Goal: Task Accomplishment & Management: Complete application form

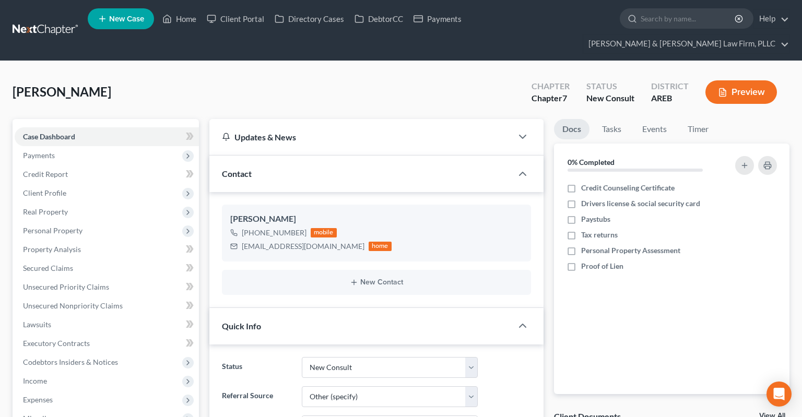
select select "5"
select select "6"
click at [184, 22] on link "Home" at bounding box center [179, 18] width 44 height 19
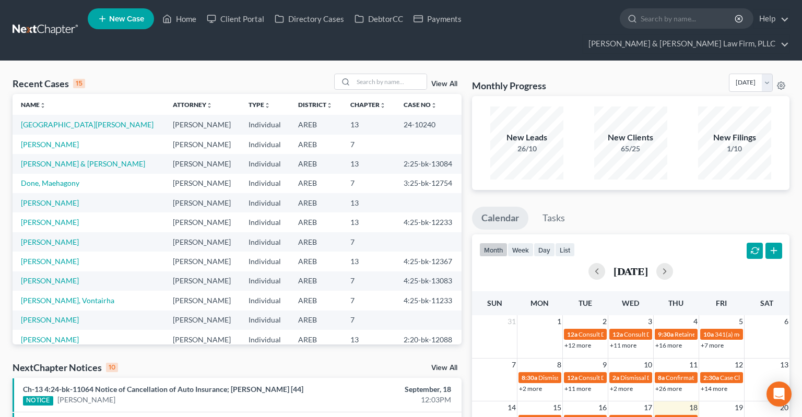
click at [119, 23] on span "New Case" at bounding box center [126, 19] width 35 height 8
select select "5"
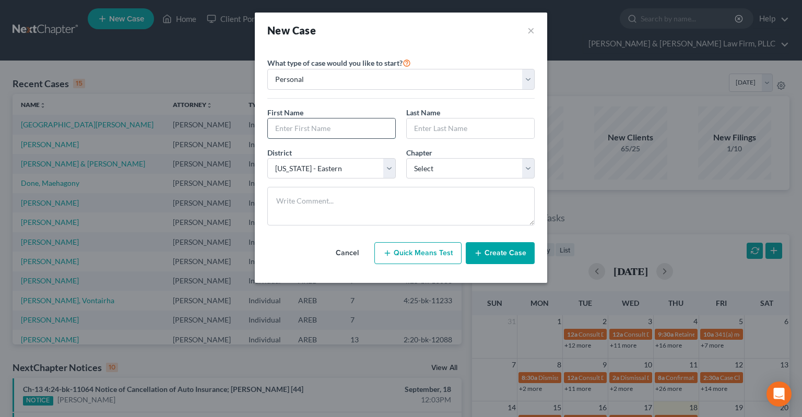
click at [356, 126] on input "text" at bounding box center [331, 129] width 127 height 20
type input "[PERSON_NAME]"
select select "0"
click option "7" at bounding box center [0, 0] width 0 height 0
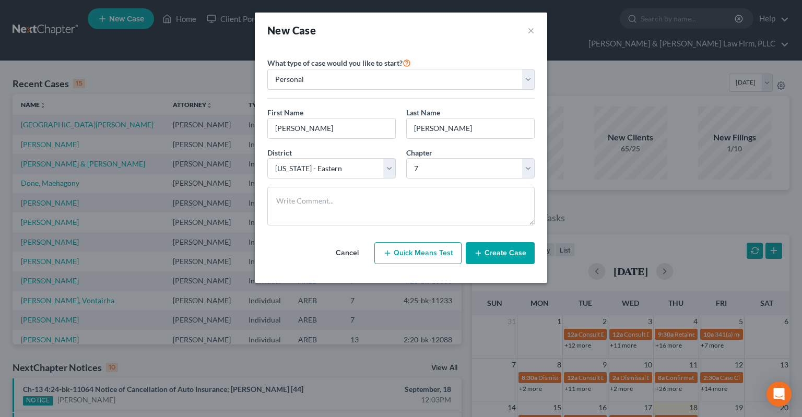
click at [509, 246] on button "Create Case" at bounding box center [500, 253] width 69 height 22
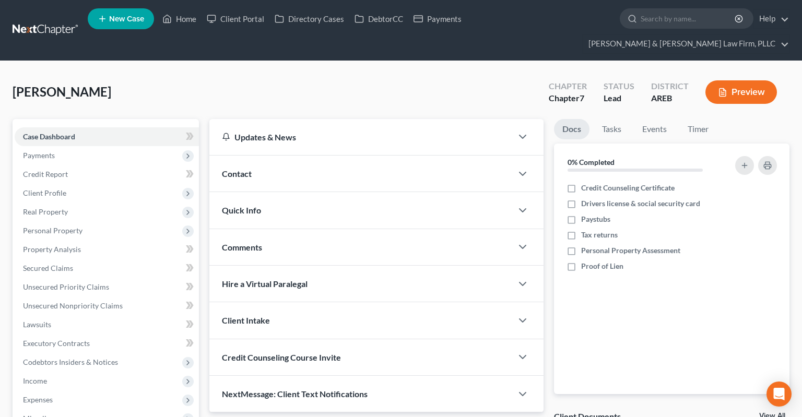
click at [347, 156] on div "Contact" at bounding box center [361, 174] width 303 height 36
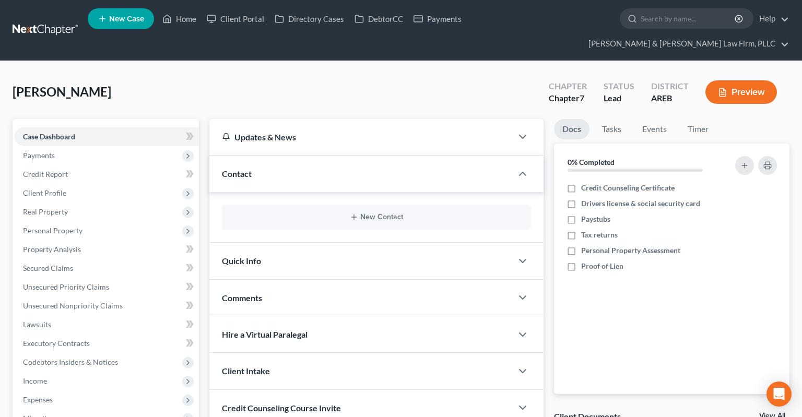
click at [271, 243] on div "Quick Info" at bounding box center [361, 261] width 303 height 36
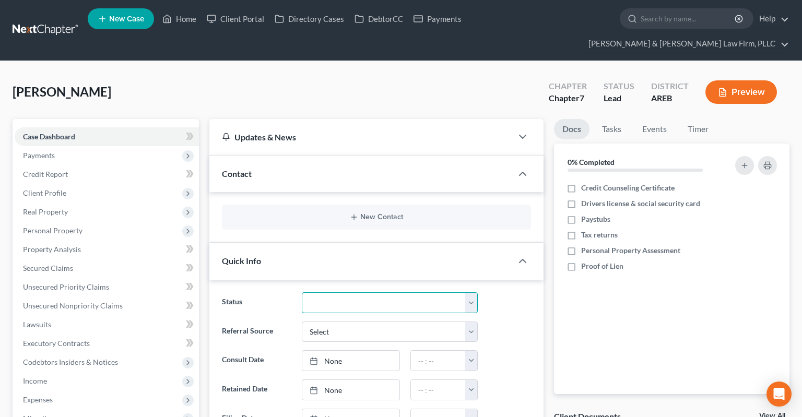
click at [302, 293] on select "Awaiting 341 Chapter 7 - Attended Meeting Confirmed Discharged Dismissed New Co…" at bounding box center [390, 303] width 176 height 21
select select "5"
click option "New Consult" at bounding box center [0, 0] width 0 height 0
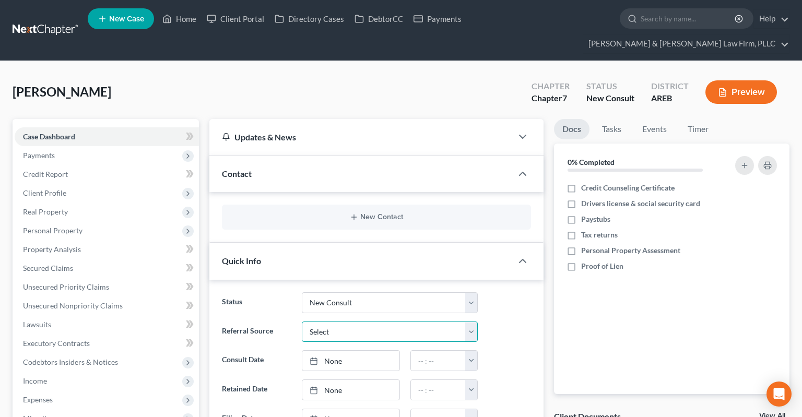
click at [302, 322] on select "Select Word Of Mouth Previous Clients Direct Mail Website Google Search Modern …" at bounding box center [390, 332] width 176 height 21
select select "3"
click option "Website" at bounding box center [0, 0] width 0 height 0
type input "[DATE]"
click at [370, 351] on link "None" at bounding box center [350, 361] width 97 height 20
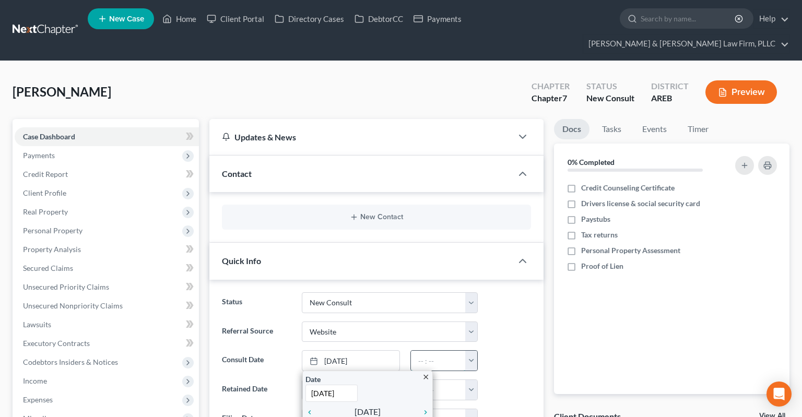
drag, startPoint x: 439, startPoint y: 350, endPoint x: 445, endPoint y: 346, distance: 6.7
click at [440, 351] on input "text" at bounding box center [438, 361] width 55 height 20
type input "1:00pm"
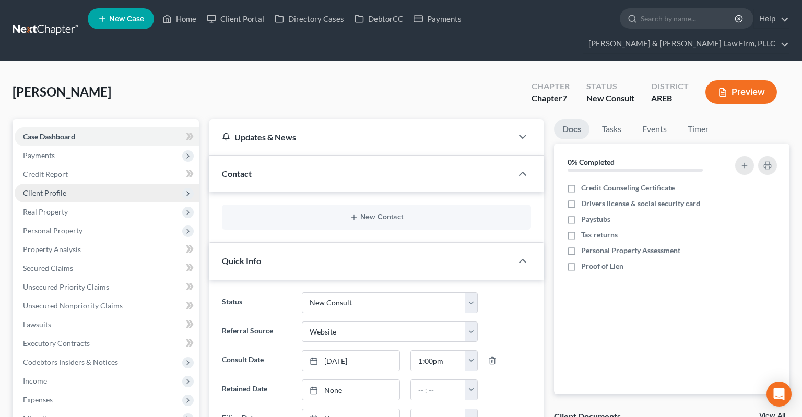
click at [114, 184] on span "Client Profile" at bounding box center [107, 193] width 184 height 19
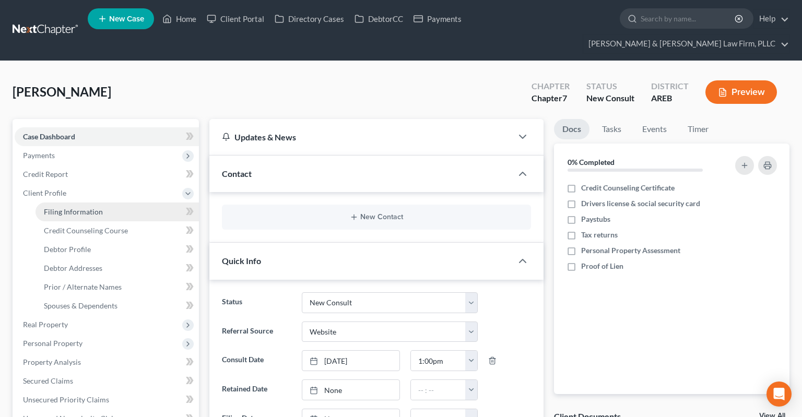
drag, startPoint x: 134, startPoint y: 186, endPoint x: 172, endPoint y: 191, distance: 39.0
click at [134, 203] on link "Filing Information" at bounding box center [118, 212] width 164 height 19
select select "1"
select select "0"
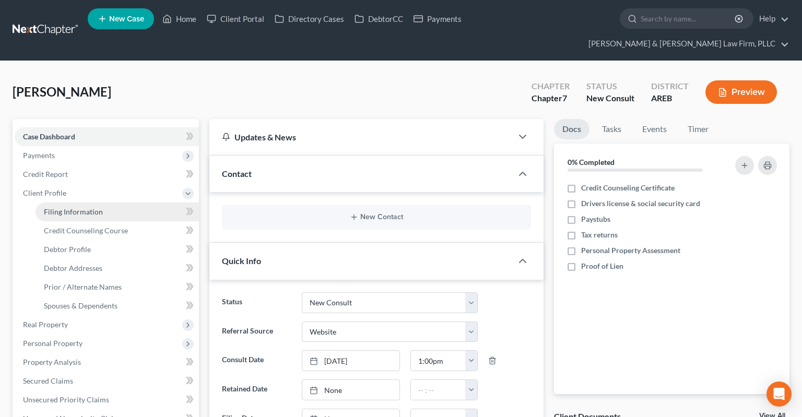
select select "5"
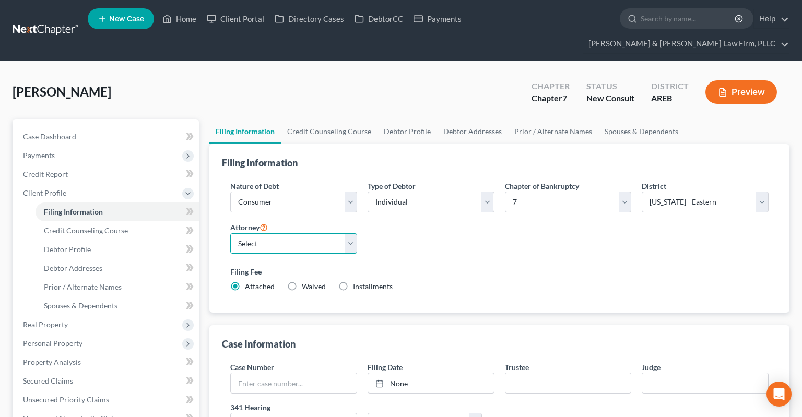
click at [230, 234] on select "Select [PERSON_NAME] - AREB [PERSON_NAME] - ARWB [PERSON_NAME] - AREB [PERSON_N…" at bounding box center [293, 244] width 127 height 21
select select "2"
click option "[PERSON_NAME] - AREB" at bounding box center [0, 0] width 0 height 0
click at [434, 262] on div "Filing Fee Attached Waived Waived Installments Installments" at bounding box center [499, 281] width 549 height 38
click at [368, 192] on select "Select Individual Joint" at bounding box center [431, 202] width 127 height 21
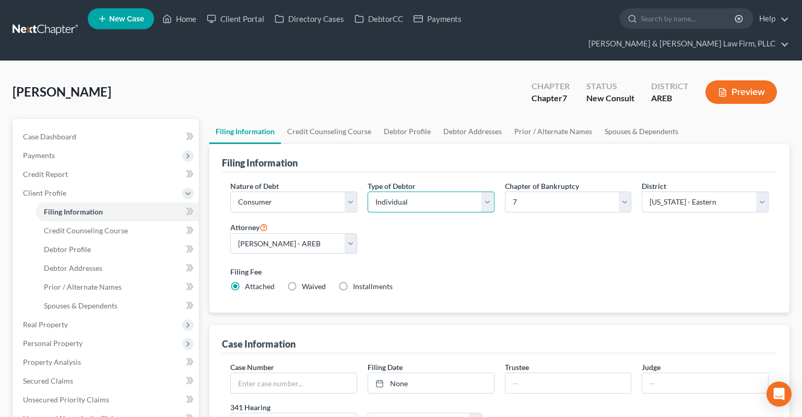
select select "1"
click option "Joint" at bounding box center [0, 0] width 0 height 0
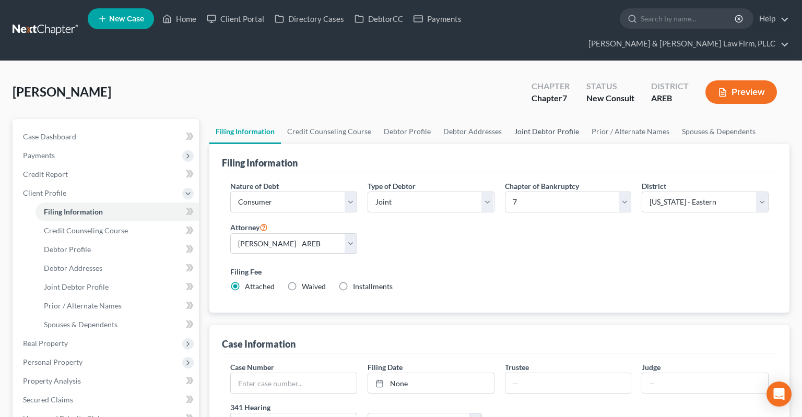
click at [531, 119] on link "Joint Debtor Profile" at bounding box center [546, 131] width 77 height 25
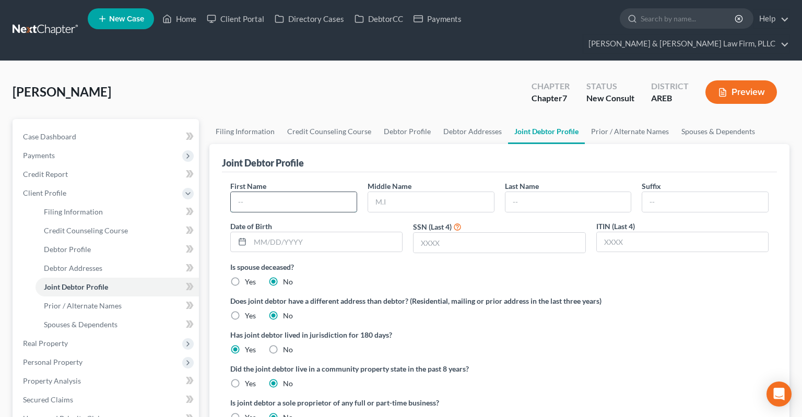
click at [302, 192] on input "text" at bounding box center [294, 202] width 126 height 20
type input "a"
type input "[PERSON_NAME]"
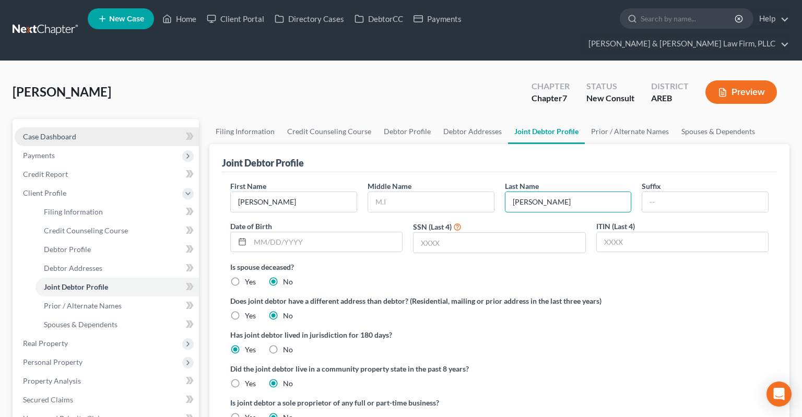
type input "[PERSON_NAME]"
click at [83, 127] on link "Case Dashboard" at bounding box center [107, 136] width 184 height 19
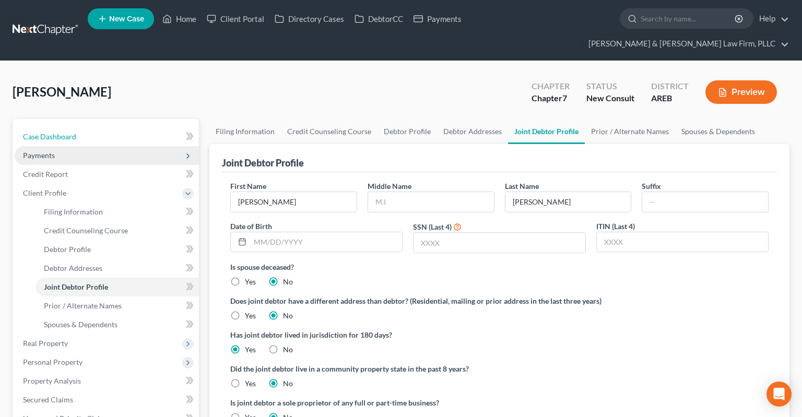
select select "3"
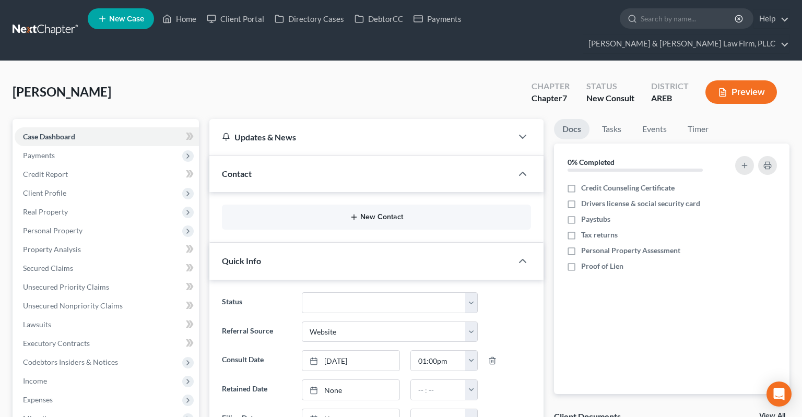
click at [365, 213] on button "New Contact" at bounding box center [376, 217] width 293 height 8
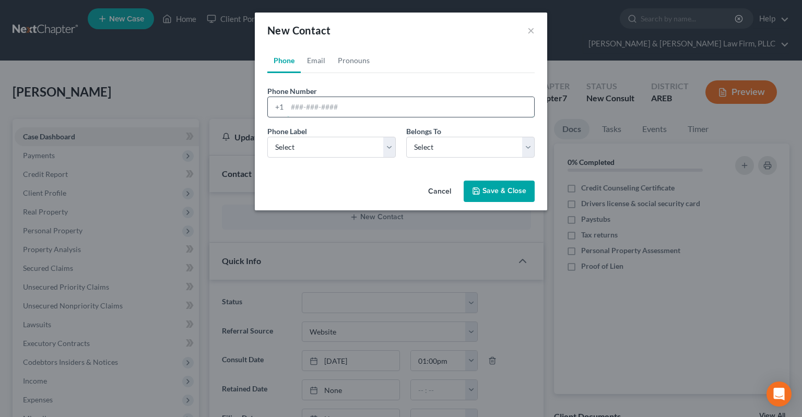
click at [321, 103] on input "tel" at bounding box center [410, 107] width 247 height 20
paste input "[PHONE_NUMBER]"
type input "[PHONE_NUMBER]"
click at [267, 137] on select "Select Mobile Home Work Other" at bounding box center [331, 147] width 129 height 21
select select "0"
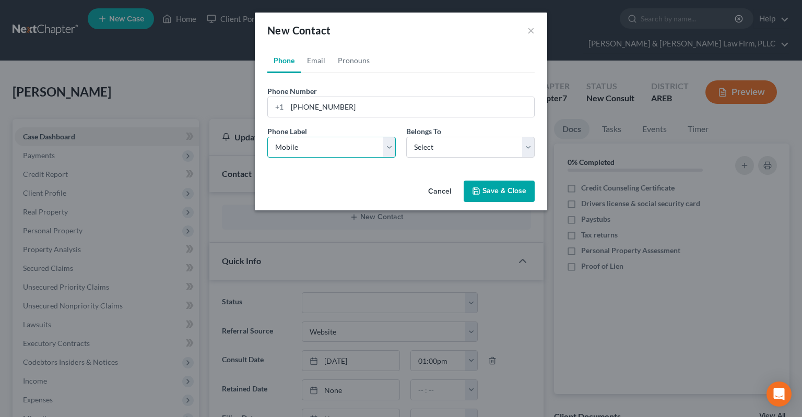
click option "Mobile" at bounding box center [0, 0] width 0 height 0
click at [406, 137] on select "Select Client Spouse Other" at bounding box center [470, 147] width 129 height 21
click option "Client" at bounding box center [0, 0] width 0 height 0
click at [406, 137] on select "Select Client Spouse Other" at bounding box center [470, 147] width 129 height 21
select select "1"
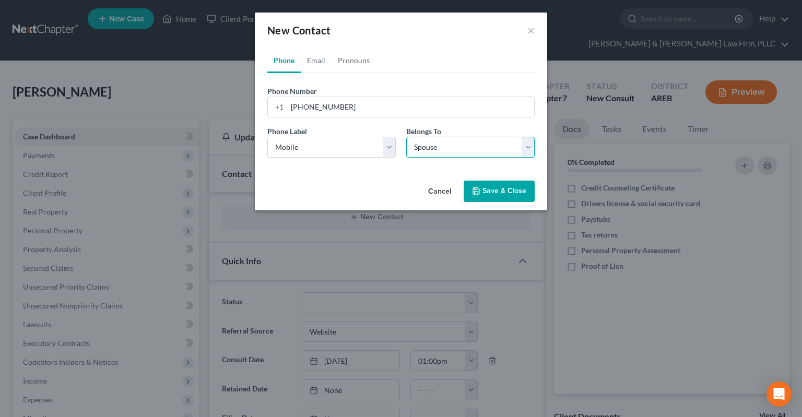
click option "Spouse" at bounding box center [0, 0] width 0 height 0
select select "1"
drag, startPoint x: 323, startPoint y: 66, endPoint x: 321, endPoint y: 101, distance: 35.1
click at [323, 66] on link "Email" at bounding box center [316, 60] width 31 height 25
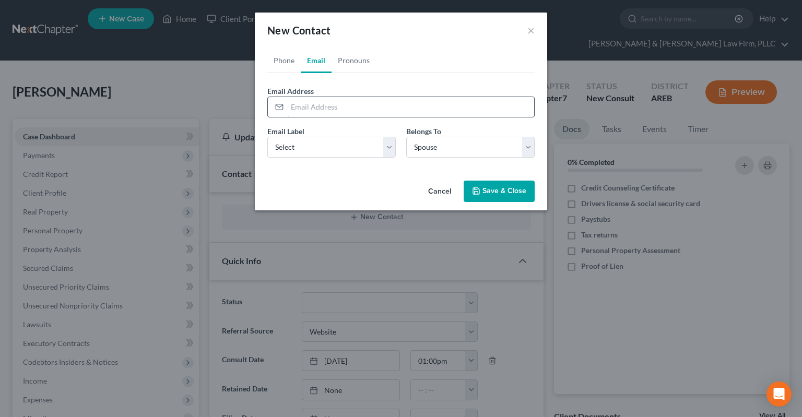
click at [323, 116] on input "email" at bounding box center [410, 107] width 247 height 20
type input "[EMAIL_ADDRESS][DOMAIN_NAME]"
drag, startPoint x: 305, startPoint y: 136, endPoint x: 305, endPoint y: 149, distance: 13.6
click at [305, 137] on div "Email Label Select Home Work Other" at bounding box center [331, 142] width 139 height 32
click at [267, 137] on select "Select Home Work Other" at bounding box center [331, 147] width 129 height 21
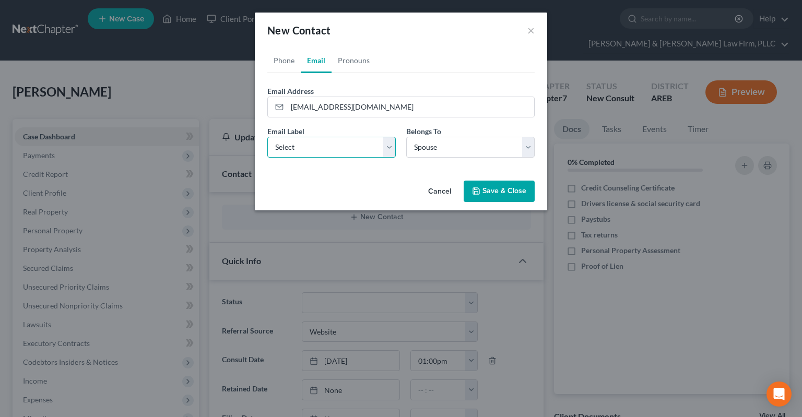
select select "0"
click option "Home" at bounding box center [0, 0] width 0 height 0
drag, startPoint x: 511, startPoint y: 188, endPoint x: 493, endPoint y: 182, distance: 18.7
click at [510, 189] on button "Save & Close" at bounding box center [499, 192] width 71 height 22
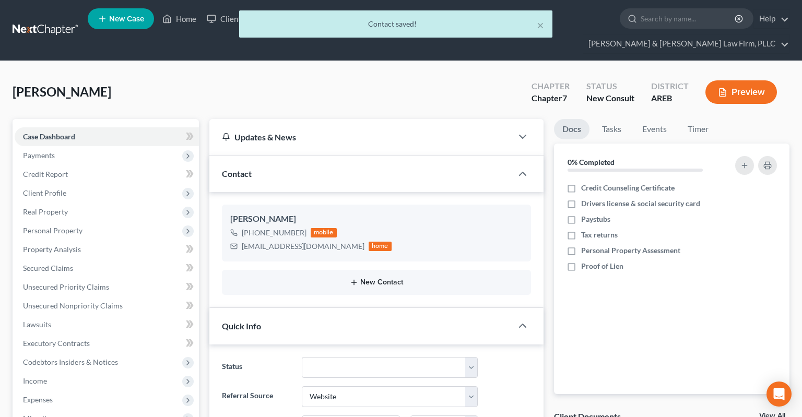
click at [379, 278] on button "New Contact" at bounding box center [376, 282] width 293 height 8
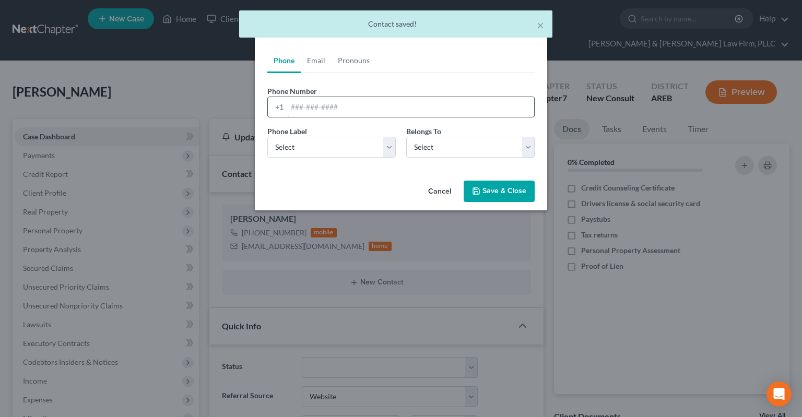
click at [306, 103] on input "tel" at bounding box center [410, 107] width 247 height 20
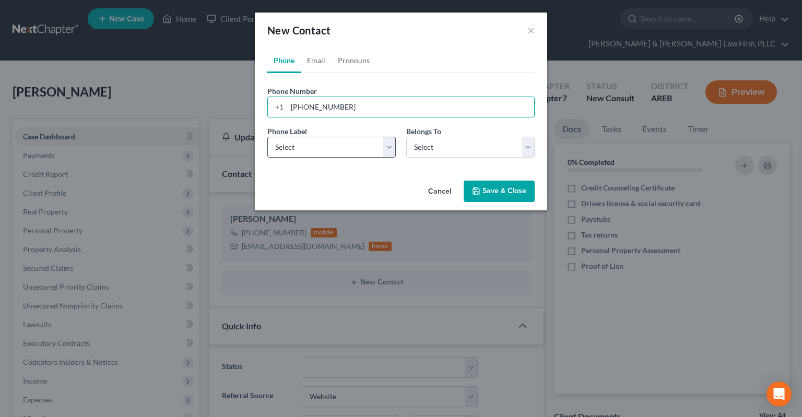
type input "[PHONE_NUMBER]"
click at [308, 136] on div "Phone Label * Select Mobile Home Work Other" at bounding box center [331, 142] width 139 height 32
select select "0"
click option "Mobile" at bounding box center [0, 0] width 0 height 0
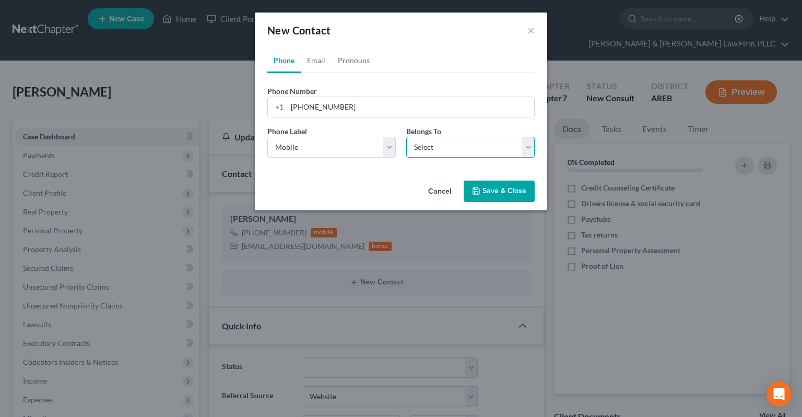
click at [406, 137] on select "Select Client Spouse Other" at bounding box center [470, 147] width 129 height 21
select select "0"
click option "Client" at bounding box center [0, 0] width 0 height 0
select select "0"
click at [317, 62] on link "Email" at bounding box center [316, 60] width 31 height 25
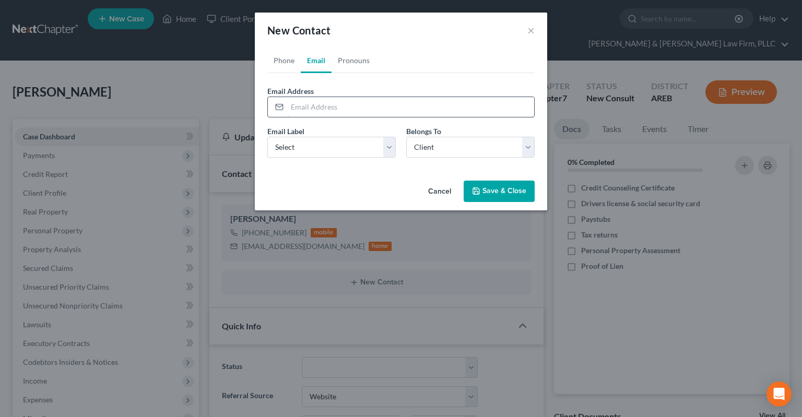
click at [317, 98] on input "email" at bounding box center [410, 107] width 247 height 20
type input "[EMAIL_ADDRESS][DOMAIN_NAME]"
click at [267, 137] on select "Select Home Work Other" at bounding box center [331, 147] width 129 height 21
select select "0"
click option "Home" at bounding box center [0, 0] width 0 height 0
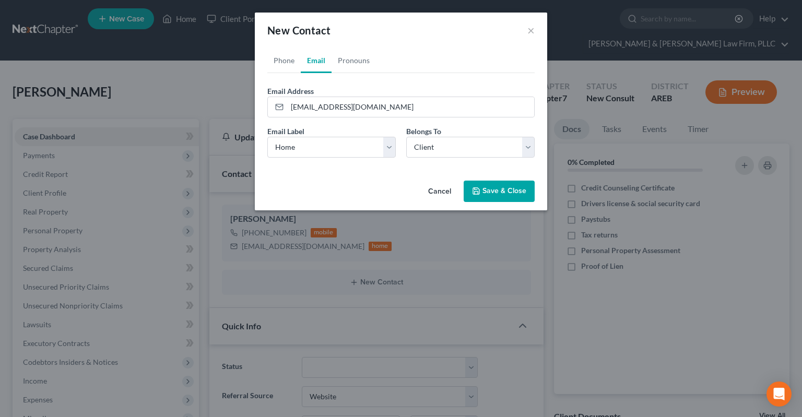
drag, startPoint x: 480, startPoint y: 194, endPoint x: 471, endPoint y: 118, distance: 76.3
click at [480, 194] on icon "button" at bounding box center [476, 191] width 6 height 6
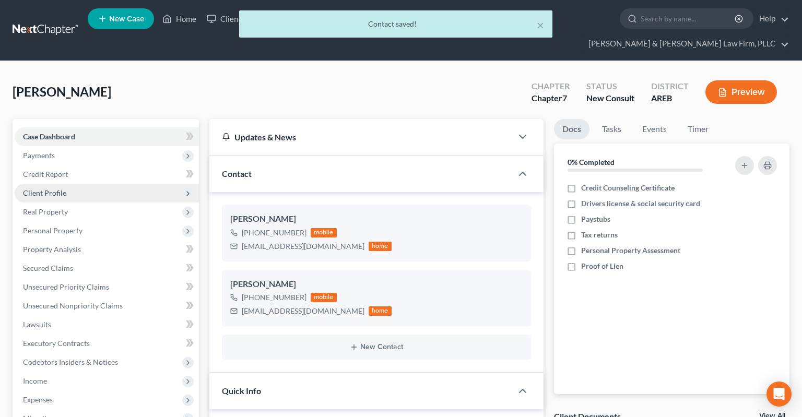
click at [90, 184] on span "Client Profile" at bounding box center [107, 193] width 184 height 19
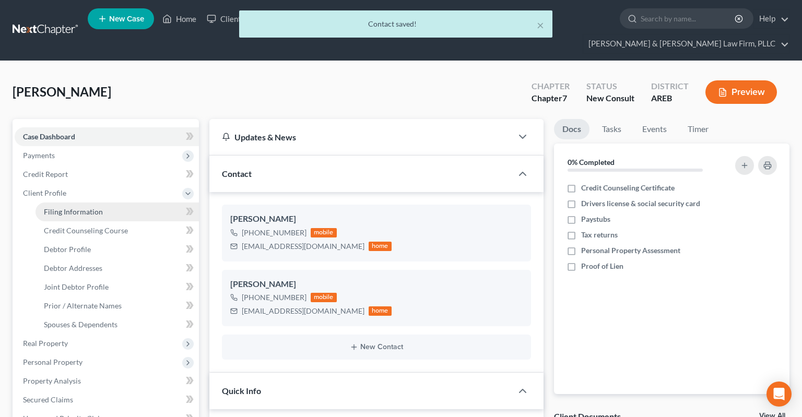
click at [123, 203] on link "Filing Information" at bounding box center [118, 212] width 164 height 19
select select "1"
select select "0"
select select "5"
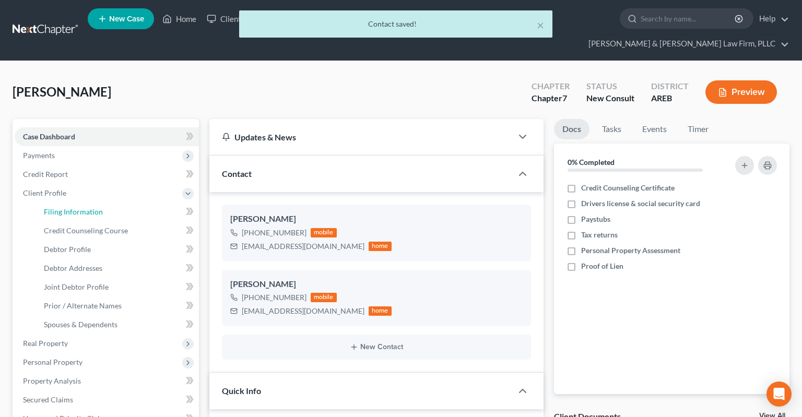
select select "2"
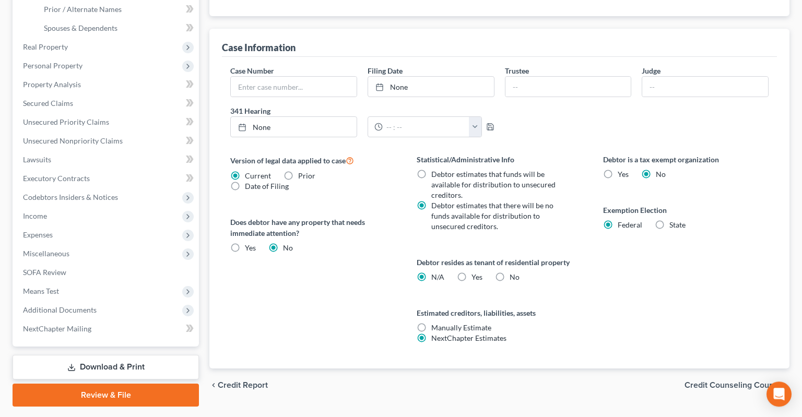
scroll to position [306, 0]
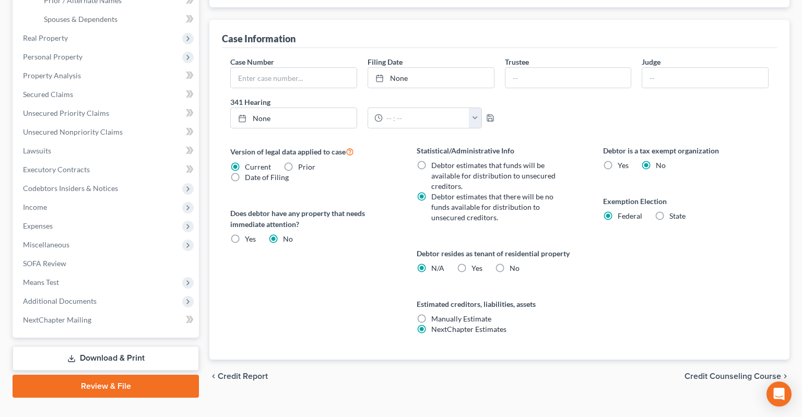
drag, startPoint x: 502, startPoint y: 247, endPoint x: 548, endPoint y: 245, distance: 46.0
click at [510, 263] on label "No" at bounding box center [515, 268] width 10 height 10
click at [514, 263] on input "No" at bounding box center [517, 266] width 7 height 7
radio input "true"
radio input "false"
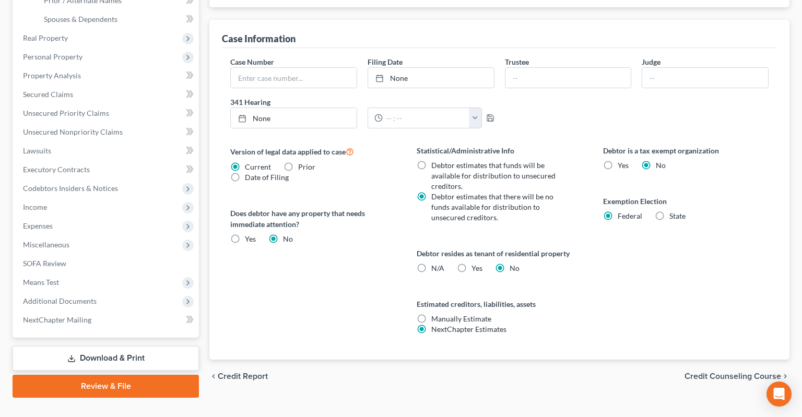
click at [578, 248] on label "Debtor resides as tenant of residential property" at bounding box center [500, 253] width 166 height 11
click at [472, 263] on label "Yes Yes" at bounding box center [477, 268] width 11 height 10
click at [476, 263] on input "Yes Yes" at bounding box center [479, 266] width 7 height 7
radio input "true"
radio input "false"
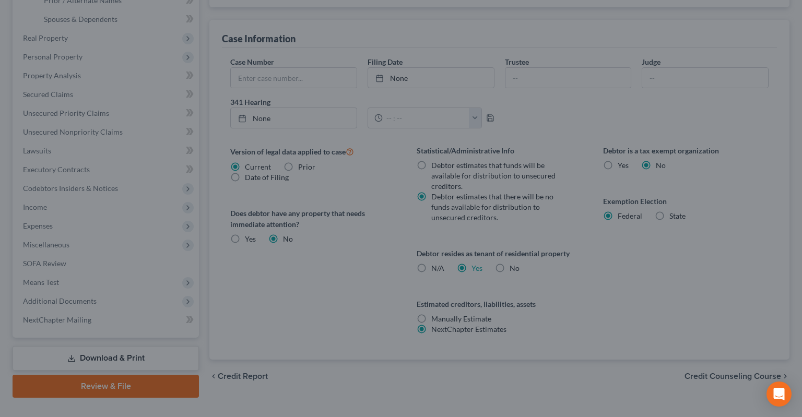
click at [566, 253] on div "Certification by a Debtor Who Resides as a Tenant of Residential Property × Lan…" at bounding box center [401, 208] width 802 height 417
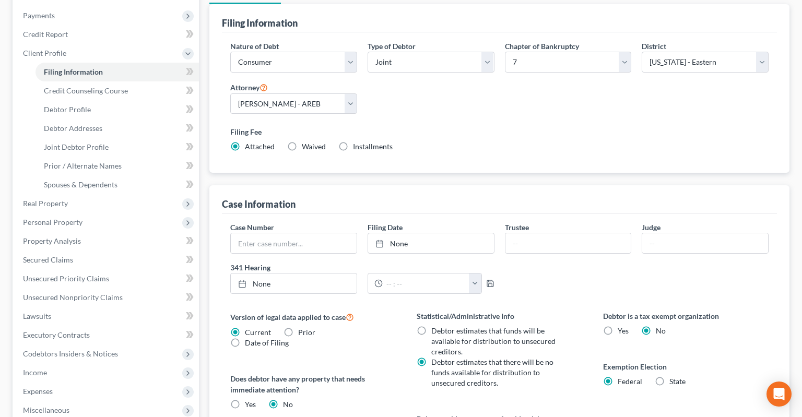
scroll to position [0, 0]
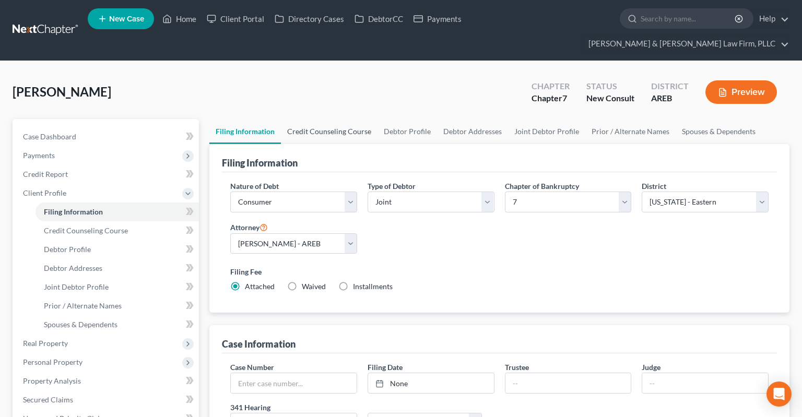
click at [335, 119] on link "Credit Counseling Course" at bounding box center [329, 131] width 97 height 25
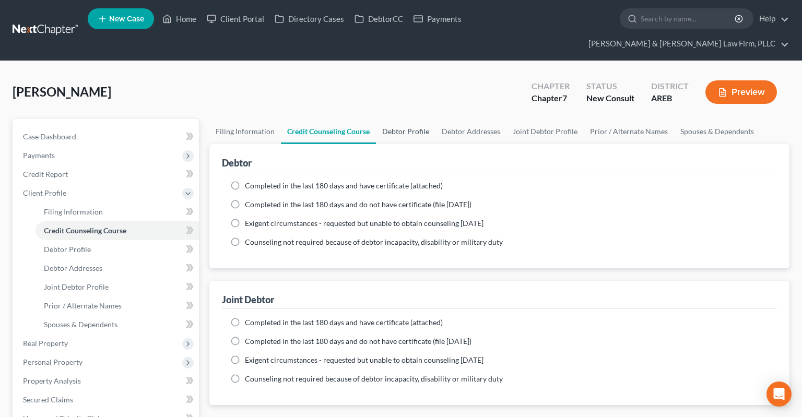
click at [383, 119] on link "Debtor Profile" at bounding box center [406, 131] width 60 height 25
select select "1"
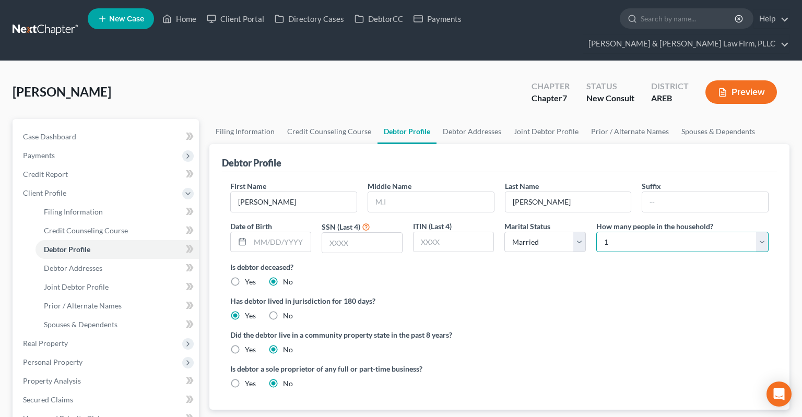
click at [597, 232] on select "Select 1 2 3 4 5 6 7 8 9 10 11 12 13 14 15 16 17 18 19 20" at bounding box center [683, 242] width 172 height 21
select select "1"
click option "2" at bounding box center [0, 0] width 0 height 0
click at [565, 296] on label "Has debtor lived in jurisdiction for 180 days?" at bounding box center [499, 301] width 539 height 11
click at [478, 119] on link "Debtor Addresses" at bounding box center [472, 131] width 71 height 25
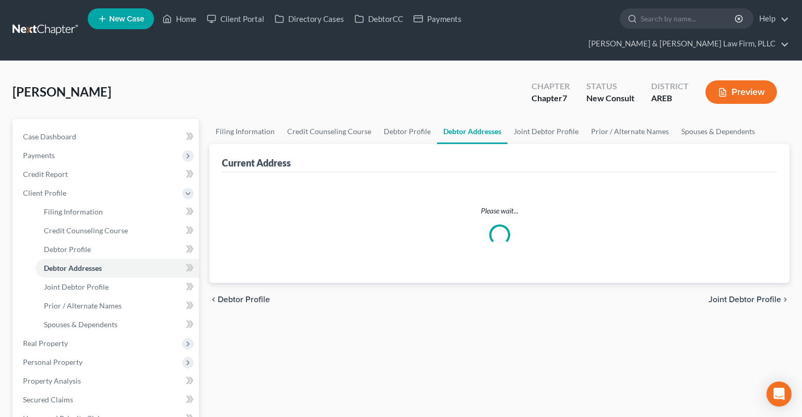
select select "0"
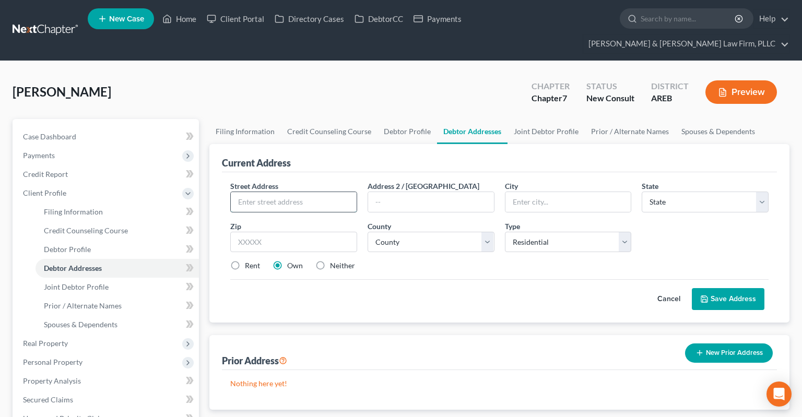
click at [342, 192] on input "text" at bounding box center [294, 202] width 126 height 20
type input "42A [PERSON_NAME] Dr"
click at [346, 232] on input "text" at bounding box center [293, 242] width 127 height 21
type input "72023"
type input "Cabot"
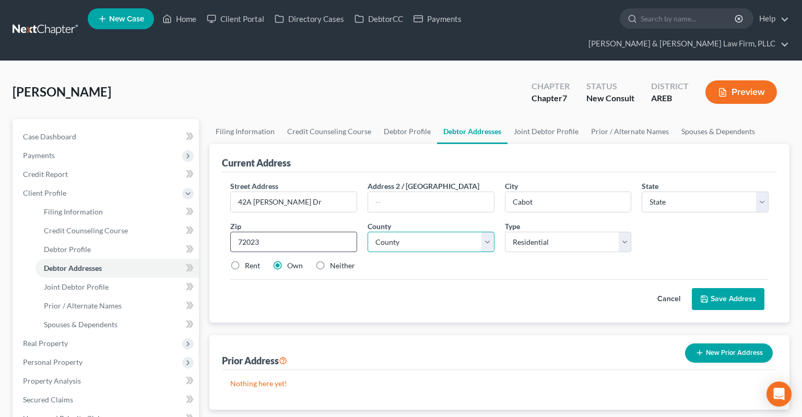
select select "2"
click at [368, 232] on select "County [US_STATE][GEOGRAPHIC_DATA] [GEOGRAPHIC_DATA] [GEOGRAPHIC_DATA] [GEOGRAP…" at bounding box center [431, 242] width 127 height 21
select select "42"
click option "[GEOGRAPHIC_DATA]" at bounding box center [0, 0] width 0 height 0
click at [250, 261] on label "Rent" at bounding box center [252, 266] width 15 height 10
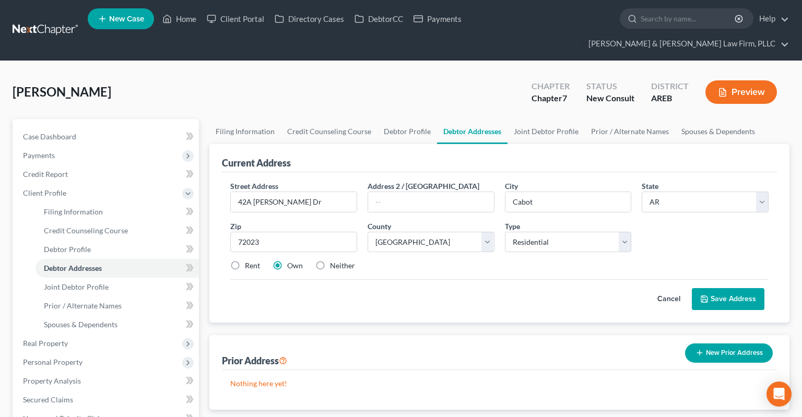
click at [250, 261] on input "Rent" at bounding box center [252, 264] width 7 height 7
radio input "true"
click at [703, 296] on icon at bounding box center [705, 299] width 6 height 6
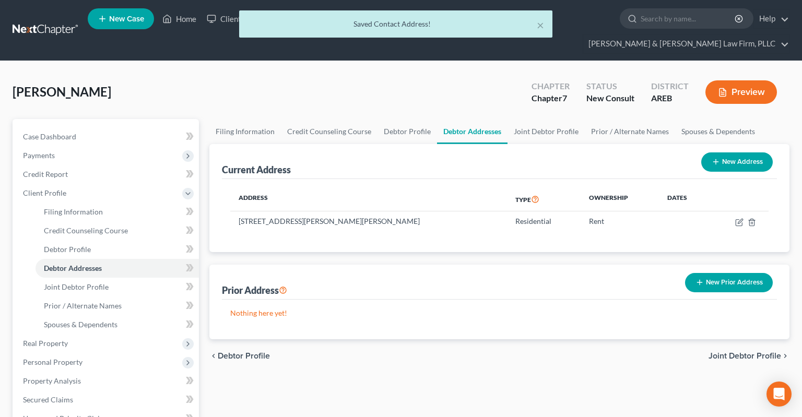
click at [728, 153] on button "New Address" at bounding box center [738, 162] width 72 height 19
select select "0"
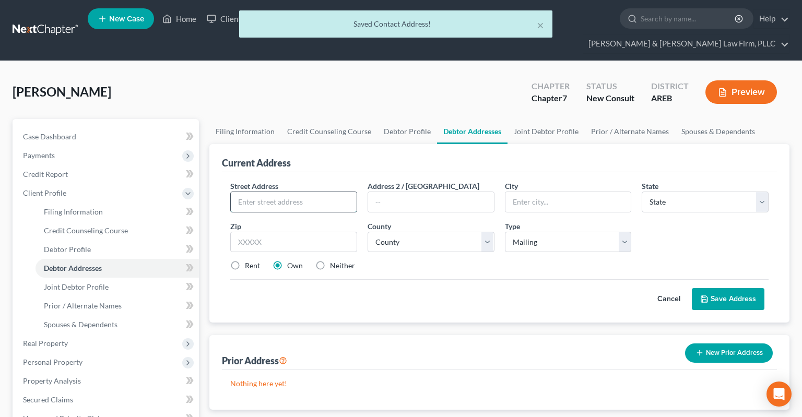
click at [309, 192] on input "text" at bounding box center [294, 202] width 126 height 20
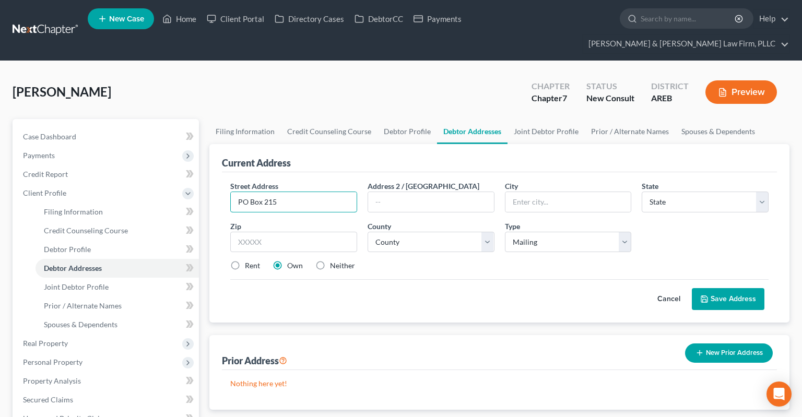
type input "PO Box 215"
type input "72176"
type input "[PERSON_NAME]"
select select "2"
click at [368, 232] on select "County [US_STATE][GEOGRAPHIC_DATA] [GEOGRAPHIC_DATA] [GEOGRAPHIC_DATA] [GEOGRAP…" at bounding box center [431, 242] width 127 height 21
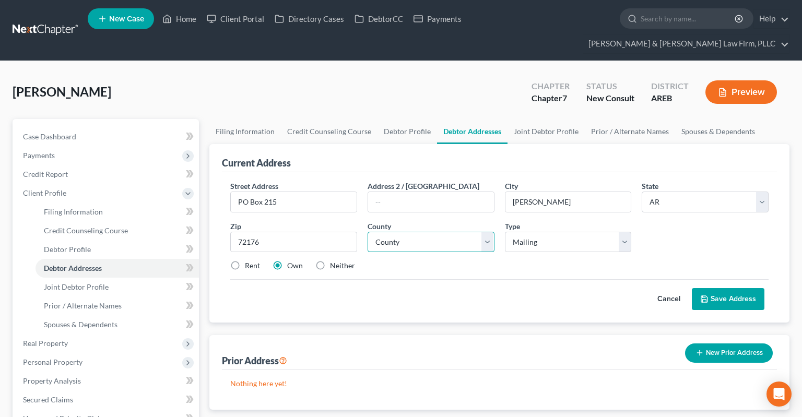
select select "42"
click at [332, 261] on label "Neither" at bounding box center [342, 266] width 25 height 10
click at [334, 261] on input "Neither" at bounding box center [337, 264] width 7 height 7
radio input "true"
click at [699, 288] on button "Save Address" at bounding box center [728, 299] width 73 height 22
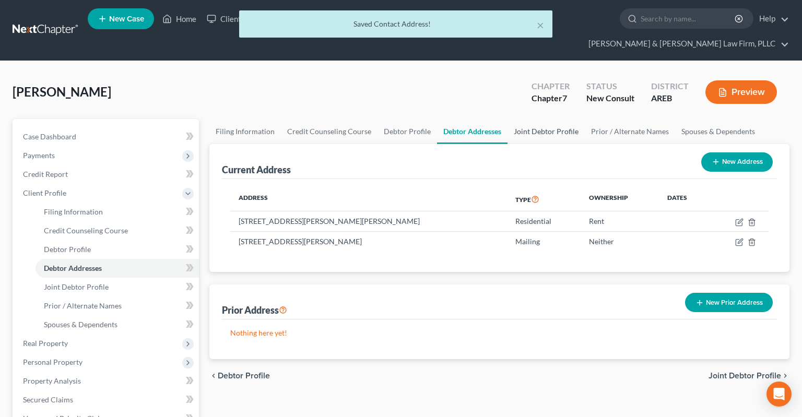
click at [541, 119] on link "Joint Debtor Profile" at bounding box center [546, 131] width 77 height 25
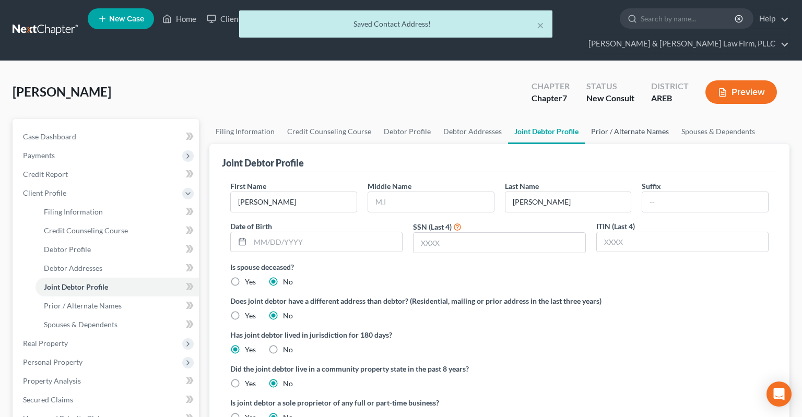
click at [622, 119] on link "Prior / Alternate Names" at bounding box center [630, 131] width 90 height 25
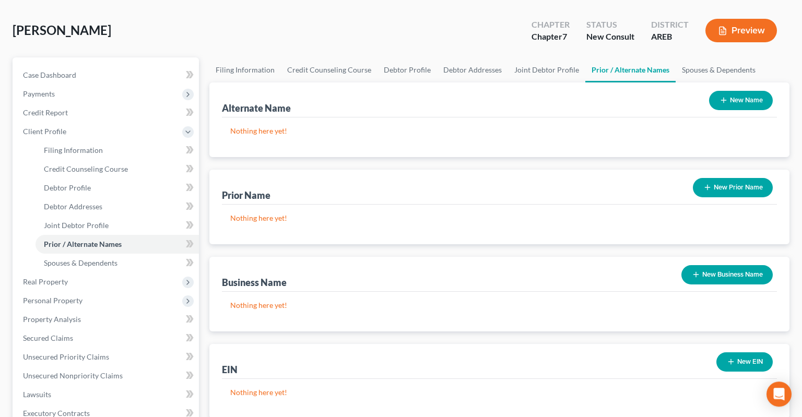
scroll to position [110, 0]
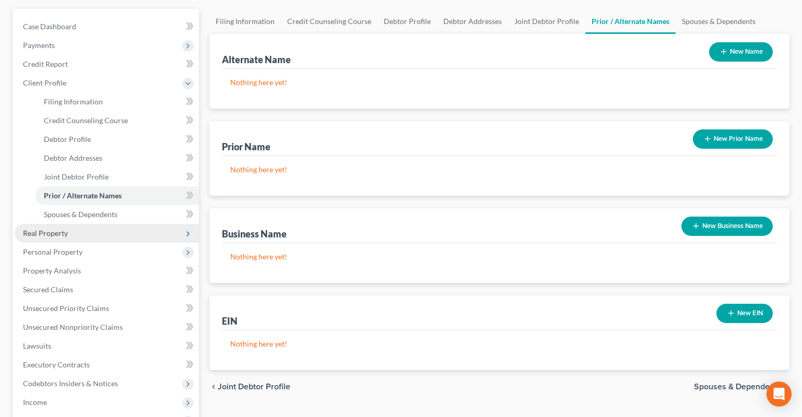
click at [100, 224] on span "Real Property" at bounding box center [107, 233] width 184 height 19
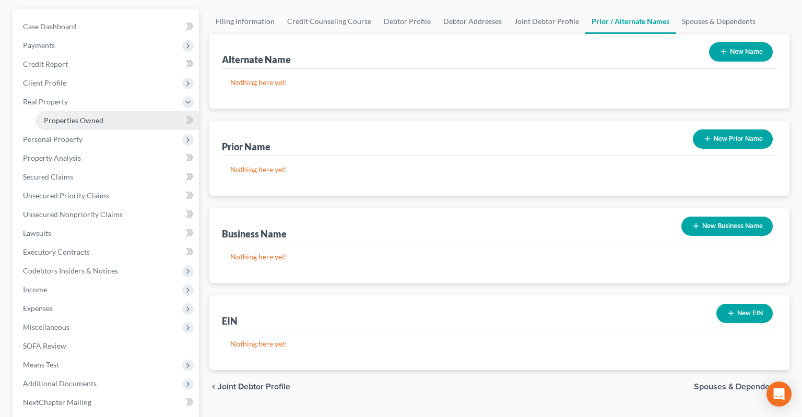
click at [131, 111] on link "Properties Owned" at bounding box center [118, 120] width 164 height 19
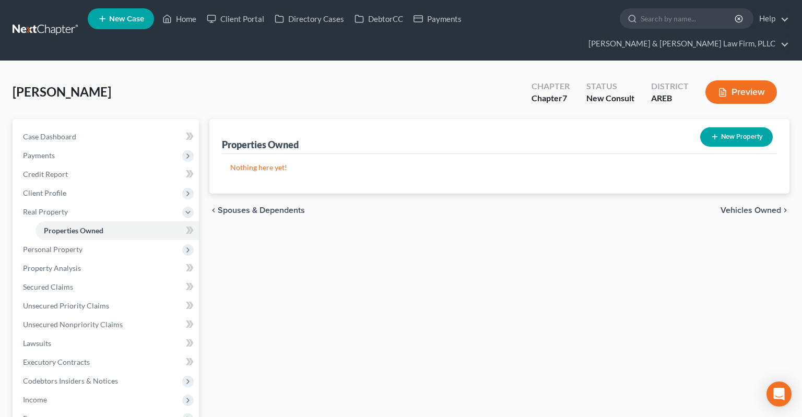
click at [716, 133] on icon "button" at bounding box center [715, 137] width 8 height 8
select select "2"
select select "42"
select select "2"
select select "0"
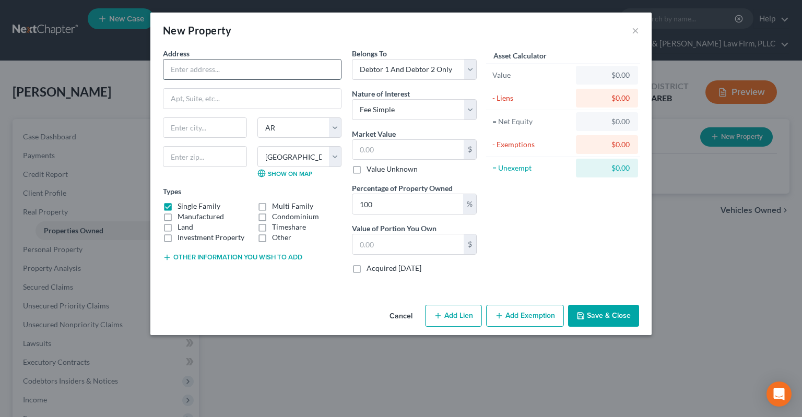
click at [235, 65] on input "text" at bounding box center [253, 70] width 178 height 20
type input "16 W [PERSON_NAME]"
type input "72176"
type input "[PERSON_NAME]"
click at [178, 228] on label "Land" at bounding box center [186, 227] width 16 height 10
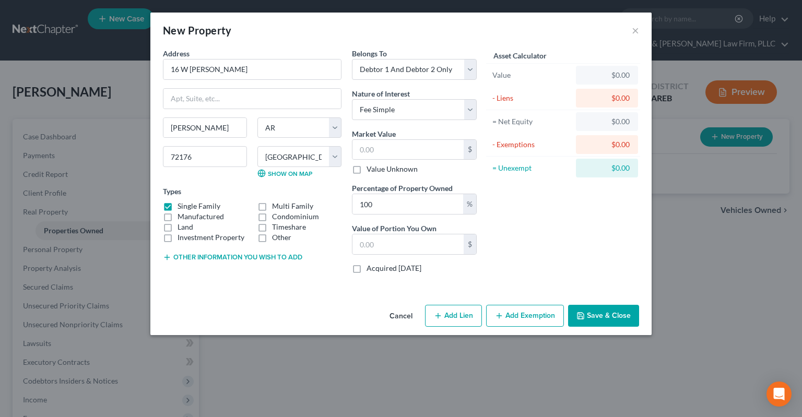
click at [182, 228] on input "Land" at bounding box center [185, 225] width 7 height 7
checkbox input "true"
click at [589, 314] on button "Save & Close" at bounding box center [603, 316] width 71 height 22
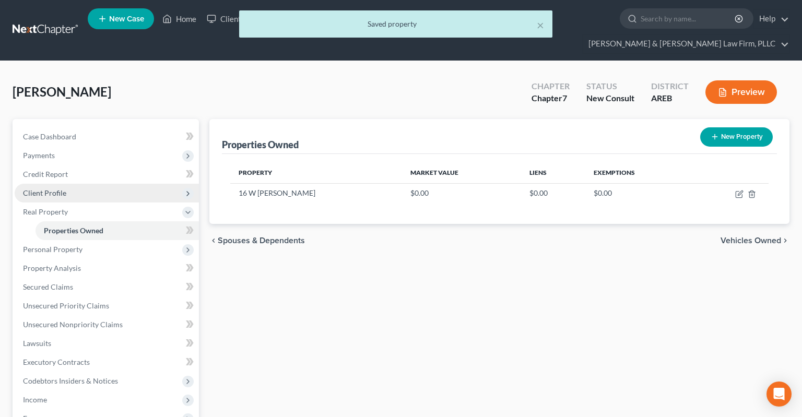
click at [85, 184] on span "Client Profile" at bounding box center [107, 193] width 184 height 19
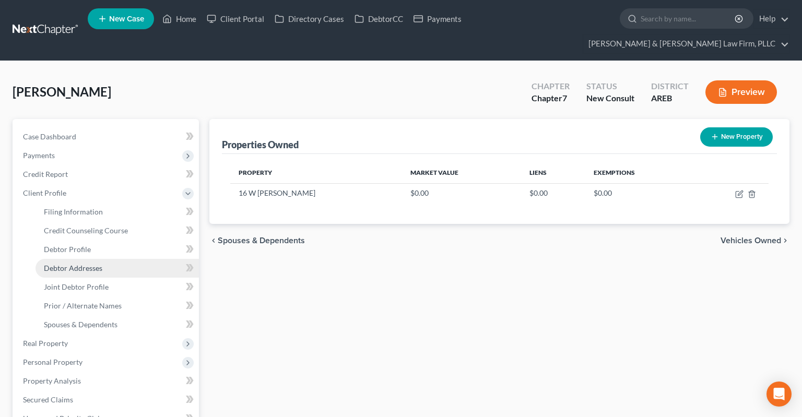
click at [114, 259] on link "Debtor Addresses" at bounding box center [118, 268] width 164 height 19
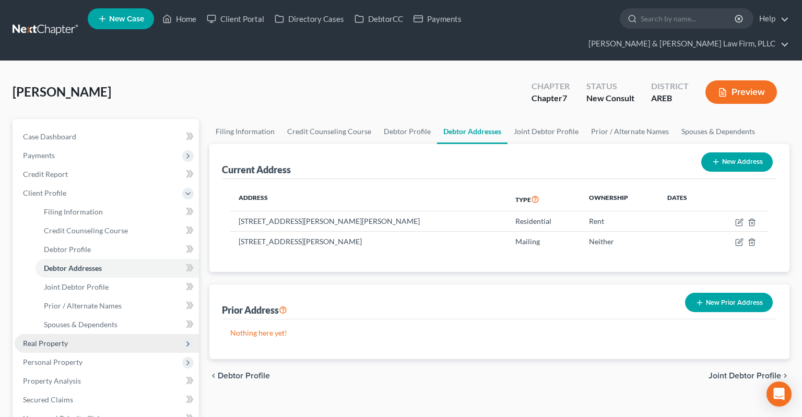
click at [110, 334] on span "Real Property" at bounding box center [107, 343] width 184 height 19
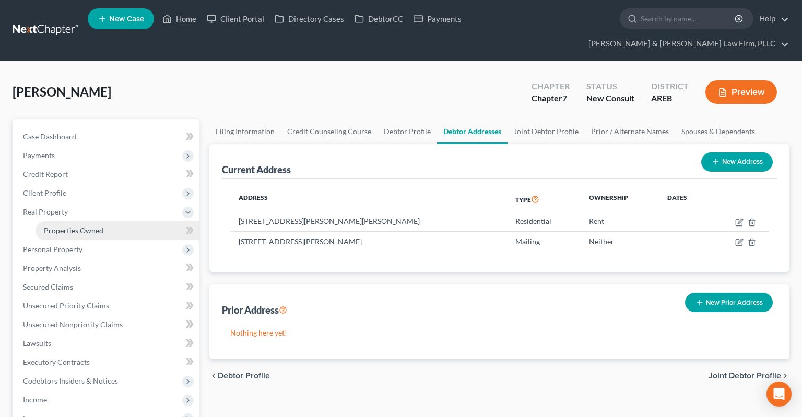
click at [116, 222] on link "Properties Owned" at bounding box center [118, 231] width 164 height 19
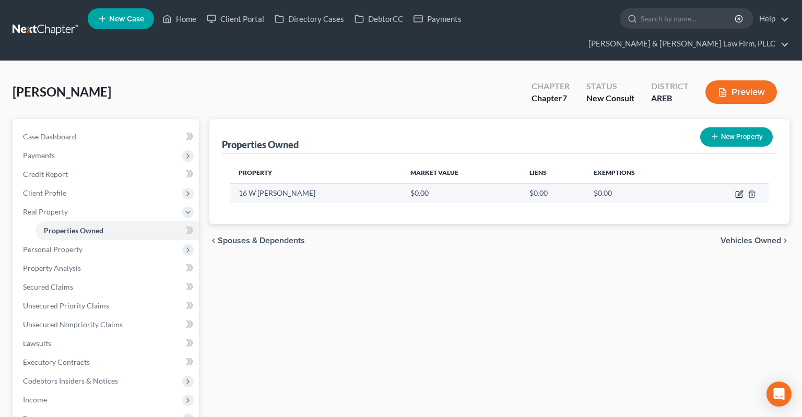
click at [740, 190] on icon "button" at bounding box center [740, 194] width 8 height 8
select select "2"
select select "42"
select select "2"
select select "0"
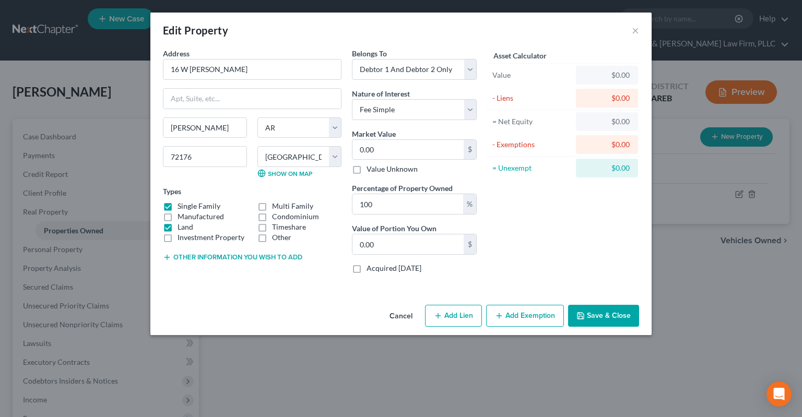
click at [178, 232] on label "Investment Property" at bounding box center [211, 237] width 67 height 10
click at [182, 232] on input "Investment Property" at bounding box center [185, 235] width 7 height 7
click at [178, 241] on label "Investment Property" at bounding box center [211, 237] width 67 height 10
click at [182, 239] on input "Investment Property" at bounding box center [185, 235] width 7 height 7
checkbox input "false"
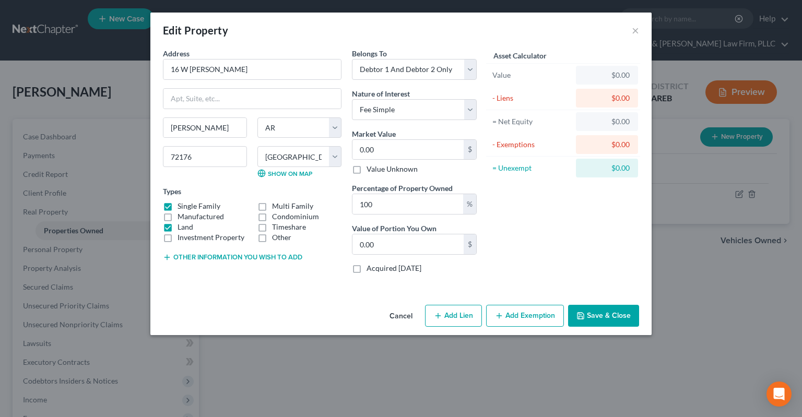
drag, startPoint x: 169, startPoint y: 228, endPoint x: 189, endPoint y: 223, distance: 20.0
click at [178, 227] on label "Land" at bounding box center [186, 227] width 16 height 10
click at [182, 227] on input "Land" at bounding box center [185, 225] width 7 height 7
checkbox input "false"
click at [296, 301] on div "Cancel Add Lien Add Lease Add Exemption Save & Close" at bounding box center [401, 318] width 502 height 34
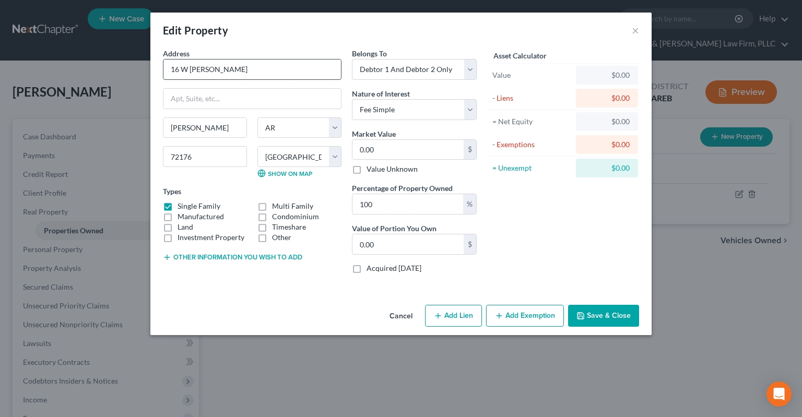
click at [314, 69] on input "16 W [PERSON_NAME]" at bounding box center [253, 70] width 178 height 20
click at [477, 319] on button "Add Lien" at bounding box center [453, 316] width 57 height 22
select select "2"
select select "0"
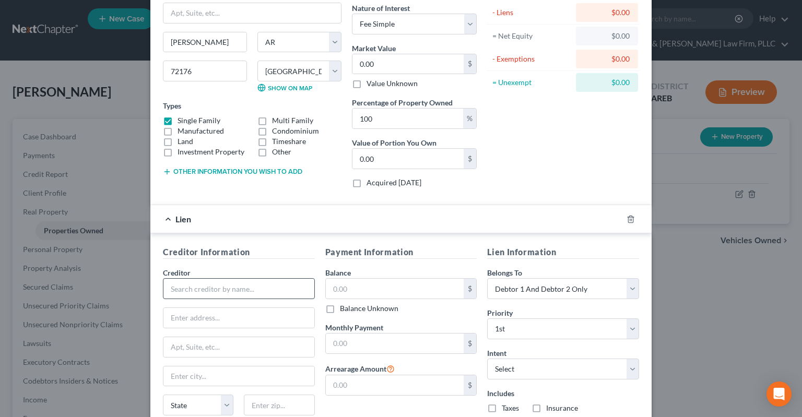
scroll to position [105, 0]
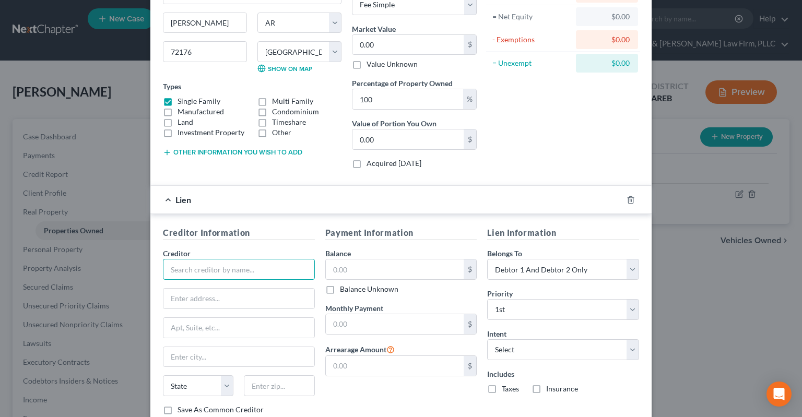
click at [277, 271] on input "text" at bounding box center [239, 269] width 152 height 21
type input "River Country Rentals"
click at [365, 269] on input "text" at bounding box center [395, 270] width 138 height 20
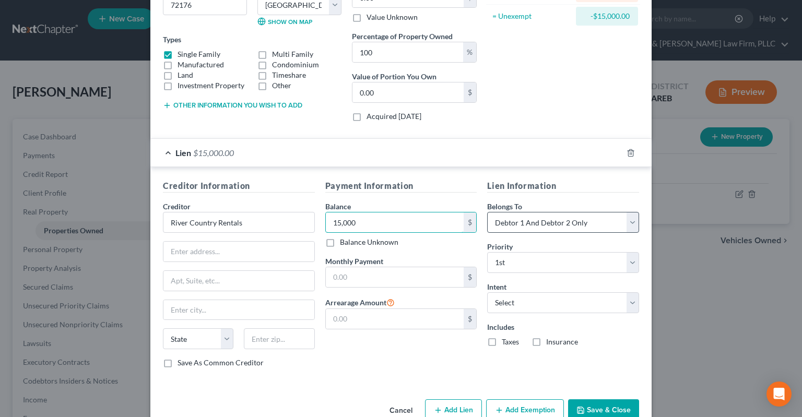
scroll to position [174, 0]
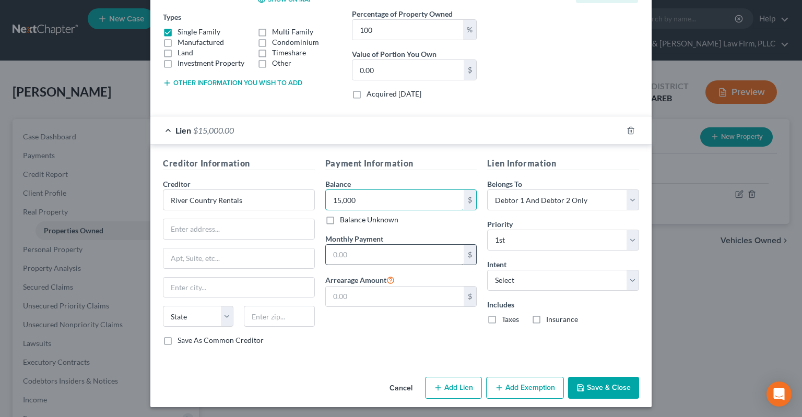
type input "15,000"
click at [436, 258] on input "text" at bounding box center [395, 255] width 138 height 20
type input "600"
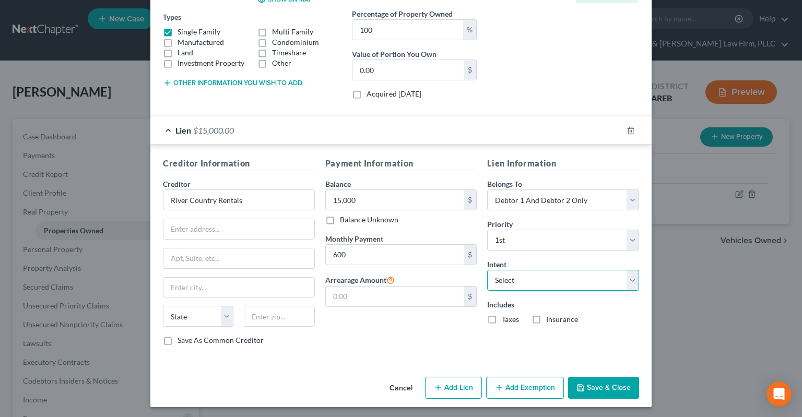
select select "2"
click option "Reaffirm" at bounding box center [0, 0] width 0 height 0
click at [608, 381] on button "Save & Close" at bounding box center [603, 388] width 71 height 22
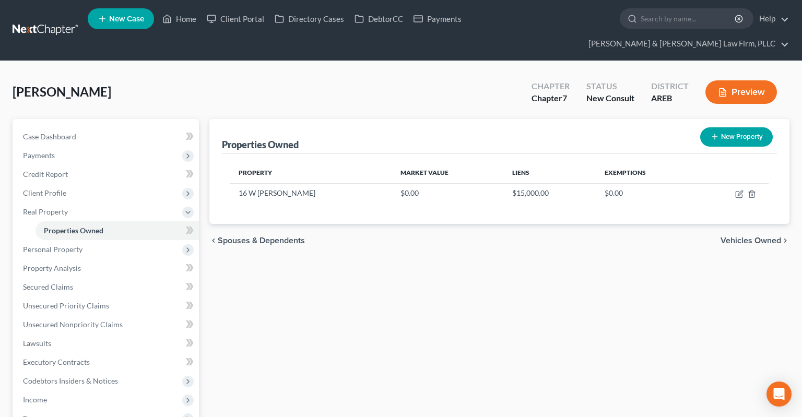
scroll to position [193, 0]
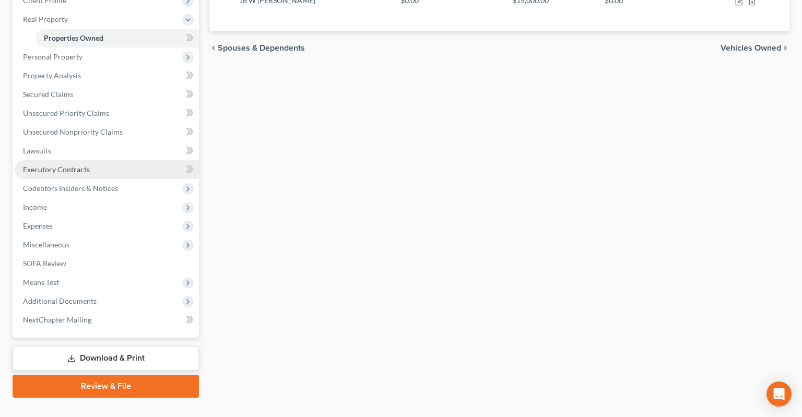
click at [101, 160] on link "Executory Contracts" at bounding box center [107, 169] width 184 height 19
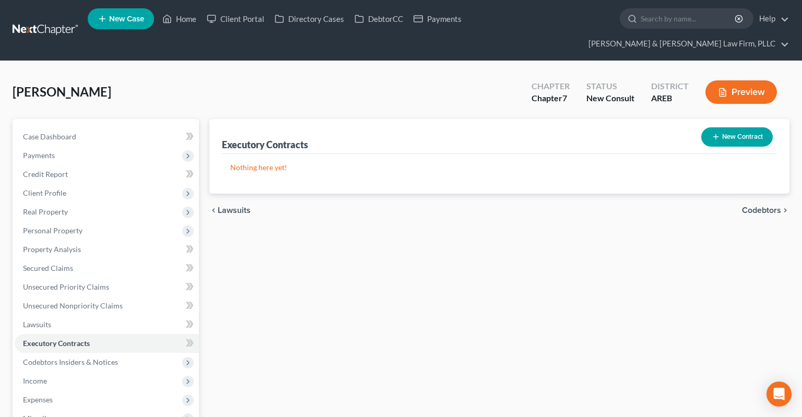
click at [752, 127] on button "New Contract" at bounding box center [738, 136] width 72 height 19
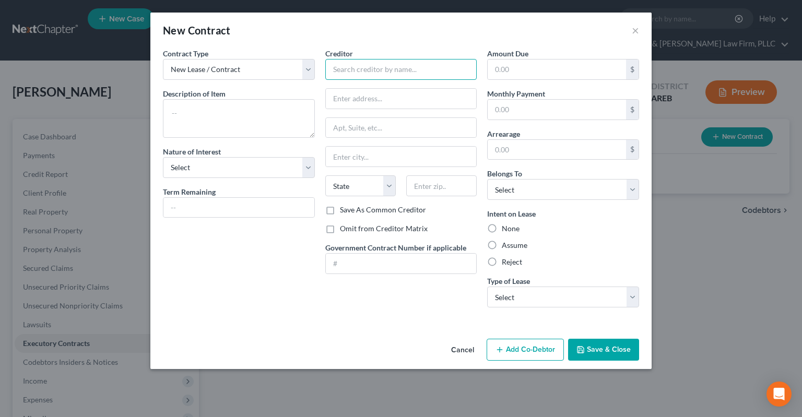
click at [404, 74] on input "text" at bounding box center [401, 69] width 152 height 21
type input "[PERSON_NAME] Trust"
click at [163, 157] on select "Select Purchaser Agent Lessor Lessee" at bounding box center [239, 167] width 152 height 21
click at [248, 169] on select "Select Purchaser Agent Lessor Lessee" at bounding box center [239, 167] width 152 height 21
click at [518, 113] on input "text" at bounding box center [557, 110] width 138 height 20
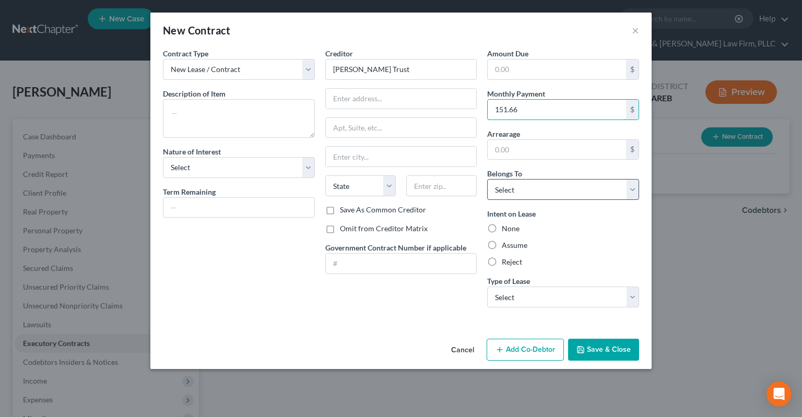
type input "151.66"
click at [487, 179] on select "Select Debtor 1 Only Debtor 2 Only Debtor 1 And Debtor 2 Only At Least One Of T…" at bounding box center [563, 189] width 152 height 21
select select "2"
click option "Debtor 1 And Debtor 2 Only" at bounding box center [0, 0] width 0 height 0
click at [487, 287] on select "Select Real Estate Car Other" at bounding box center [563, 297] width 152 height 21
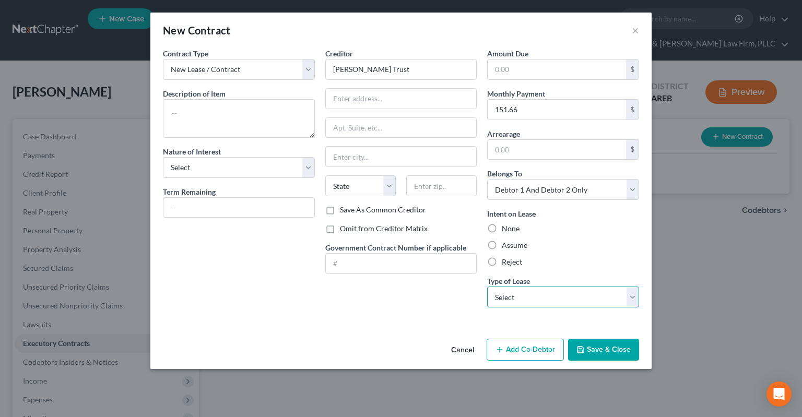
select select "0"
click option "Real Estate" at bounding box center [0, 0] width 0 height 0
click at [214, 117] on textarea at bounding box center [239, 118] width 152 height 39
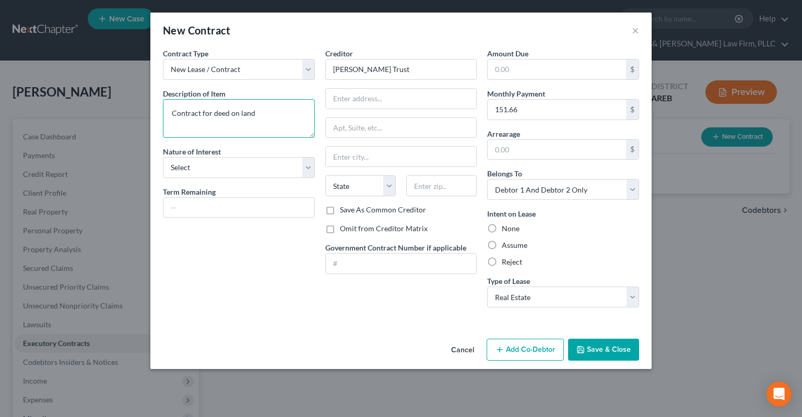
type textarea "Contract for deed on land"
click at [604, 347] on button "Save & Close" at bounding box center [603, 350] width 71 height 22
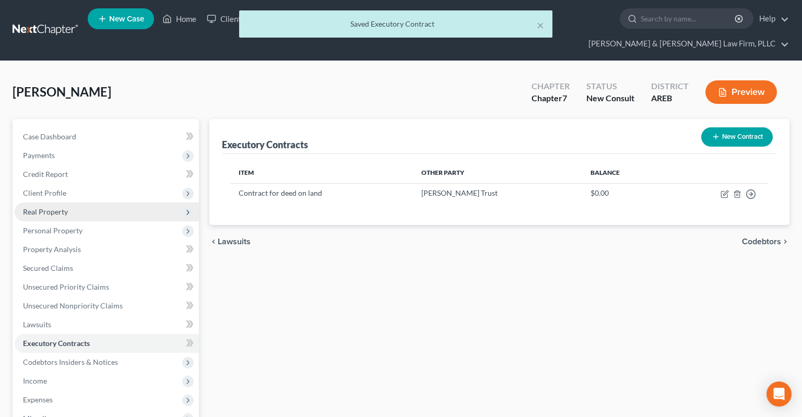
click at [67, 207] on span "Real Property" at bounding box center [45, 211] width 45 height 9
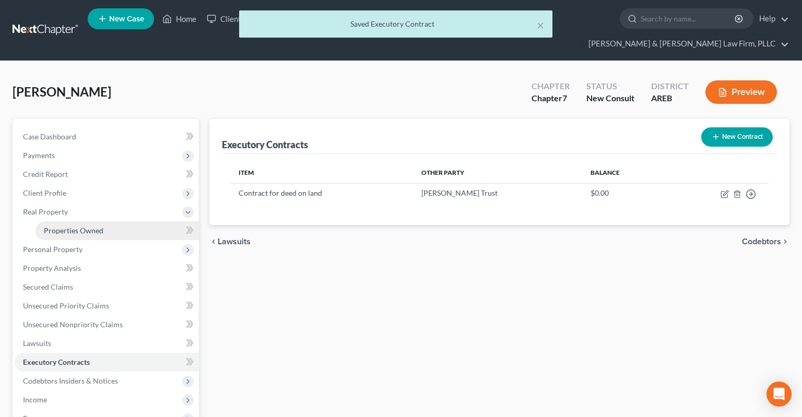
click at [97, 226] on span "Properties Owned" at bounding box center [74, 230] width 60 height 9
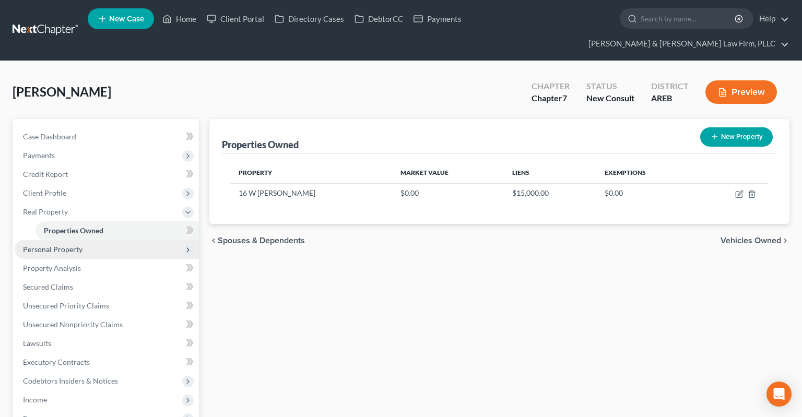
click at [91, 240] on span "Personal Property" at bounding box center [107, 249] width 184 height 19
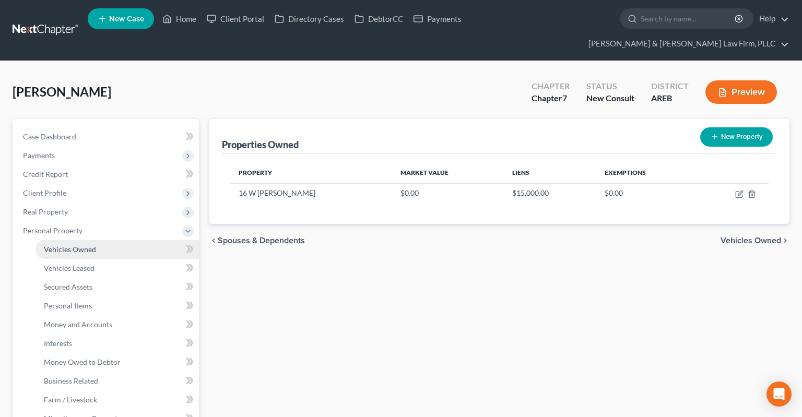
click at [106, 240] on link "Vehicles Owned" at bounding box center [118, 249] width 164 height 19
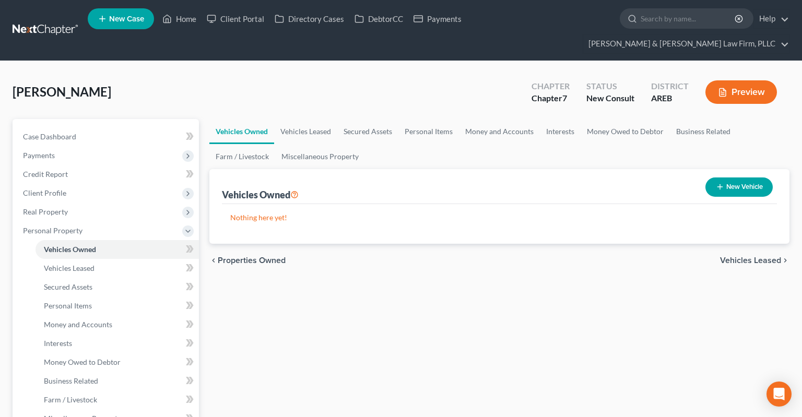
click at [741, 178] on button "New Vehicle" at bounding box center [739, 187] width 67 height 19
select select "0"
select select "2"
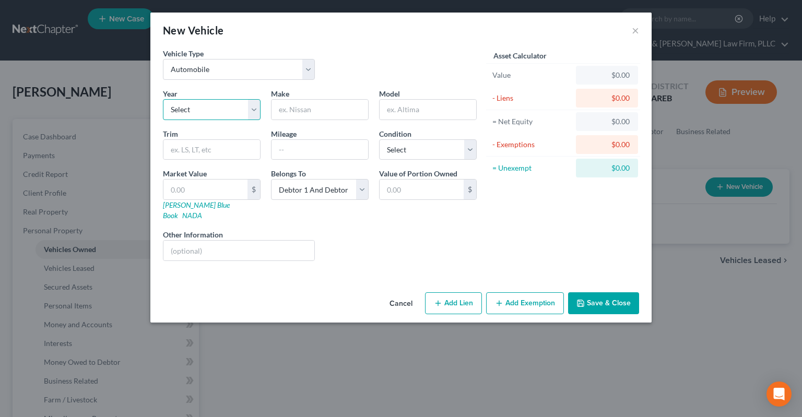
click at [163, 99] on select "Select 2026 2025 2024 2023 2022 2021 2020 2019 2018 2017 2016 2015 2014 2013 20…" at bounding box center [212, 109] width 98 height 21
select select "6"
click option "2020" at bounding box center [0, 0] width 0 height 0
click at [340, 116] on input "text" at bounding box center [320, 110] width 97 height 20
type input "Jeep"
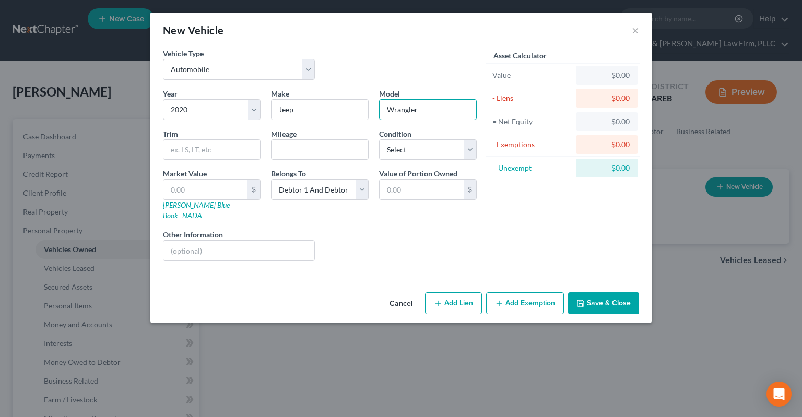
type input "Wrangler"
click at [615, 293] on button "Save & Close" at bounding box center [603, 304] width 71 height 22
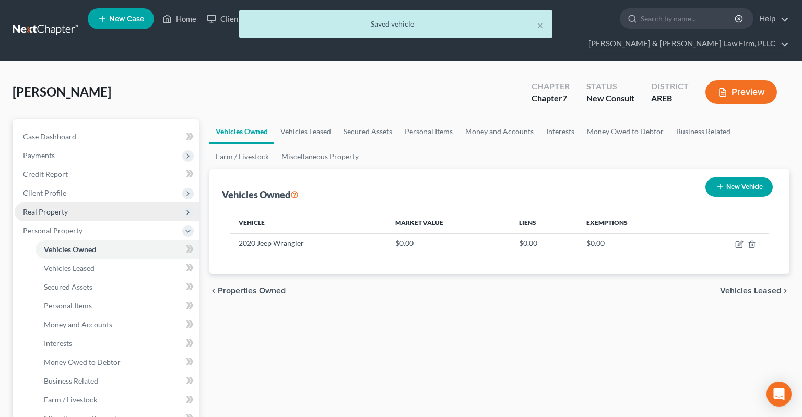
click at [66, 207] on span "Real Property" at bounding box center [45, 211] width 45 height 9
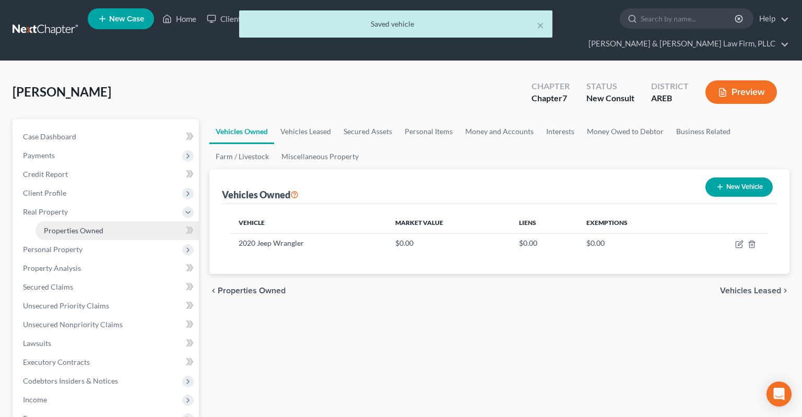
click at [103, 222] on link "Properties Owned" at bounding box center [118, 231] width 164 height 19
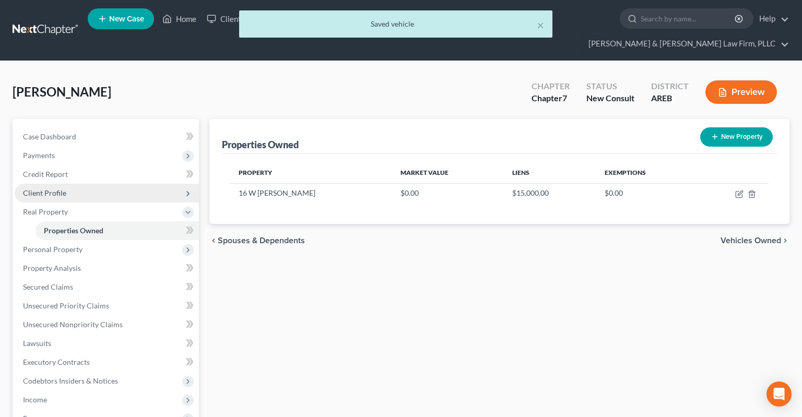
click at [87, 184] on span "Client Profile" at bounding box center [107, 193] width 184 height 19
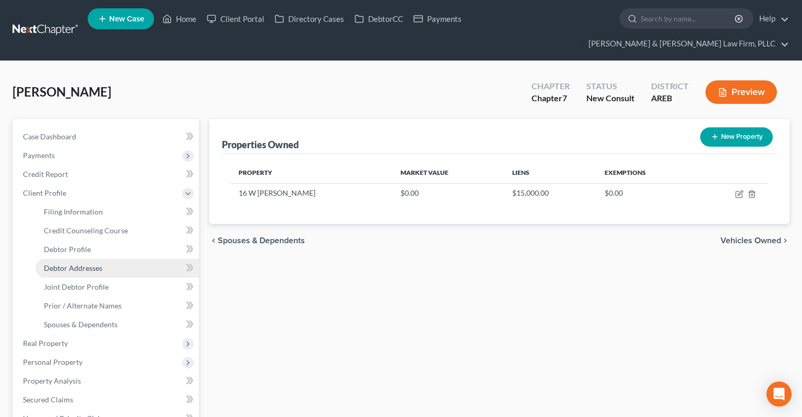
click at [83, 264] on span "Debtor Addresses" at bounding box center [73, 268] width 59 height 9
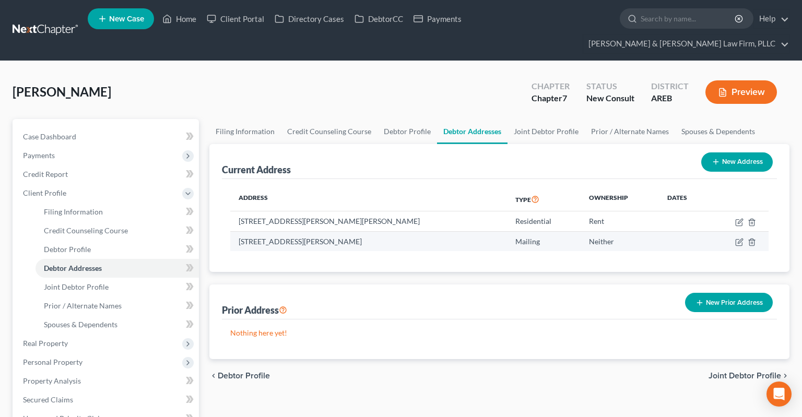
click at [316, 231] on td "[STREET_ADDRESS][PERSON_NAME]" at bounding box center [368, 241] width 277 height 20
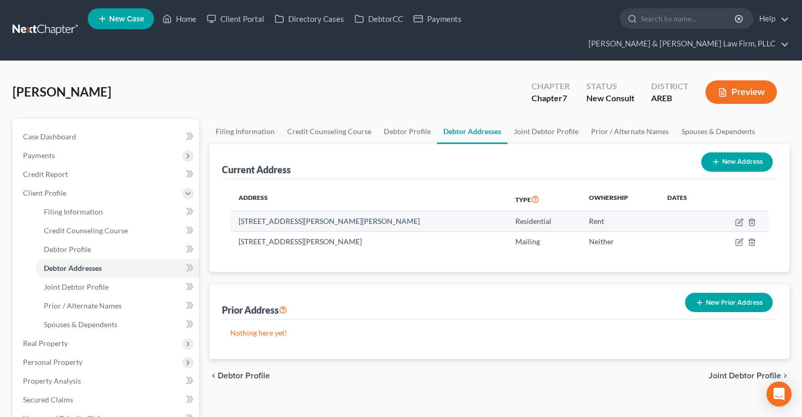
click at [334, 212] on td "[STREET_ADDRESS][PERSON_NAME][PERSON_NAME]" at bounding box center [368, 222] width 277 height 20
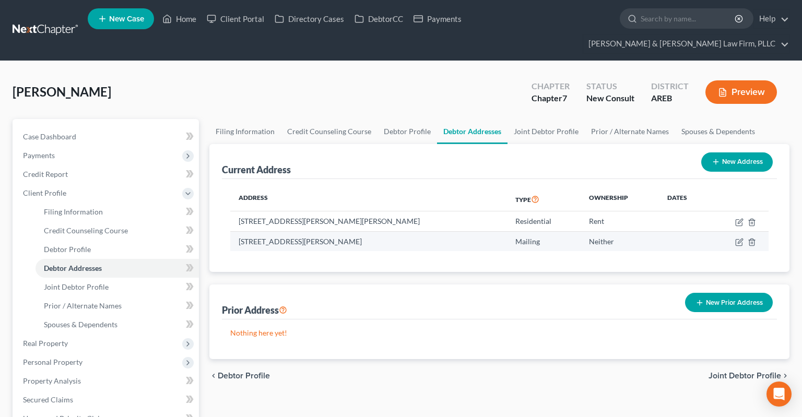
click at [321, 231] on td "[STREET_ADDRESS][PERSON_NAME]" at bounding box center [368, 241] width 277 height 20
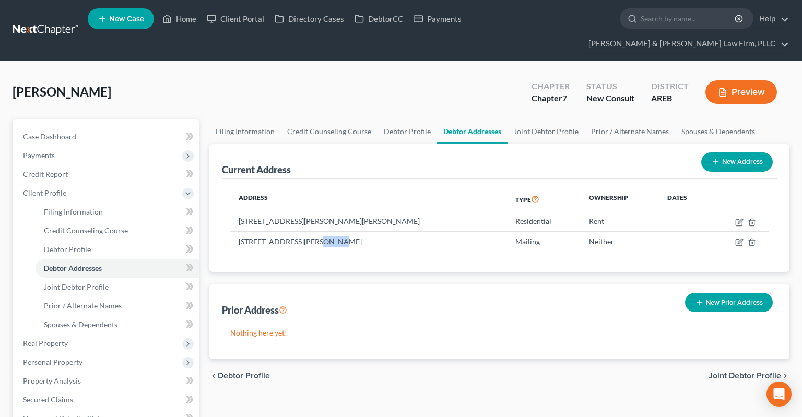
copy td "72176"
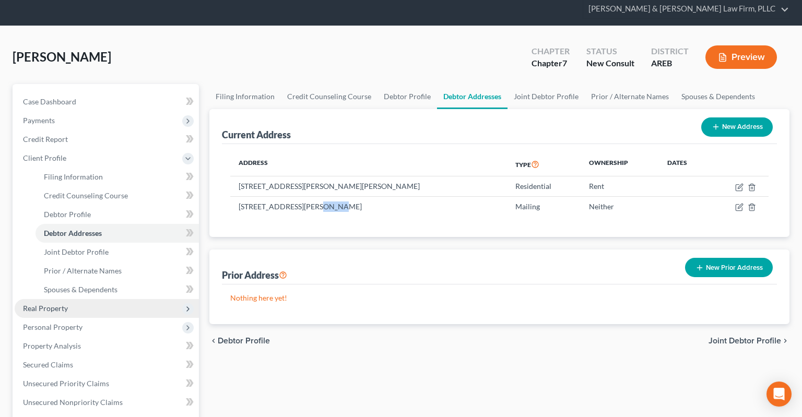
scroll to position [55, 0]
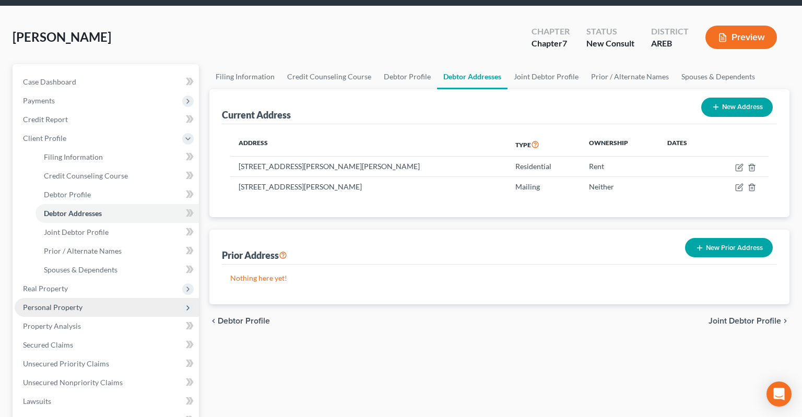
click at [98, 298] on span "Personal Property" at bounding box center [107, 307] width 184 height 19
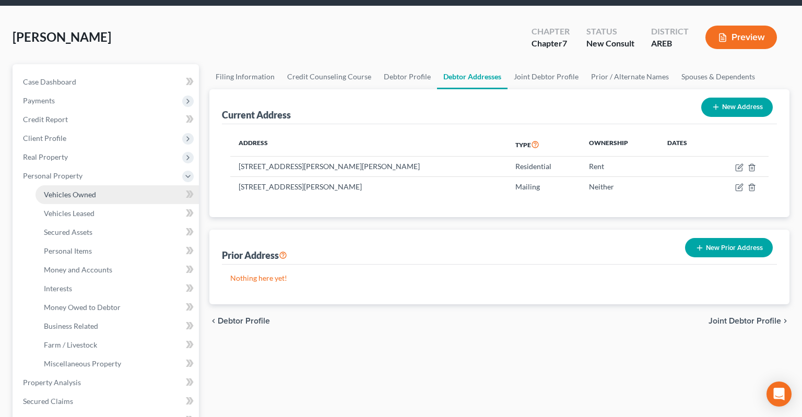
click at [109, 185] on link "Vehicles Owned" at bounding box center [118, 194] width 164 height 19
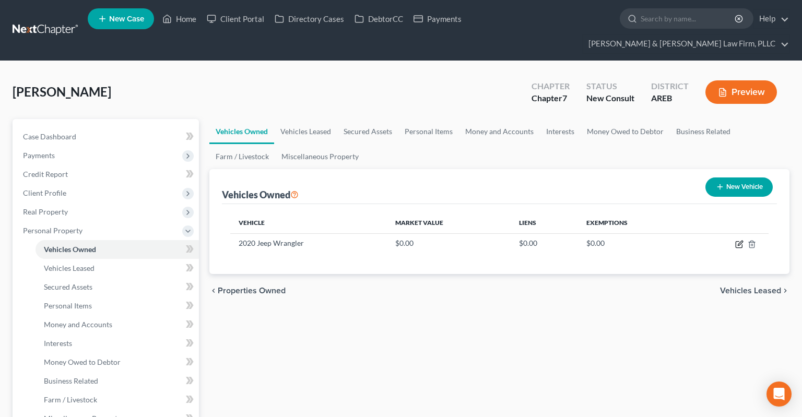
click at [740, 240] on icon "button" at bounding box center [740, 244] width 8 height 8
select select "0"
select select "6"
select select "2"
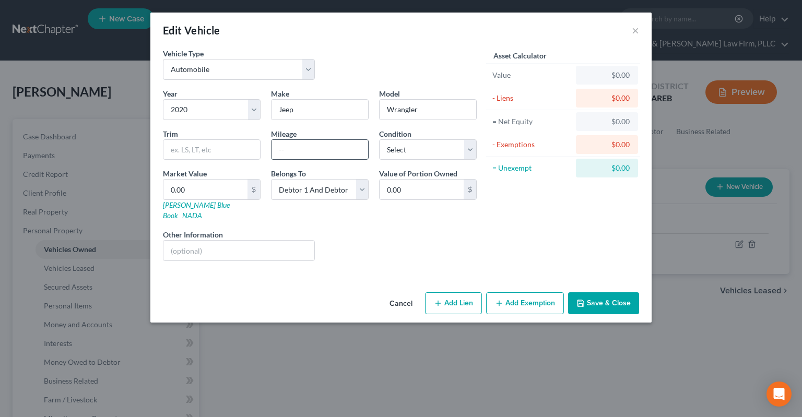
click at [355, 142] on input "text" at bounding box center [320, 150] width 97 height 20
type input "69000"
click at [379, 139] on select "Select Excellent Very Good Good Fair Poor" at bounding box center [428, 149] width 98 height 21
click option "Good" at bounding box center [0, 0] width 0 height 0
click at [379, 139] on select "Select Excellent Very Good Good Fair Poor" at bounding box center [428, 149] width 98 height 21
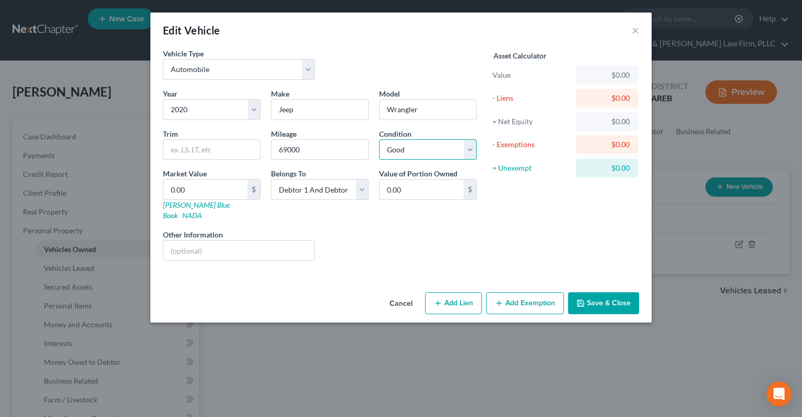
select select "4"
click option "Poor" at bounding box center [0, 0] width 0 height 0
click at [397, 229] on div "Liens Select" at bounding box center [401, 245] width 162 height 32
click at [271, 179] on select "Select Debtor 1 Only Debtor 2 Only Debtor 1 And Debtor 2 Only At Least One Of T…" at bounding box center [320, 189] width 98 height 21
drag, startPoint x: 354, startPoint y: 194, endPoint x: 462, endPoint y: 233, distance: 114.5
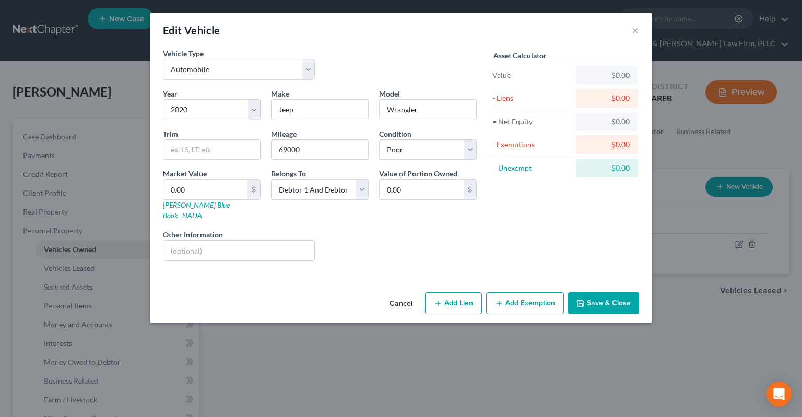
click at [461, 233] on div "Liens Select" at bounding box center [401, 245] width 162 height 32
click at [239, 183] on input "0.00" at bounding box center [206, 190] width 84 height 20
paste input "$20,9"
type input "$20,900"
type input "20,900.00"
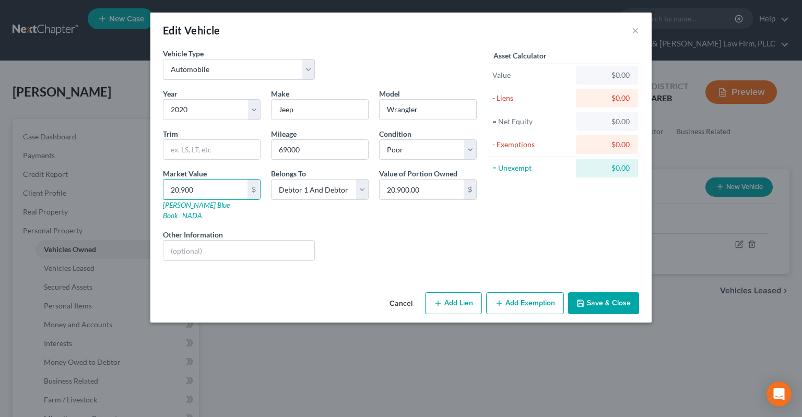
type input "20,900"
click at [417, 229] on div "Liens Select" at bounding box center [401, 245] width 162 height 32
click at [457, 299] on button "Add Lien" at bounding box center [453, 304] width 57 height 22
select select "2"
select select "0"
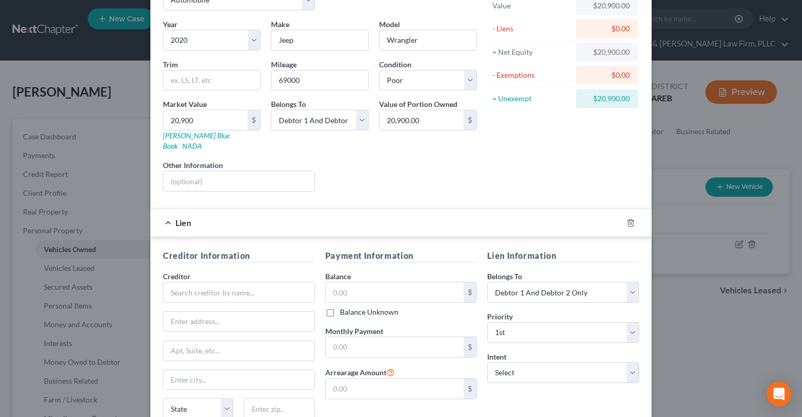
scroll to position [105, 0]
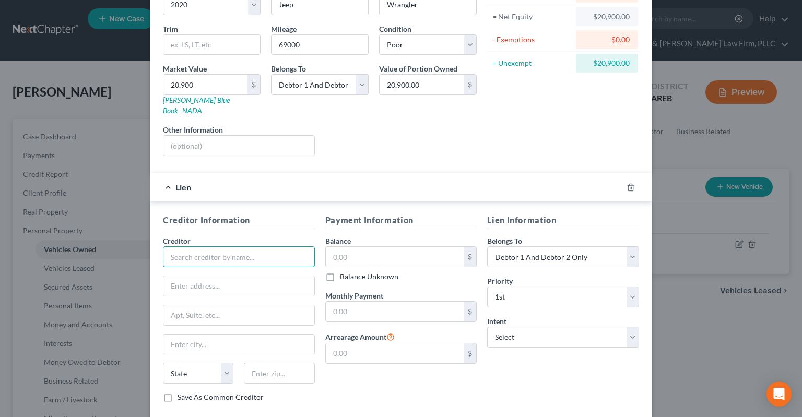
click at [302, 247] on input "text" at bounding box center [239, 257] width 152 height 21
type input "[GEOGRAPHIC_DATA]"
click at [399, 247] on input "text" at bounding box center [395, 257] width 138 height 20
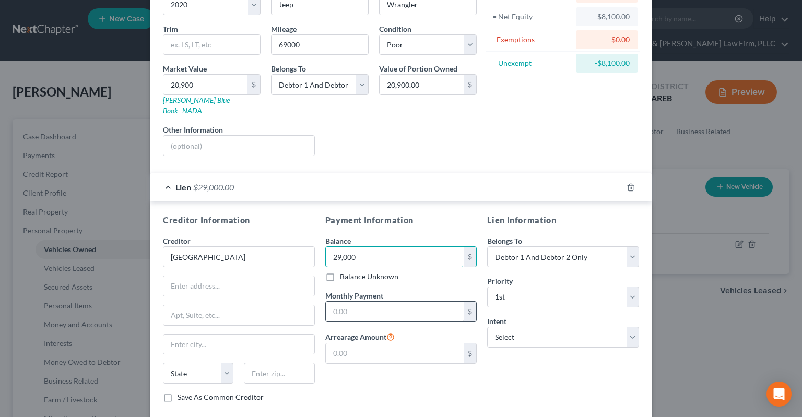
type input "29,000"
drag, startPoint x: 452, startPoint y: 303, endPoint x: 451, endPoint y: 296, distance: 6.9
click at [452, 302] on input "text" at bounding box center [395, 312] width 138 height 20
type input "744.53"
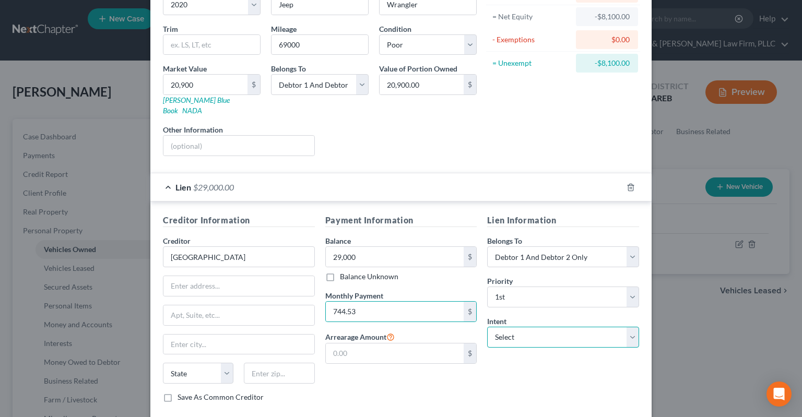
click at [487, 327] on select "Select Surrender Redeem Reaffirm Avoid Other" at bounding box center [563, 337] width 152 height 21
select select "0"
click option "Surrender" at bounding box center [0, 0] width 0 height 0
drag, startPoint x: 449, startPoint y: 137, endPoint x: 444, endPoint y: 145, distance: 9.1
click at [449, 137] on div "Liens Select" at bounding box center [401, 140] width 162 height 32
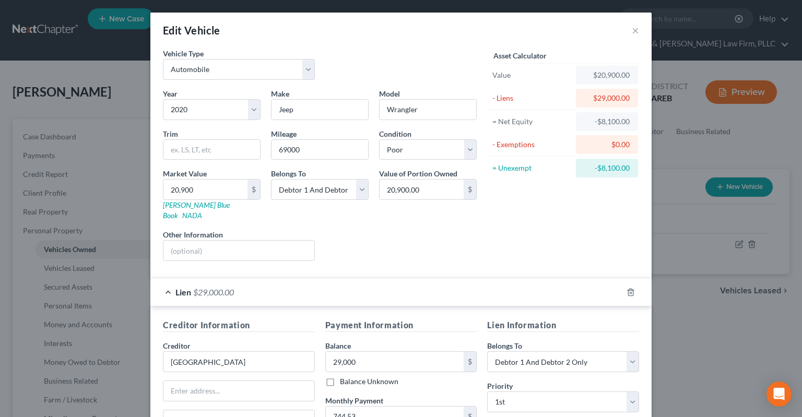
scroll to position [152, 0]
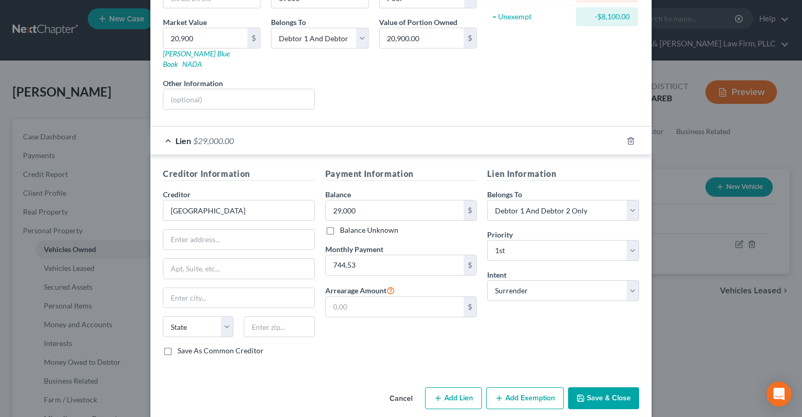
click at [582, 394] on icon "button" at bounding box center [581, 398] width 8 height 8
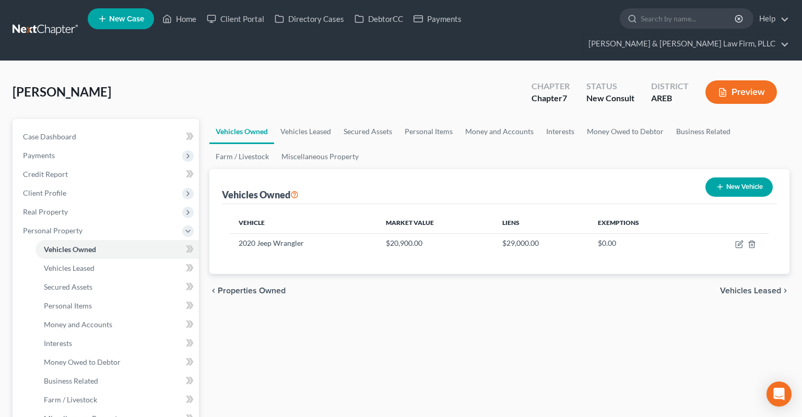
click at [460, 275] on div "chevron_left Properties Owned Vehicles Leased chevron_right" at bounding box center [500, 290] width 580 height 33
click at [464, 282] on div "chevron_left Properties Owned Vehicles Leased chevron_right" at bounding box center [500, 290] width 580 height 33
click at [720, 183] on icon "button" at bounding box center [720, 187] width 8 height 8
select select "0"
select select "2"
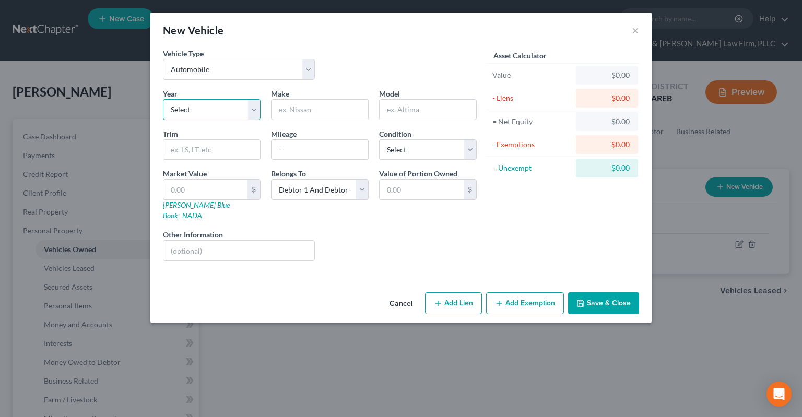
click at [163, 99] on select "Select 2026 2025 2024 2023 2022 2021 2020 2019 2018 2017 2016 2015 2014 2013 20…" at bounding box center [212, 109] width 98 height 21
select select "22"
click option "2004" at bounding box center [0, 0] width 0 height 0
click at [329, 115] on input "text" at bounding box center [320, 110] width 97 height 20
type input "Subaru"
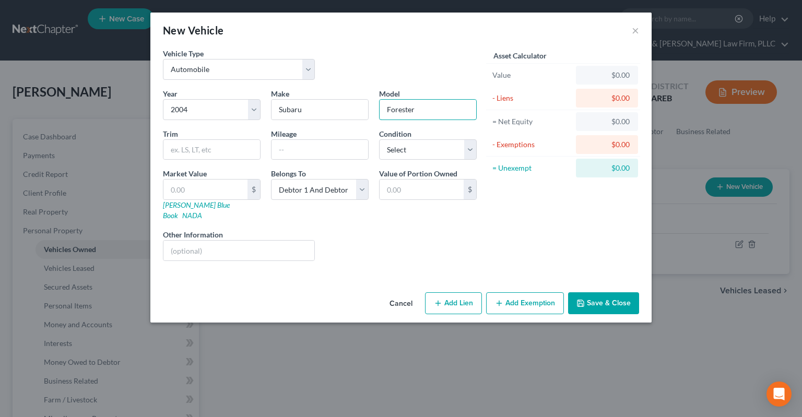
type input "Forester"
click at [341, 134] on div "Mileage" at bounding box center [320, 145] width 108 height 32
click at [339, 150] on input "text" at bounding box center [320, 150] width 97 height 20
type input "206000"
click at [379, 139] on select "Select Excellent Very Good Good Fair Poor" at bounding box center [428, 149] width 98 height 21
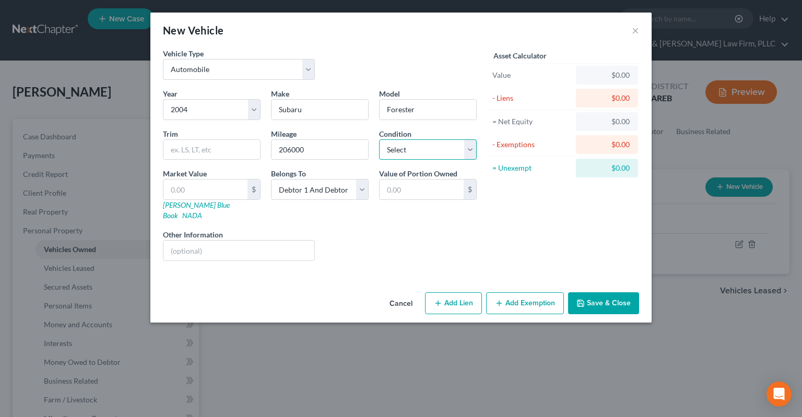
select select "3"
click option "Fair" at bounding box center [0, 0] width 0 height 0
click at [271, 179] on select "Select Debtor 1 Only Debtor 2 Only Debtor 1 And Debtor 2 Only At Least One Of T…" at bounding box center [320, 189] width 98 height 21
select select "1"
click option "Debtor 2 Only" at bounding box center [0, 0] width 0 height 0
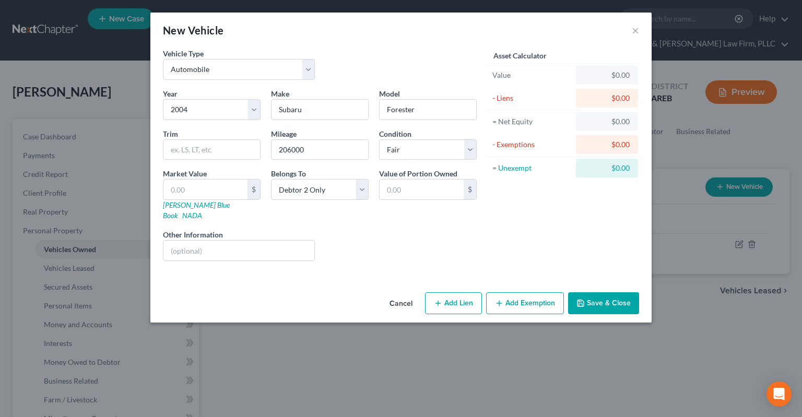
click at [398, 238] on div "Liens Select" at bounding box center [401, 245] width 162 height 32
click at [234, 187] on input "text" at bounding box center [206, 190] width 84 height 20
type input "1"
type input "1.00"
type input "10"
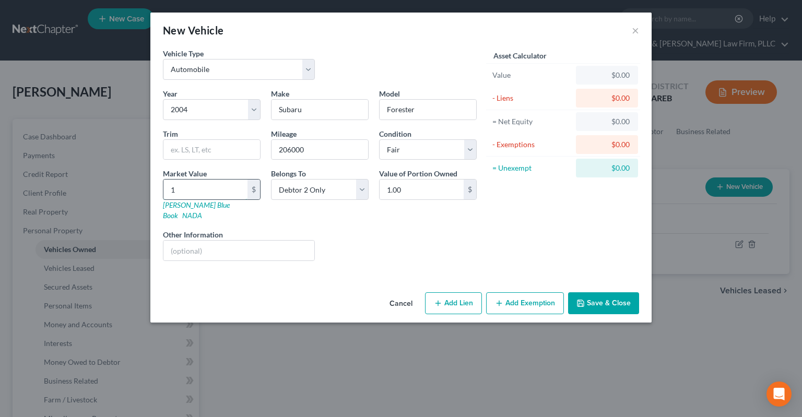
type input "10.00"
type input "100"
type input "100.00"
type input "1000"
type input "1,000.00"
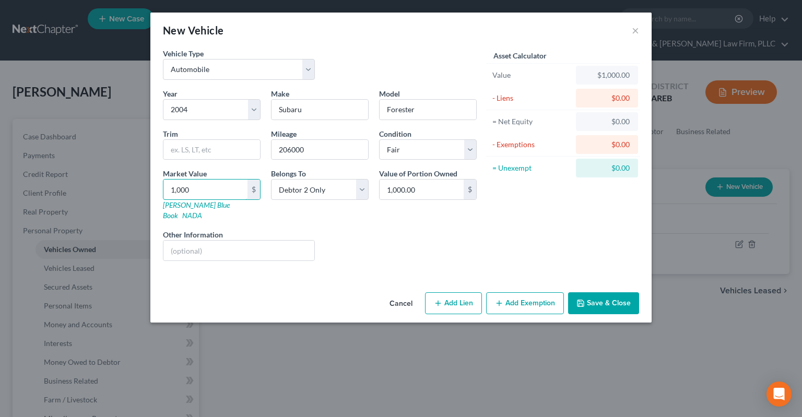
type input "1,000"
click at [627, 293] on button "Save & Close" at bounding box center [603, 304] width 71 height 22
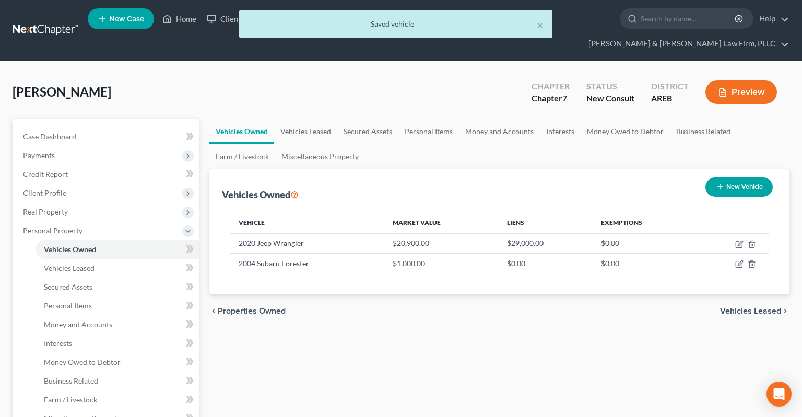
click at [717, 183] on icon "button" at bounding box center [720, 187] width 8 height 8
select select "0"
select select "2"
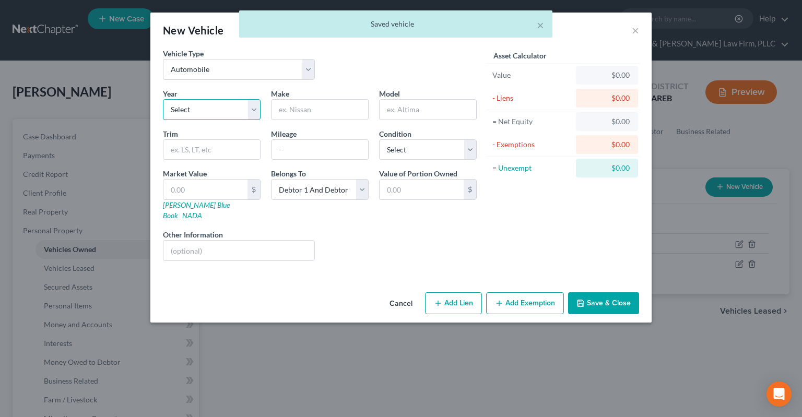
click at [163, 99] on select "Select 2026 2025 2024 2023 2022 2021 2020 2019 2018 2017 2016 2015 2014 2013 20…" at bounding box center [212, 109] width 98 height 21
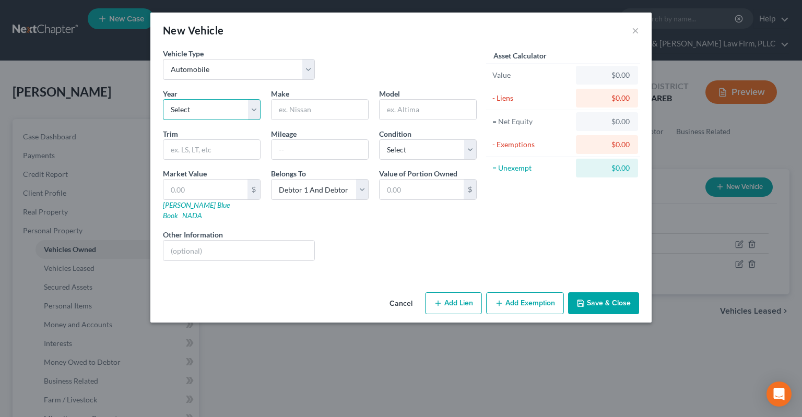
select select "32"
click option "1994" at bounding box center [0, 0] width 0 height 0
click at [307, 110] on input "text" at bounding box center [320, 110] width 97 height 20
type input "Chevrolet"
type input "Silverado"
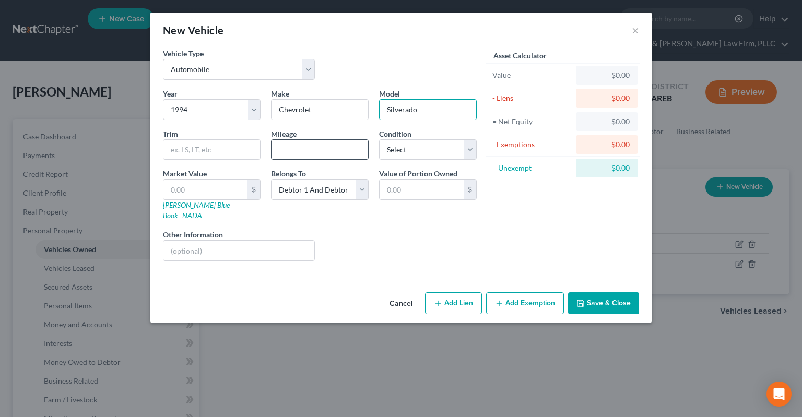
click at [346, 149] on input "text" at bounding box center [320, 150] width 97 height 20
type input "265,000"
click at [379, 139] on select "Select Excellent Very Good Good Fair Poor" at bounding box center [428, 149] width 98 height 21
select select "4"
click option "Poor" at bounding box center [0, 0] width 0 height 0
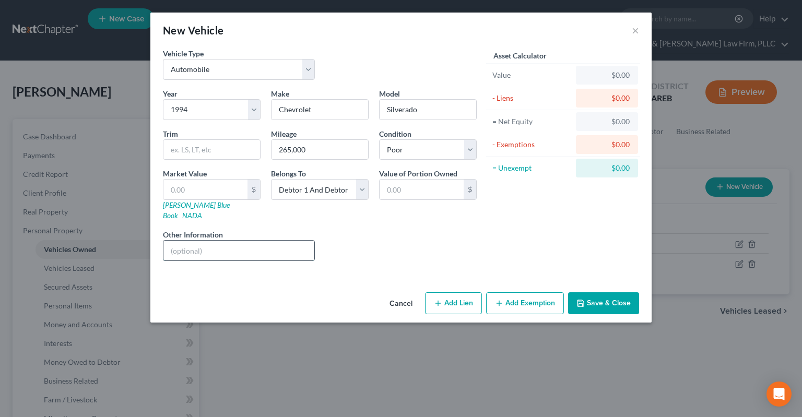
click at [239, 241] on input "text" at bounding box center [239, 251] width 151 height 20
type input "Not running"
click at [271, 179] on select "Select Debtor 1 Only Debtor 2 Only Debtor 1 And Debtor 2 Only At Least One Of T…" at bounding box center [320, 189] width 98 height 21
select select "0"
click option "Debtor 1 Only" at bounding box center [0, 0] width 0 height 0
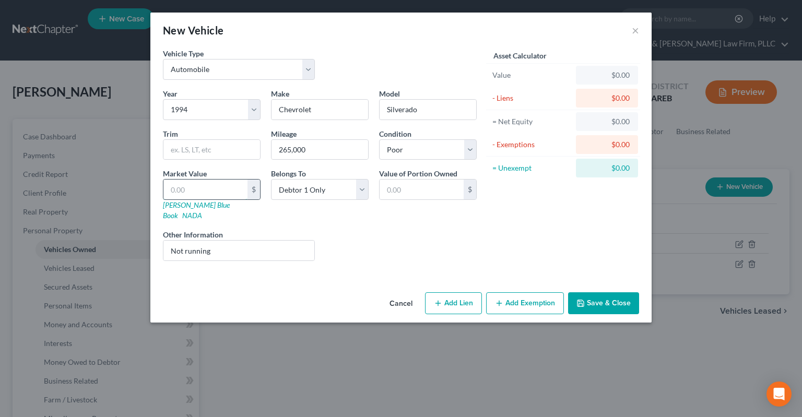
click at [223, 184] on input "text" at bounding box center [206, 190] width 84 height 20
type input "1"
type input "1.00"
type input "10"
type input "10.00"
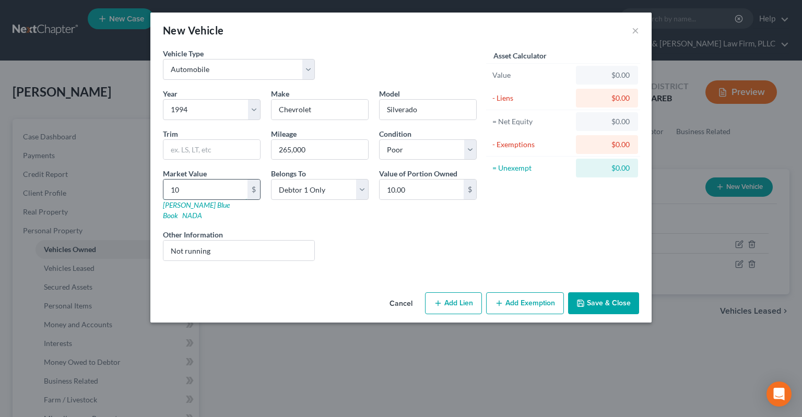
type input "100"
type input "100.00"
type input "100"
click at [225, 241] on input "Not running" at bounding box center [239, 251] width 151 height 20
type input "Not running, parts value only"
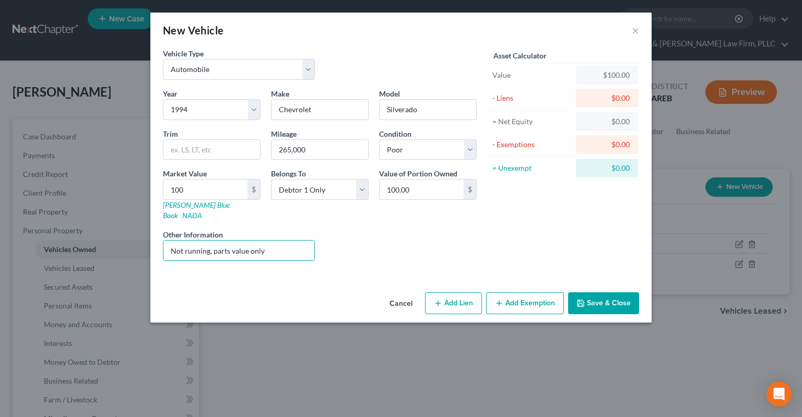
click at [584, 300] on icon "button" at bounding box center [581, 303] width 6 height 6
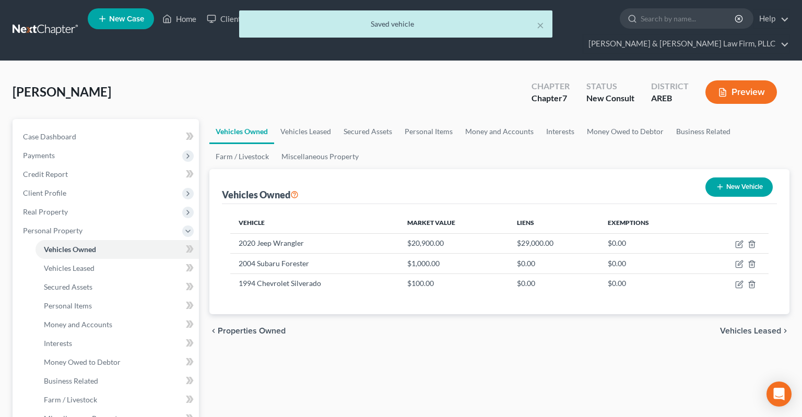
click at [731, 178] on button "New Vehicle" at bounding box center [739, 187] width 67 height 19
select select "0"
select select "2"
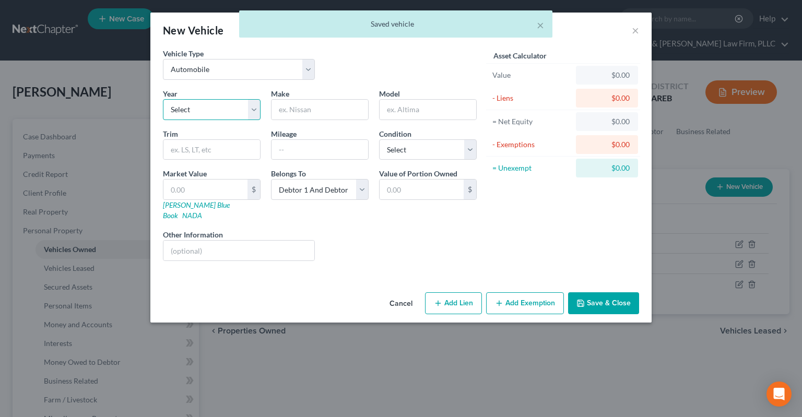
click at [163, 99] on select "Select 2026 2025 2024 2023 2022 2021 2020 2019 2018 2017 2016 2015 2014 2013 20…" at bounding box center [212, 109] width 98 height 21
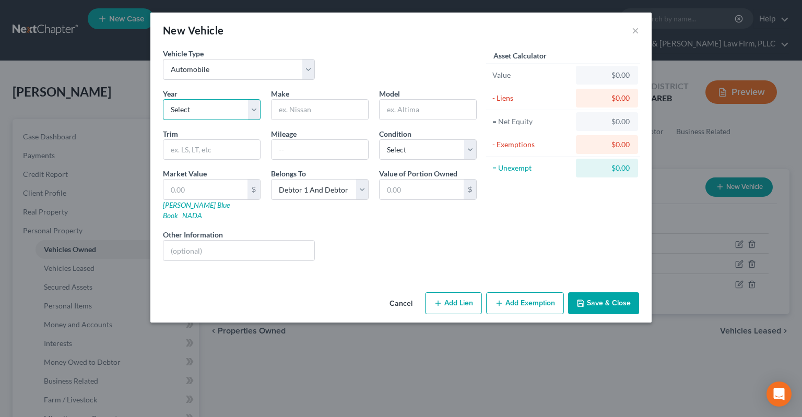
select select "53"
click option "1973" at bounding box center [0, 0] width 0 height 0
click at [335, 108] on input "text" at bounding box center [320, 110] width 97 height 20
type input "d"
type input "Dodge"
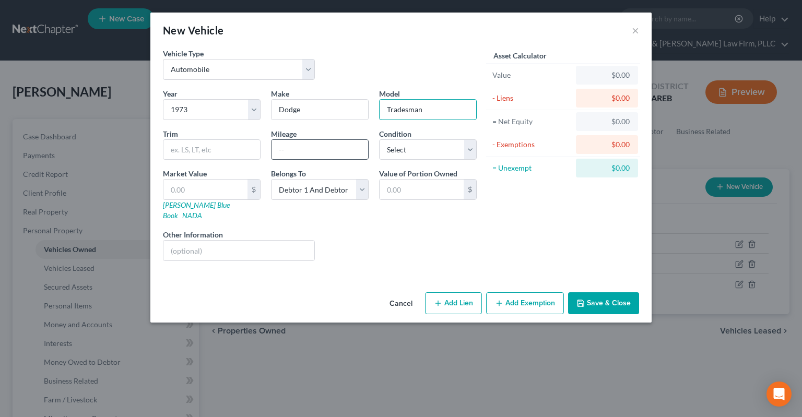
type input "Tradesman"
click at [288, 145] on input "text" at bounding box center [320, 150] width 97 height 20
type input "300,000"
click at [379, 139] on select "Select Excellent Very Good Good Fair Poor" at bounding box center [428, 149] width 98 height 21
select select "4"
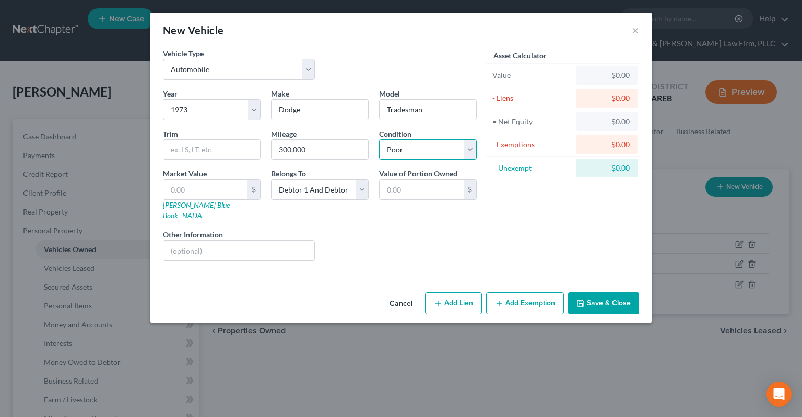
click option "Poor" at bounding box center [0, 0] width 0 height 0
click at [225, 191] on input "text" at bounding box center [206, 190] width 84 height 20
type input "1"
type input "1.00"
type input "10"
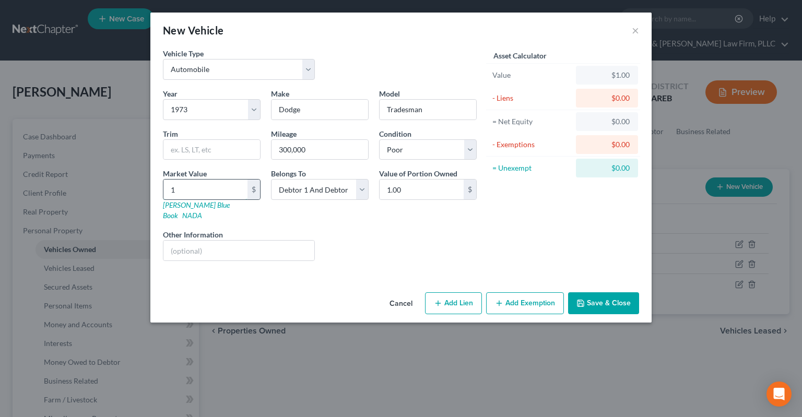
type input "10.00"
type input "100"
type input "100.00"
type input "100"
click at [375, 253] on div "Year Select 2026 2025 2024 2023 2022 2021 2020 2019 2018 2017 2016 2015 2014 20…" at bounding box center [320, 178] width 324 height 181
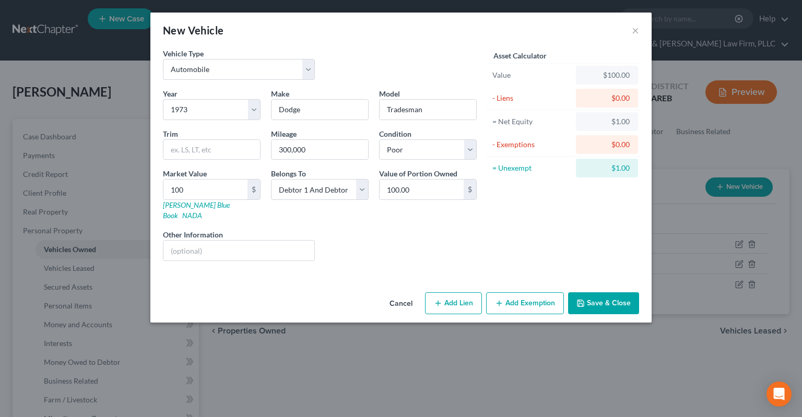
click at [584, 299] on icon "button" at bounding box center [581, 303] width 8 height 8
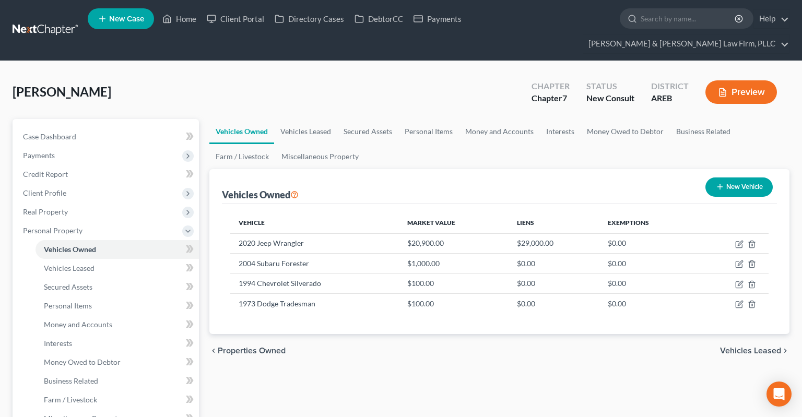
click at [723, 178] on button "New Vehicle" at bounding box center [739, 187] width 67 height 19
select select "0"
select select "2"
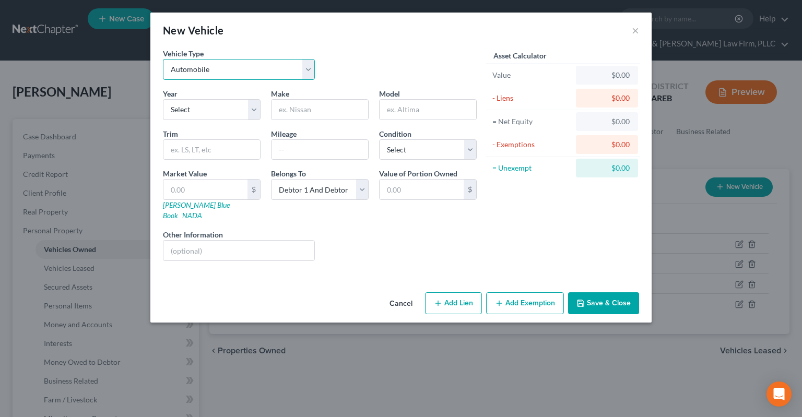
click at [163, 59] on select "Select Automobile Truck Trailer Watercraft Aircraft Motor Home Atv Other Vehicle" at bounding box center [239, 69] width 152 height 21
select select "2"
click option "Trailer" at bounding box center [0, 0] width 0 height 0
click at [163, 99] on select "Select 2026 2025 2024 2023 2022 2021 2020 2019 2018 2017 2016 2015 2014 2013 20…" at bounding box center [212, 109] width 98 height 21
select select "56"
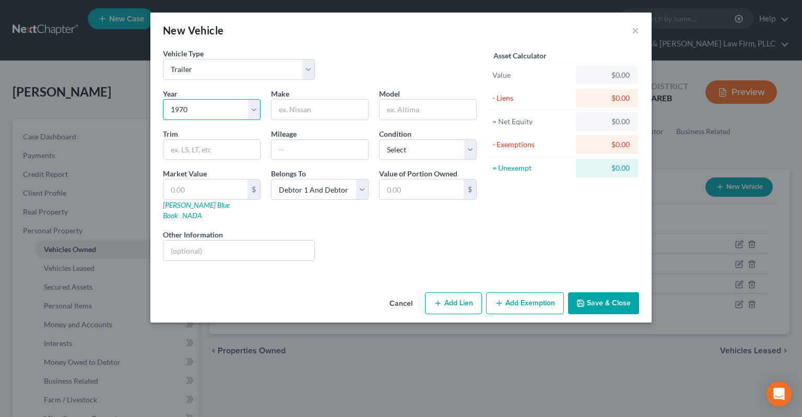
click option "1970" at bounding box center [0, 0] width 0 height 0
drag, startPoint x: 308, startPoint y: 115, endPoint x: 309, endPoint y: 110, distance: 5.3
click at [309, 111] on input "text" at bounding box center [320, 110] width 97 height 20
type input "B"
type input "Band"
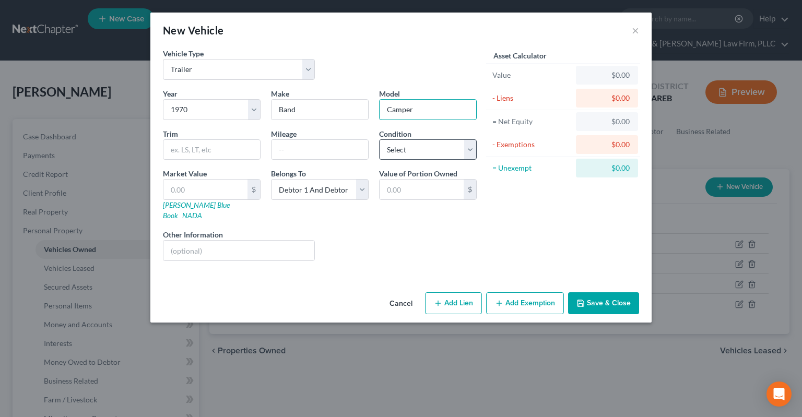
type input "Camper"
click at [379, 139] on select "Select Excellent Very Good Good Fair Poor" at bounding box center [428, 149] width 98 height 21
select select "4"
click option "Poor" at bounding box center [0, 0] width 0 height 0
click at [379, 139] on select "Select Excellent Very Good Good Fair Poor" at bounding box center [428, 149] width 98 height 21
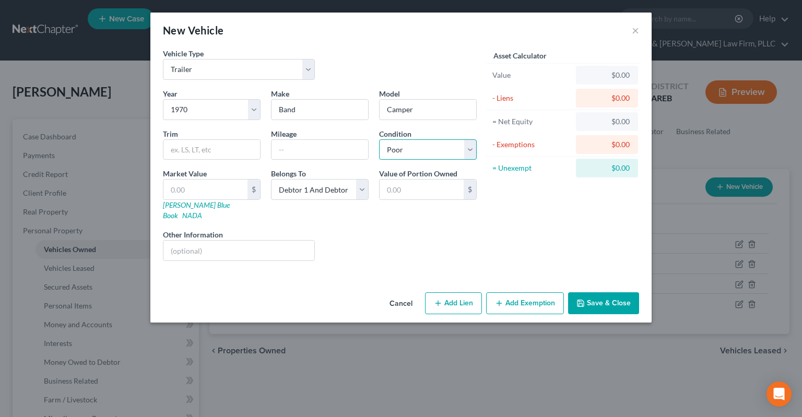
click option "Poor" at bounding box center [0, 0] width 0 height 0
click at [232, 194] on input "text" at bounding box center [206, 190] width 84 height 20
type input "1"
type input "1.00"
type input "10"
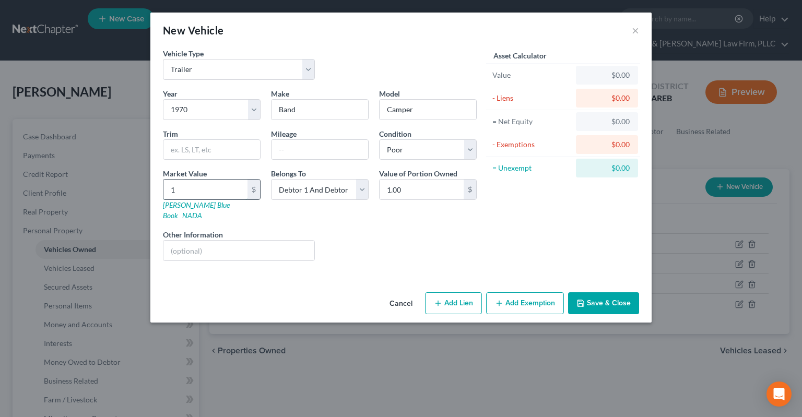
type input "10.00"
type input "100"
type input "100.00"
type input "100"
click at [603, 293] on button "Save & Close" at bounding box center [603, 304] width 71 height 22
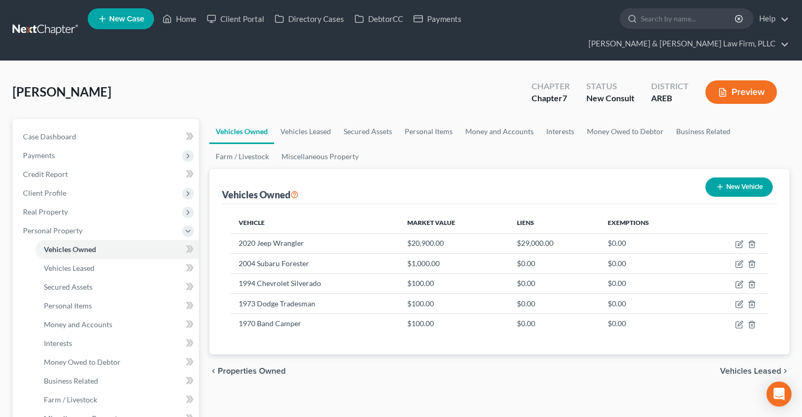
drag, startPoint x: 755, startPoint y: 173, endPoint x: 712, endPoint y: 173, distance: 43.4
click at [755, 178] on button "New Vehicle" at bounding box center [739, 187] width 67 height 19
select select "0"
select select "2"
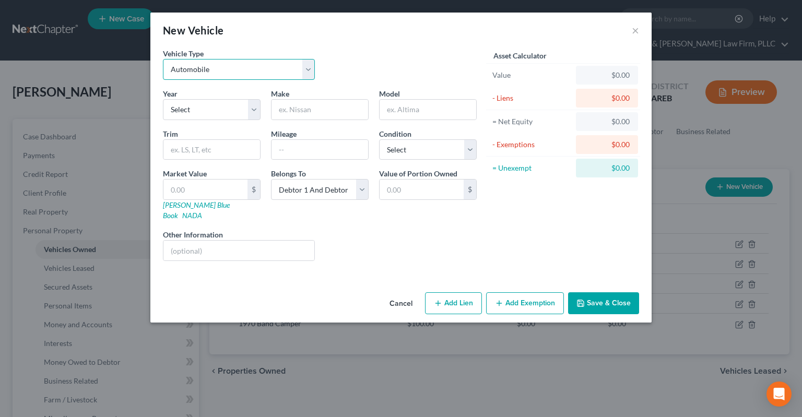
click at [163, 59] on select "Select Automobile Truck Trailer Watercraft Aircraft Motor Home Atv Other Vehicle" at bounding box center [239, 69] width 152 height 21
select select "2"
click option "Trailer" at bounding box center [0, 0] width 0 height 0
click at [300, 111] on input "text" at bounding box center [320, 110] width 97 height 20
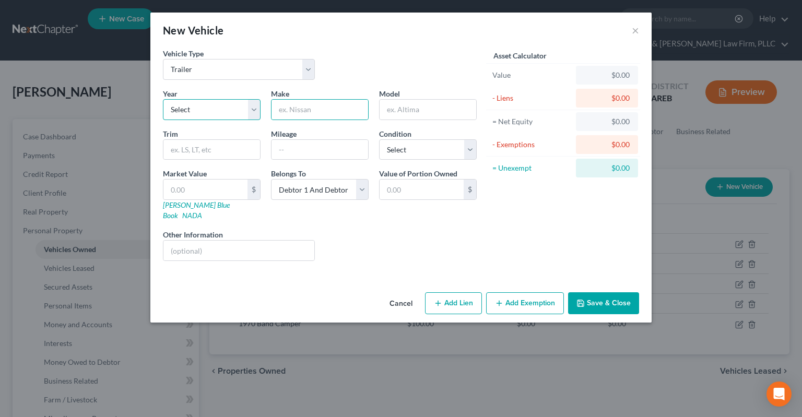
click at [163, 99] on select "Select 2026 2025 2024 2023 2022 2021 2020 2019 2018 2017 2016 2015 2014 2013 20…" at bounding box center [212, 109] width 98 height 21
drag, startPoint x: 243, startPoint y: 108, endPoint x: 325, endPoint y: 110, distance: 82.1
click at [325, 110] on input "text" at bounding box center [320, 110] width 97 height 20
type input "Flatbed trailer"
click at [379, 139] on select "Select Excellent Very Good Good Fair Poor" at bounding box center [428, 149] width 98 height 21
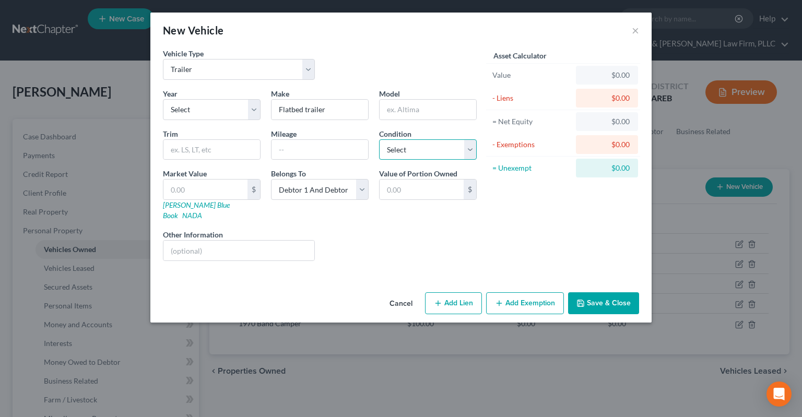
select select "3"
click option "Fair" at bounding box center [0, 0] width 0 height 0
click at [224, 191] on input "text" at bounding box center [206, 190] width 84 height 20
type input "1"
type input "1.00"
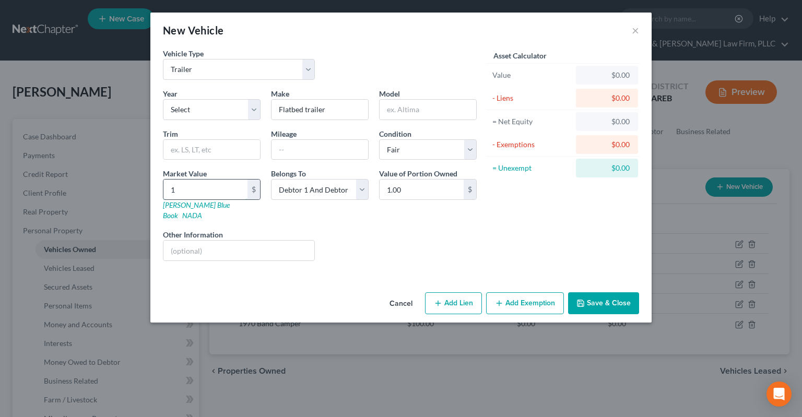
type input "10"
type input "10.00"
type input "100"
type input "100.00"
type input "100"
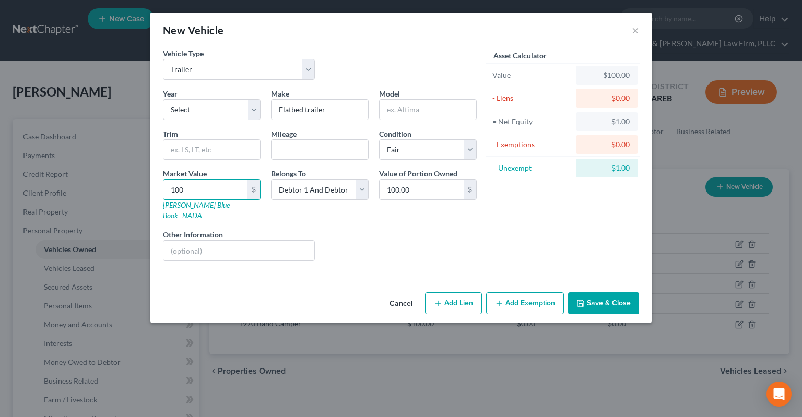
click at [593, 295] on button "Save & Close" at bounding box center [603, 304] width 71 height 22
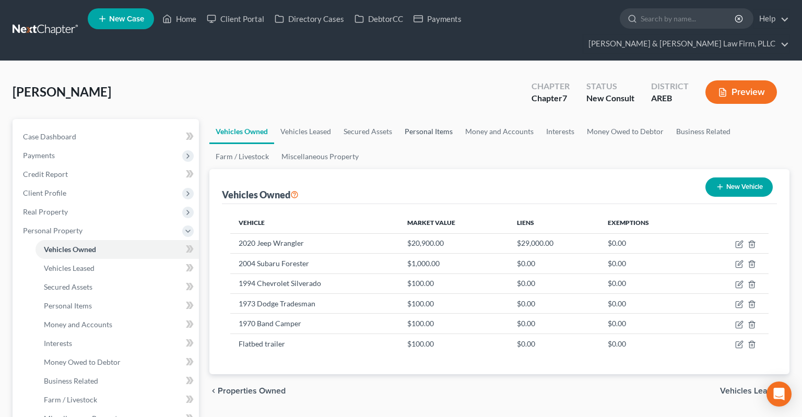
click at [415, 119] on link "Personal Items" at bounding box center [429, 131] width 61 height 25
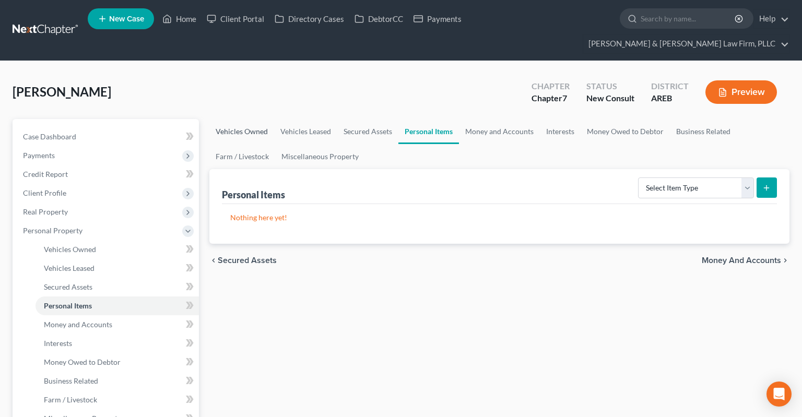
click at [260, 119] on link "Vehicles Owned" at bounding box center [242, 131] width 65 height 25
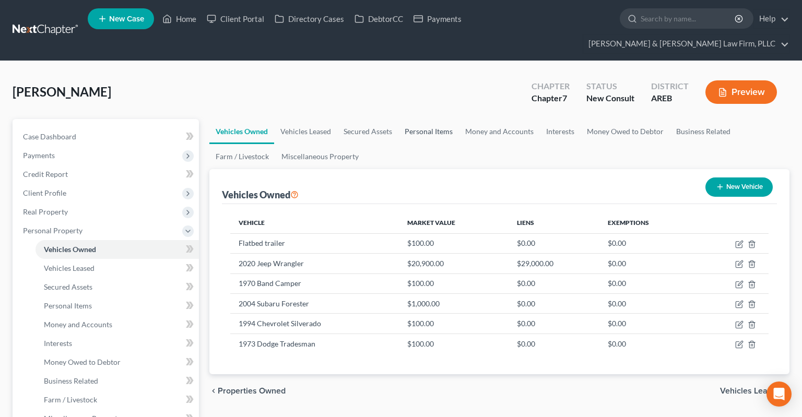
click at [411, 119] on link "Personal Items" at bounding box center [429, 131] width 61 height 25
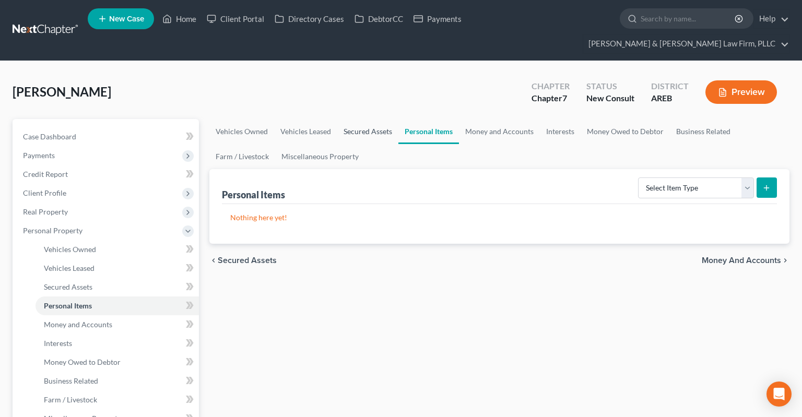
click at [383, 119] on link "Secured Assets" at bounding box center [368, 131] width 61 height 25
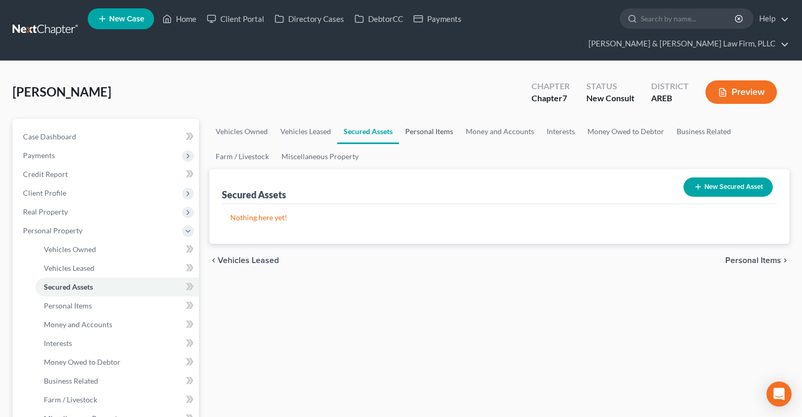
click at [432, 119] on link "Personal Items" at bounding box center [429, 131] width 61 height 25
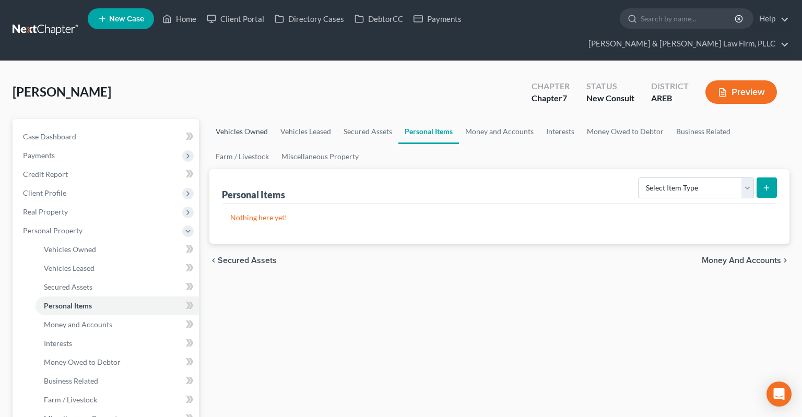
click at [245, 119] on link "Vehicles Owned" at bounding box center [242, 131] width 65 height 25
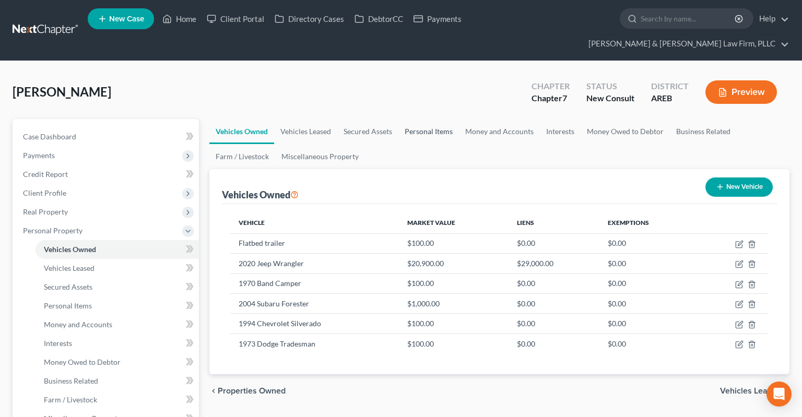
click at [419, 119] on link "Personal Items" at bounding box center [429, 131] width 61 height 25
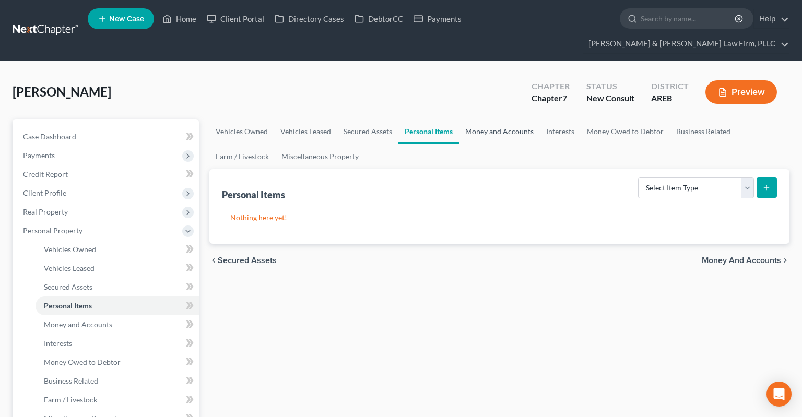
click at [490, 119] on link "Money and Accounts" at bounding box center [499, 131] width 81 height 25
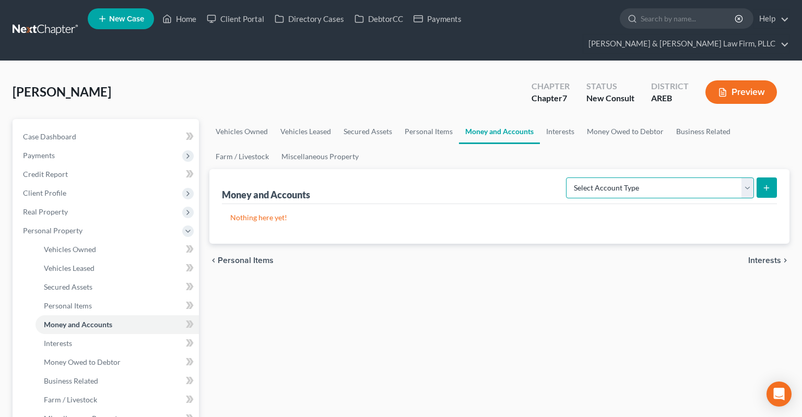
click at [566, 178] on select "Select Account Type Brokerage Cash on Hand Certificates of Deposit Checking Acc…" at bounding box center [660, 188] width 188 height 21
select select "checking"
click option "Checking Account" at bounding box center [0, 0] width 0 height 0
click at [768, 184] on icon "submit" at bounding box center [767, 188] width 8 height 8
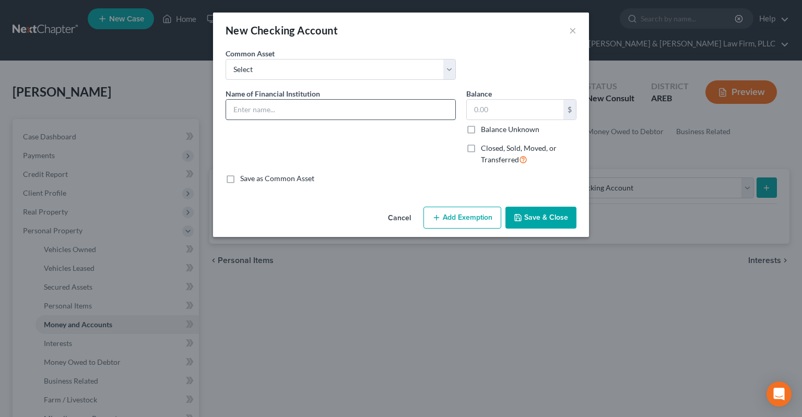
click at [300, 107] on input "text" at bounding box center [340, 110] width 229 height 20
type input "First Convenience"
click at [526, 204] on div "Cancel Add Exemption Save & Close" at bounding box center [401, 220] width 376 height 34
click at [528, 217] on button "Save & Close" at bounding box center [541, 218] width 71 height 22
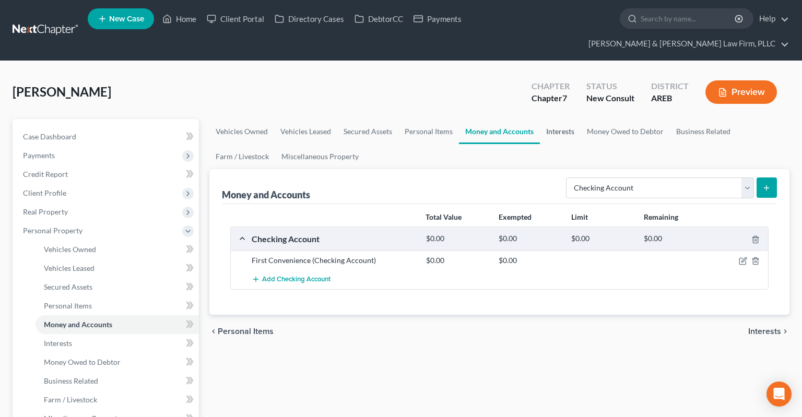
click at [568, 123] on link "Interests" at bounding box center [560, 131] width 41 height 25
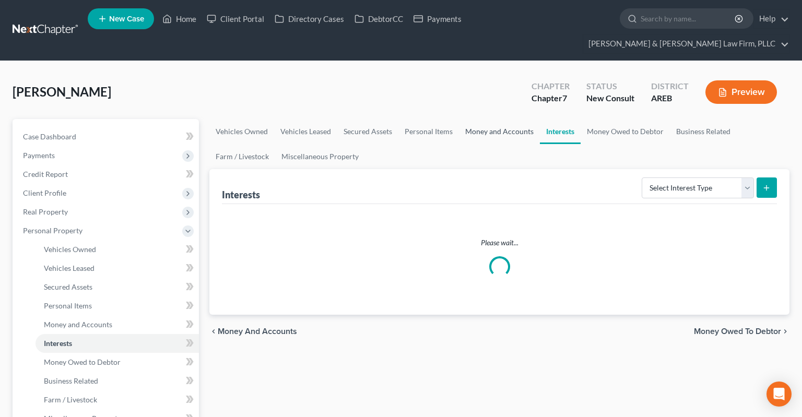
click at [516, 122] on link "Money and Accounts" at bounding box center [499, 131] width 81 height 25
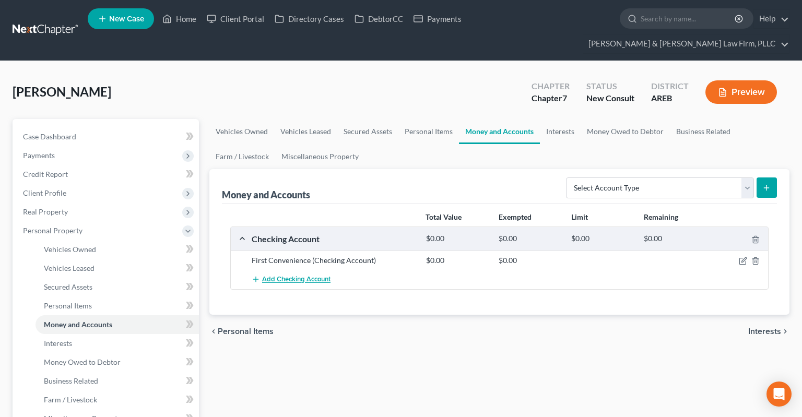
click at [315, 276] on span "Add Checking Account" at bounding box center [296, 280] width 68 height 8
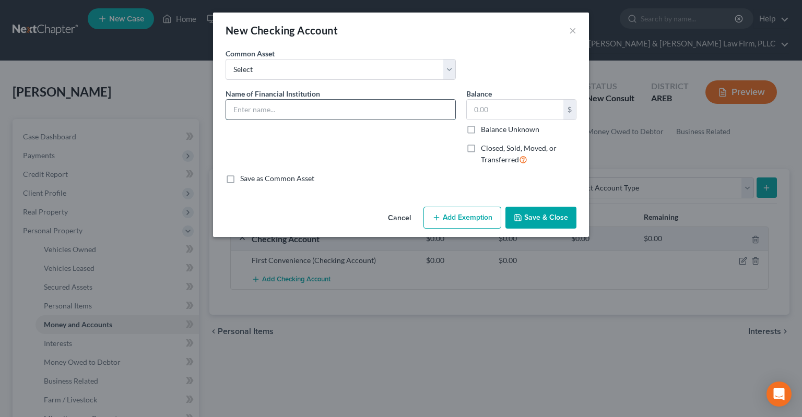
click at [364, 107] on input "text" at bounding box center [340, 110] width 229 height 20
type input "First Security"
click at [566, 227] on button "Save & Close" at bounding box center [541, 218] width 71 height 22
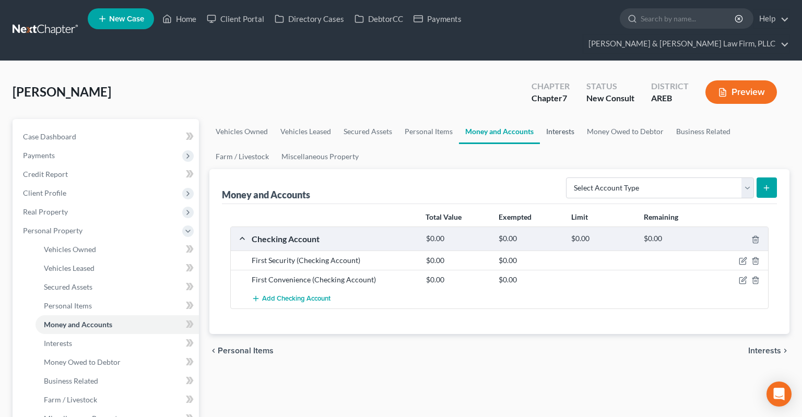
click at [563, 119] on link "Interests" at bounding box center [560, 131] width 41 height 25
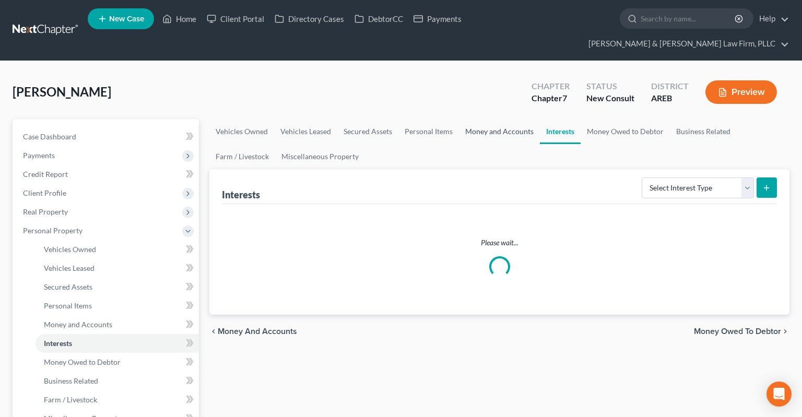
click at [515, 119] on link "Money and Accounts" at bounding box center [499, 131] width 81 height 25
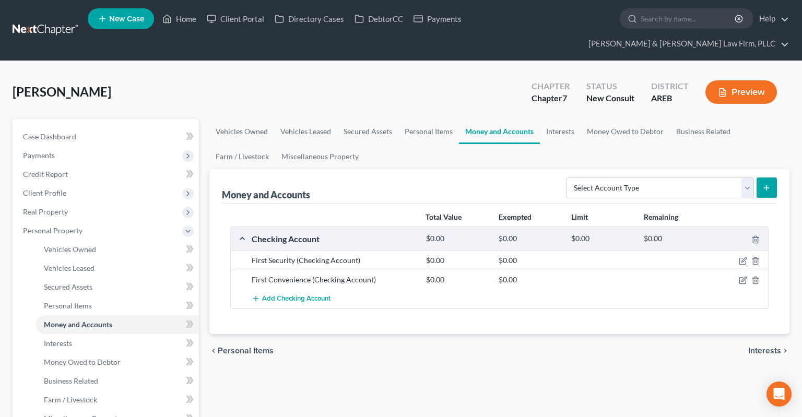
click at [635, 173] on div "Select Account Type Brokerage Cash on Hand Certificates of Deposit Checking Acc…" at bounding box center [669, 187] width 215 height 28
click at [566, 178] on select "Select Account Type Brokerage Cash on Hand Certificates of Deposit Checking Acc…" at bounding box center [660, 188] width 188 height 21
select select "savings"
click option "Savings Account" at bounding box center [0, 0] width 0 height 0
click at [767, 184] on icon "submit" at bounding box center [767, 188] width 8 height 8
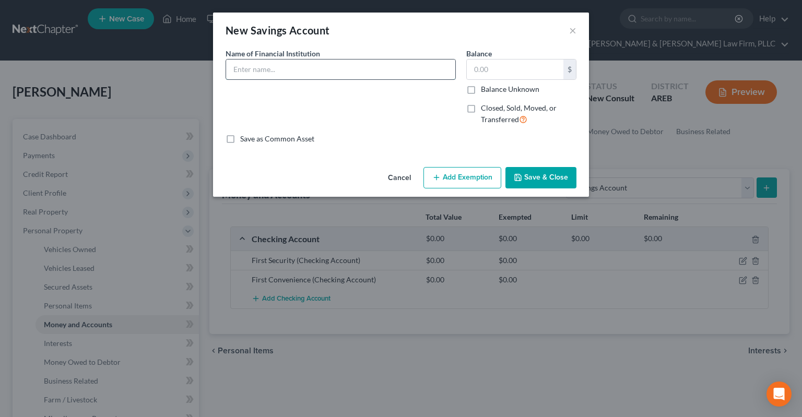
click at [331, 66] on input "text" at bounding box center [340, 70] width 229 height 20
type input "First Convenience"
click at [538, 65] on input "text" at bounding box center [515, 70] width 97 height 20
type input "0.69"
click at [560, 180] on button "Save & Close" at bounding box center [541, 178] width 71 height 22
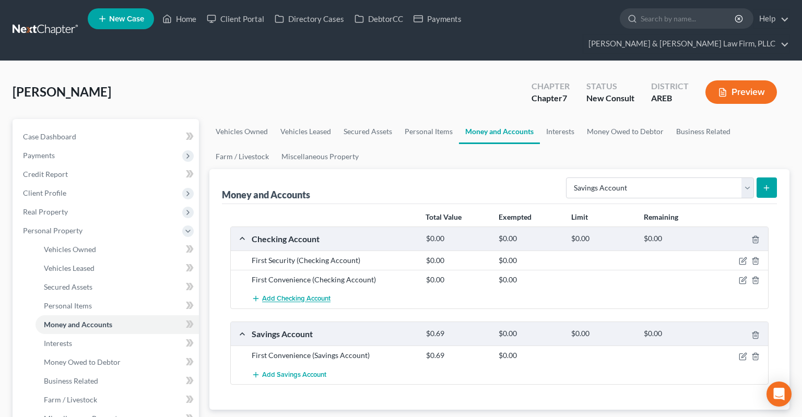
click at [329, 295] on span "Add Checking Account" at bounding box center [296, 299] width 68 height 8
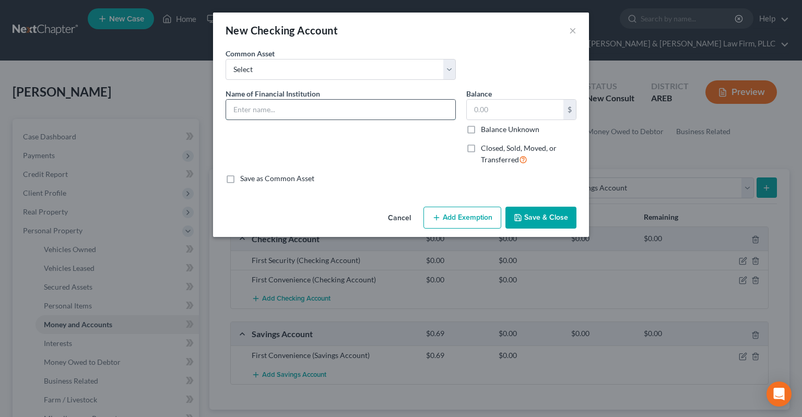
click at [317, 101] on input "text" at bounding box center [340, 110] width 229 height 20
type input "First Convenience"
click at [528, 218] on button "Save & Close" at bounding box center [541, 218] width 71 height 22
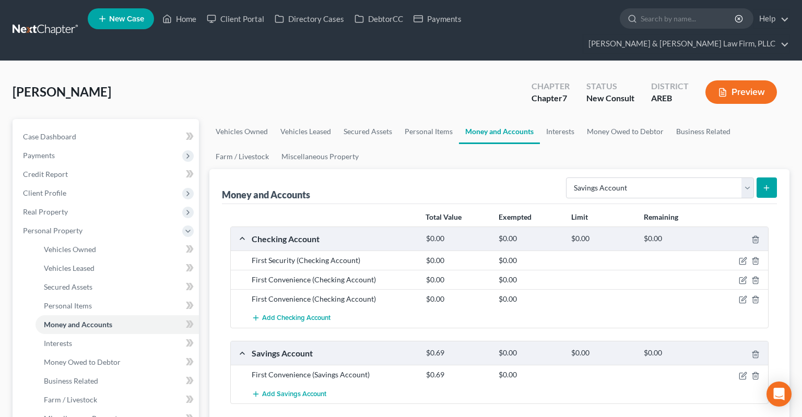
click at [260, 74] on div "[PERSON_NAME] Upgraded Chapter Chapter 7 Status New Consult District AREB Previ…" at bounding box center [401, 96] width 777 height 45
click at [566, 178] on select "Select Account Type Brokerage Cash on Hand Certificates of Deposit Checking Acc…" at bounding box center [660, 188] width 188 height 21
select select "checking"
click option "Checking Account" at bounding box center [0, 0] width 0 height 0
click at [317, 390] on span "Add Savings Account" at bounding box center [294, 394] width 64 height 8
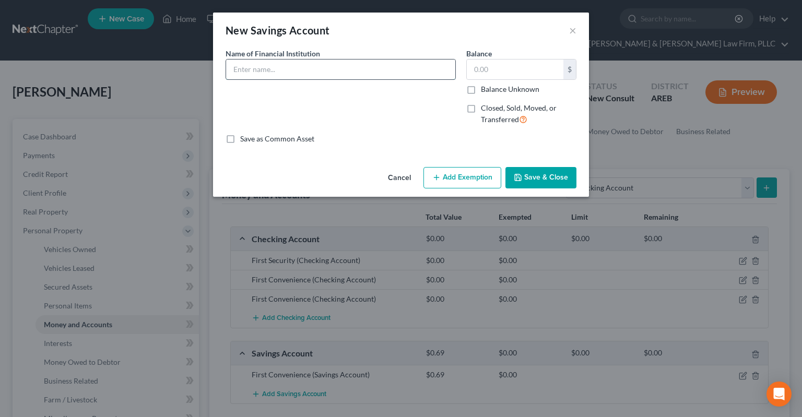
click at [277, 71] on input "text" at bounding box center [340, 70] width 229 height 20
type input "ABF CU"
click at [503, 66] on input "text" at bounding box center [515, 70] width 97 height 20
type input "5"
click at [562, 180] on button "Save & Close" at bounding box center [541, 178] width 71 height 22
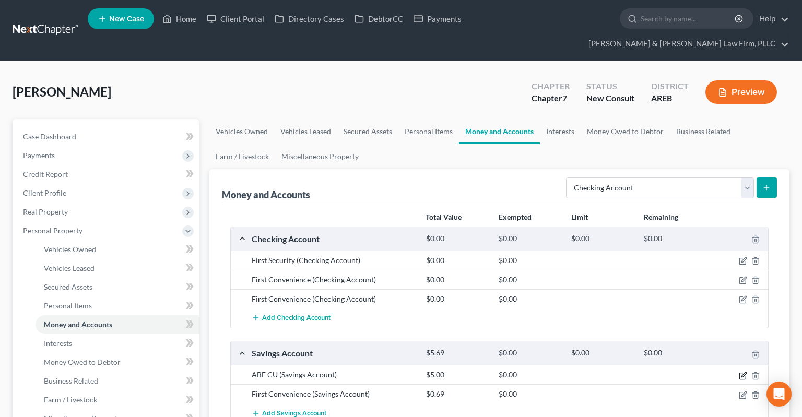
click at [740, 373] on icon "button" at bounding box center [743, 376] width 6 height 6
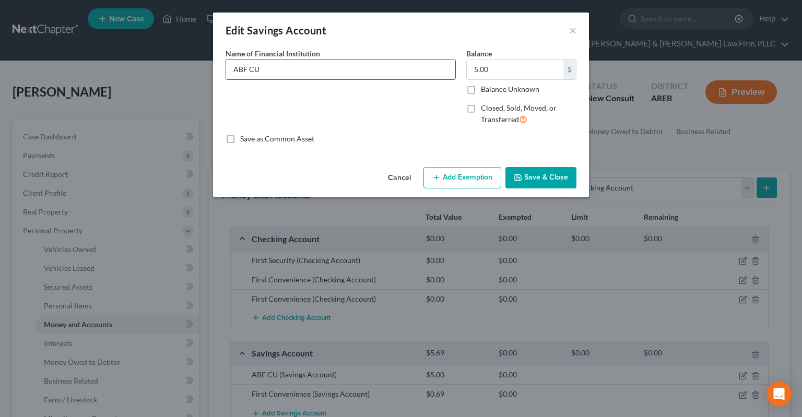
click at [248, 70] on input "ABF CU" at bounding box center [340, 70] width 229 height 20
click at [250, 72] on input "ABF CU" at bounding box center [340, 70] width 229 height 20
type input "ABF FCU"
click at [534, 174] on button "Save & Close" at bounding box center [541, 178] width 71 height 22
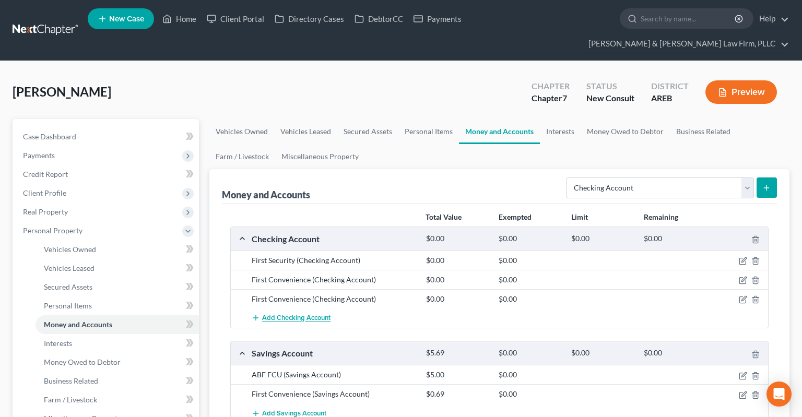
click at [312, 315] on span "Add Checking Account" at bounding box center [296, 319] width 68 height 8
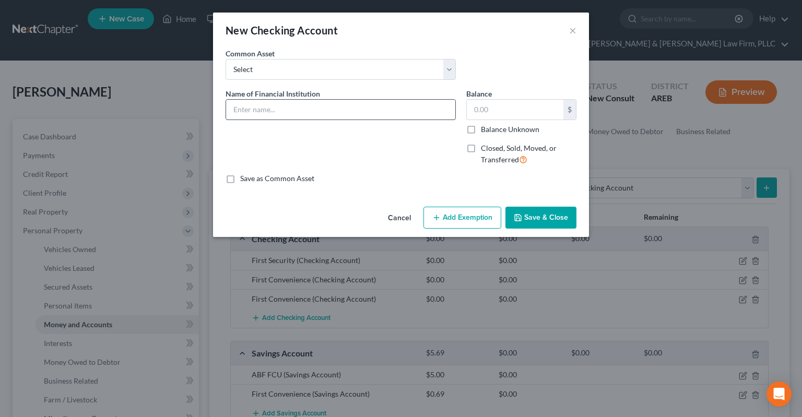
drag, startPoint x: 303, startPoint y: 99, endPoint x: 302, endPoint y: 110, distance: 10.5
click at [303, 100] on div at bounding box center [341, 109] width 230 height 21
click at [302, 112] on input "text" at bounding box center [340, 110] width 229 height 20
type input "Cash App"
click at [551, 219] on button "Save & Close" at bounding box center [541, 218] width 71 height 22
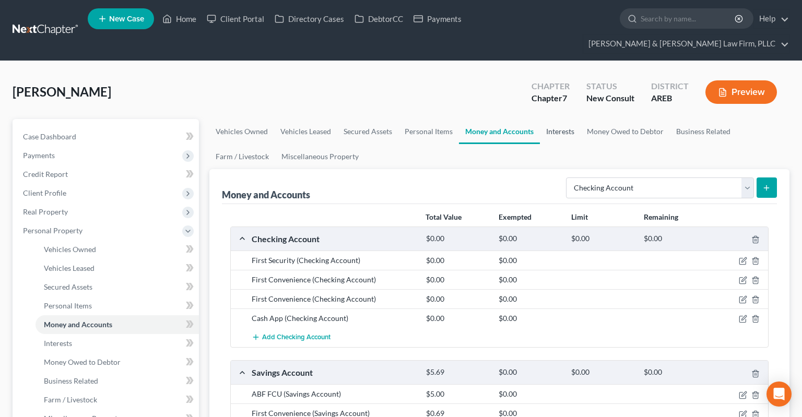
click at [551, 119] on link "Interests" at bounding box center [560, 131] width 41 height 25
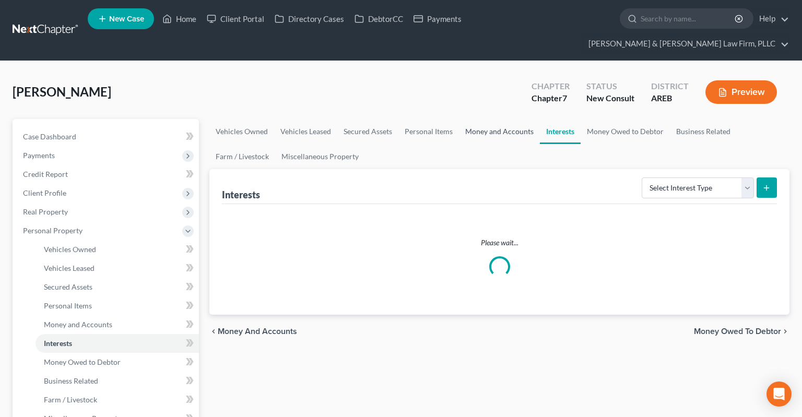
click at [526, 119] on link "Money and Accounts" at bounding box center [499, 131] width 81 height 25
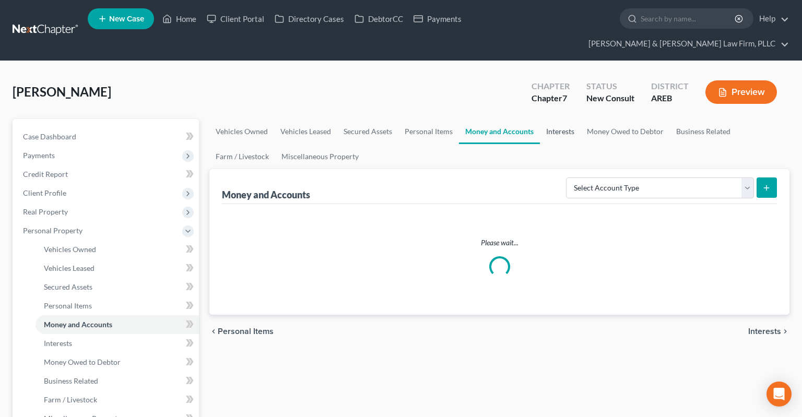
click at [554, 119] on link "Interests" at bounding box center [560, 131] width 41 height 25
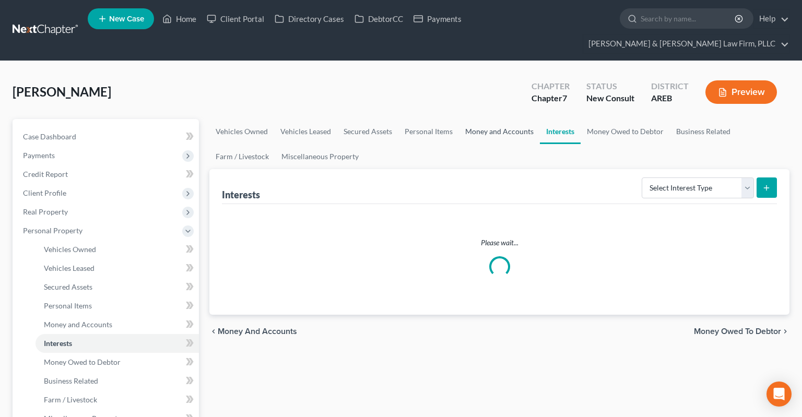
click at [522, 119] on link "Money and Accounts" at bounding box center [499, 131] width 81 height 25
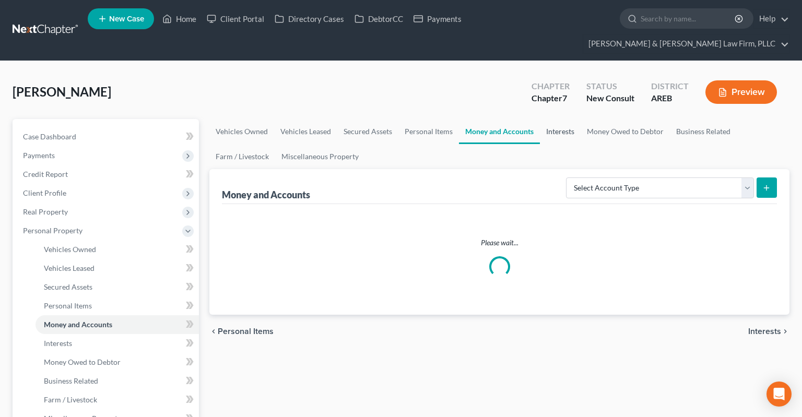
click at [556, 119] on link "Interests" at bounding box center [560, 131] width 41 height 25
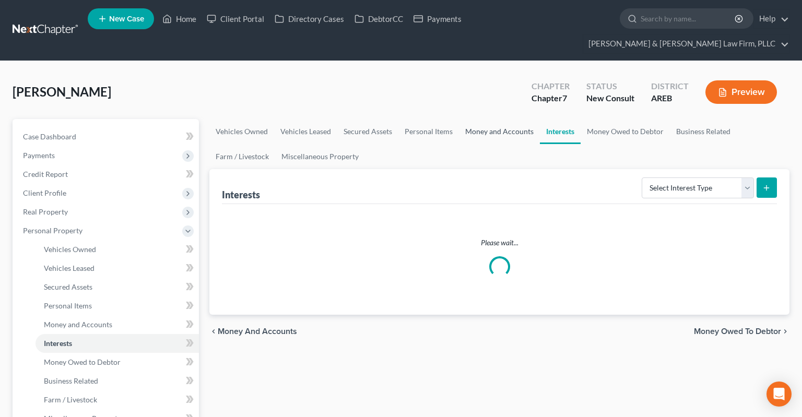
click at [518, 119] on link "Money and Accounts" at bounding box center [499, 131] width 81 height 25
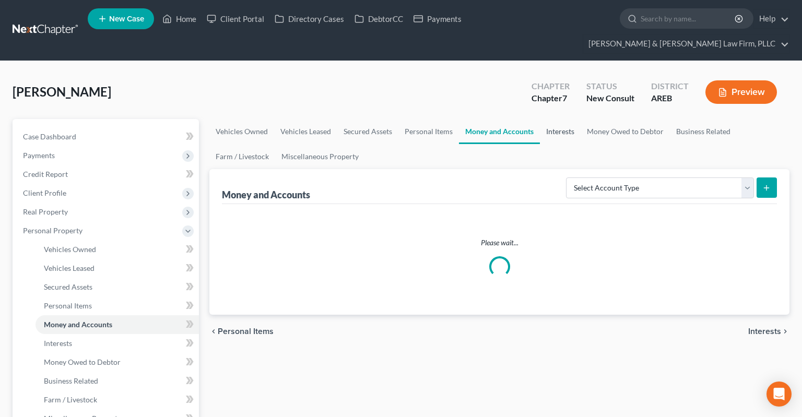
click at [550, 119] on link "Interests" at bounding box center [560, 131] width 41 height 25
click at [519, 119] on link "Money and Accounts" at bounding box center [499, 131] width 81 height 25
drag, startPoint x: 545, startPoint y: 113, endPoint x: 529, endPoint y: 114, distance: 15.8
click at [545, 119] on link "Interests" at bounding box center [560, 131] width 41 height 25
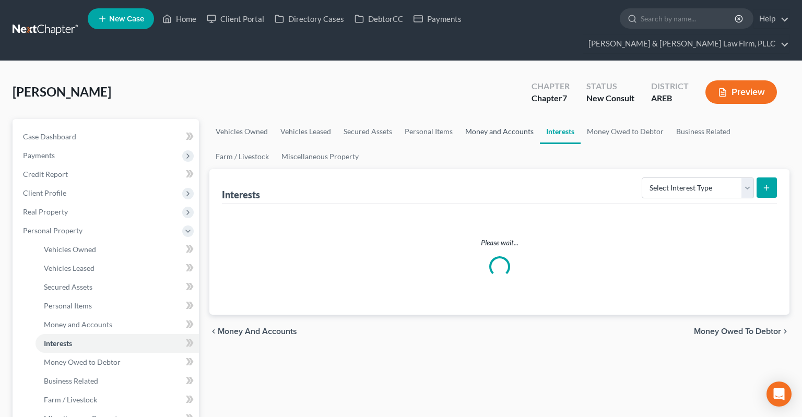
click at [511, 119] on link "Money and Accounts" at bounding box center [499, 131] width 81 height 25
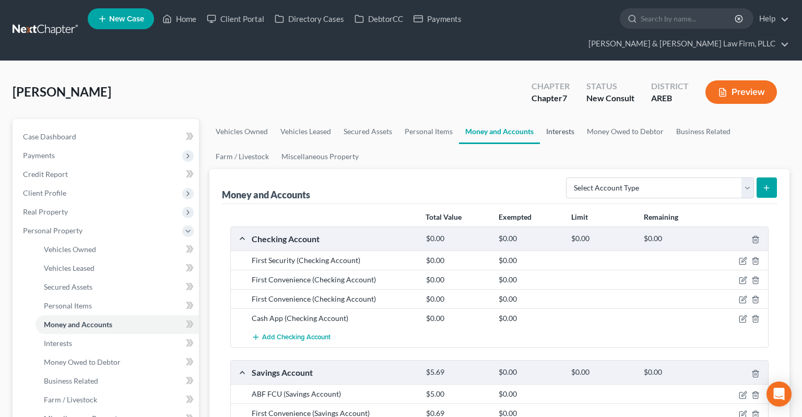
click at [553, 119] on link "Interests" at bounding box center [560, 131] width 41 height 25
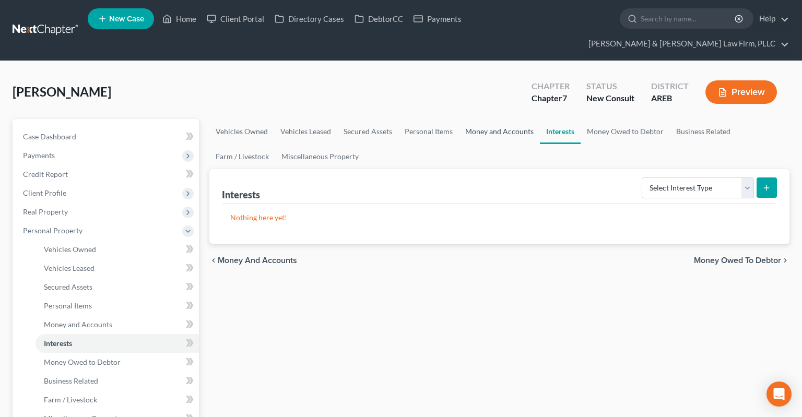
click at [506, 119] on link "Money and Accounts" at bounding box center [499, 131] width 81 height 25
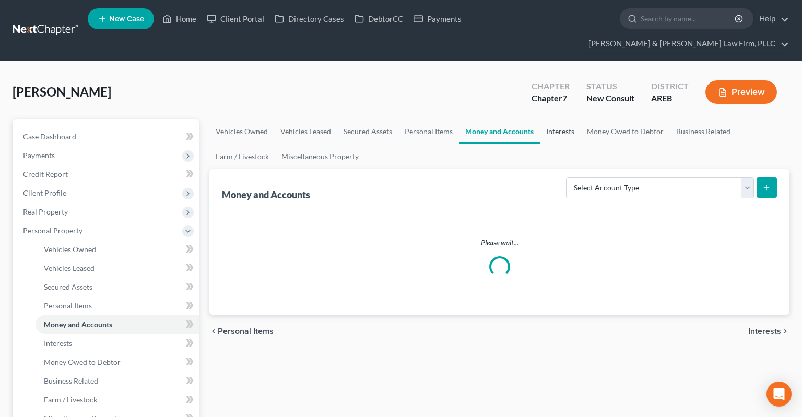
click at [548, 120] on link "Interests" at bounding box center [560, 131] width 41 height 25
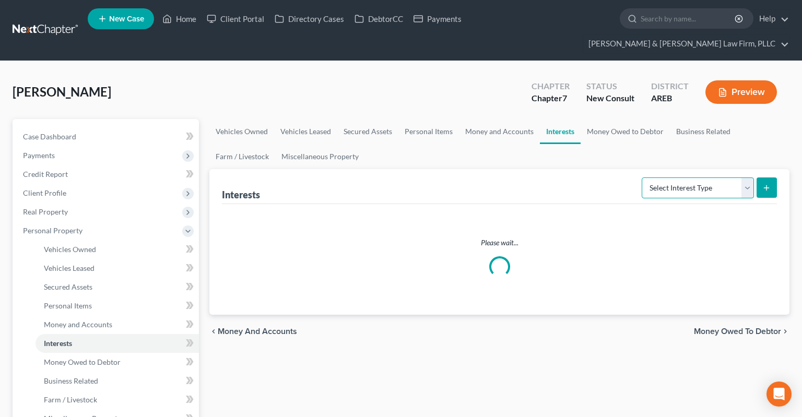
click at [642, 178] on select "Select Interest Type 401K Annuity Bond Education IRA Government Bond Government…" at bounding box center [698, 188] width 112 height 21
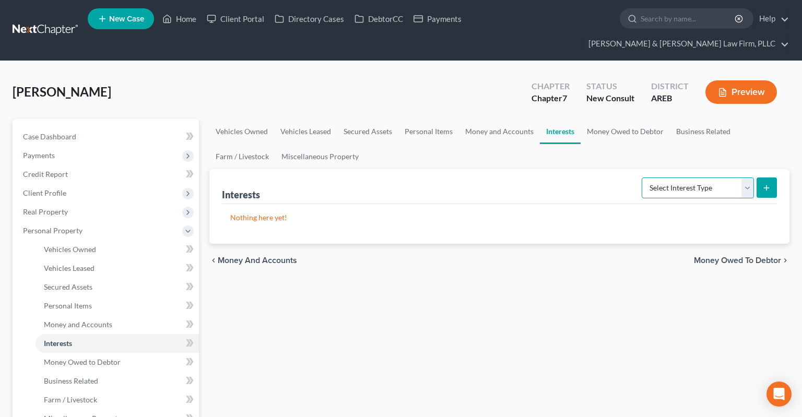
select select "pension_plan"
click option "Pension Plan" at bounding box center [0, 0] width 0 height 0
click at [769, 178] on button "submit" at bounding box center [767, 188] width 20 height 20
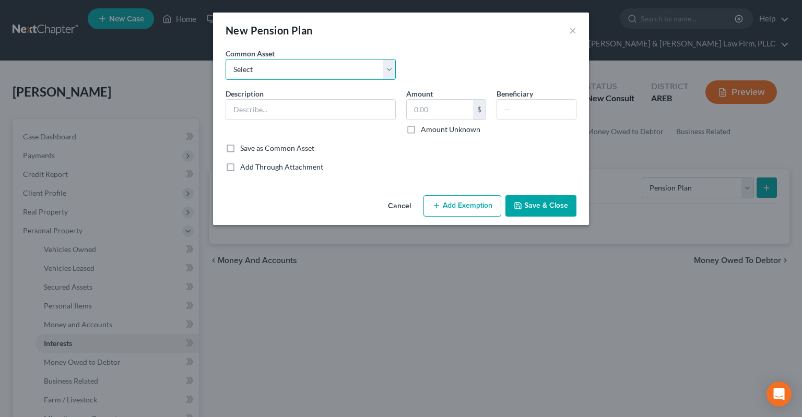
click at [226, 59] on select "Select Pension" at bounding box center [311, 69] width 170 height 21
select select "0"
click option "Pension" at bounding box center [0, 0] width 0 height 0
type input "Pension"
click at [535, 204] on button "Save & Close" at bounding box center [541, 206] width 71 height 22
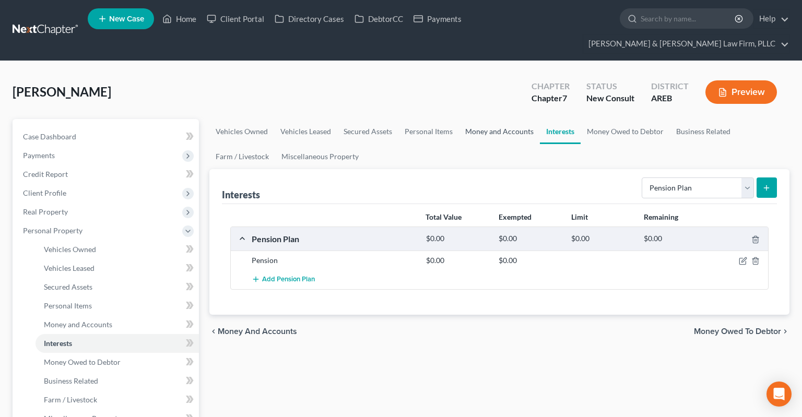
click at [516, 119] on link "Money and Accounts" at bounding box center [499, 131] width 81 height 25
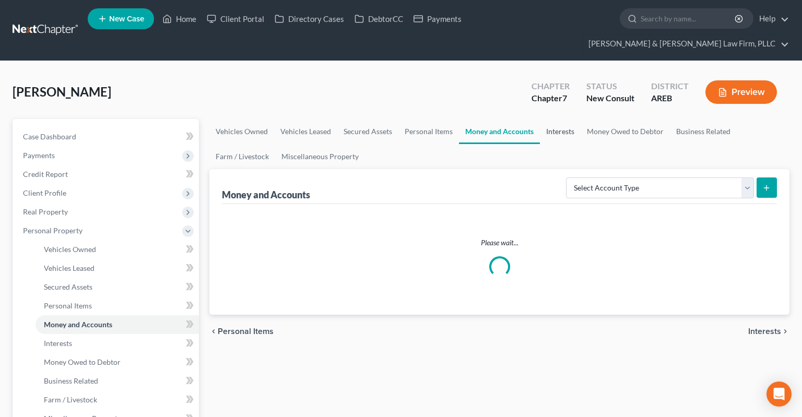
click at [558, 119] on link "Interests" at bounding box center [560, 131] width 41 height 25
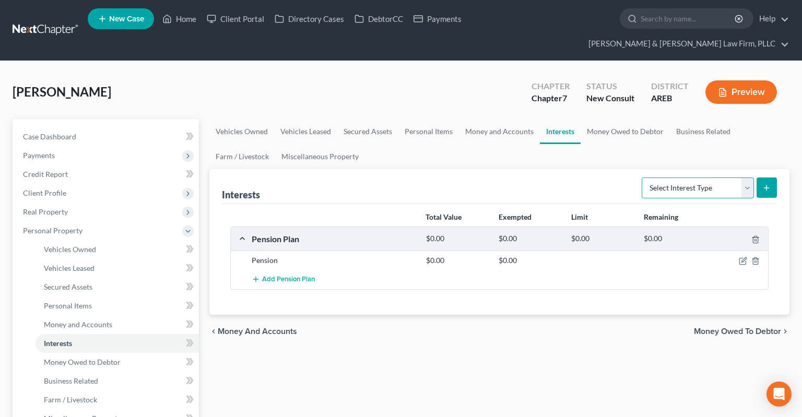
select select "term_life_insurance"
click option "Term Life Insurance" at bounding box center [0, 0] width 0 height 0
click at [771, 184] on icon "submit" at bounding box center [767, 188] width 8 height 8
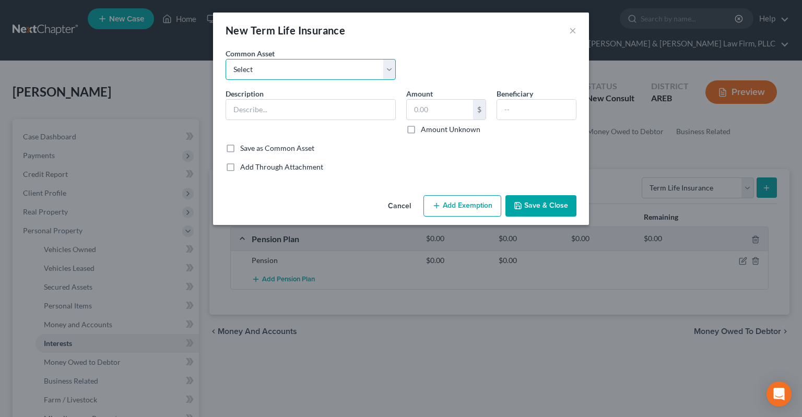
click at [226, 59] on select "Select Term life insurance" at bounding box center [311, 69] width 170 height 21
select select "0"
click option "Term life insurance" at bounding box center [0, 0] width 0 height 0
type input "Term life insurance"
click at [530, 201] on button "Save & Close" at bounding box center [541, 206] width 71 height 22
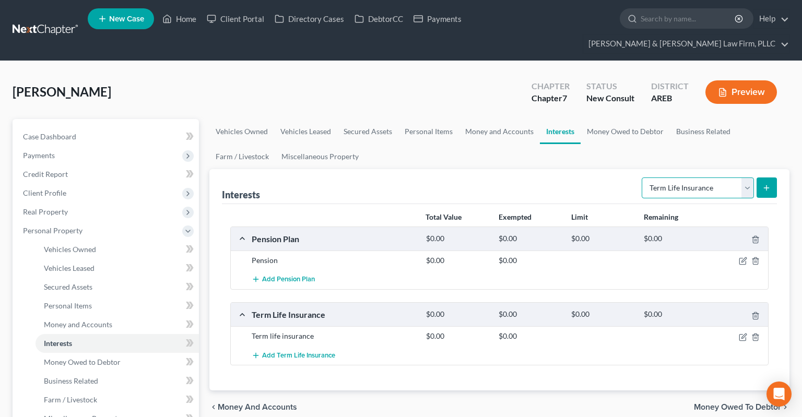
click at [642, 178] on select "Select Interest Type 401K Annuity Bond Education IRA Government Bond Government…" at bounding box center [698, 188] width 112 height 21
click at [591, 119] on link "Money Owed to Debtor" at bounding box center [625, 131] width 89 height 25
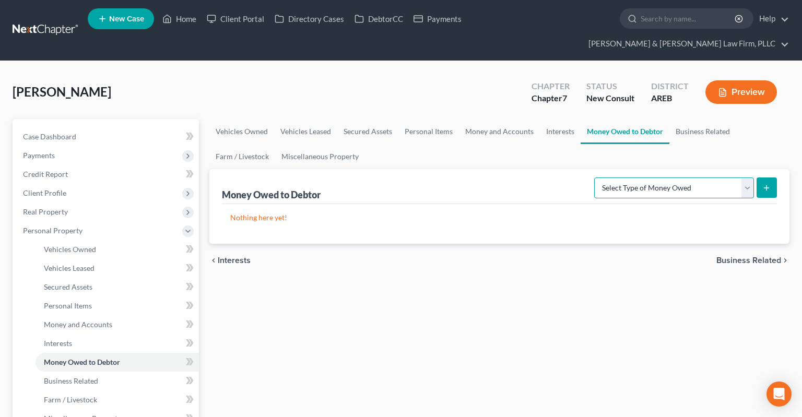
click at [595, 178] on select "Select Type of Money Owed Accounts Receivable Alimony Child Support Claims Agai…" at bounding box center [675, 188] width 160 height 21
click at [356, 144] on link "Miscellaneous Property" at bounding box center [320, 156] width 90 height 25
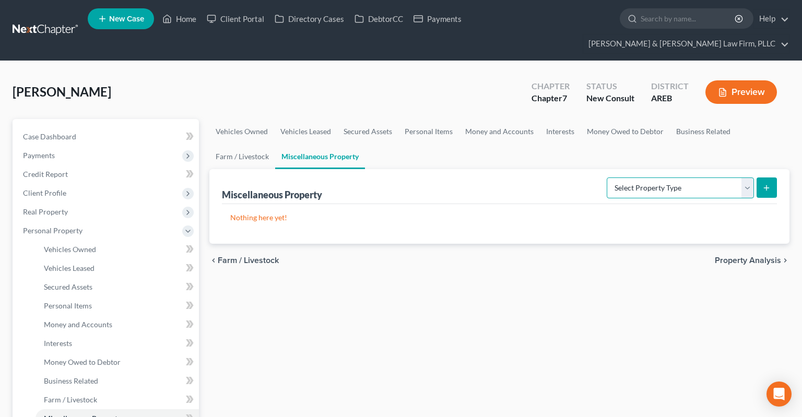
click at [607, 178] on select "Select Property Type Assigned for Creditor Benefit [DATE] Holding for Another N…" at bounding box center [680, 188] width 147 height 21
select select "transferred"
click option "Transferred" at bounding box center [0, 0] width 0 height 0
click at [770, 178] on button "submit" at bounding box center [767, 188] width 20 height 20
select select "Ordinary ([DATE])"
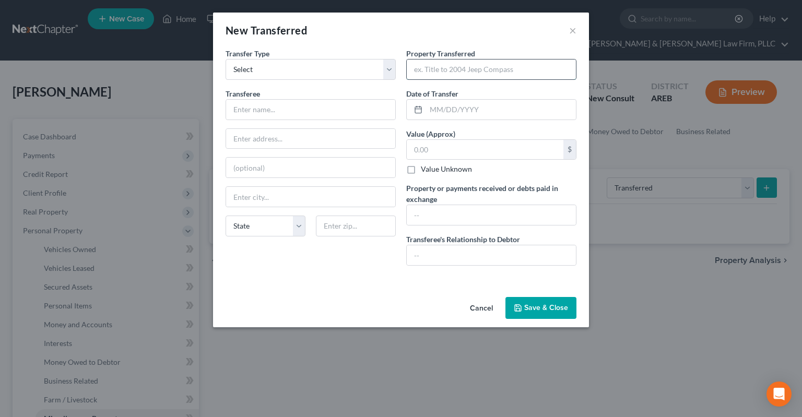
click at [436, 69] on input "text" at bounding box center [491, 70] width 169 height 20
click at [314, 112] on input "text" at bounding box center [310, 110] width 169 height 20
type input "Buyer"
click at [451, 152] on input "text" at bounding box center [485, 150] width 157 height 20
type input "19,000"
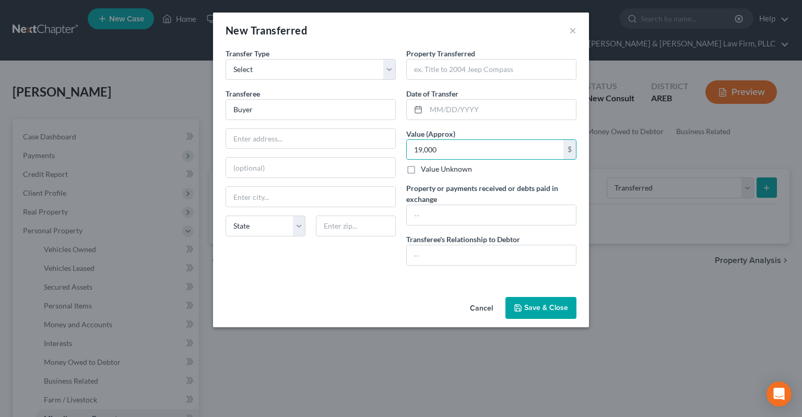
drag, startPoint x: 467, startPoint y: 203, endPoint x: 464, endPoint y: 210, distance: 7.8
click at [466, 204] on label "Property or payments received or debts paid in exchange" at bounding box center [491, 194] width 170 height 22
click at [464, 211] on input "text" at bounding box center [491, 215] width 169 height 20
click at [459, 110] on input "text" at bounding box center [501, 110] width 150 height 20
click at [475, 66] on input "text" at bounding box center [491, 70] width 169 height 20
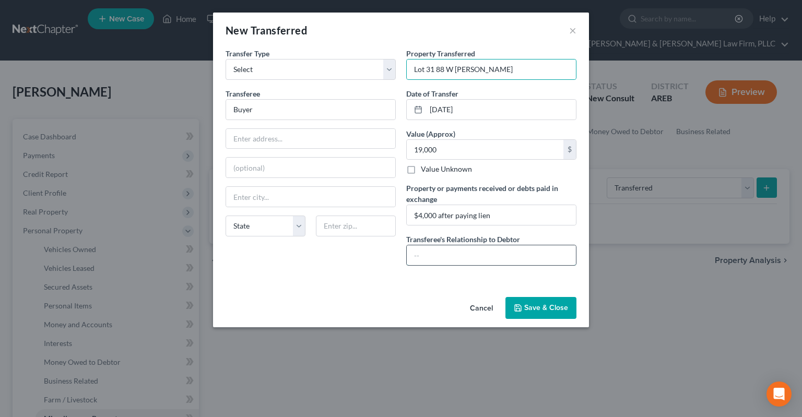
click at [461, 253] on input "text" at bounding box center [491, 256] width 169 height 20
click at [541, 319] on div "Cancel Save & Close" at bounding box center [401, 310] width 376 height 34
click at [546, 301] on button "Save & Close" at bounding box center [541, 308] width 71 height 22
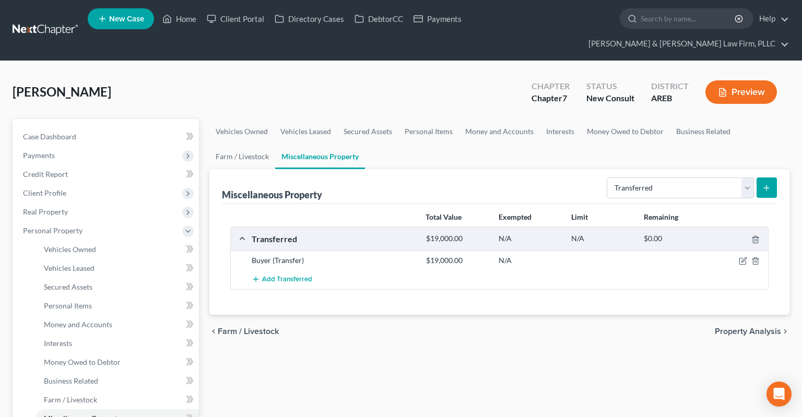
scroll to position [110, 0]
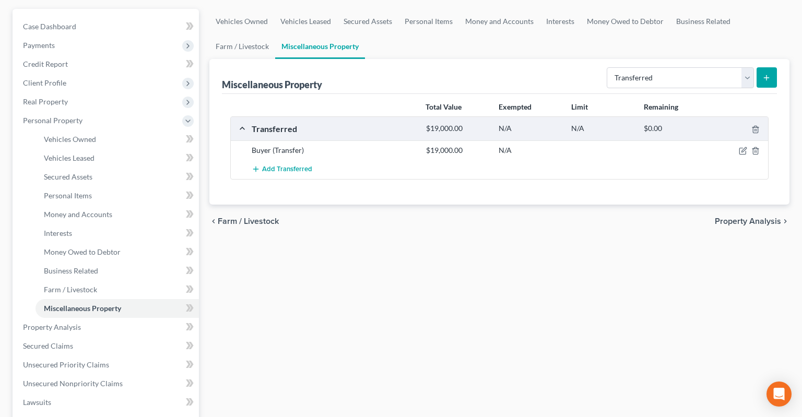
click at [773, 67] on button "submit" at bounding box center [767, 77] width 20 height 20
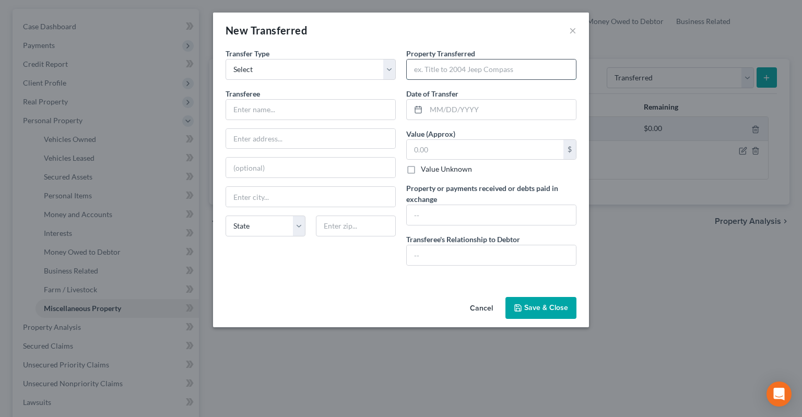
click at [480, 71] on input "text" at bounding box center [491, 70] width 169 height 20
click at [452, 148] on input "text" at bounding box center [485, 150] width 157 height 20
drag, startPoint x: 344, startPoint y: 101, endPoint x: 348, endPoint y: 114, distance: 13.1
click at [344, 100] on input "text" at bounding box center [310, 110] width 169 height 20
click at [441, 218] on input "text" at bounding box center [491, 215] width 169 height 20
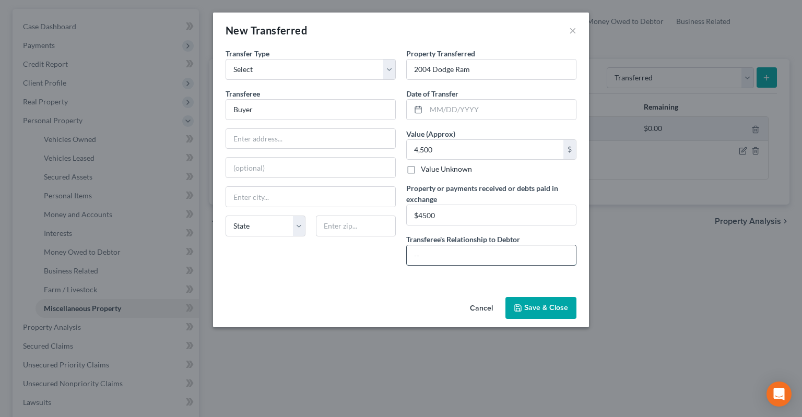
click at [451, 258] on input "text" at bounding box center [491, 256] width 169 height 20
click at [447, 110] on input "text" at bounding box center [501, 110] width 150 height 20
click at [545, 310] on button "Save & Close" at bounding box center [541, 308] width 71 height 22
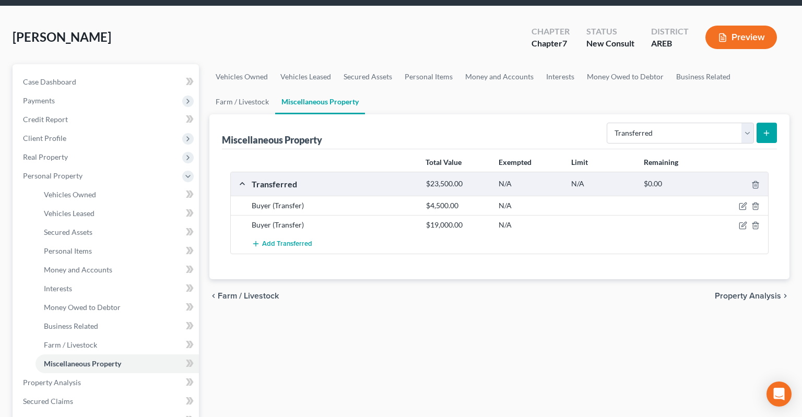
scroll to position [165, 0]
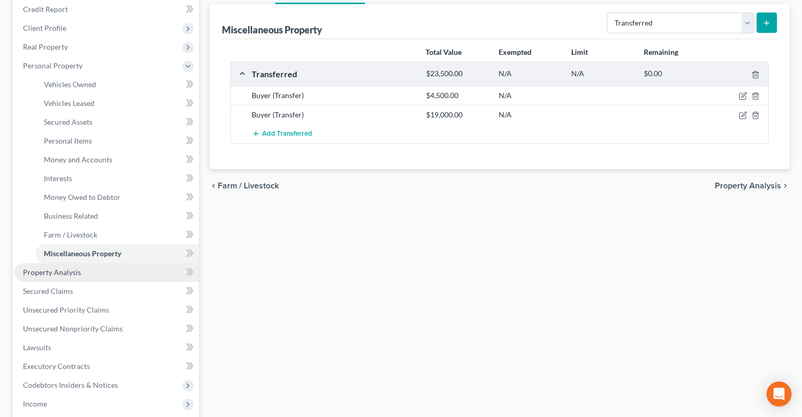
click at [117, 263] on link "Property Analysis" at bounding box center [107, 272] width 184 height 19
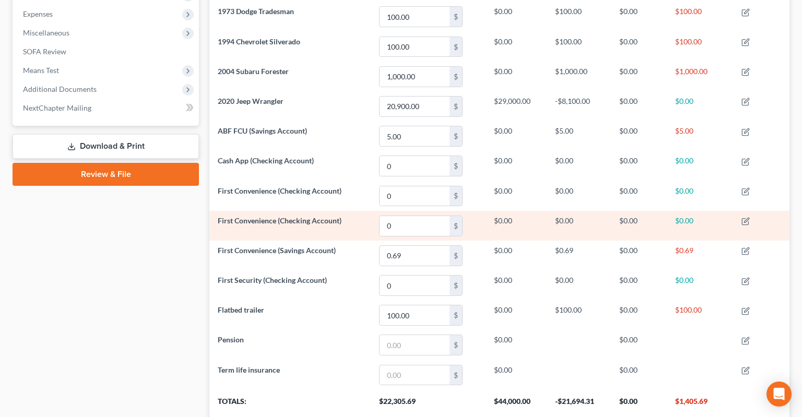
scroll to position [165, 0]
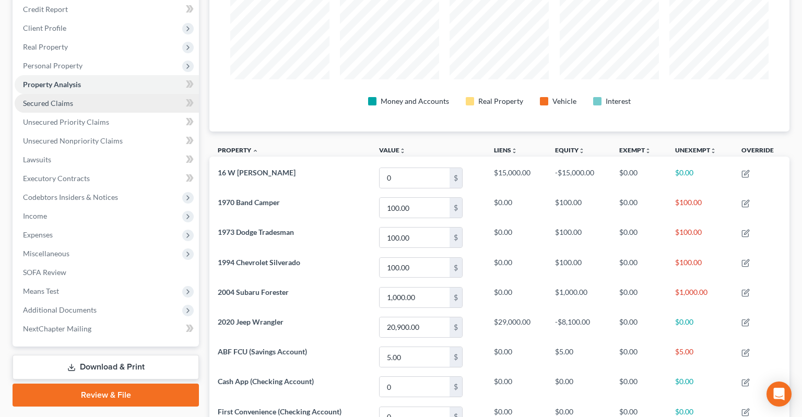
click at [102, 94] on link "Secured Claims" at bounding box center [107, 103] width 184 height 19
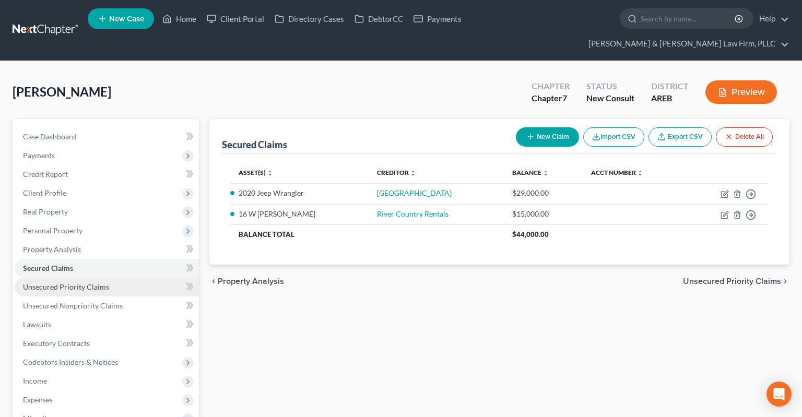
click at [141, 278] on link "Unsecured Priority Claims" at bounding box center [107, 287] width 184 height 19
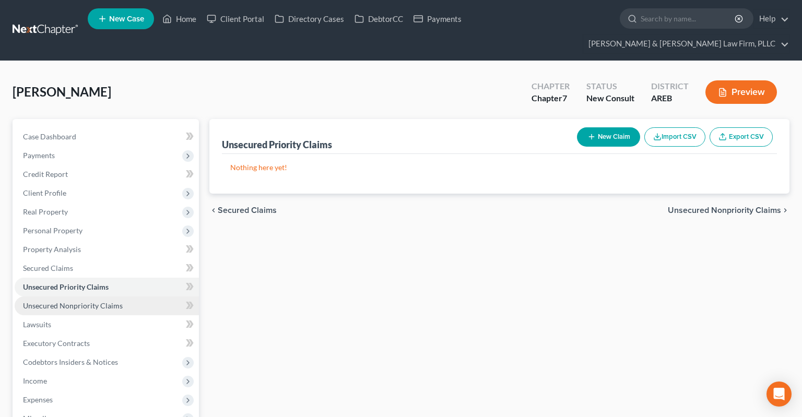
click at [123, 297] on link "Unsecured Nonpriority Claims" at bounding box center [107, 306] width 184 height 19
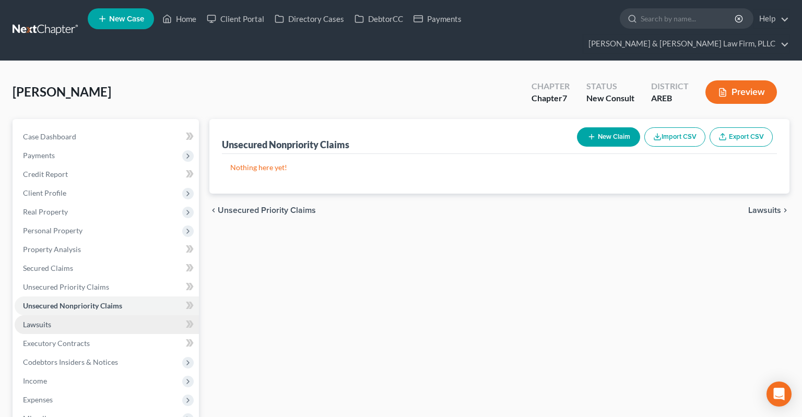
click at [139, 316] on link "Lawsuits" at bounding box center [107, 325] width 184 height 19
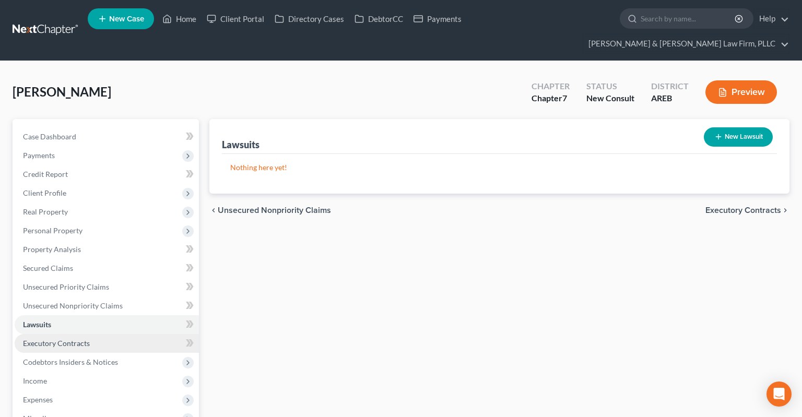
click at [144, 334] on link "Executory Contracts" at bounding box center [107, 343] width 184 height 19
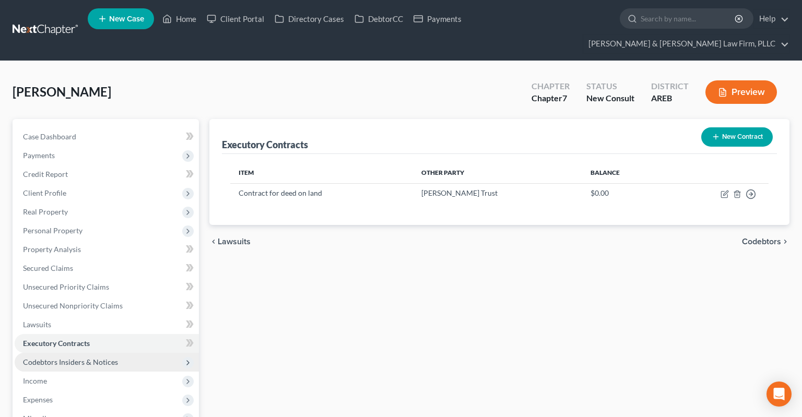
click at [121, 353] on span "Codebtors Insiders & Notices" at bounding box center [107, 362] width 184 height 19
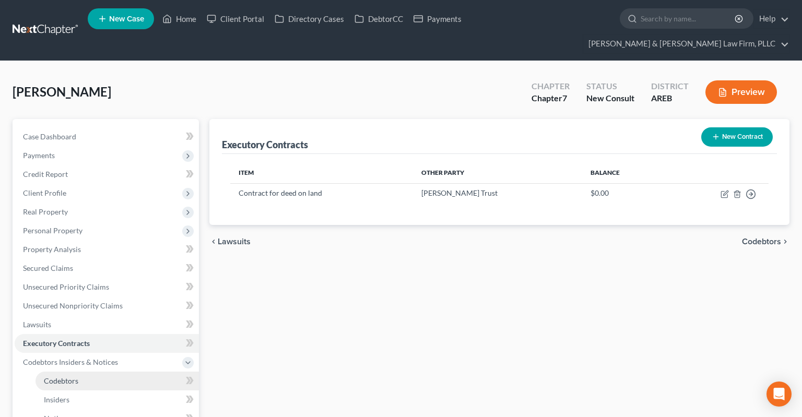
click at [120, 372] on link "Codebtors" at bounding box center [118, 381] width 164 height 19
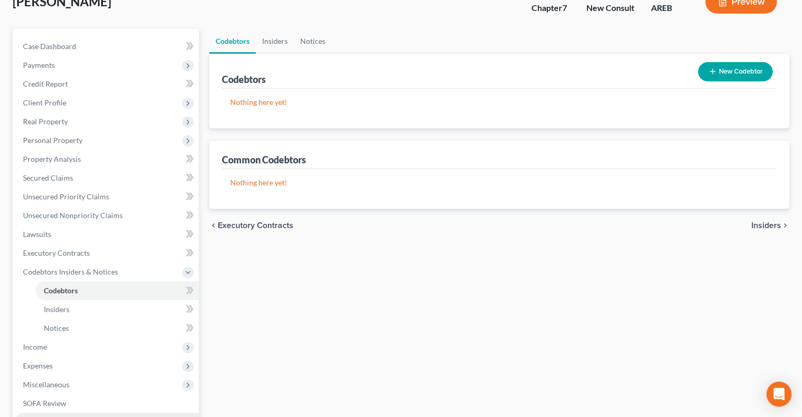
scroll to position [110, 0]
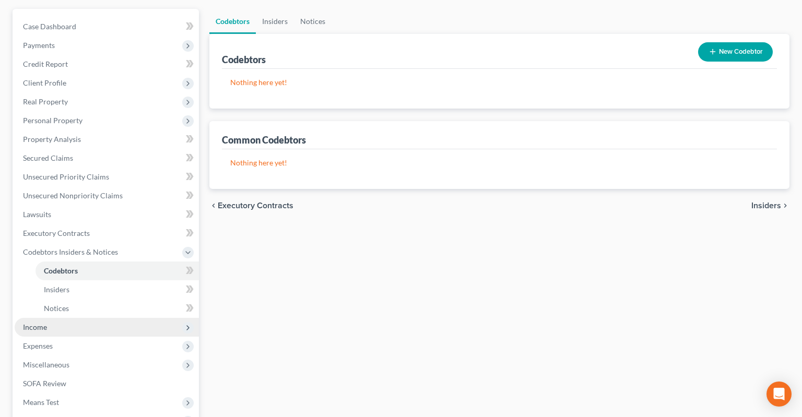
click at [86, 318] on span "Income" at bounding box center [107, 327] width 184 height 19
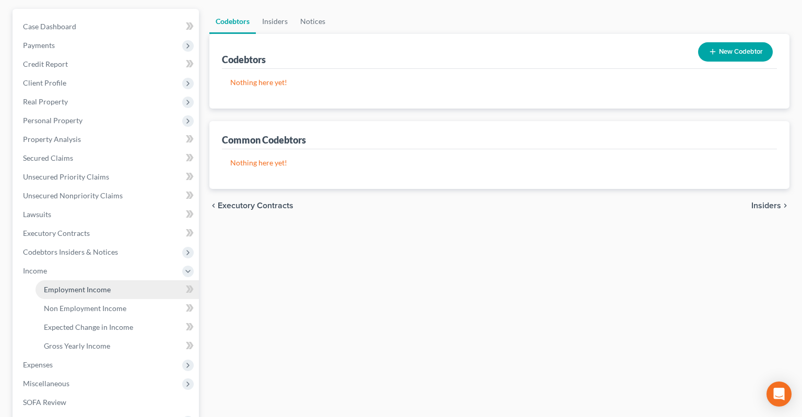
click at [123, 281] on link "Employment Income" at bounding box center [118, 290] width 164 height 19
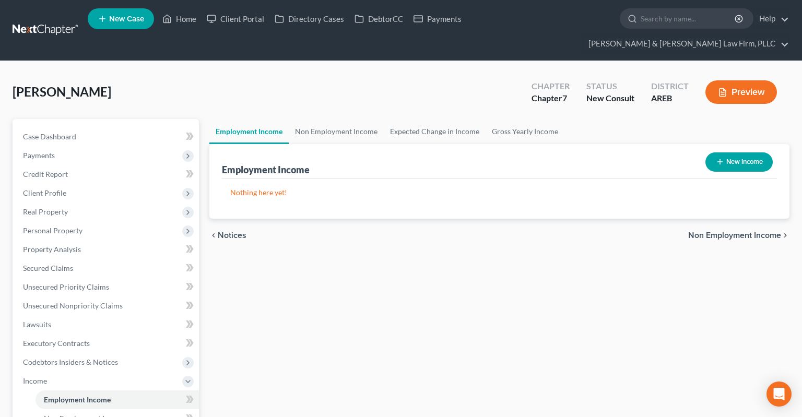
click at [728, 153] on button "New Income" at bounding box center [739, 162] width 67 height 19
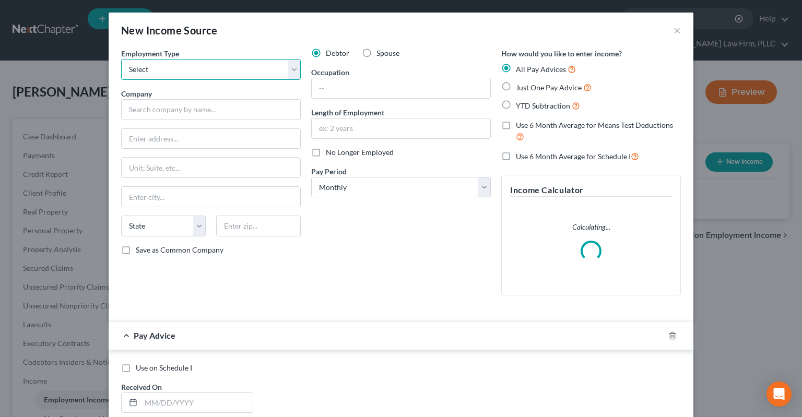
click at [121, 59] on select "Select Full or [DEMOGRAPHIC_DATA] Employment Self Employment" at bounding box center [211, 69] width 180 height 21
click option "Full or [DEMOGRAPHIC_DATA] Employment" at bounding box center [0, 0] width 0 height 0
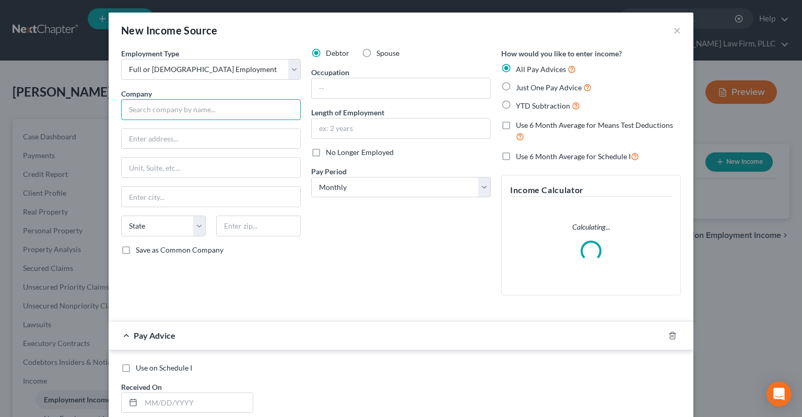
click at [236, 108] on input "text" at bounding box center [211, 109] width 180 height 21
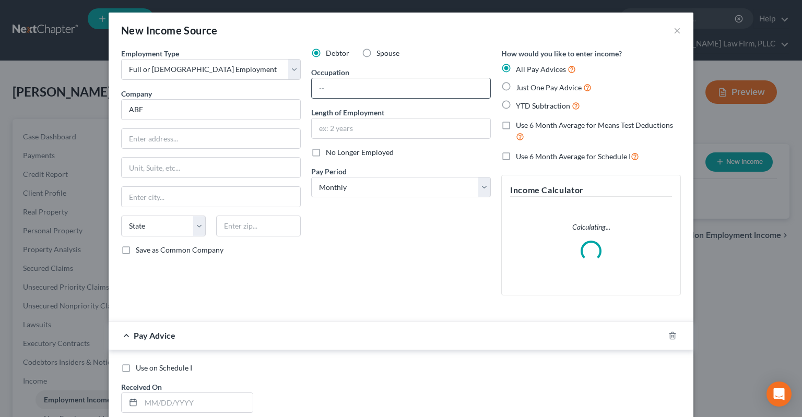
click at [335, 88] on input "text" at bounding box center [401, 88] width 179 height 20
drag, startPoint x: 333, startPoint y: 126, endPoint x: 325, endPoint y: 134, distance: 10.7
click at [337, 128] on input "text" at bounding box center [401, 129] width 179 height 20
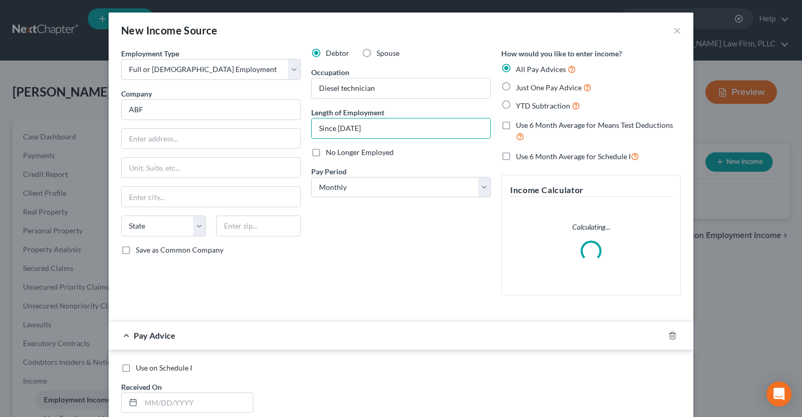
click at [540, 91] on span "Just One Pay Advice" at bounding box center [549, 87] width 66 height 9
click at [527, 88] on input "Just One Pay Advice" at bounding box center [523, 85] width 7 height 7
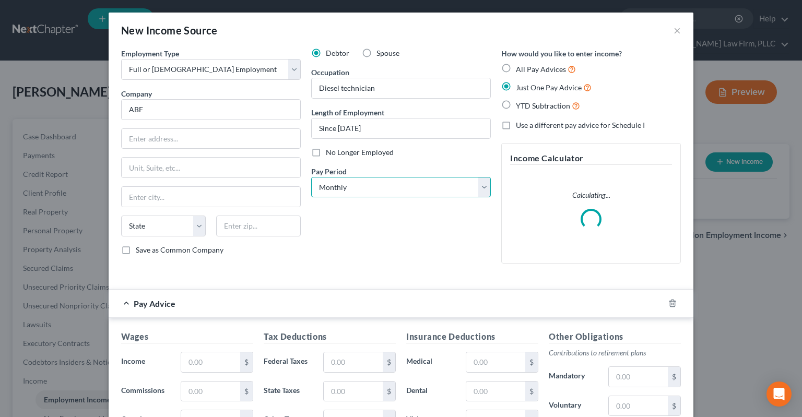
click at [311, 177] on select "Select Monthly Twice Monthly Every Other Week Weekly" at bounding box center [401, 187] width 180 height 21
click option "Weekly" at bounding box center [0, 0] width 0 height 0
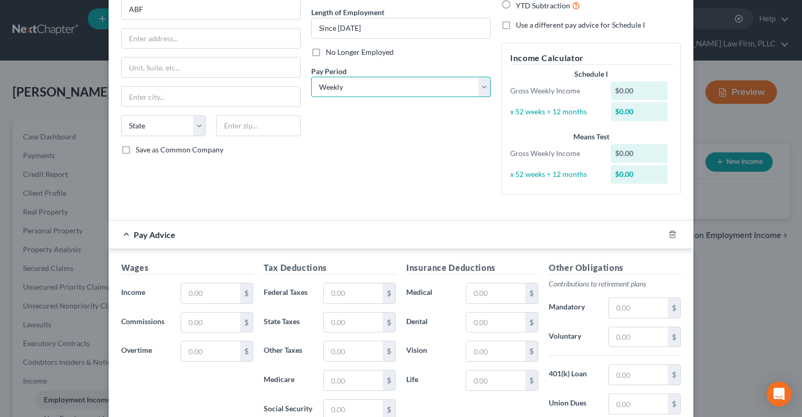
scroll to position [158, 0]
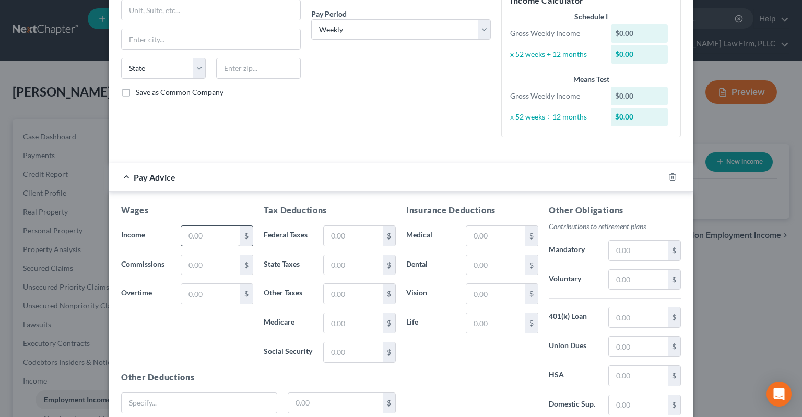
drag, startPoint x: 228, startPoint y: 245, endPoint x: 227, endPoint y: 236, distance: 8.4
click at [228, 243] on div "Wages Income * $ Commissions $ Overtime $" at bounding box center [187, 287] width 143 height 167
click at [227, 235] on input "text" at bounding box center [210, 236] width 59 height 20
drag, startPoint x: 371, startPoint y: 235, endPoint x: 368, endPoint y: 240, distance: 5.4
click at [368, 239] on input "text" at bounding box center [353, 236] width 59 height 20
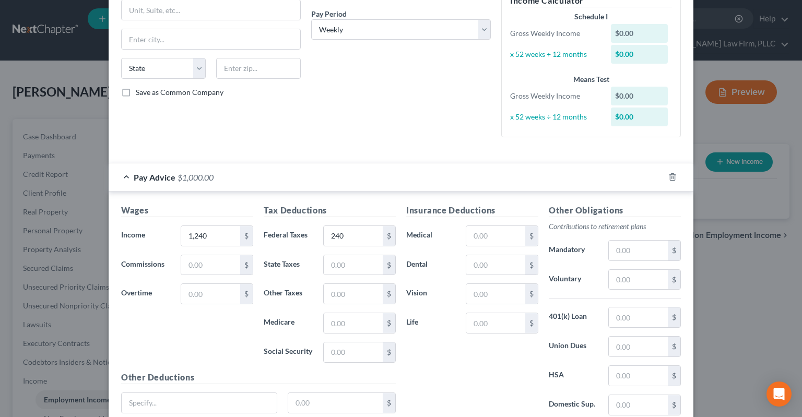
click at [382, 110] on div "Debtor Spouse Occupation Diesel technician Length of Employment Since [DATE] No…" at bounding box center [401, 17] width 190 height 255
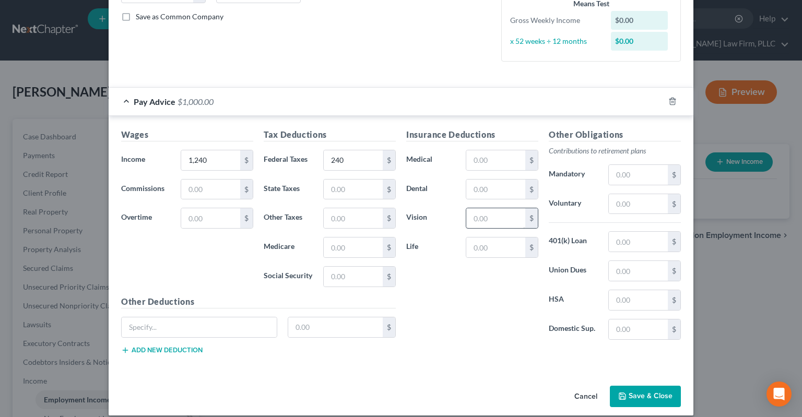
scroll to position [242, 0]
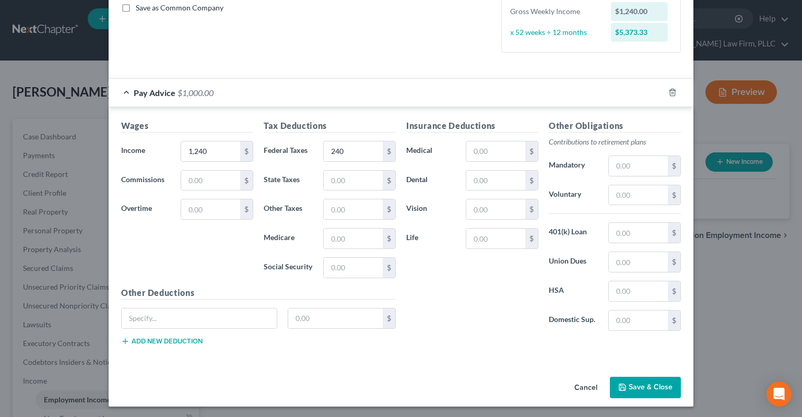
click at [662, 389] on button "Save & Close" at bounding box center [645, 388] width 71 height 22
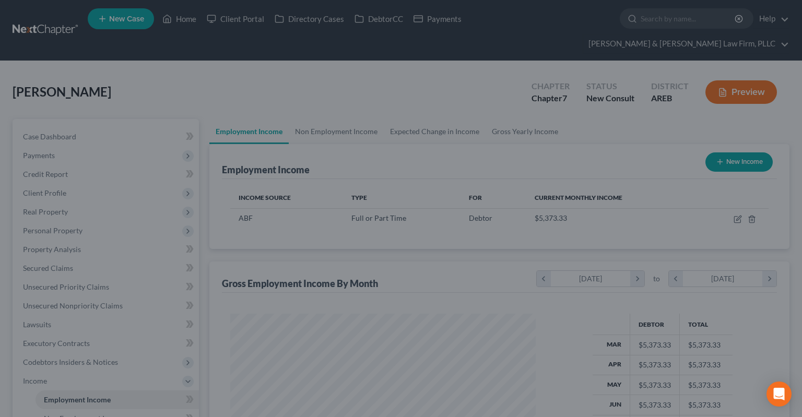
scroll to position [187, 326]
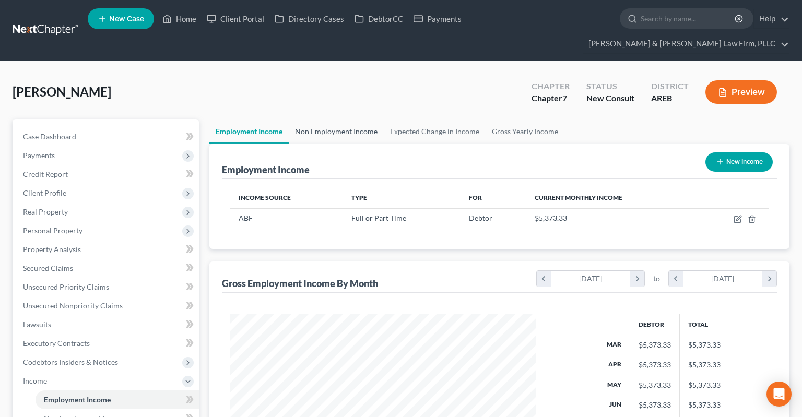
click at [327, 119] on link "Non Employment Income" at bounding box center [336, 131] width 95 height 25
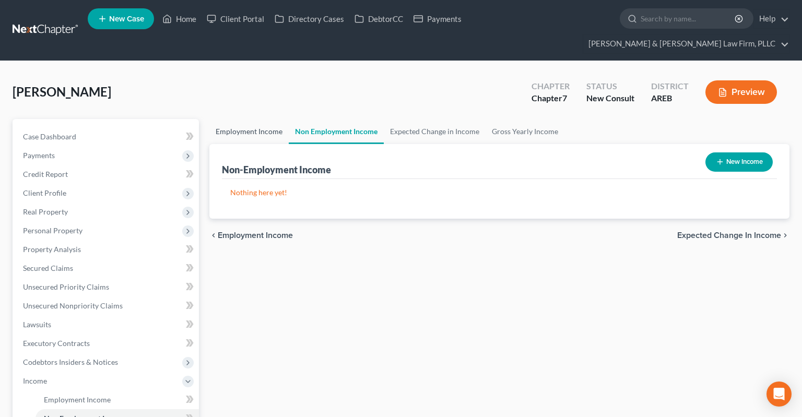
click at [267, 119] on link "Employment Income" at bounding box center [249, 131] width 79 height 25
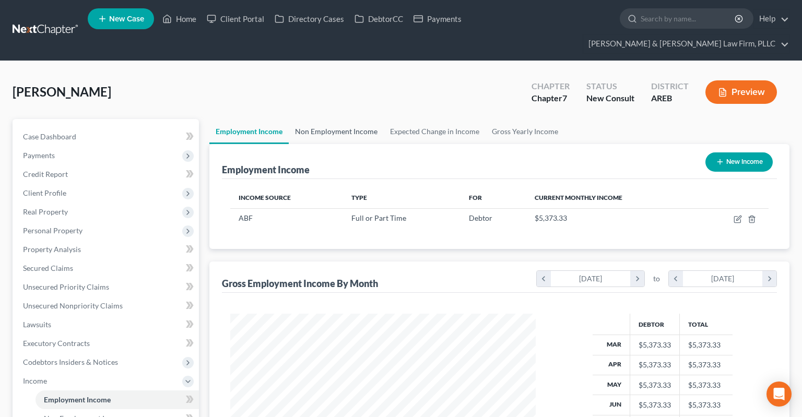
click at [311, 119] on link "Non Employment Income" at bounding box center [336, 131] width 95 height 25
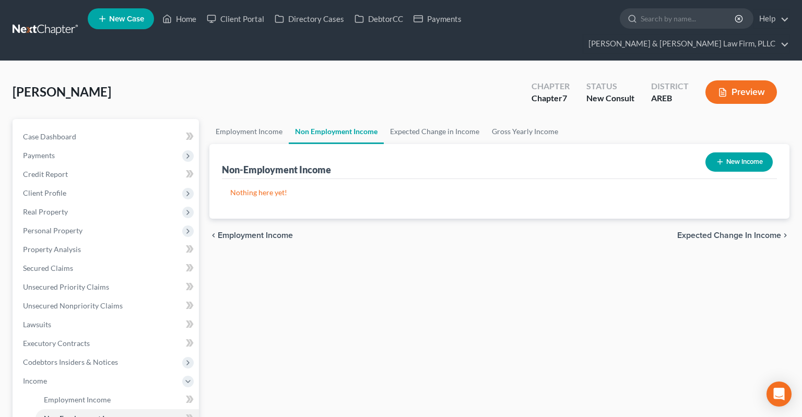
click at [316, 75] on div "[PERSON_NAME] Upgraded Chapter Chapter 7 Status New Consult District AREB Previ…" at bounding box center [401, 96] width 777 height 45
click at [269, 120] on link "Employment Income" at bounding box center [249, 131] width 79 height 25
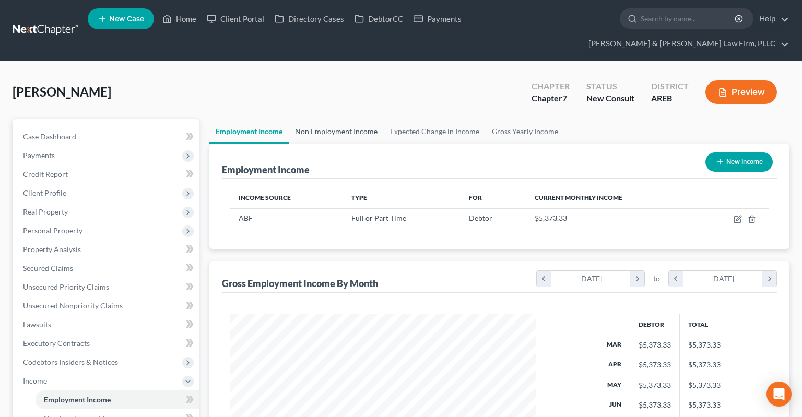
scroll to position [187, 326]
click at [313, 120] on link "Non Employment Income" at bounding box center [336, 131] width 95 height 25
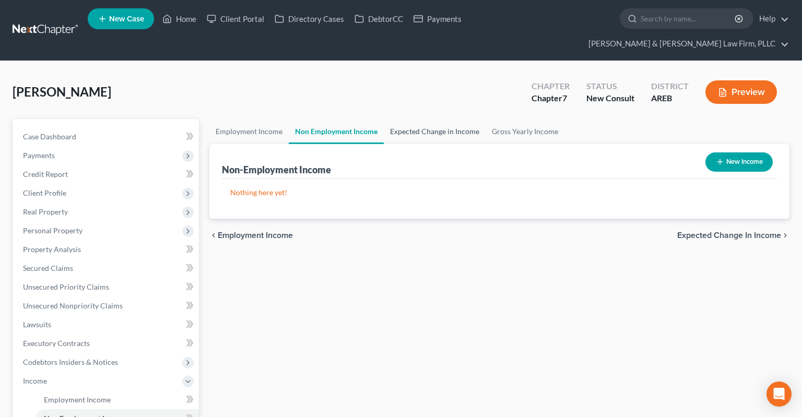
click at [412, 119] on link "Expected Change in Income" at bounding box center [435, 131] width 102 height 25
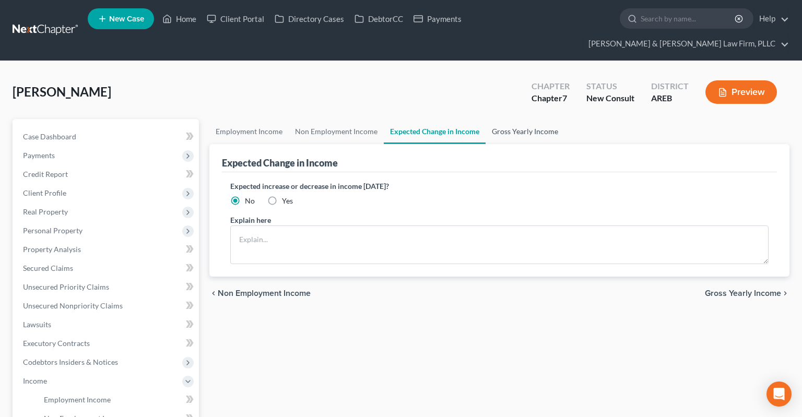
click at [514, 119] on link "Gross Yearly Income" at bounding box center [525, 131] width 79 height 25
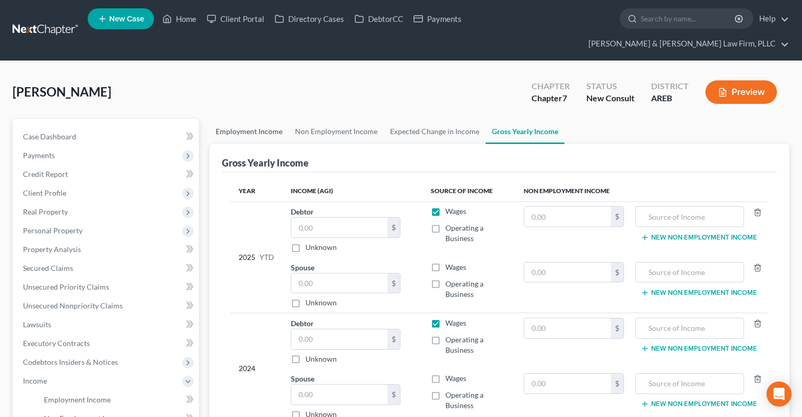
click at [235, 119] on link "Employment Income" at bounding box center [249, 131] width 79 height 25
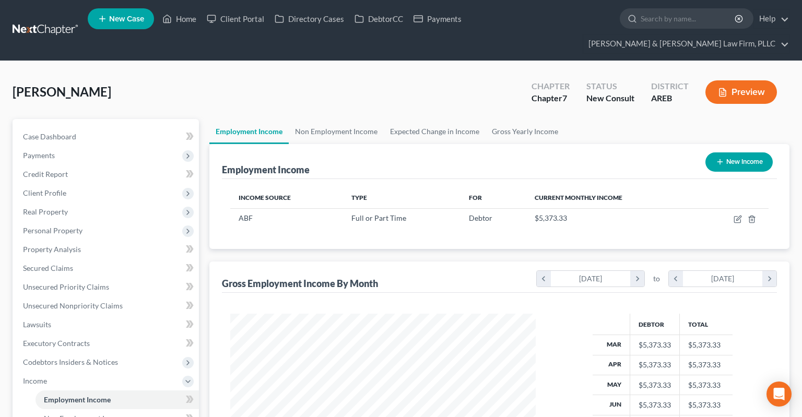
scroll to position [187, 326]
click at [270, 90] on div "[PERSON_NAME] Upgraded Chapter Chapter 7 Status New Consult District AREB Previ…" at bounding box center [401, 96] width 777 height 45
click at [258, 91] on div "[PERSON_NAME] Upgraded Chapter Chapter 7 Status New Consult District AREB Previ…" at bounding box center [401, 96] width 777 height 45
click at [257, 88] on div "[PERSON_NAME] Upgraded Chapter Chapter 7 Status New Consult District AREB Previ…" at bounding box center [401, 96] width 777 height 45
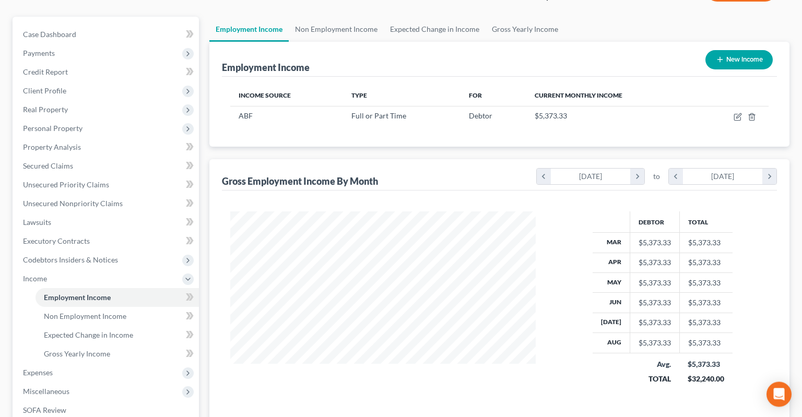
scroll to position [110, 0]
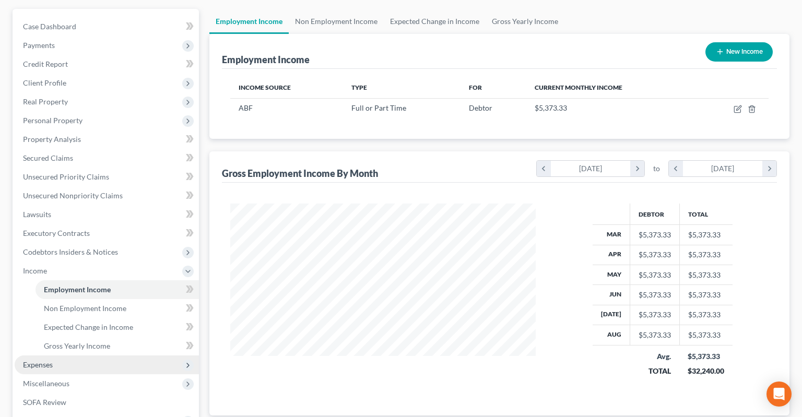
click at [113, 356] on span "Expenses" at bounding box center [107, 365] width 184 height 19
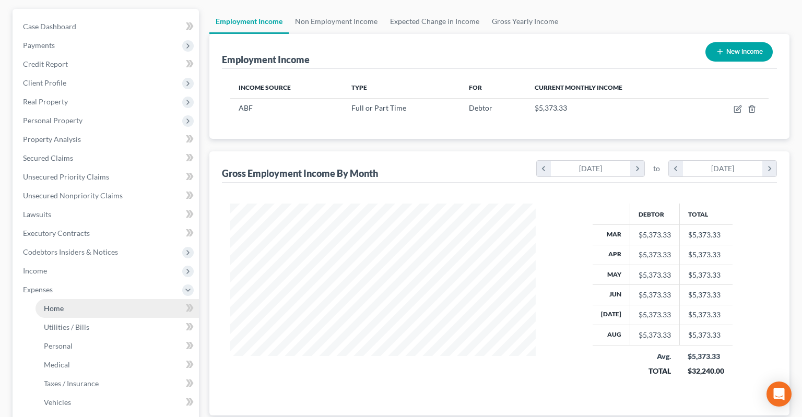
click at [101, 299] on link "Home" at bounding box center [118, 308] width 164 height 19
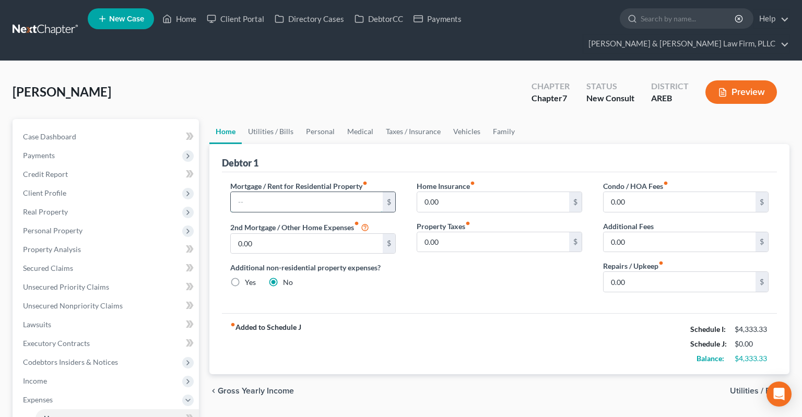
click at [278, 192] on input "text" at bounding box center [307, 202] width 152 height 20
click at [284, 192] on input "text" at bounding box center [307, 202] width 152 height 20
click at [269, 119] on link "Utilities / Bills" at bounding box center [271, 131] width 58 height 25
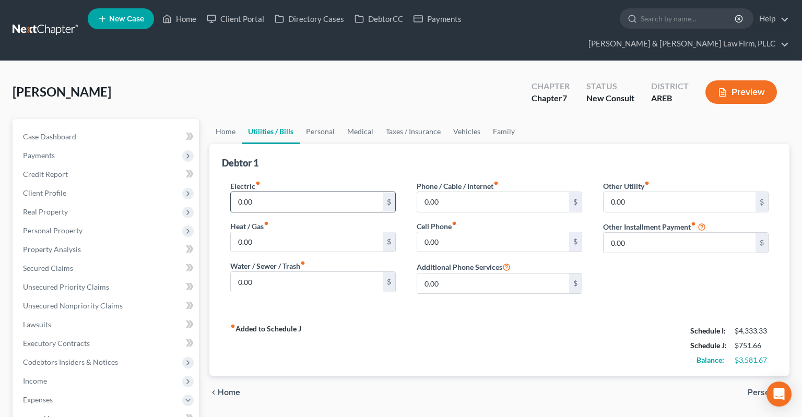
click at [288, 192] on input "0.00" at bounding box center [307, 202] width 152 height 20
click at [273, 232] on input "0.00" at bounding box center [307, 242] width 152 height 20
click at [286, 272] on input "0.00" at bounding box center [307, 282] width 152 height 20
click at [271, 272] on input "60" at bounding box center [307, 282] width 152 height 20
drag, startPoint x: 266, startPoint y: 260, endPoint x: 191, endPoint y: 265, distance: 75.9
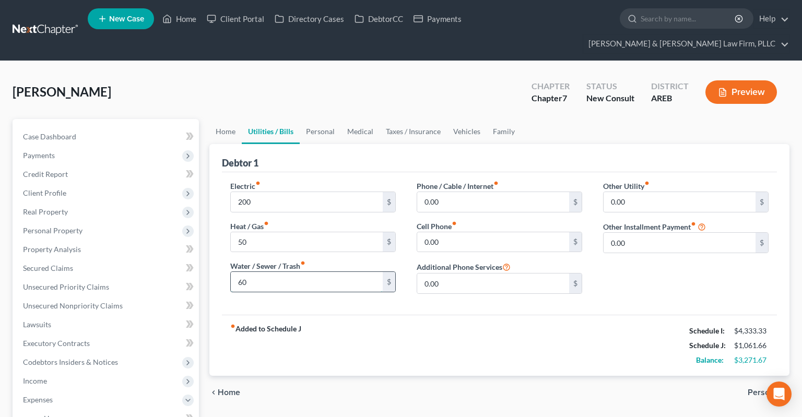
click at [231, 272] on input "60" at bounding box center [307, 282] width 152 height 20
drag, startPoint x: 484, startPoint y: 209, endPoint x: 478, endPoint y: 221, distance: 13.6
click at [484, 221] on div "Cell Phone fiber_manual_record 0.00 $" at bounding box center [500, 237] width 166 height 32
click at [478, 232] on input "0.00" at bounding box center [493, 242] width 152 height 20
drag, startPoint x: 469, startPoint y: 236, endPoint x: 467, endPoint y: 224, distance: 12.1
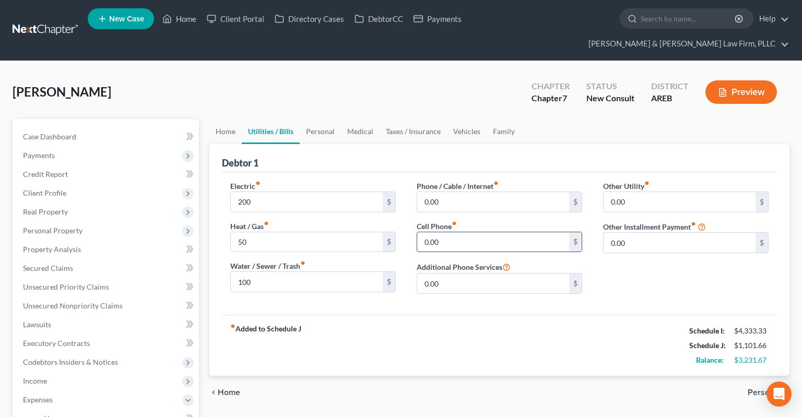
click at [467, 233] on div "Phone / Cable / Internet fiber_manual_record 0.00 $ Cell Phone fiber_manual_rec…" at bounding box center [499, 242] width 187 height 122
drag, startPoint x: 434, startPoint y: 220, endPoint x: 360, endPoint y: 227, distance: 74.5
click at [417, 232] on input "0.00" at bounding box center [493, 242] width 152 height 20
click at [417, 192] on input "0.00" at bounding box center [493, 202] width 152 height 20
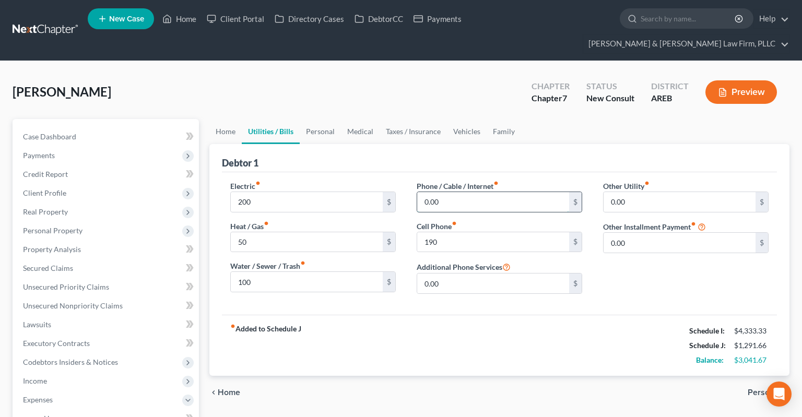
drag, startPoint x: 448, startPoint y: 180, endPoint x: 429, endPoint y: 185, distance: 19.7
click at [417, 192] on input "0.00" at bounding box center [493, 202] width 152 height 20
click at [317, 119] on link "Personal" at bounding box center [320, 131] width 41 height 25
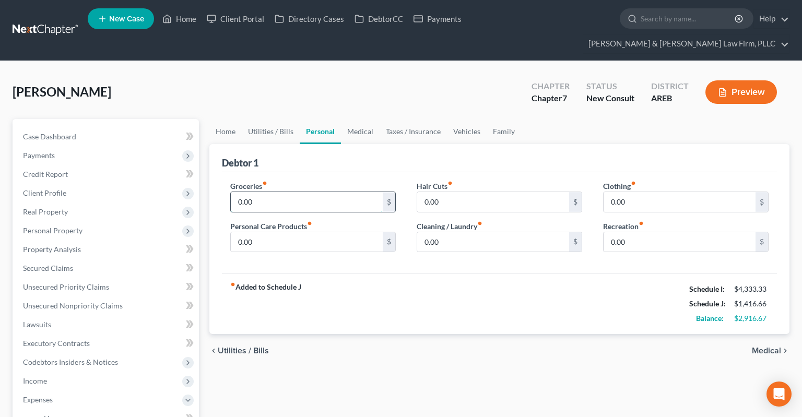
drag, startPoint x: 220, startPoint y: 193, endPoint x: 274, endPoint y: 177, distance: 56.0
click at [231, 193] on input "0.00" at bounding box center [307, 202] width 152 height 20
drag, startPoint x: 274, startPoint y: 177, endPoint x: 254, endPoint y: 181, distance: 20.7
click at [275, 192] on input "0.00" at bounding box center [307, 202] width 152 height 20
drag, startPoint x: 254, startPoint y: 181, endPoint x: 222, endPoint y: 184, distance: 32.1
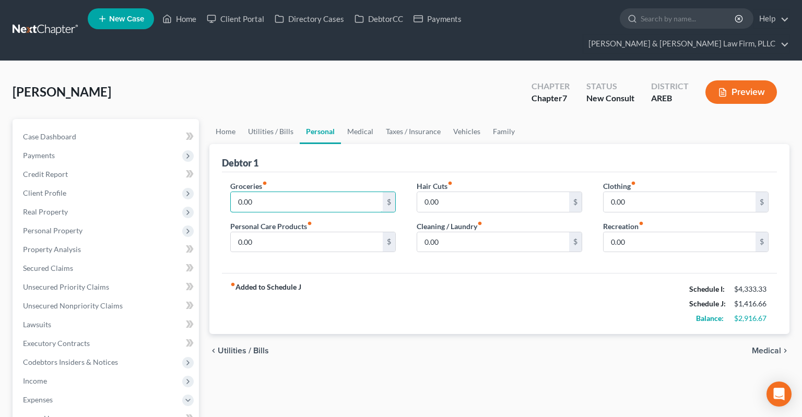
click at [231, 192] on input "0.00" at bounding box center [307, 202] width 152 height 20
click at [677, 192] on input "0.00" at bounding box center [680, 202] width 152 height 20
click at [300, 232] on input "0.00" at bounding box center [307, 242] width 152 height 20
click at [651, 232] on input "0.00" at bounding box center [680, 242] width 152 height 20
click at [358, 119] on link "Medical" at bounding box center [360, 131] width 39 height 25
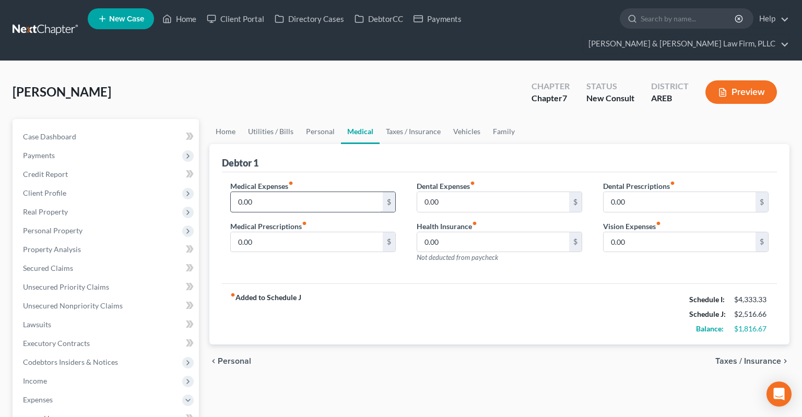
click at [274, 192] on input "0.00" at bounding box center [307, 202] width 152 height 20
click at [393, 121] on link "Taxes / Insurance" at bounding box center [413, 131] width 67 height 25
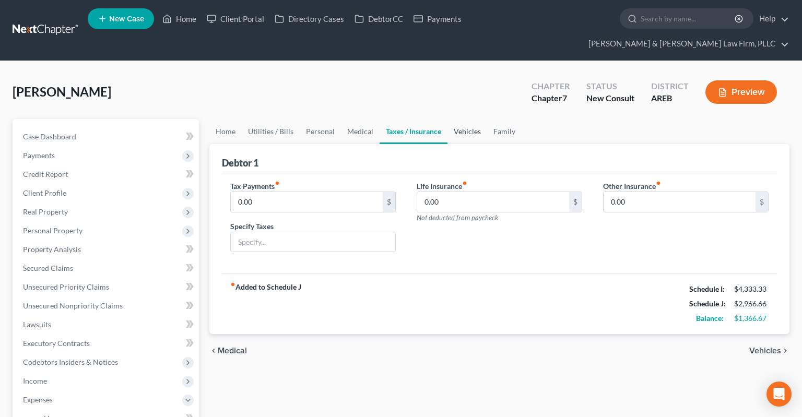
drag, startPoint x: 467, startPoint y: 107, endPoint x: 467, endPoint y: 114, distance: 6.8
click at [467, 119] on link "Vehicles" at bounding box center [468, 131] width 40 height 25
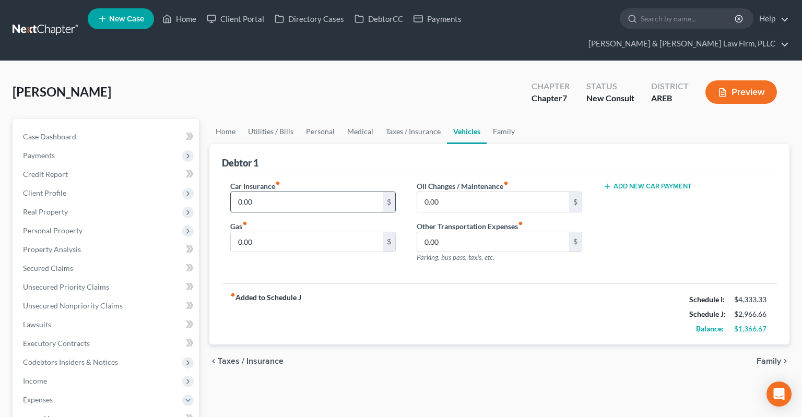
click at [353, 192] on input "0.00" at bounding box center [307, 202] width 152 height 20
click at [356, 192] on input "0.00" at bounding box center [307, 202] width 152 height 20
drag, startPoint x: 356, startPoint y: 184, endPoint x: 169, endPoint y: 180, distance: 187.6
click at [231, 192] on input "0.00" at bounding box center [307, 202] width 152 height 20
click at [448, 192] on input "0.00" at bounding box center [493, 202] width 152 height 20
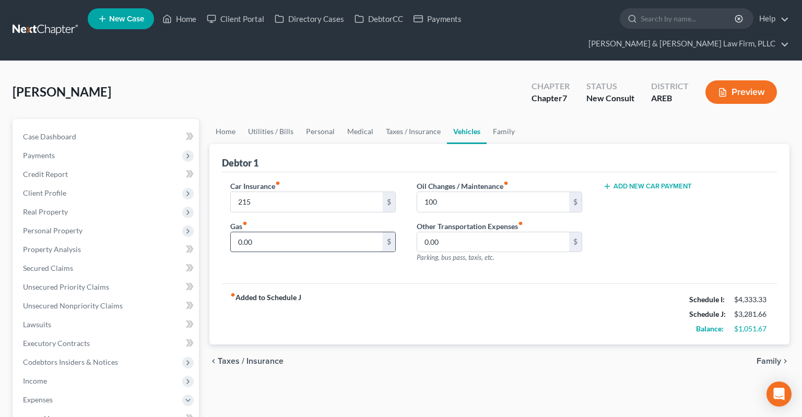
click at [335, 232] on input "0.00" at bounding box center [307, 242] width 152 height 20
drag, startPoint x: 280, startPoint y: 226, endPoint x: 294, endPoint y: 221, distance: 14.9
click at [280, 232] on input "0.00" at bounding box center [307, 242] width 152 height 20
drag, startPoint x: 208, startPoint y: 219, endPoint x: 191, endPoint y: 222, distance: 16.9
click at [231, 232] on input "0.00" at bounding box center [307, 242] width 152 height 20
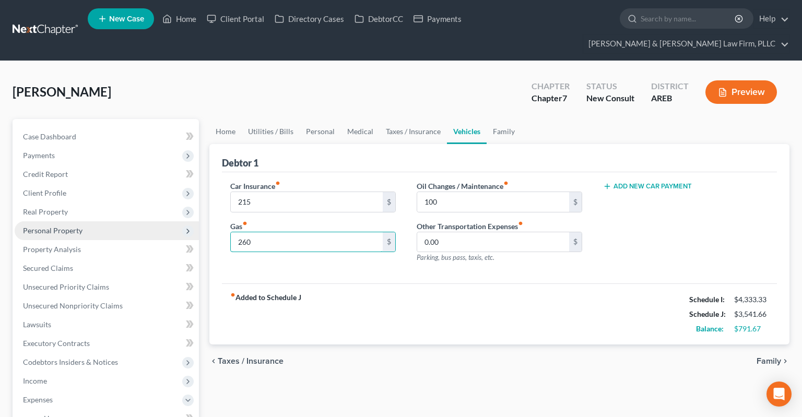
drag, startPoint x: 298, startPoint y: 221, endPoint x: 189, endPoint y: 216, distance: 108.8
click at [231, 232] on input "260" at bounding box center [307, 242] width 152 height 20
click at [227, 119] on link "Home" at bounding box center [226, 131] width 32 height 25
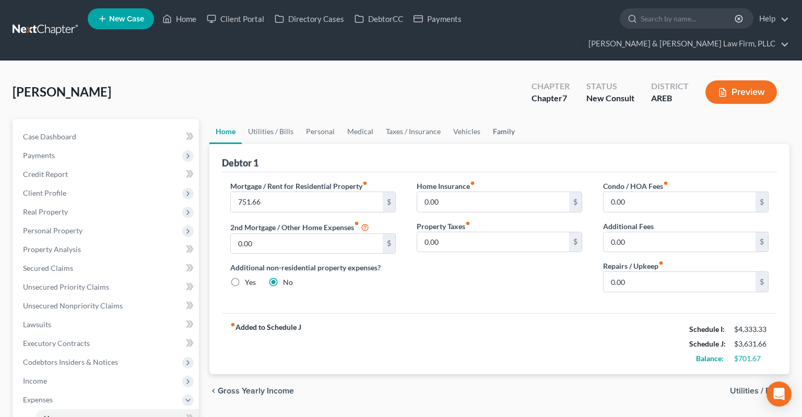
click at [495, 119] on link "Family" at bounding box center [504, 131] width 34 height 25
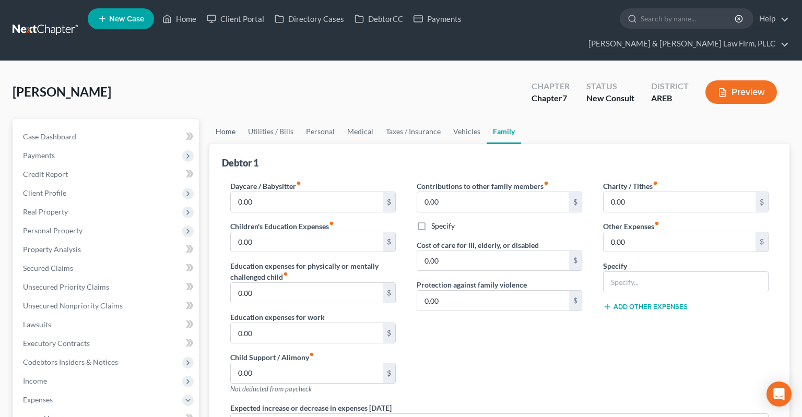
click at [227, 119] on link "Home" at bounding box center [226, 131] width 32 height 25
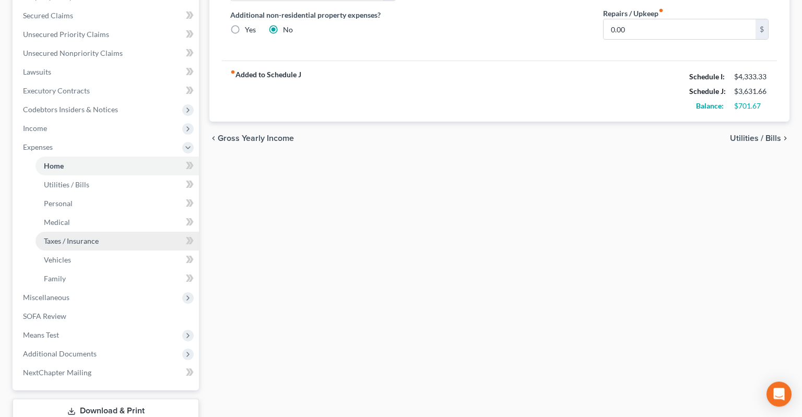
scroll to position [276, 0]
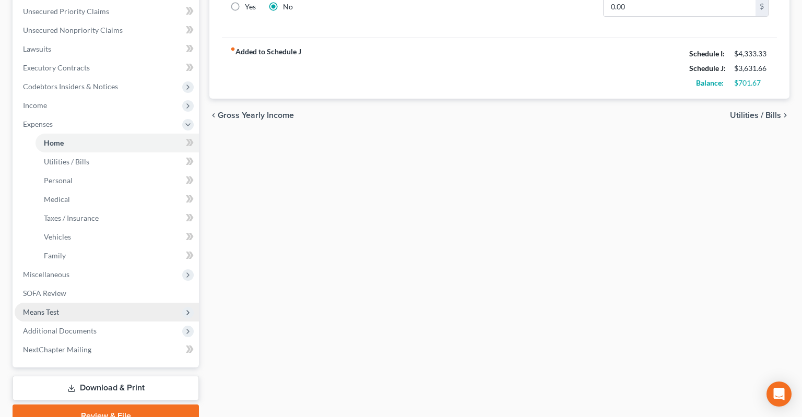
click at [75, 303] on span "Means Test" at bounding box center [107, 312] width 184 height 19
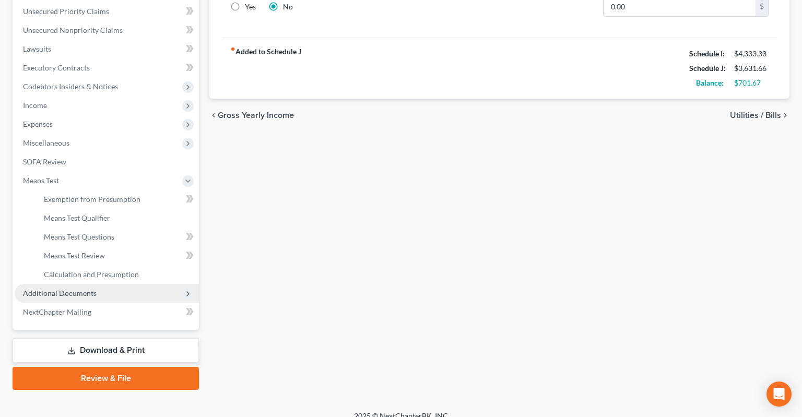
scroll to position [268, 0]
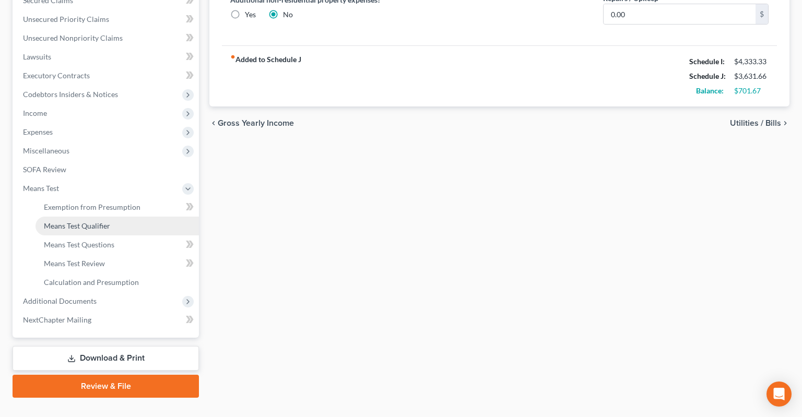
drag, startPoint x: 97, startPoint y: 211, endPoint x: 103, endPoint y: 208, distance: 7.0
click at [97, 217] on link "Means Test Qualifier" at bounding box center [118, 226] width 164 height 19
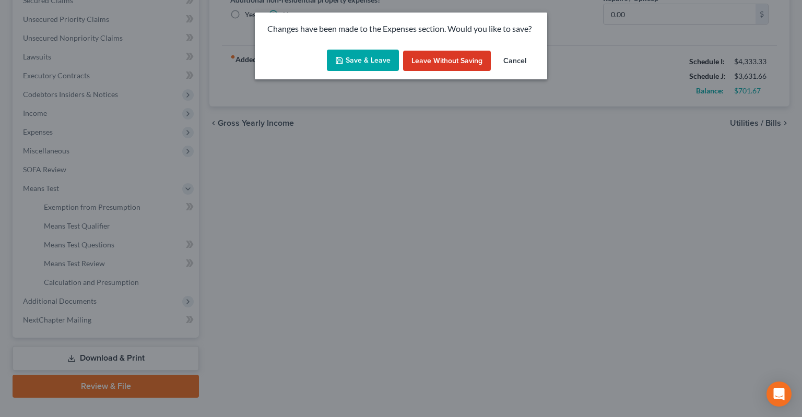
click at [371, 57] on button "Save & Leave" at bounding box center [363, 61] width 72 height 22
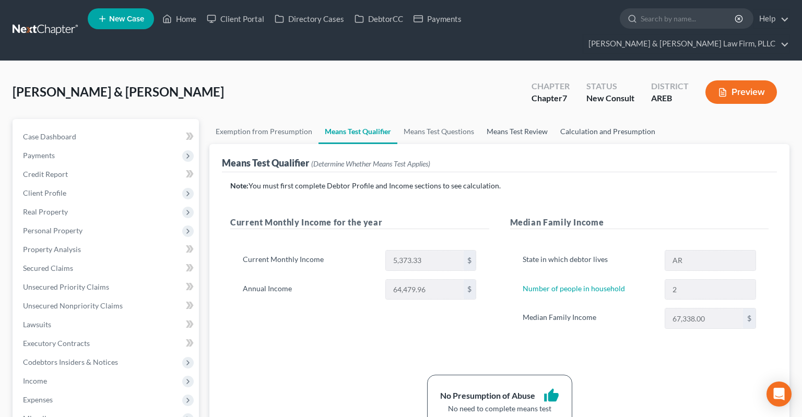
drag, startPoint x: 573, startPoint y: 112, endPoint x: 530, endPoint y: 117, distance: 42.6
click at [574, 119] on link "Calculation and Presumption" at bounding box center [608, 131] width 108 height 25
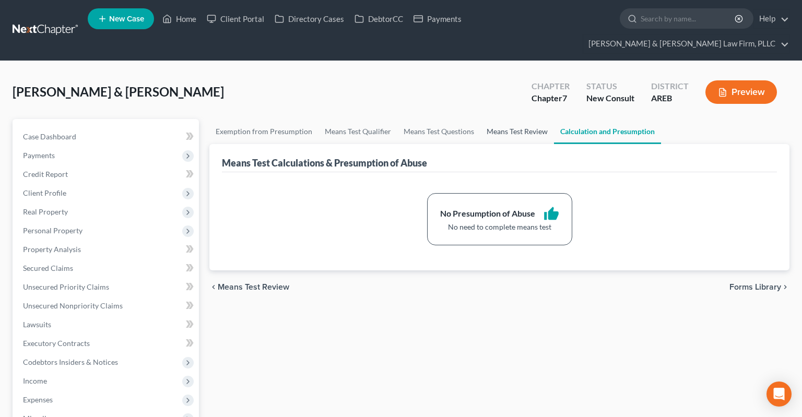
click at [497, 119] on link "Means Test Review" at bounding box center [518, 131] width 74 height 25
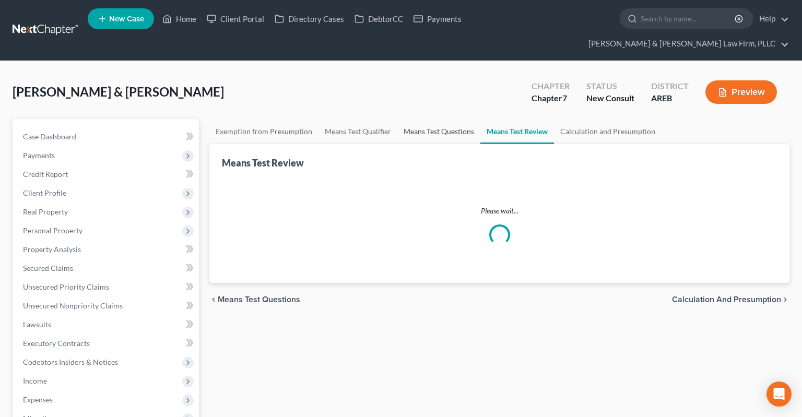
click at [453, 119] on link "Means Test Questions" at bounding box center [439, 131] width 83 height 25
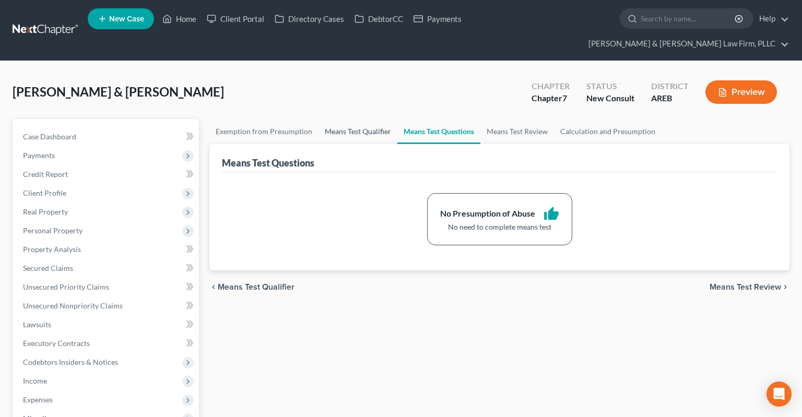
click at [377, 119] on link "Means Test Qualifier" at bounding box center [358, 131] width 79 height 25
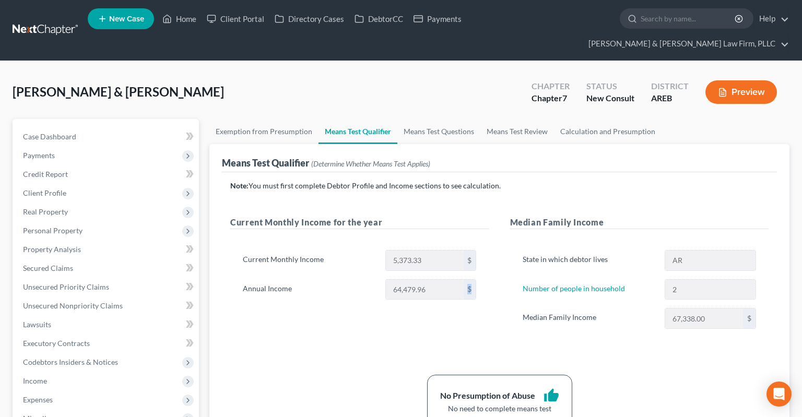
drag, startPoint x: 465, startPoint y: 277, endPoint x: 503, endPoint y: 279, distance: 38.2
click at [505, 277] on div "Current Monthly Income for the year Current Monthly Income 5,373.33 $ Annual In…" at bounding box center [500, 283] width 560 height 134
click at [475, 297] on div "Current Monthly Income 5,373.33 $ Annual Income 64,479.96 $" at bounding box center [359, 280] width 259 height 84
click at [344, 311] on div "Current Monthly Income for the year Current Monthly Income 5,373.33 $ Annual In…" at bounding box center [360, 283] width 280 height 134
click at [115, 391] on span "Expenses" at bounding box center [107, 400] width 184 height 19
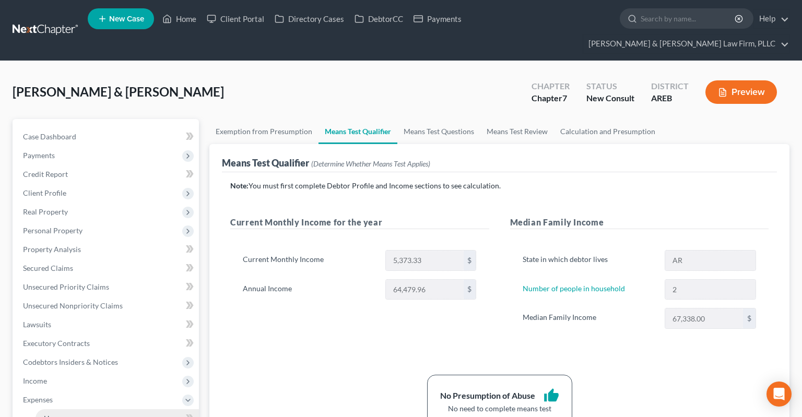
click at [104, 410] on link "Home" at bounding box center [118, 419] width 164 height 19
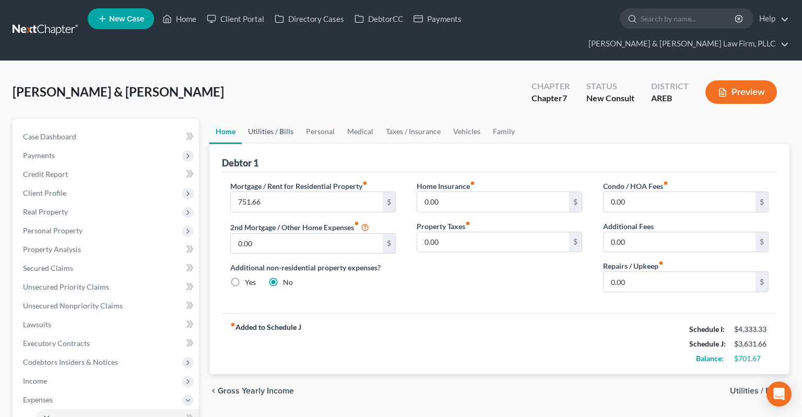
click at [277, 119] on link "Utilities / Bills" at bounding box center [271, 131] width 58 height 25
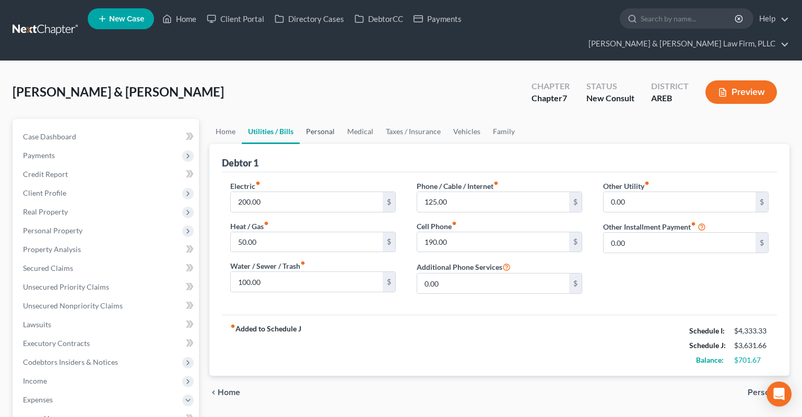
click at [324, 119] on link "Personal" at bounding box center [320, 131] width 41 height 25
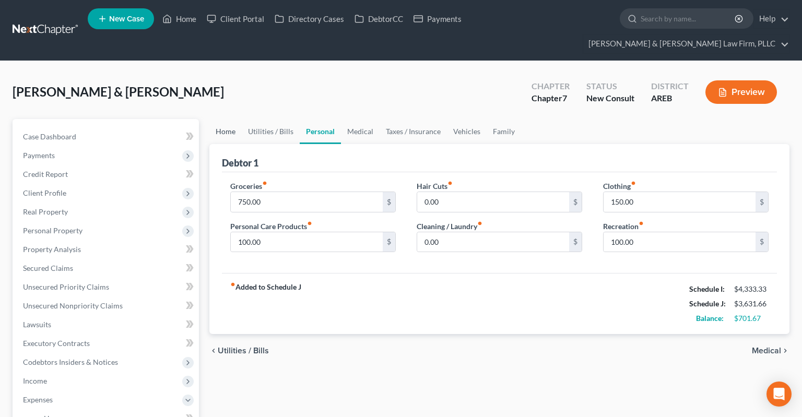
click at [220, 119] on link "Home" at bounding box center [226, 131] width 32 height 25
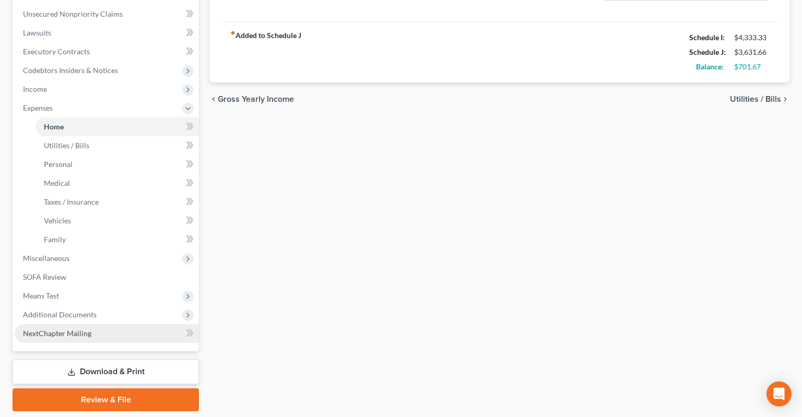
scroll to position [306, 0]
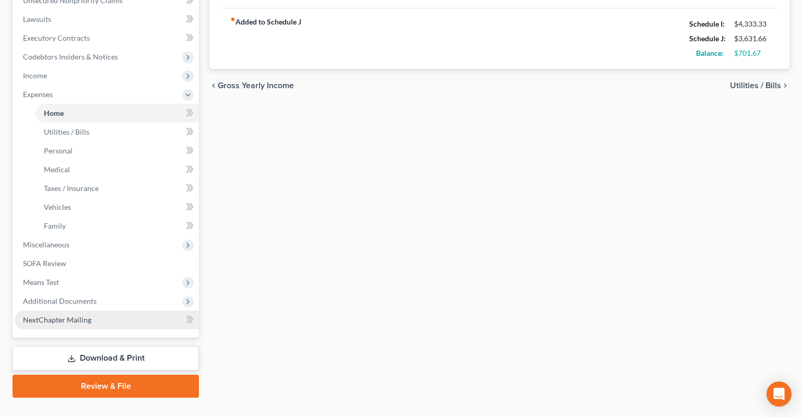
drag, startPoint x: 108, startPoint y: 339, endPoint x: 179, endPoint y: 296, distance: 83.2
click at [109, 346] on link "Download & Print" at bounding box center [106, 358] width 187 height 25
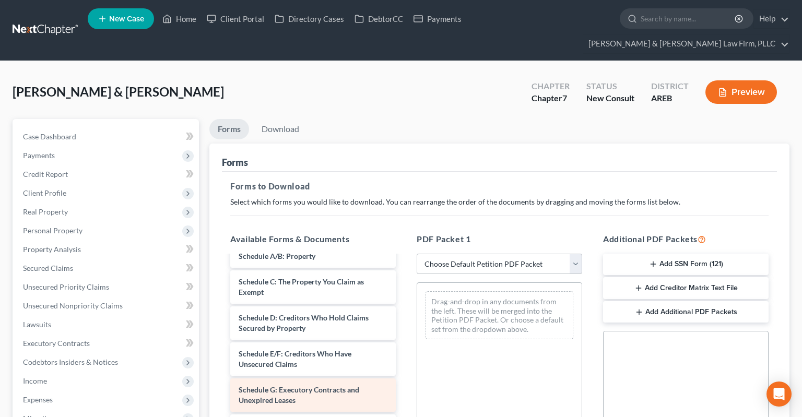
scroll to position [158, 0]
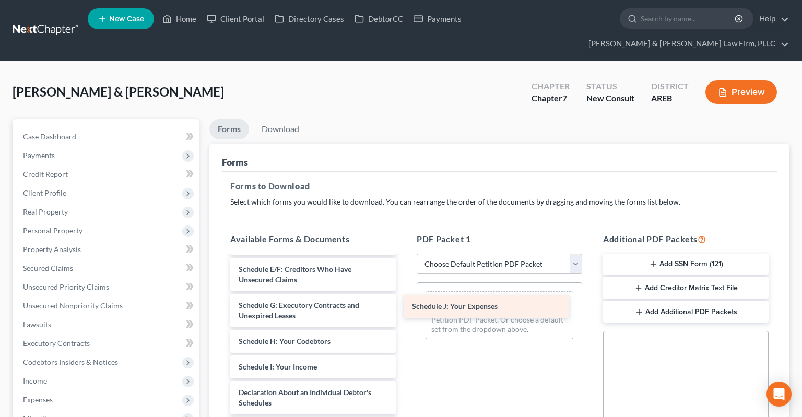
drag, startPoint x: 328, startPoint y: 369, endPoint x: 507, endPoint y: 299, distance: 192.7
click at [404, 301] on div "Schedule J: Your Expenses Voluntary Petition for Individuals Filing for Bankrup…" at bounding box center [313, 367] width 182 height 537
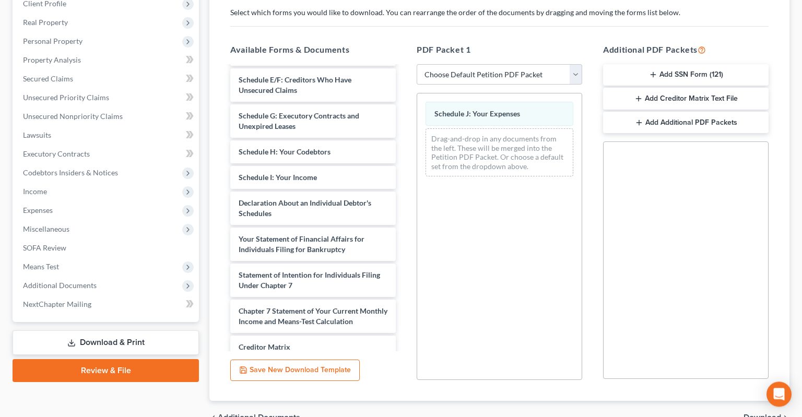
scroll to position [227, 0]
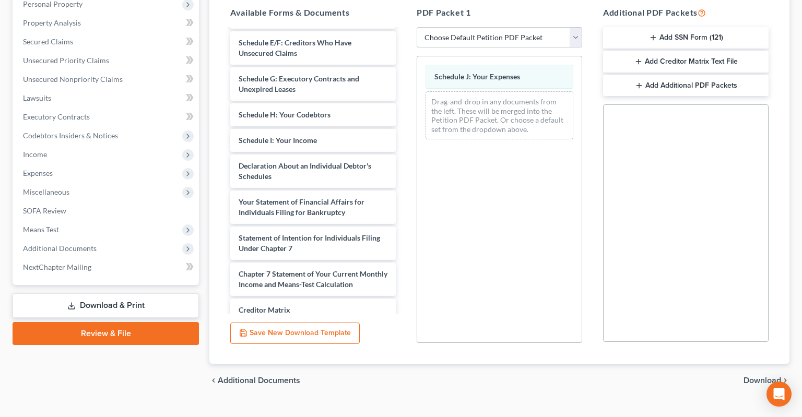
click at [753, 377] on span "Download" at bounding box center [763, 381] width 38 height 8
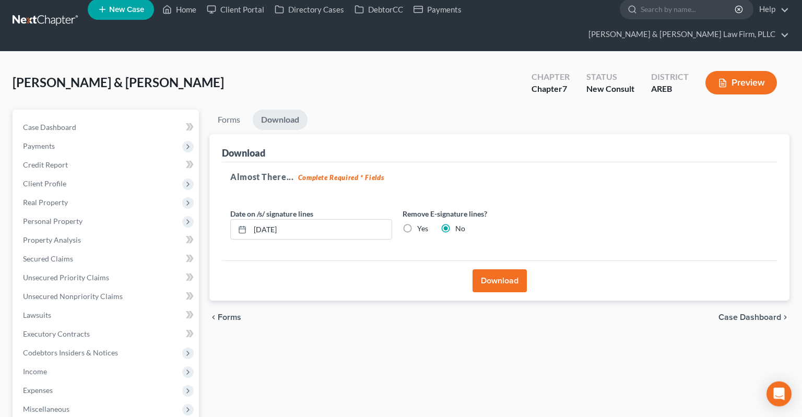
scroll to position [0, 0]
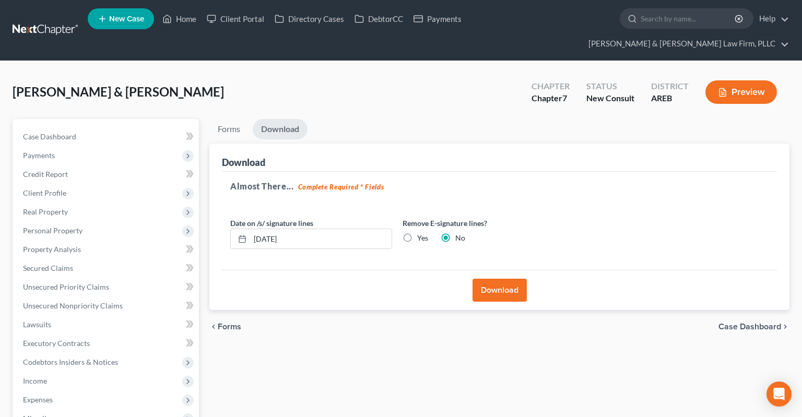
click at [488, 279] on button "Download" at bounding box center [500, 290] width 54 height 23
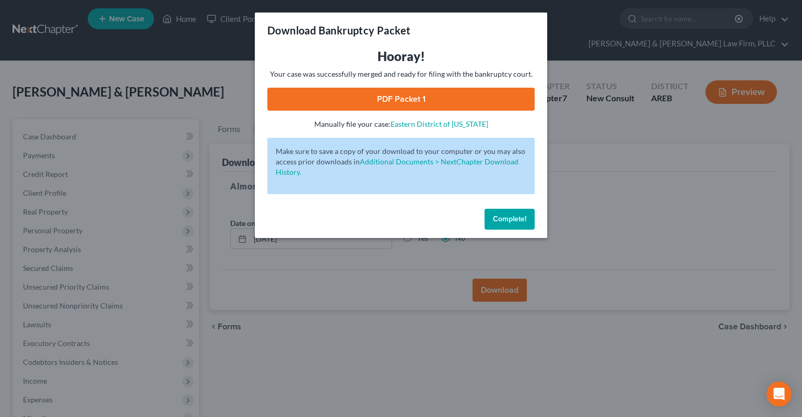
click at [408, 99] on link "PDF Packet 1" at bounding box center [400, 99] width 267 height 23
click at [510, 222] on span "Complete!" at bounding box center [509, 219] width 33 height 9
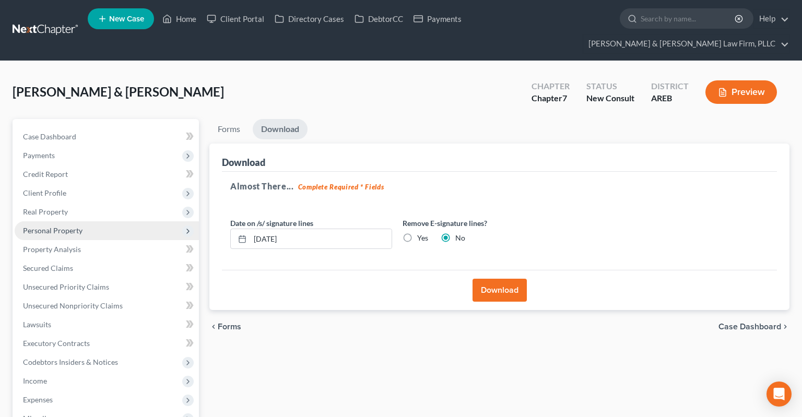
click at [84, 222] on span "Personal Property" at bounding box center [107, 231] width 184 height 19
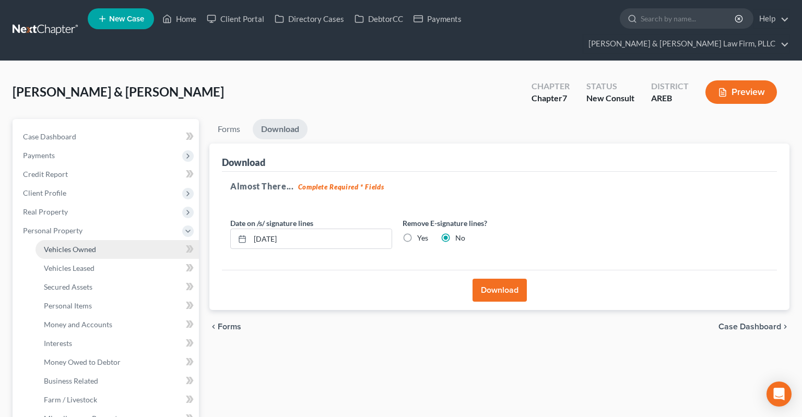
click at [137, 240] on link "Vehicles Owned" at bounding box center [118, 249] width 164 height 19
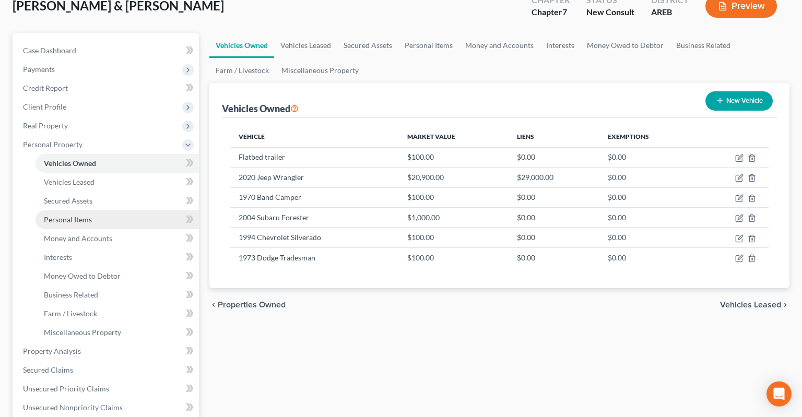
scroll to position [110, 0]
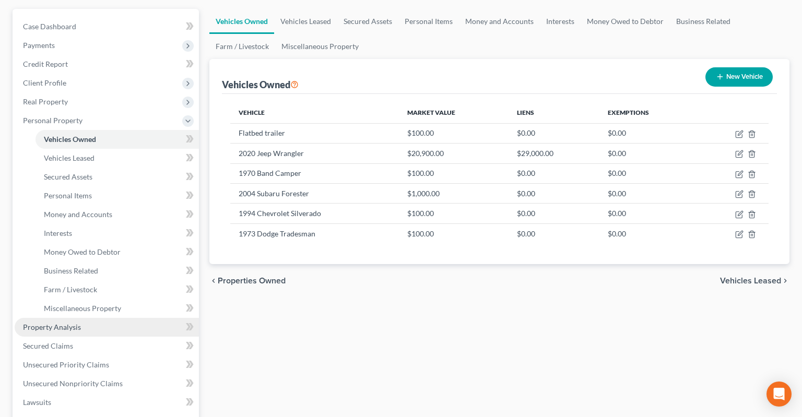
click at [103, 318] on link "Property Analysis" at bounding box center [107, 327] width 184 height 19
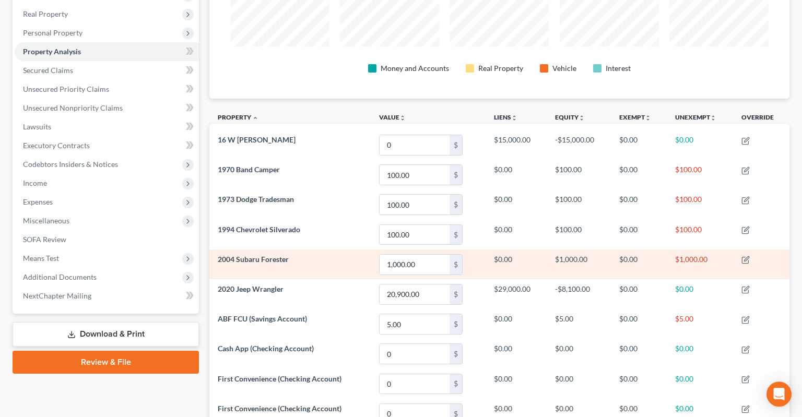
scroll to position [220, 0]
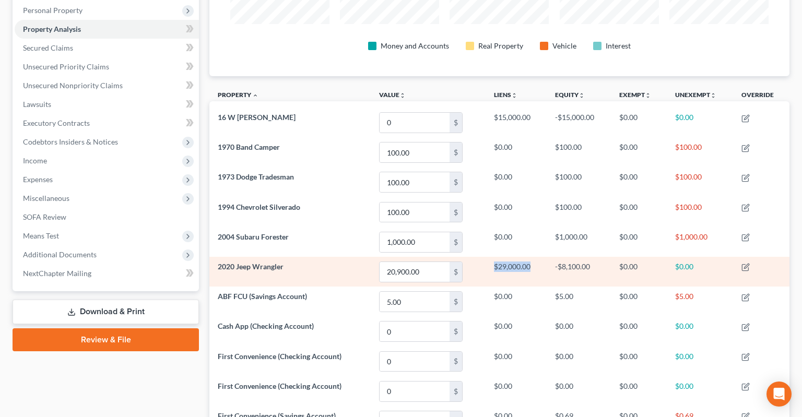
drag, startPoint x: 492, startPoint y: 246, endPoint x: 536, endPoint y: 249, distance: 44.0
click at [536, 257] on td "$29,000.00" at bounding box center [516, 272] width 61 height 30
drag, startPoint x: 491, startPoint y: 248, endPoint x: 543, endPoint y: 246, distance: 52.3
click at [543, 257] on td "$29,000.00" at bounding box center [516, 272] width 61 height 30
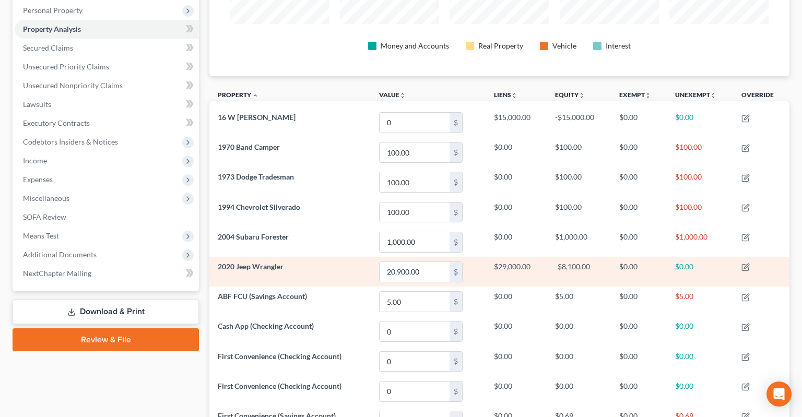
drag, startPoint x: 543, startPoint y: 248, endPoint x: 536, endPoint y: 252, distance: 8.4
click at [543, 257] on td "$29,000.00" at bounding box center [516, 272] width 61 height 30
drag, startPoint x: 488, startPoint y: 250, endPoint x: 559, endPoint y: 250, distance: 71.1
click at [559, 257] on tr "2020 Jeep Wrangler 20,900.00 $ $29,000.00 -$8,100.00 $0.00 $0.00" at bounding box center [500, 272] width 580 height 30
click at [554, 258] on td "-$8,100.00" at bounding box center [579, 272] width 64 height 30
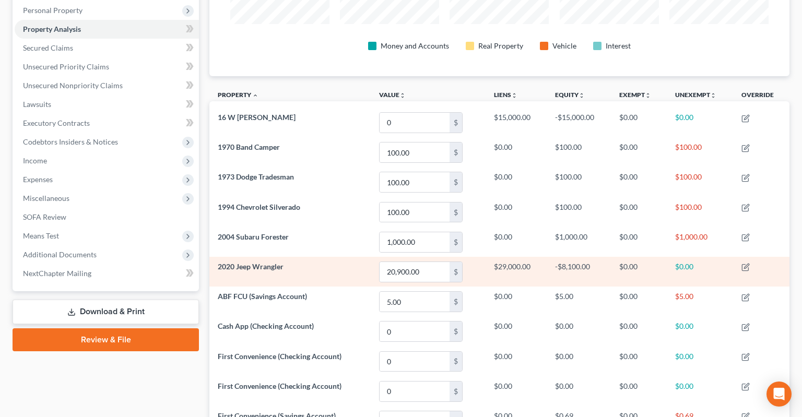
drag, startPoint x: 532, startPoint y: 254, endPoint x: 521, endPoint y: 248, distance: 12.2
click at [532, 257] on td "$29,000.00" at bounding box center [516, 272] width 61 height 30
drag, startPoint x: 491, startPoint y: 245, endPoint x: 536, endPoint y: 249, distance: 45.2
click at [536, 257] on td "$29,000.00" at bounding box center [516, 272] width 61 height 30
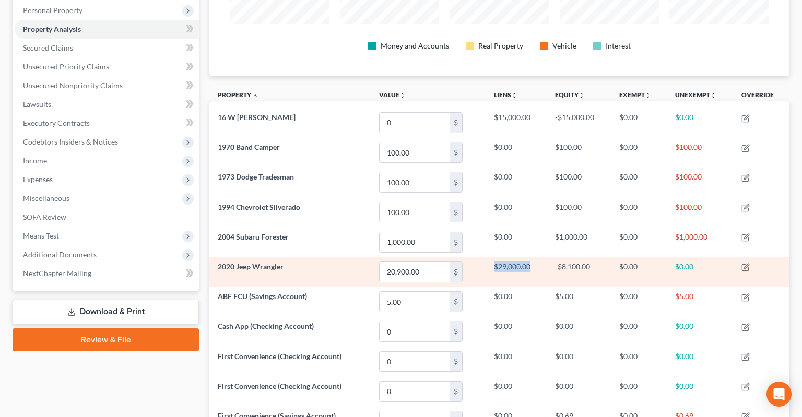
drag, startPoint x: 495, startPoint y: 248, endPoint x: 539, endPoint y: 252, distance: 44.1
click at [540, 257] on td "$29,000.00" at bounding box center [516, 272] width 61 height 30
click at [539, 257] on td "$29,000.00" at bounding box center [516, 272] width 61 height 30
drag, startPoint x: 491, startPoint y: 248, endPoint x: 537, endPoint y: 253, distance: 46.2
click at [537, 257] on td "$29,000.00" at bounding box center [516, 272] width 61 height 30
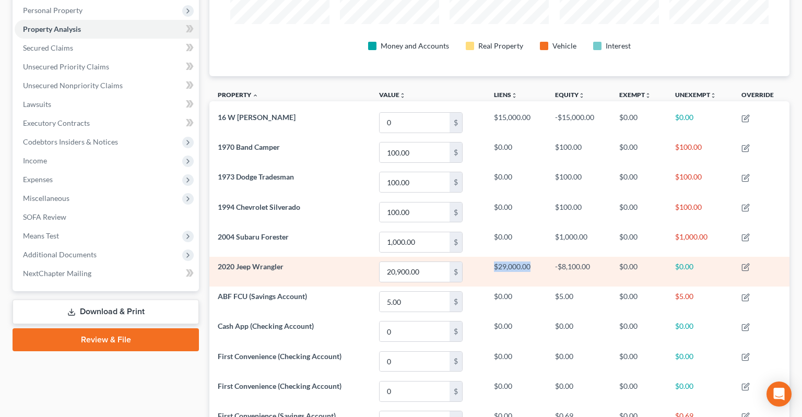
click at [513, 257] on td "$29,000.00" at bounding box center [516, 272] width 61 height 30
click at [499, 257] on td "$29,000.00" at bounding box center [516, 272] width 61 height 30
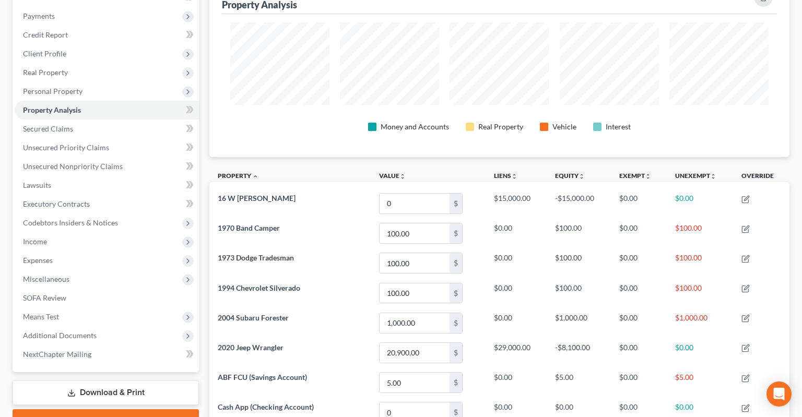
scroll to position [0, 0]
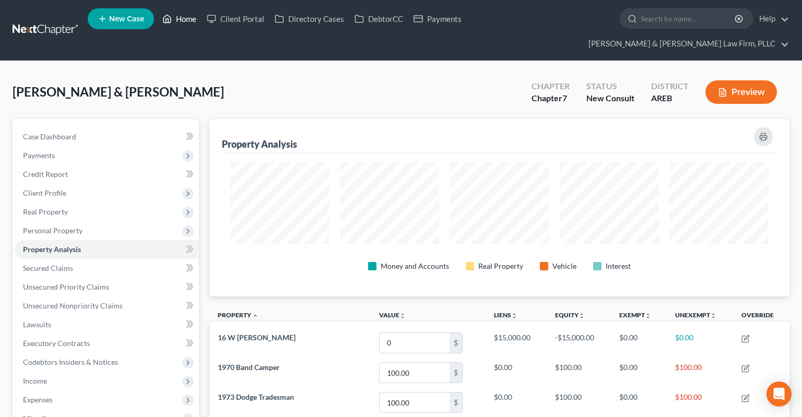
click at [183, 22] on link "Home" at bounding box center [179, 18] width 44 height 19
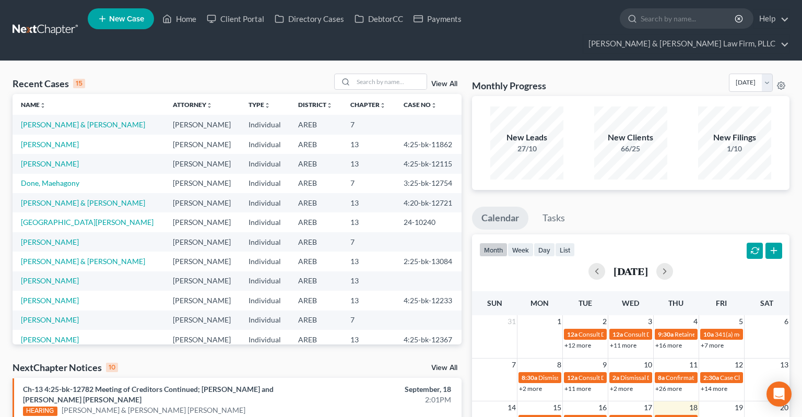
click at [116, 20] on span "New Case" at bounding box center [126, 19] width 35 height 8
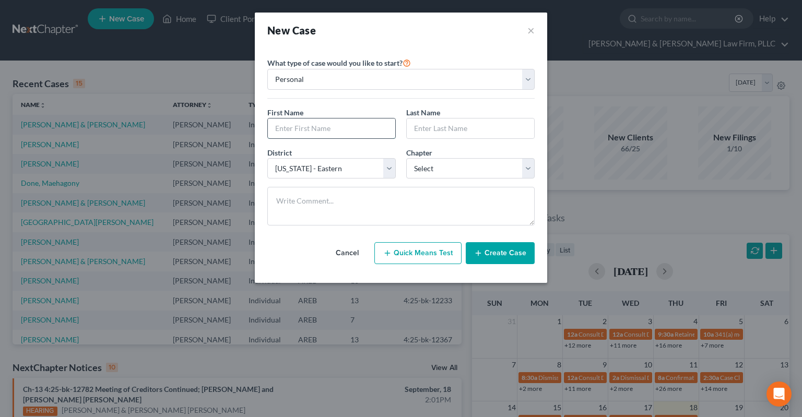
click at [304, 130] on input "text" at bounding box center [331, 129] width 127 height 20
click option "7" at bounding box center [0, 0] width 0 height 0
click at [499, 250] on button "Create Case" at bounding box center [500, 253] width 69 height 22
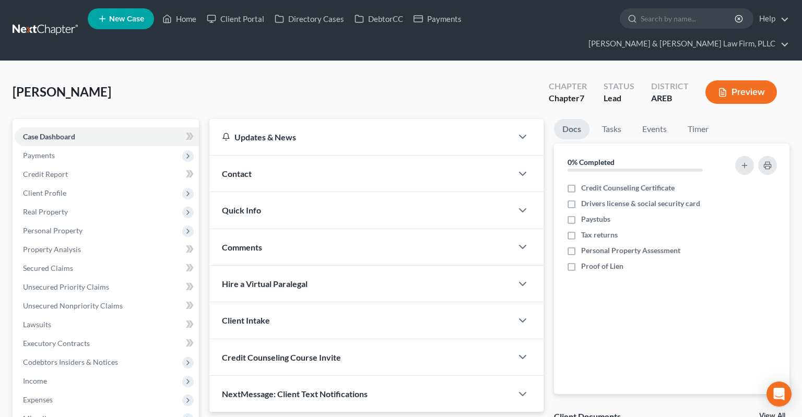
click at [265, 156] on div "Contact" at bounding box center [361, 174] width 303 height 36
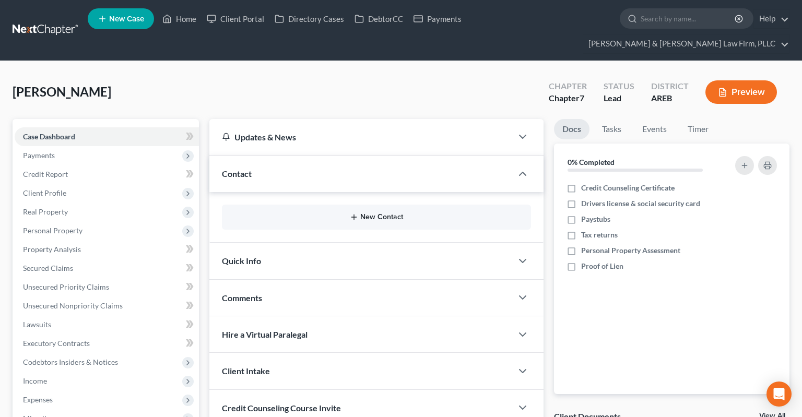
click at [371, 213] on button "New Contact" at bounding box center [376, 217] width 293 height 8
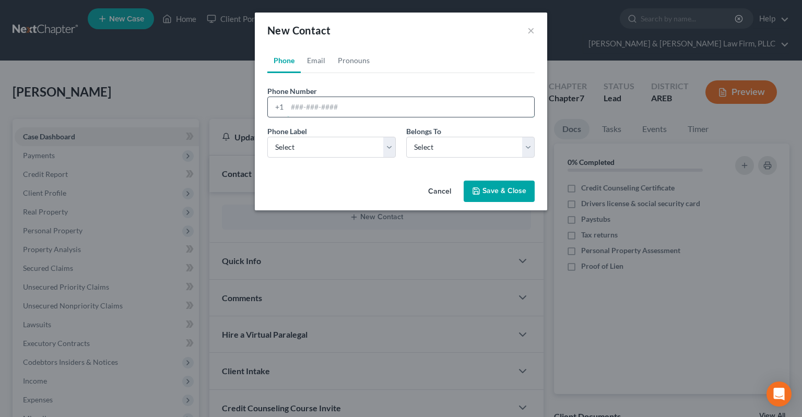
click at [329, 109] on input "tel" at bounding box center [410, 107] width 247 height 20
paste input "[PHONE_NUMBER]"
click at [267, 137] on select "Select Mobile Home Work Other" at bounding box center [331, 147] width 129 height 21
click option "Mobile" at bounding box center [0, 0] width 0 height 0
click at [478, 149] on select "Select Client Other" at bounding box center [470, 147] width 129 height 21
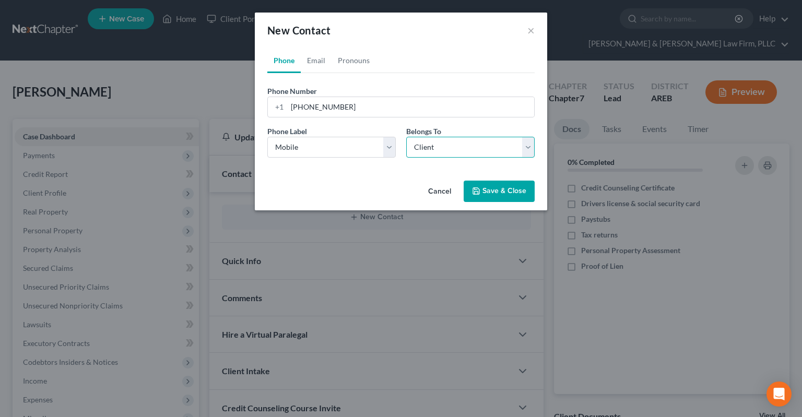
click option "Client" at bounding box center [0, 0] width 0 height 0
click at [320, 64] on link "Email" at bounding box center [316, 60] width 31 height 25
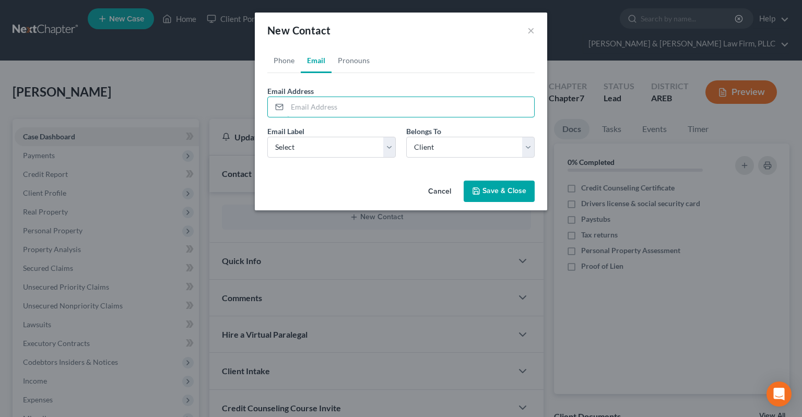
drag, startPoint x: 317, startPoint y: 103, endPoint x: 325, endPoint y: 118, distance: 17.1
click at [319, 103] on input "email" at bounding box center [410, 107] width 247 height 20
click at [311, 103] on input "[EMAIL_ADDRESS][DOMAIN_NAME]" at bounding box center [410, 107] width 247 height 20
click at [267, 137] on select "Select Home Work Other" at bounding box center [331, 147] width 129 height 21
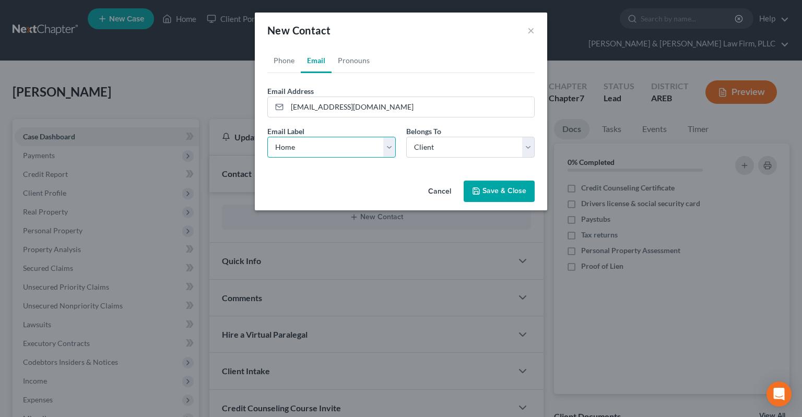
click option "Home" at bounding box center [0, 0] width 0 height 0
click at [350, 66] on link "Pronouns" at bounding box center [354, 60] width 44 height 25
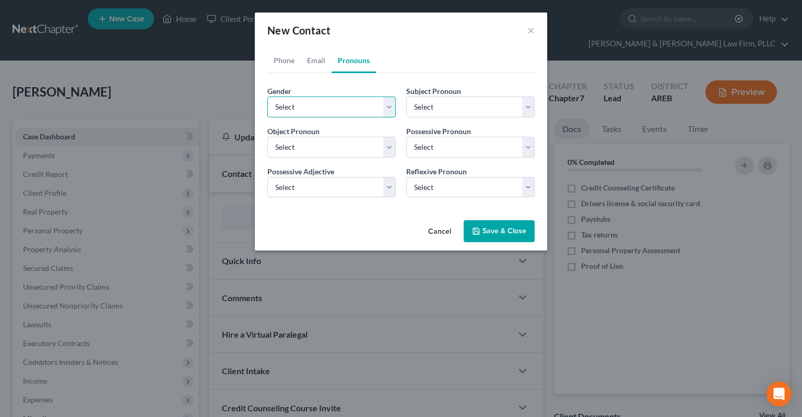
click at [267, 97] on select "Select [DEMOGRAPHIC_DATA] [DEMOGRAPHIC_DATA] [DEMOGRAPHIC_DATA] More Than One P…" at bounding box center [331, 107] width 129 height 21
click option "[DEMOGRAPHIC_DATA]" at bounding box center [0, 0] width 0 height 0
click at [494, 229] on button "Save & Close" at bounding box center [499, 231] width 71 height 22
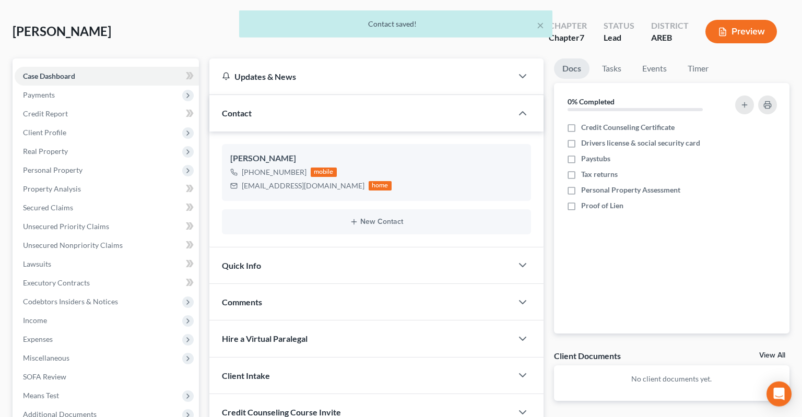
scroll to position [165, 0]
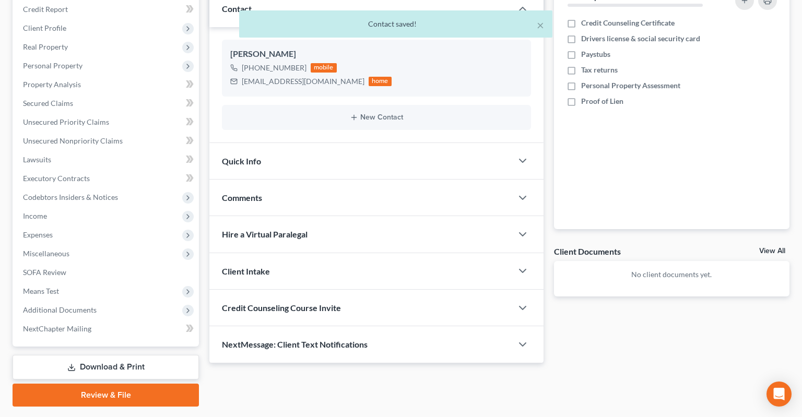
click at [311, 147] on div "Quick Info" at bounding box center [361, 161] width 303 height 36
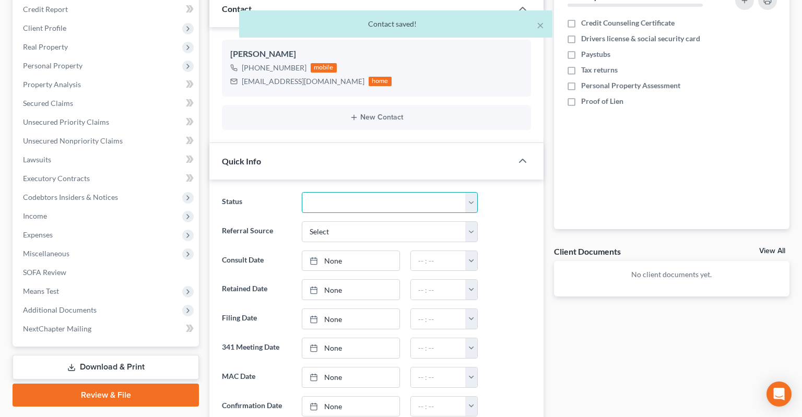
click at [302, 192] on select "Awaiting 341 Chapter 7 - Attended Meeting Confirmed Discharged Dismissed New Co…" at bounding box center [390, 202] width 176 height 21
click option "New Consult" at bounding box center [0, 0] width 0 height 0
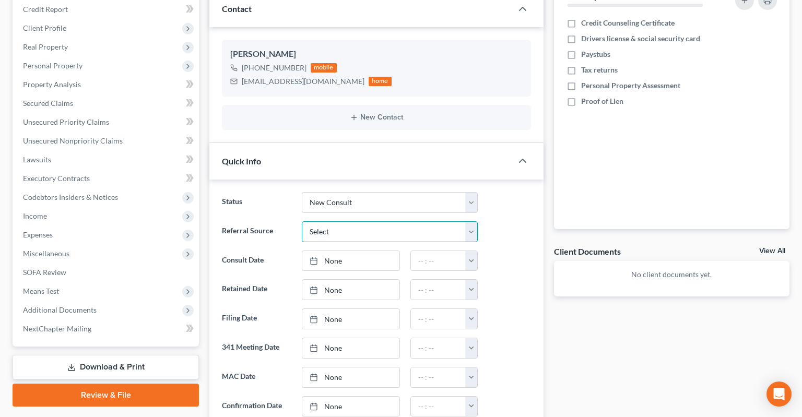
click at [302, 222] on select "Select Word Of Mouth Previous Clients Direct Mail Website Google Search Modern …" at bounding box center [390, 232] width 176 height 21
click option "Direct Mail" at bounding box center [0, 0] width 0 height 0
click at [380, 251] on link "None" at bounding box center [350, 261] width 97 height 20
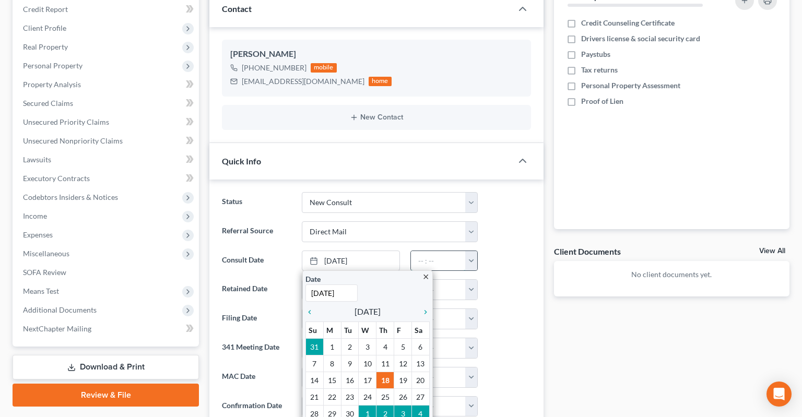
drag, startPoint x: 452, startPoint y: 240, endPoint x: 458, endPoint y: 239, distance: 5.8
click at [454, 251] on input "text" at bounding box center [438, 261] width 55 height 20
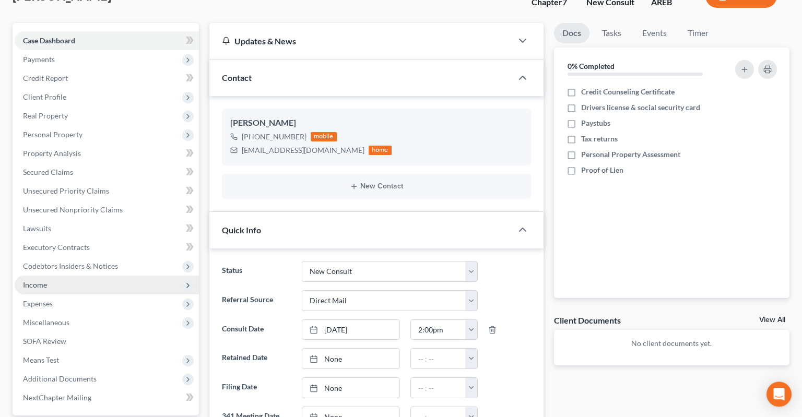
scroll to position [55, 0]
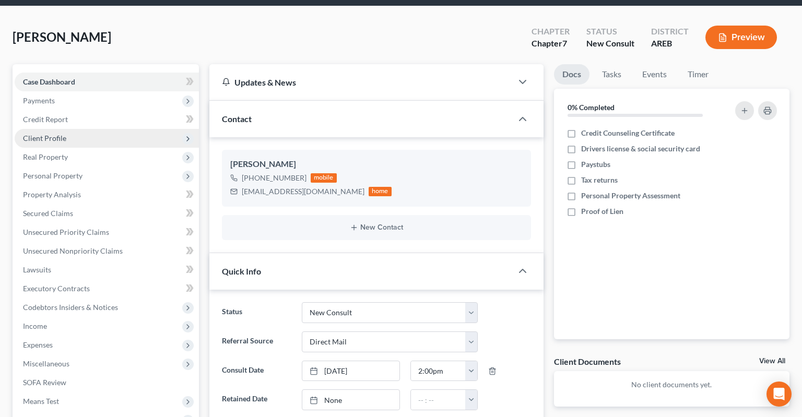
click at [83, 129] on span "Client Profile" at bounding box center [107, 138] width 184 height 19
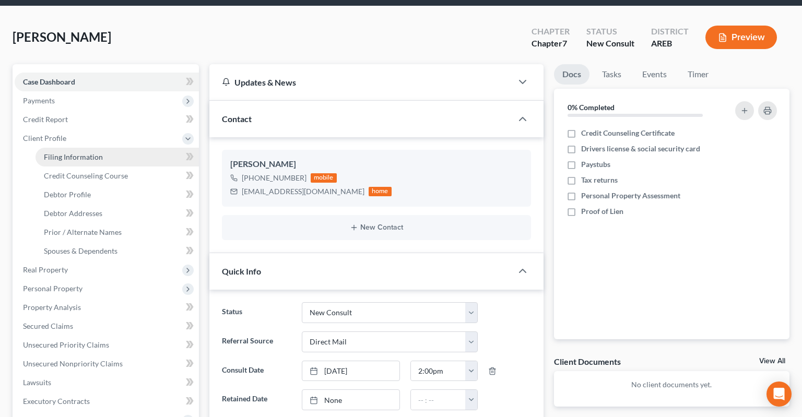
click at [87, 153] on span "Filing Information" at bounding box center [73, 157] width 59 height 9
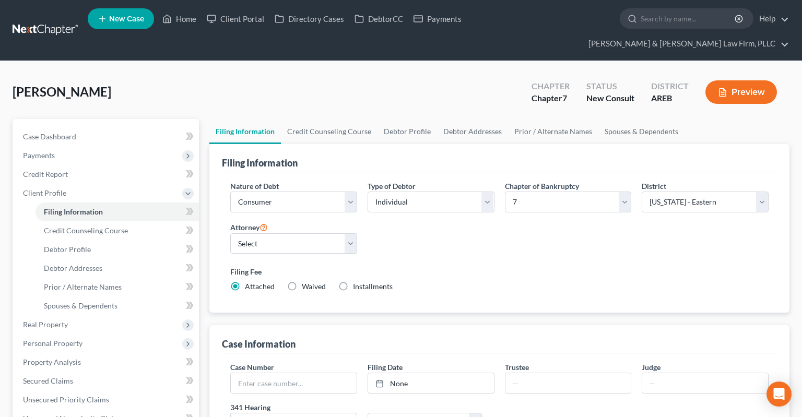
drag, startPoint x: 344, startPoint y: 214, endPoint x: 340, endPoint y: 235, distance: 21.2
click at [343, 221] on div "Attorney Select [PERSON_NAME] - AREB [PERSON_NAME] - ARWB [PERSON_NAME] - AREB …" at bounding box center [293, 237] width 127 height 33
click at [230, 234] on select "Select [PERSON_NAME] - AREB [PERSON_NAME] - ARWB [PERSON_NAME] - AREB [PERSON_N…" at bounding box center [293, 244] width 127 height 21
click option "[PERSON_NAME] - AREB" at bounding box center [0, 0] width 0 height 0
drag, startPoint x: 489, startPoint y: 229, endPoint x: 567, endPoint y: 222, distance: 78.7
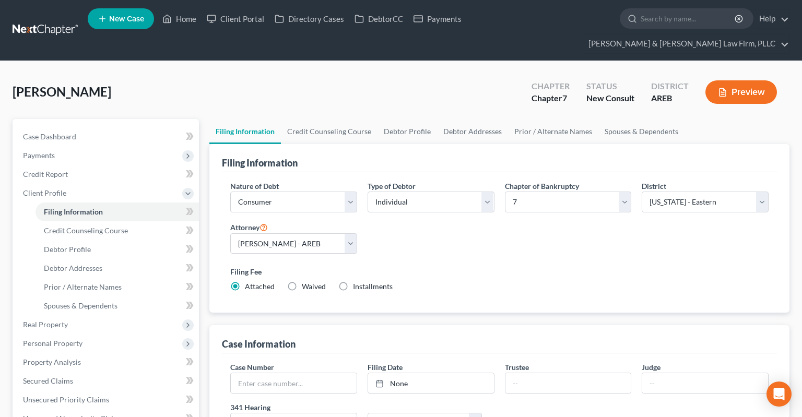
click at [509, 224] on div "Nature of Debt Select Business Consumer Other Nature of Business Select Clearin…" at bounding box center [499, 241] width 549 height 120
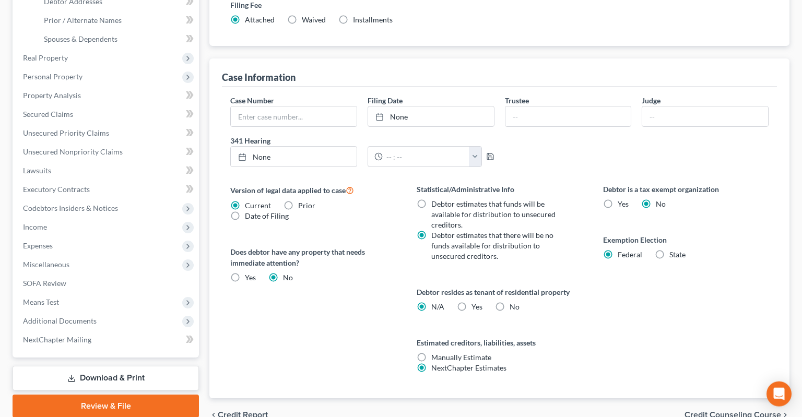
scroll to position [301, 0]
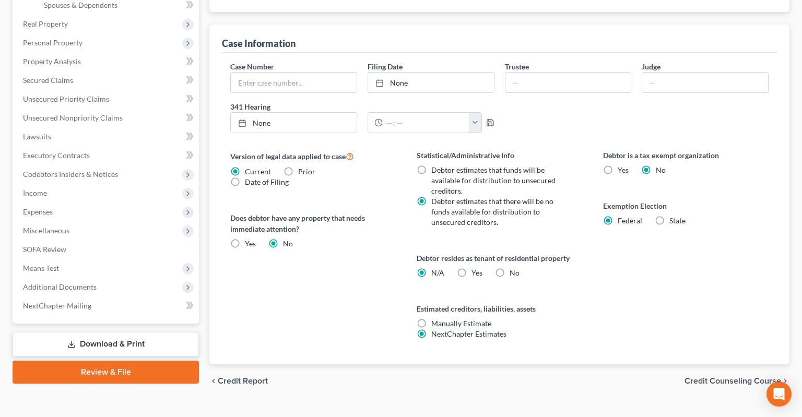
click at [472, 268] on label "Yes Yes" at bounding box center [477, 273] width 11 height 10
click at [476, 268] on input "Yes Yes" at bounding box center [479, 271] width 7 height 7
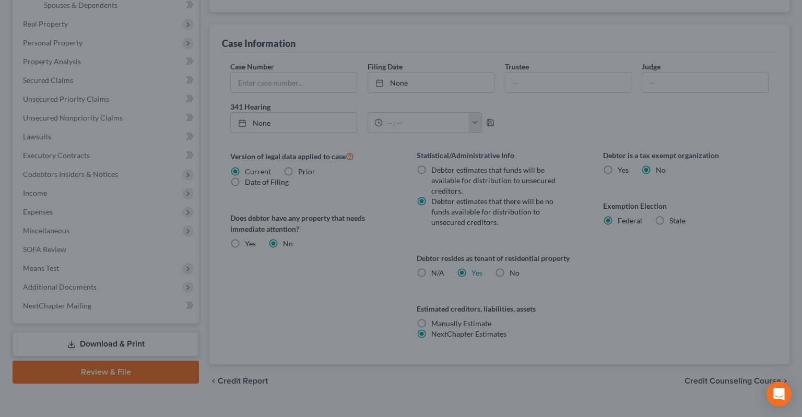
click at [630, 256] on div "Certification by a Debtor Who Resides as a Tenant of Residential Property × Lan…" at bounding box center [401, 208] width 802 height 417
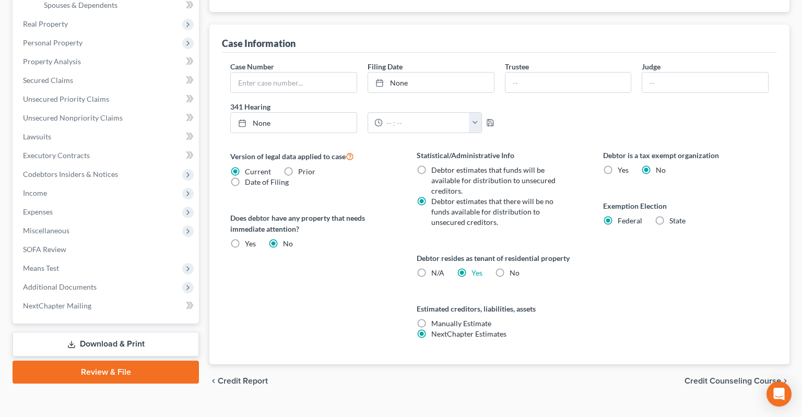
scroll to position [80, 0]
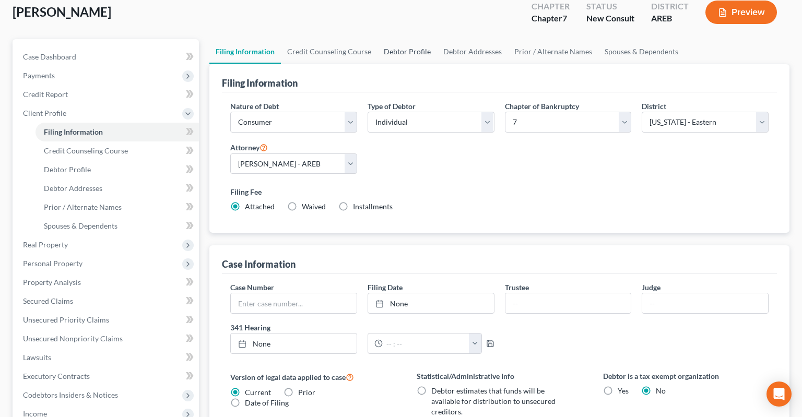
click at [400, 39] on link "Debtor Profile" at bounding box center [408, 51] width 60 height 25
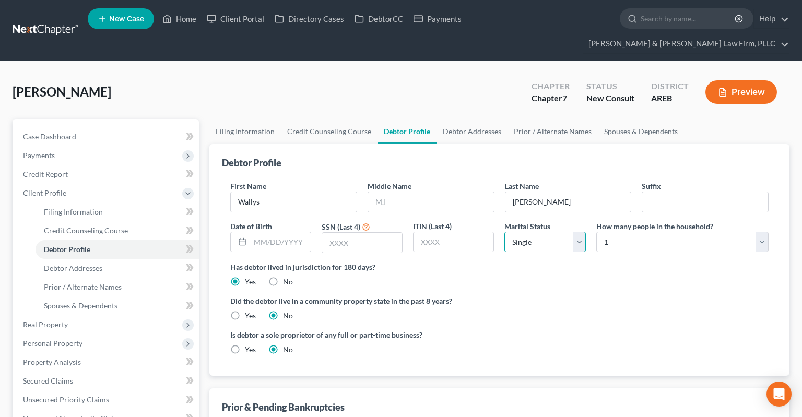
click at [505, 232] on select "Select Single Married Separated Divorced Widowed" at bounding box center [545, 242] width 81 height 21
click option "Divorced" at bounding box center [0, 0] width 0 height 0
click at [585, 263] on div "Has debtor lived in jurisdiction for 180 days? Yes No Debtor must reside in jur…" at bounding box center [499, 275] width 539 height 26
click at [569, 296] on div "Did the debtor live in a community property state in the past 8 years? Yes No" at bounding box center [499, 309] width 539 height 26
click at [440, 297] on div "Did the debtor live in a community property state in the past 8 years? Yes No" at bounding box center [499, 309] width 539 height 26
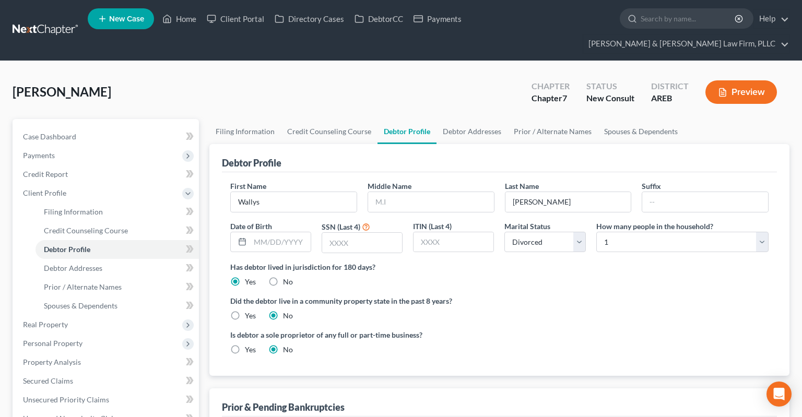
click at [440, 297] on div "Did the debtor live in a community property state in the past 8 years? Yes No" at bounding box center [499, 309] width 539 height 26
click at [422, 302] on ng-include "First Name [PERSON_NAME] Middle Name Last Name [PERSON_NAME] Date of Birth SSN …" at bounding box center [499, 272] width 539 height 183
click at [434, 298] on div "Did the debtor live in a community property state in the past 8 years? Yes No" at bounding box center [499, 309] width 539 height 26
click at [463, 119] on link "Debtor Addresses" at bounding box center [472, 131] width 71 height 25
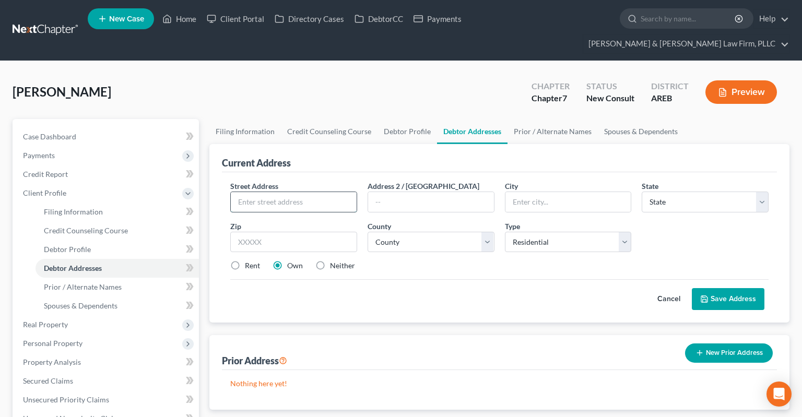
click at [323, 192] on input "text" at bounding box center [294, 202] width 126 height 20
click at [245, 261] on label "Rent" at bounding box center [252, 266] width 15 height 10
click at [249, 261] on input "Rent" at bounding box center [252, 264] width 7 height 7
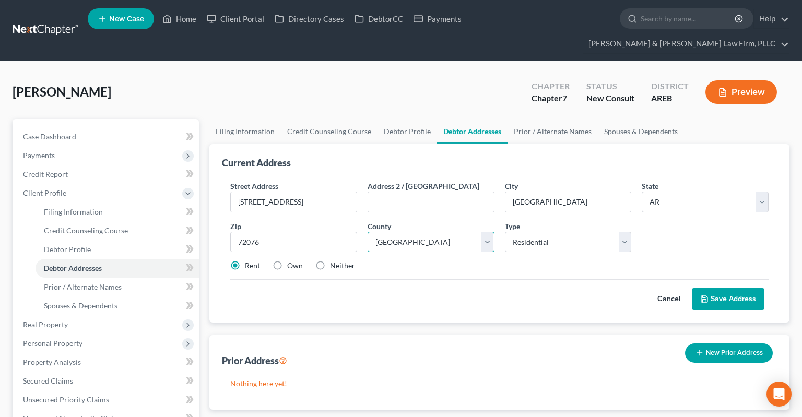
click at [368, 232] on select "County [US_STATE][GEOGRAPHIC_DATA] [GEOGRAPHIC_DATA] [GEOGRAPHIC_DATA] [GEOGRAP…" at bounding box center [431, 242] width 127 height 21
click option "[GEOGRAPHIC_DATA]" at bounding box center [0, 0] width 0 height 0
click at [712, 288] on button "Save Address" at bounding box center [728, 299] width 73 height 22
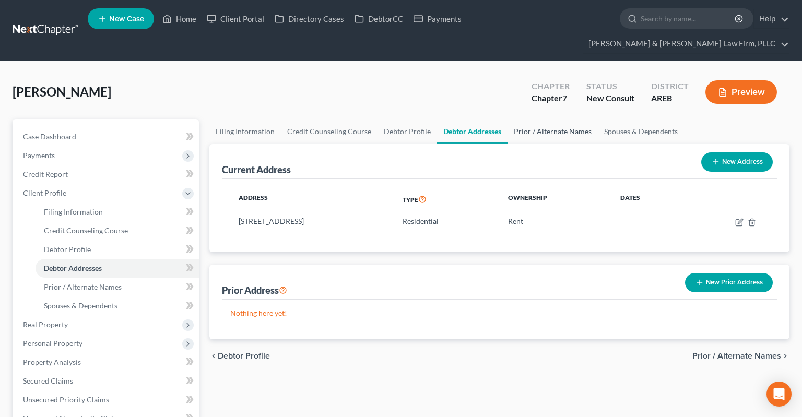
click at [514, 119] on link "Prior / Alternate Names" at bounding box center [553, 131] width 90 height 25
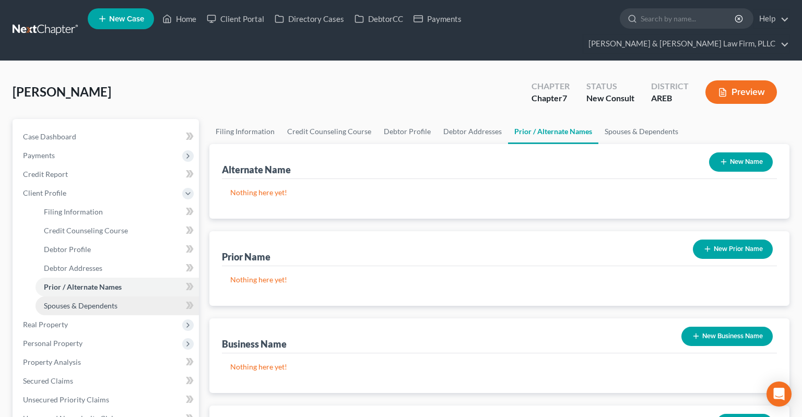
click at [88, 316] on span "Real Property" at bounding box center [107, 325] width 184 height 19
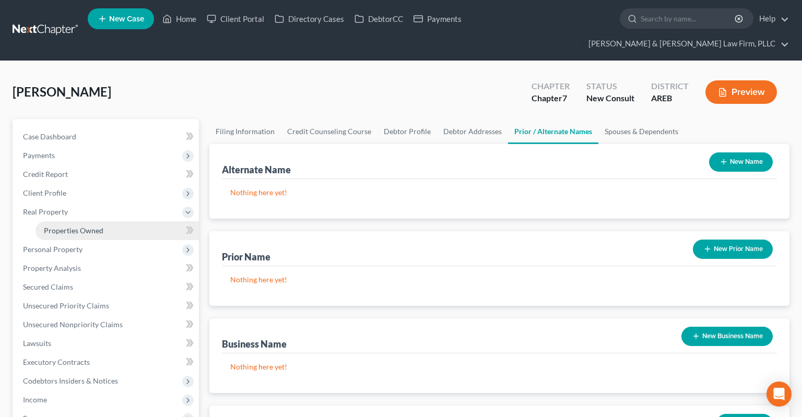
click at [84, 226] on span "Properties Owned" at bounding box center [74, 230] width 60 height 9
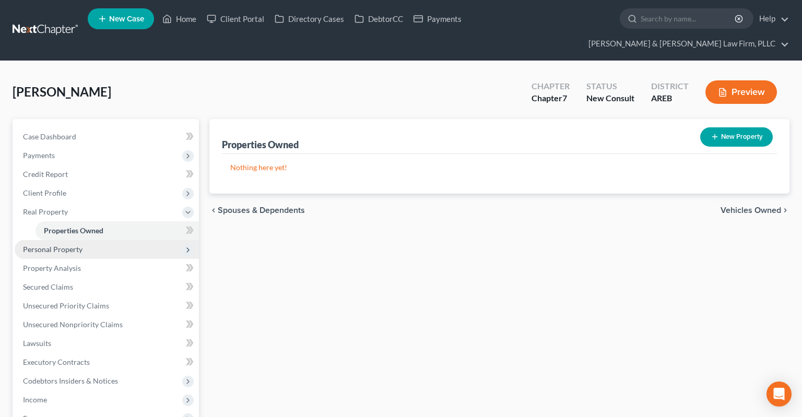
click at [122, 240] on span "Personal Property" at bounding box center [107, 249] width 184 height 19
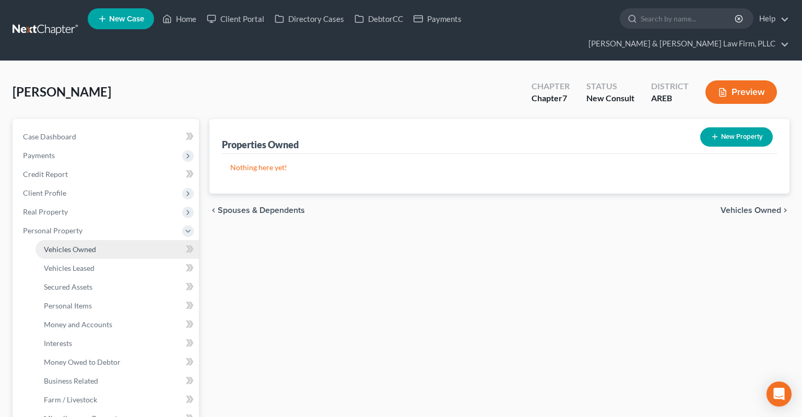
click at [124, 240] on link "Vehicles Owned" at bounding box center [118, 249] width 164 height 19
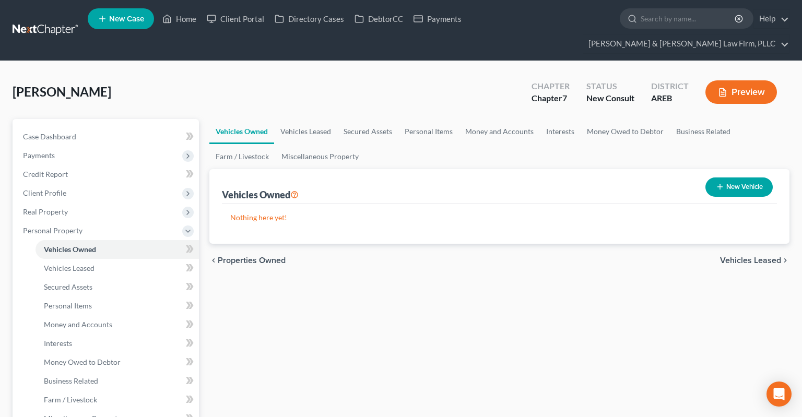
click at [731, 178] on button "New Vehicle" at bounding box center [739, 187] width 67 height 19
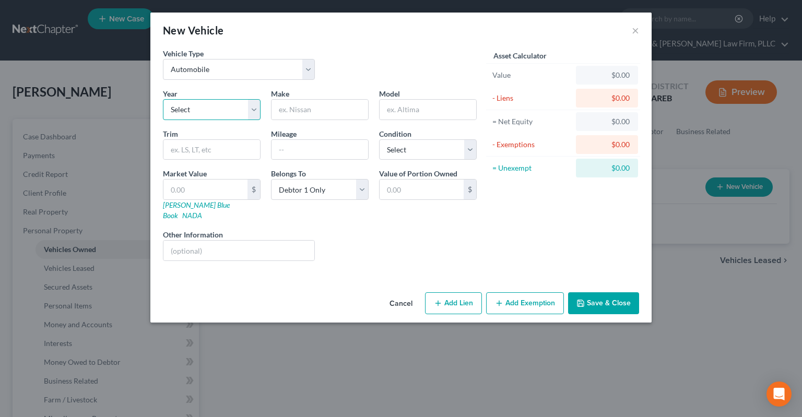
click at [163, 99] on select "Select 2026 2025 2024 2023 2022 2021 2020 2019 2018 2017 2016 2015 2014 2013 20…" at bounding box center [212, 109] width 98 height 21
click option "2001" at bounding box center [0, 0] width 0 height 0
click at [323, 114] on input "text" at bounding box center [320, 110] width 97 height 20
click at [379, 139] on select "Select Excellent Very Good Good Fair Poor" at bounding box center [428, 149] width 98 height 21
click option "Poor" at bounding box center [0, 0] width 0 height 0
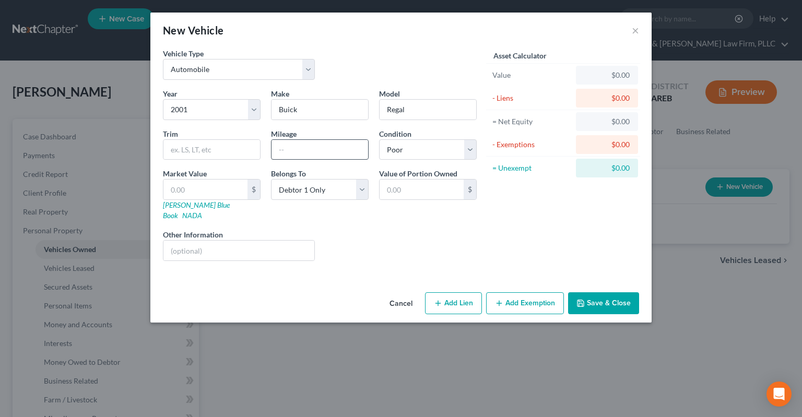
click at [308, 158] on div "Year Select 2026 2025 2024 2023 2022 2021 2020 2019 2018 2017 2016 2015 2014 20…" at bounding box center [320, 178] width 324 height 181
click at [308, 156] on input "text" at bounding box center [320, 150] width 97 height 20
drag, startPoint x: 309, startPoint y: 148, endPoint x: 254, endPoint y: 150, distance: 54.4
click at [272, 149] on input "200,000" at bounding box center [320, 150] width 97 height 20
drag, startPoint x: 334, startPoint y: 150, endPoint x: 243, endPoint y: 155, distance: 91.0
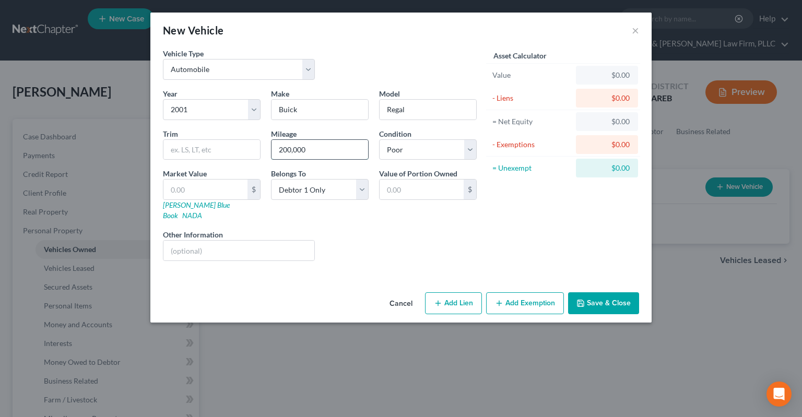
click at [272, 155] on input "200,000" at bounding box center [320, 150] width 97 height 20
click at [212, 184] on input "text" at bounding box center [206, 190] width 84 height 20
click at [347, 234] on div "Liens Select" at bounding box center [401, 245] width 162 height 32
click at [622, 296] on button "Save & Close" at bounding box center [603, 304] width 71 height 22
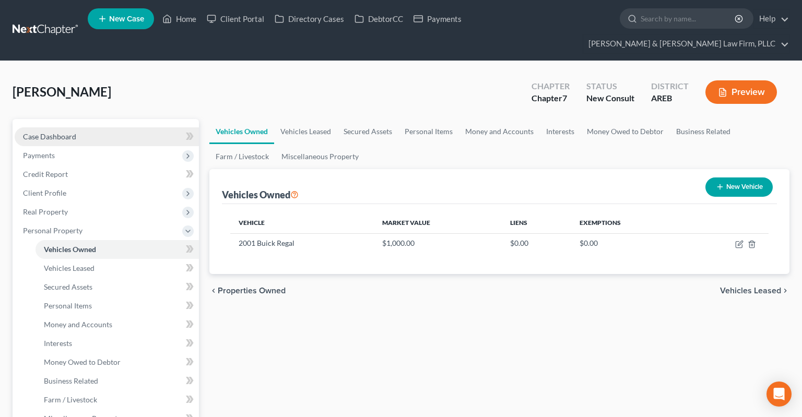
click at [101, 119] on div "Case Dashboard Payments Invoices Payments Payments Credit Report Client Profile…" at bounding box center [106, 409] width 187 height 581
drag, startPoint x: 99, startPoint y: 114, endPoint x: 107, endPoint y: 122, distance: 11.5
click at [99, 127] on link "Case Dashboard" at bounding box center [107, 136] width 184 height 19
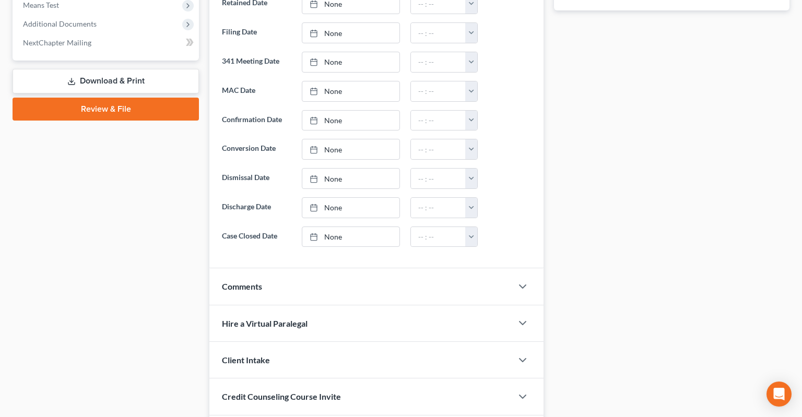
scroll to position [503, 0]
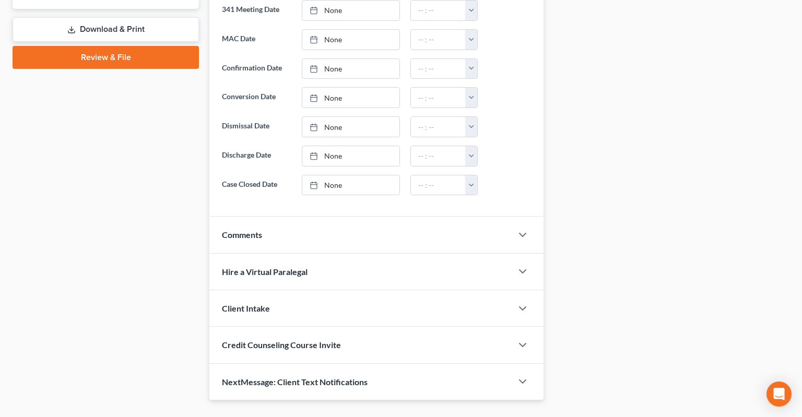
click at [338, 217] on div "Comments" at bounding box center [361, 235] width 303 height 36
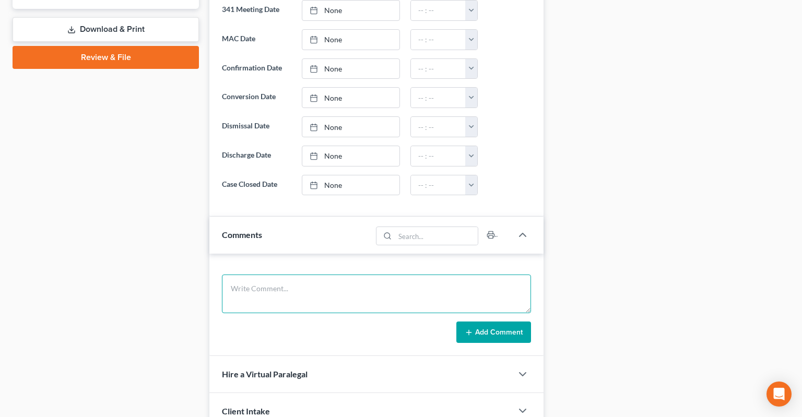
click at [340, 275] on textarea at bounding box center [376, 294] width 309 height 39
click at [463, 322] on button "Add Comment" at bounding box center [494, 333] width 75 height 22
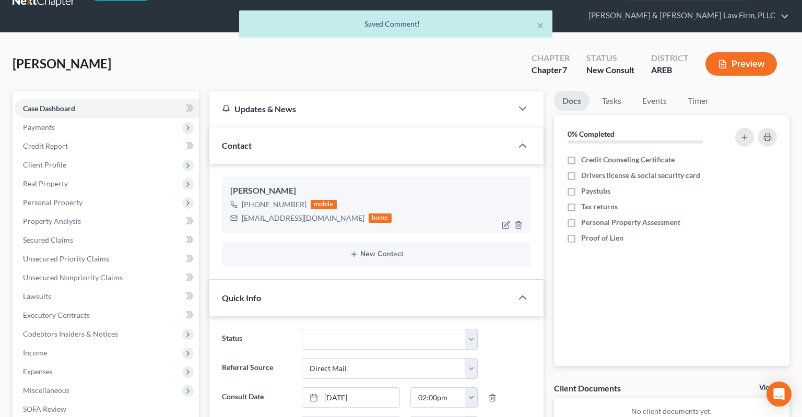
scroll to position [6, 0]
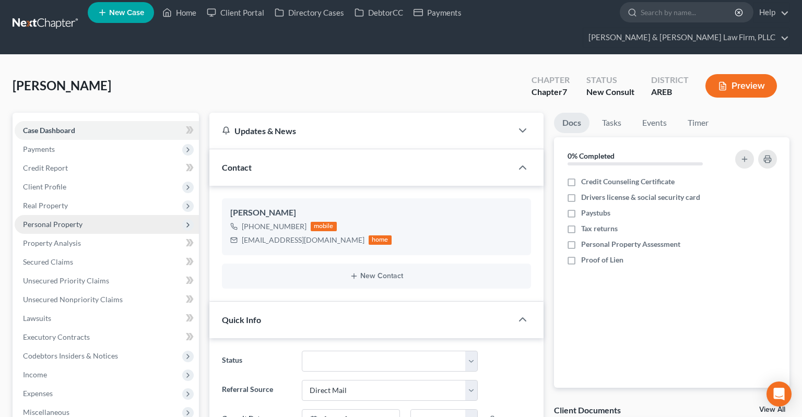
click at [96, 215] on span "Personal Property" at bounding box center [107, 224] width 184 height 19
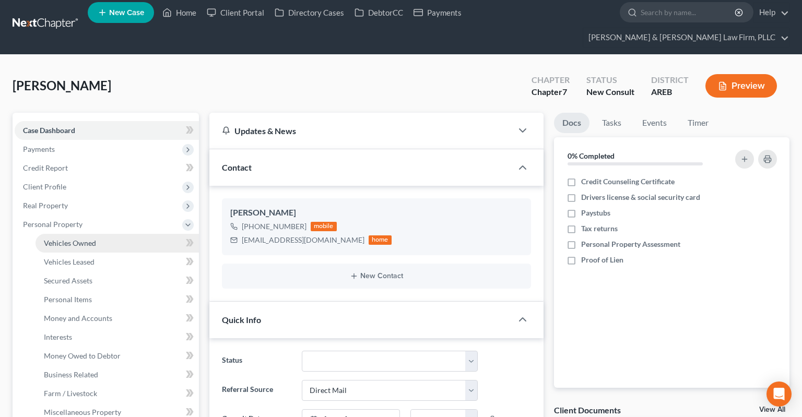
click at [113, 234] on link "Vehicles Owned" at bounding box center [118, 243] width 164 height 19
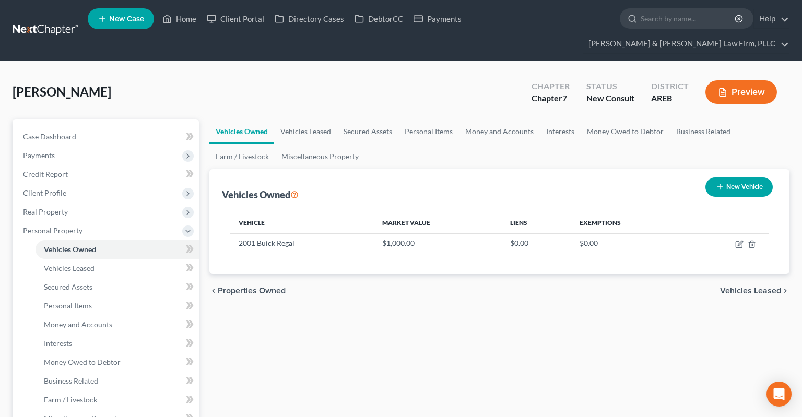
click at [720, 183] on icon "button" at bounding box center [720, 187] width 8 height 8
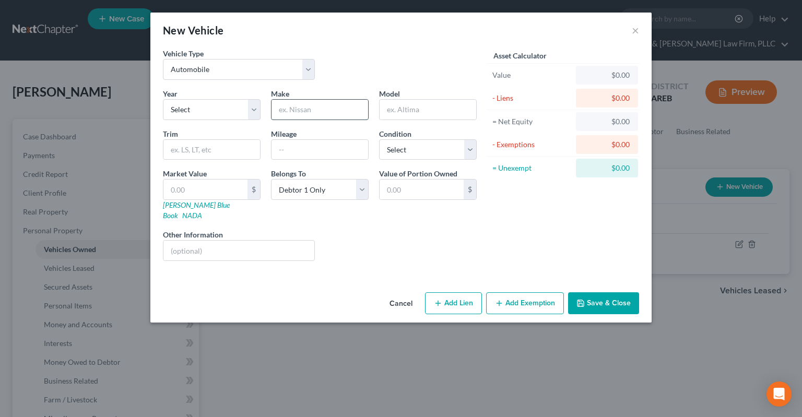
click at [305, 106] on input "text" at bounding box center [320, 110] width 97 height 20
drag, startPoint x: 248, startPoint y: 242, endPoint x: 252, endPoint y: 245, distance: 5.4
click at [249, 243] on input "text" at bounding box center [239, 251] width 151 height 20
click at [292, 110] on input "Son's vehicle" at bounding box center [320, 110] width 97 height 20
click at [588, 293] on button "Save & Close" at bounding box center [603, 304] width 71 height 22
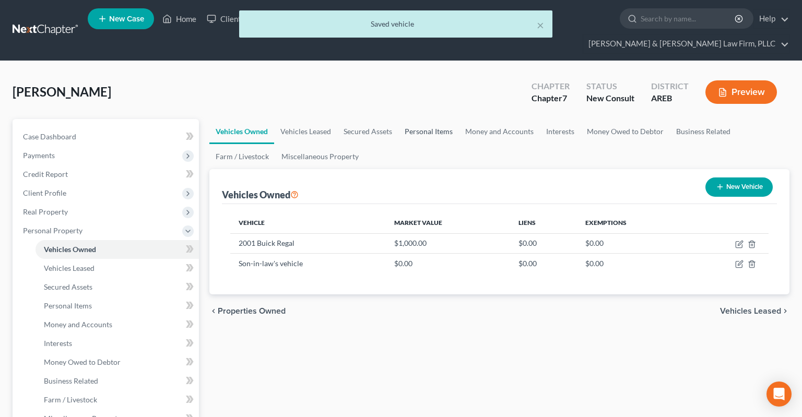
click at [442, 119] on link "Personal Items" at bounding box center [429, 131] width 61 height 25
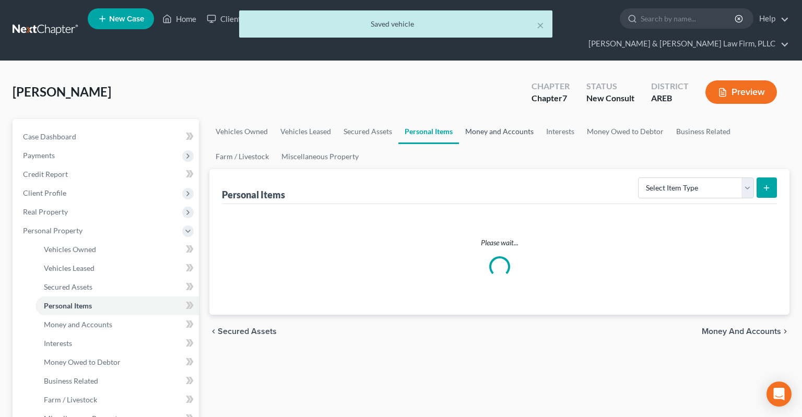
click at [504, 119] on link "Money and Accounts" at bounding box center [499, 131] width 81 height 25
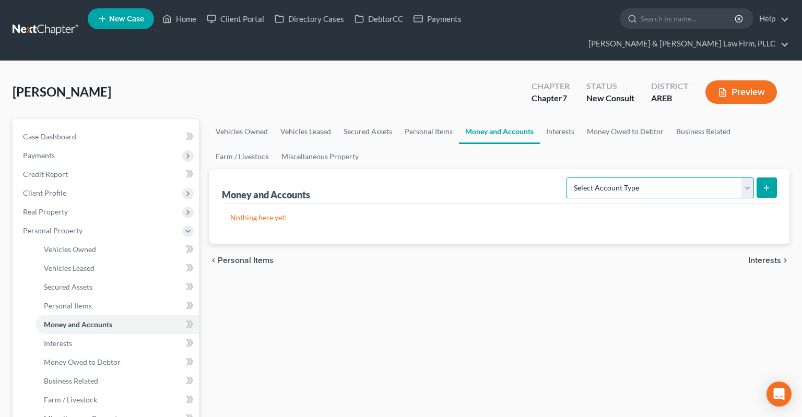
click at [566, 178] on select "Select Account Type Brokerage Cash on Hand Certificates of Deposit Checking Acc…" at bounding box center [660, 188] width 188 height 21
click option "Checking Account" at bounding box center [0, 0] width 0 height 0
click at [766, 184] on icon "submit" at bounding box center [767, 188] width 8 height 8
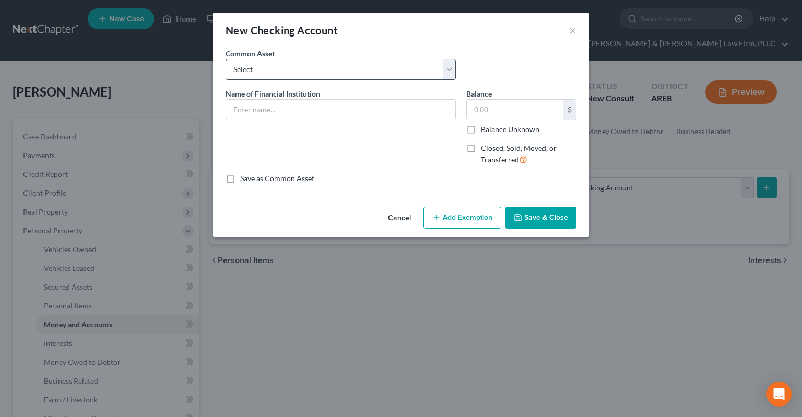
drag, startPoint x: 308, startPoint y: 80, endPoint x: 310, endPoint y: 75, distance: 5.5
click at [309, 79] on div "Common Asset Select Checking account" at bounding box center [401, 68] width 362 height 40
click at [226, 59] on select "Select Checking account" at bounding box center [341, 69] width 230 height 21
click at [338, 74] on select "Select Checking account" at bounding box center [341, 69] width 230 height 21
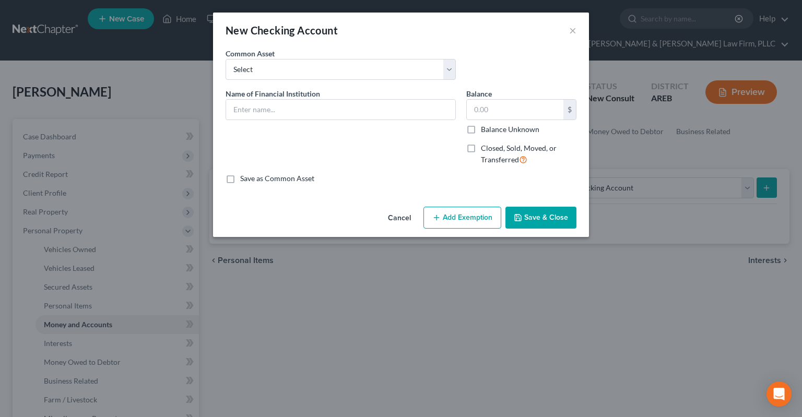
drag, startPoint x: 333, startPoint y: 95, endPoint x: 330, endPoint y: 104, distance: 9.8
click at [333, 96] on div "Name of Financial Institution *" at bounding box center [341, 104] width 230 height 32
click at [330, 106] on input "text" at bounding box center [340, 110] width 229 height 20
click at [532, 214] on button "Save & Close" at bounding box center [541, 218] width 71 height 22
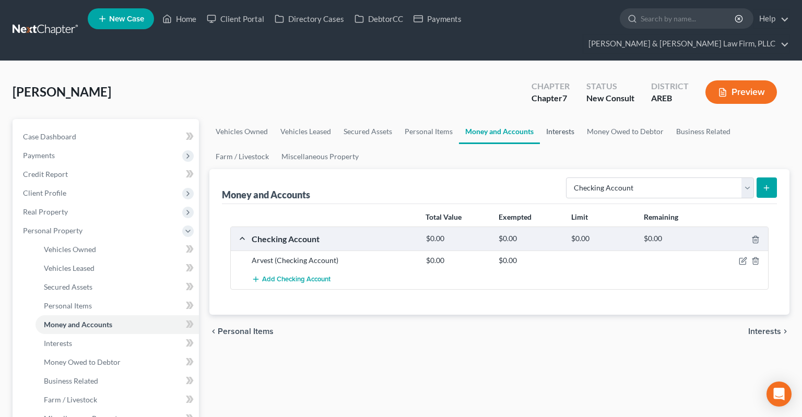
click at [558, 119] on link "Interests" at bounding box center [560, 131] width 41 height 25
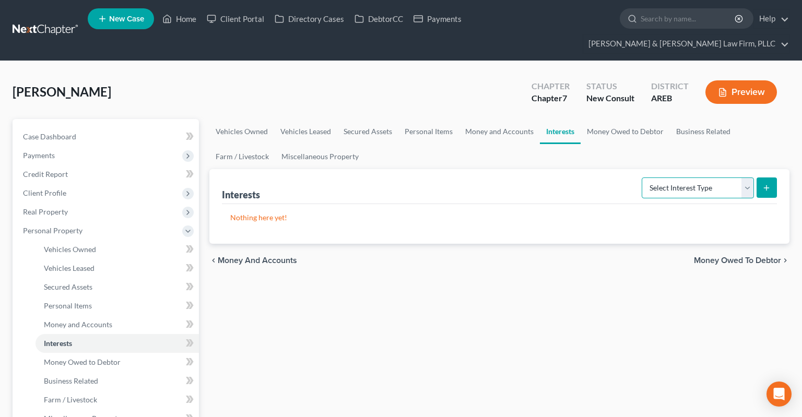
click at [642, 178] on select "Select Interest Type 401K Annuity Bond Education IRA Government Bond Government…" at bounding box center [698, 188] width 112 height 21
click at [599, 119] on link "Money Owed to Debtor" at bounding box center [625, 131] width 89 height 25
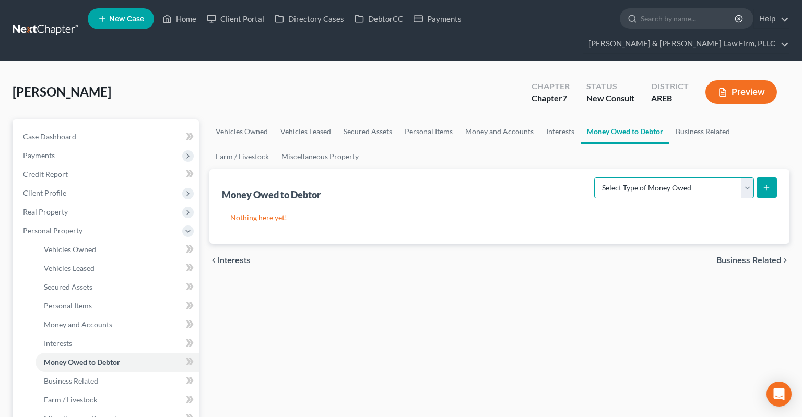
click at [595, 178] on select "Select Type of Money Owed Accounts Receivable Alimony Child Support Claims Agai…" at bounding box center [675, 188] width 160 height 21
click at [340, 144] on link "Miscellaneous Property" at bounding box center [320, 156] width 90 height 25
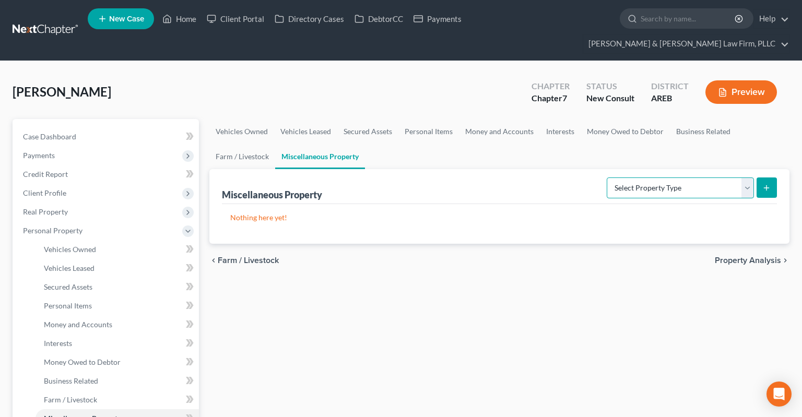
click at [607, 178] on select "Select Property Type Assigned for Creditor Benefit [DATE] Holding for Another N…" at bounding box center [680, 188] width 147 height 21
drag, startPoint x: 635, startPoint y: 165, endPoint x: 237, endPoint y: 264, distance: 409.9
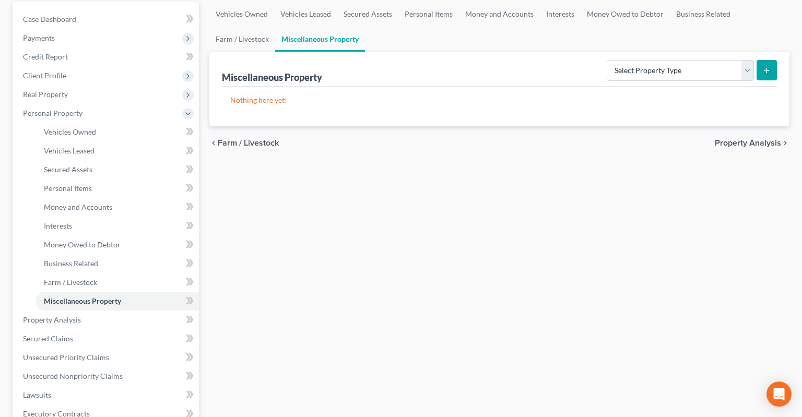
scroll to position [165, 0]
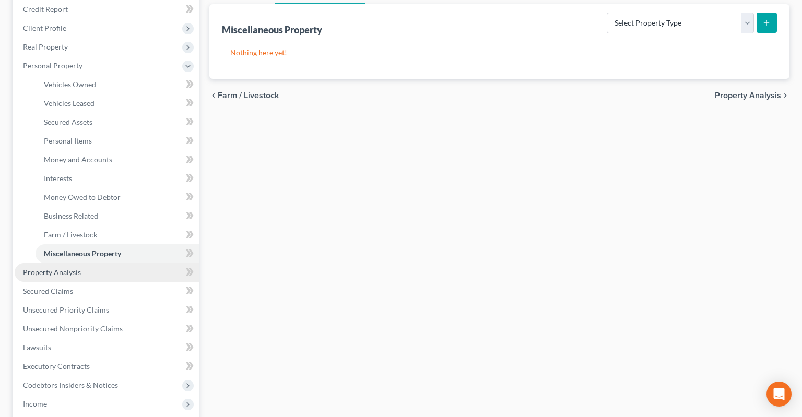
click at [145, 263] on link "Property Analysis" at bounding box center [107, 272] width 184 height 19
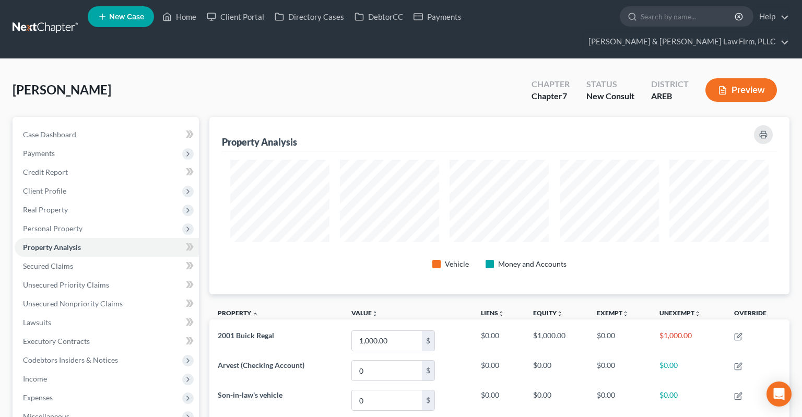
scroll to position [522269, 521866]
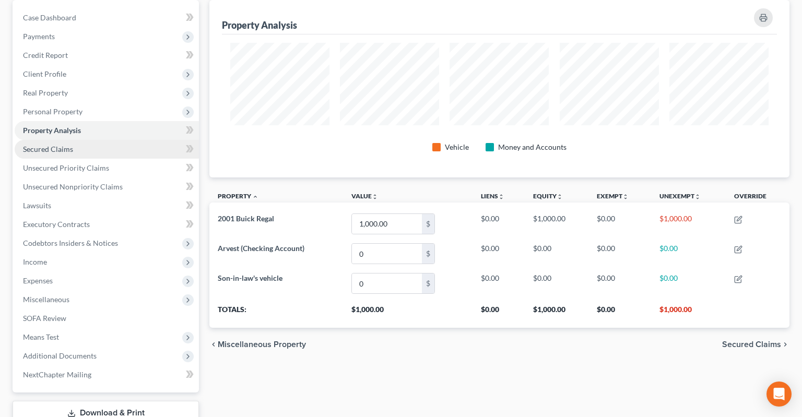
click at [124, 140] on link "Secured Claims" at bounding box center [107, 149] width 184 height 19
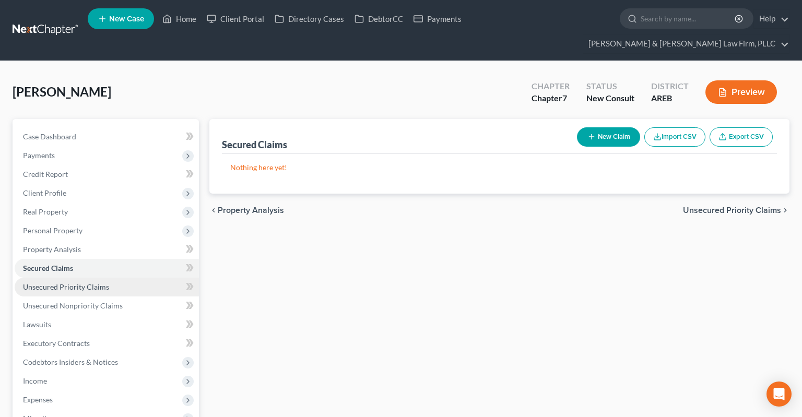
click at [162, 278] on link "Unsecured Priority Claims" at bounding box center [107, 287] width 184 height 19
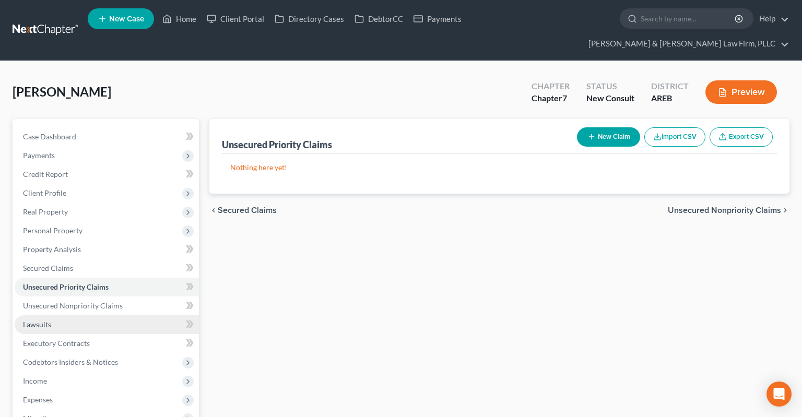
click at [144, 316] on link "Lawsuits" at bounding box center [107, 325] width 184 height 19
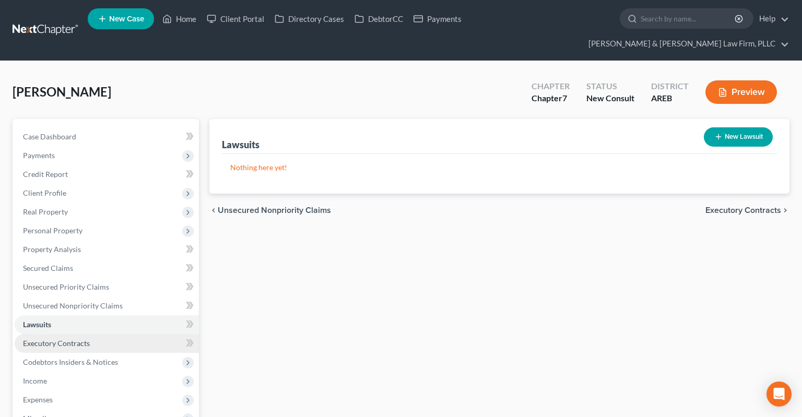
click at [118, 334] on link "Executory Contracts" at bounding box center [107, 343] width 184 height 19
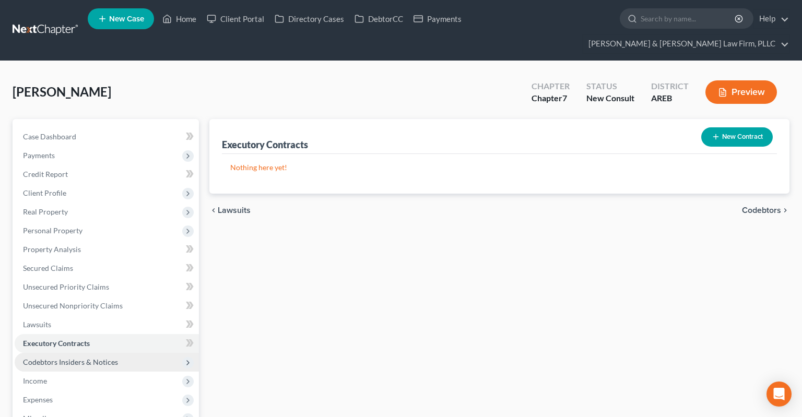
click at [72, 358] on span "Codebtors Insiders & Notices" at bounding box center [70, 362] width 95 height 9
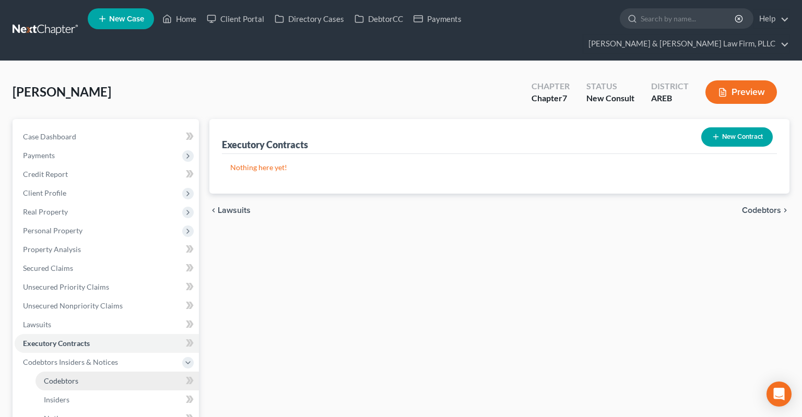
click at [102, 372] on link "Codebtors" at bounding box center [118, 381] width 164 height 19
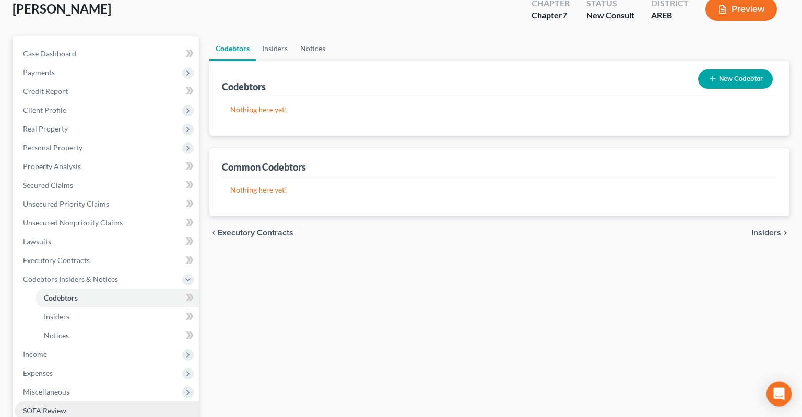
scroll to position [165, 0]
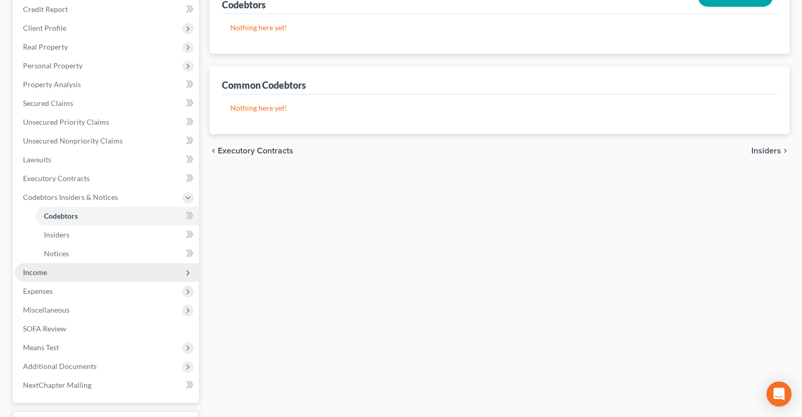
click at [104, 263] on span "Income" at bounding box center [107, 272] width 184 height 19
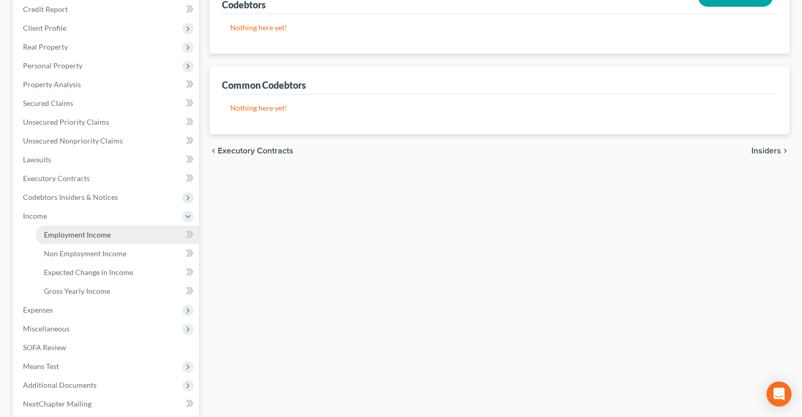
click at [125, 226] on link "Employment Income" at bounding box center [118, 235] width 164 height 19
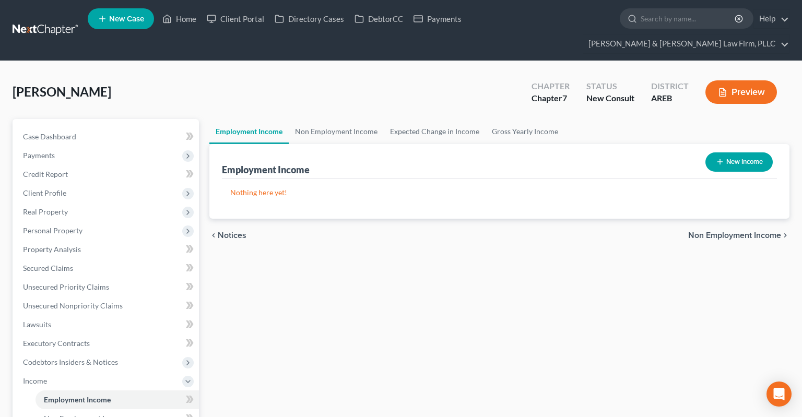
click at [734, 153] on button "New Income" at bounding box center [739, 162] width 67 height 19
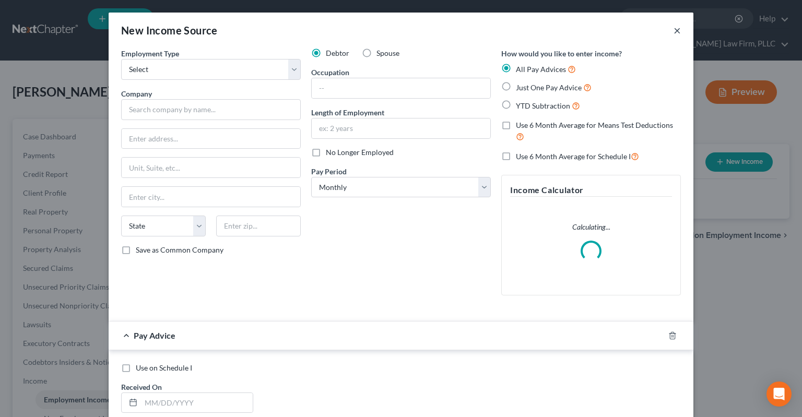
click at [676, 32] on button "×" at bounding box center [677, 30] width 7 height 13
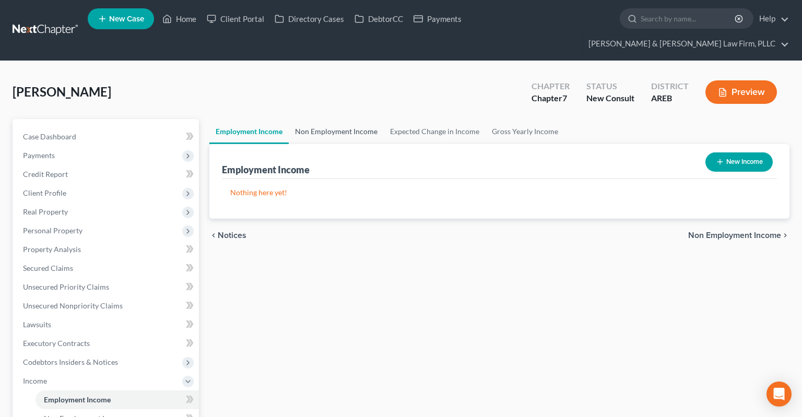
click at [339, 119] on link "Non Employment Income" at bounding box center [336, 131] width 95 height 25
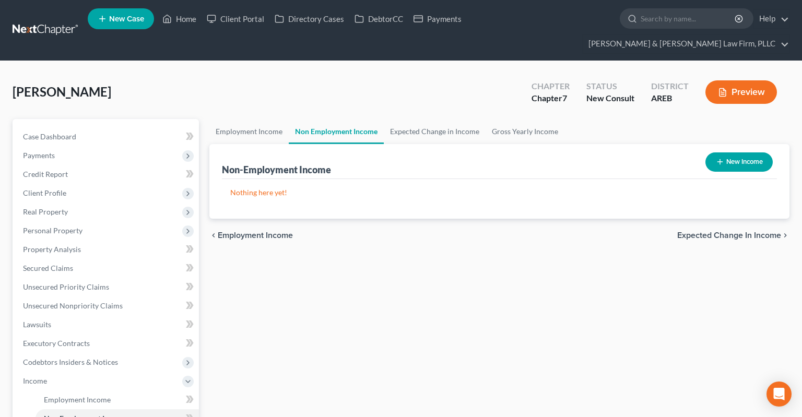
click at [727, 153] on button "New Income" at bounding box center [739, 162] width 67 height 19
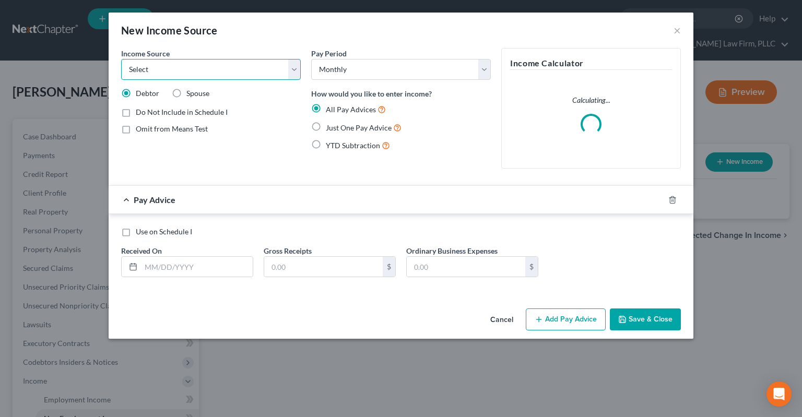
click at [121, 59] on select "Select Unemployment Disability (from employer) Pension Retirement Social Securi…" at bounding box center [211, 69] width 180 height 21
click option "Social Security / Social Security Disability" at bounding box center [0, 0] width 0 height 0
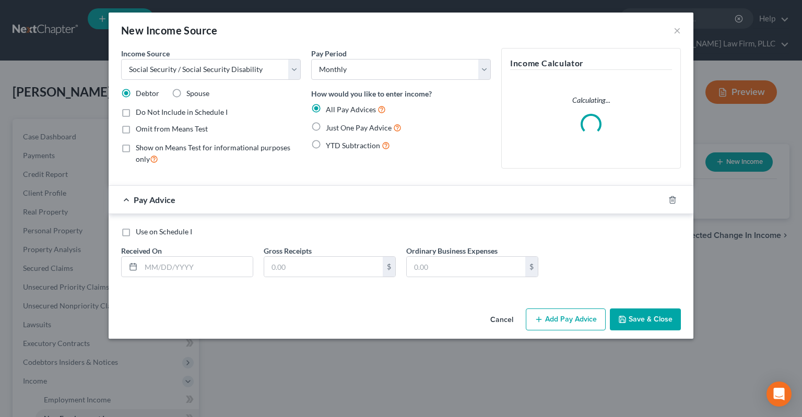
click at [330, 131] on span "Just One Pay Advice" at bounding box center [359, 127] width 66 height 9
click at [330, 129] on input "Just One Pay Advice" at bounding box center [333, 125] width 7 height 7
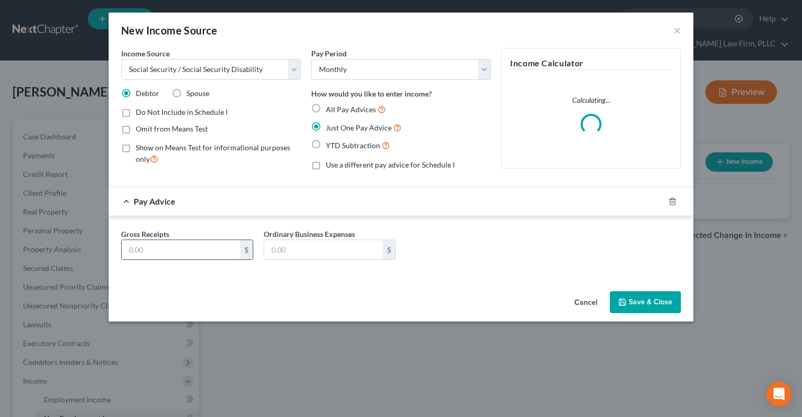
click at [223, 251] on input "text" at bounding box center [181, 250] width 119 height 20
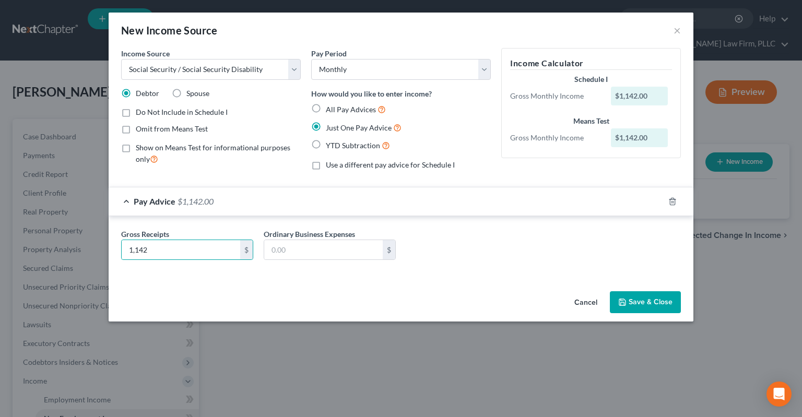
click at [626, 307] on button "Save & Close" at bounding box center [645, 303] width 71 height 22
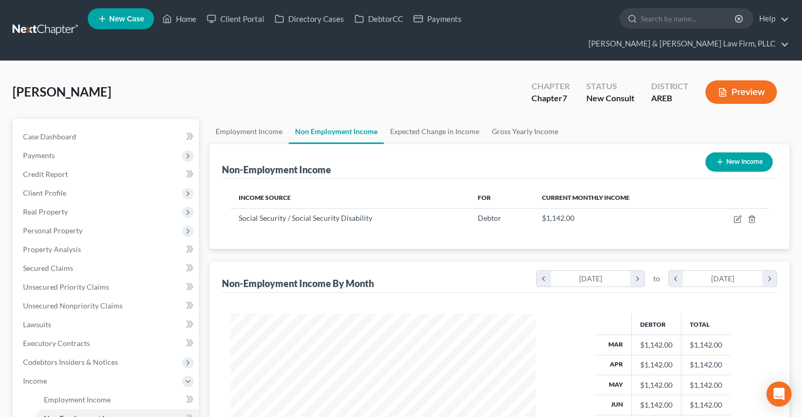
scroll to position [187, 326]
click at [725, 153] on button "New Income" at bounding box center [739, 162] width 67 height 19
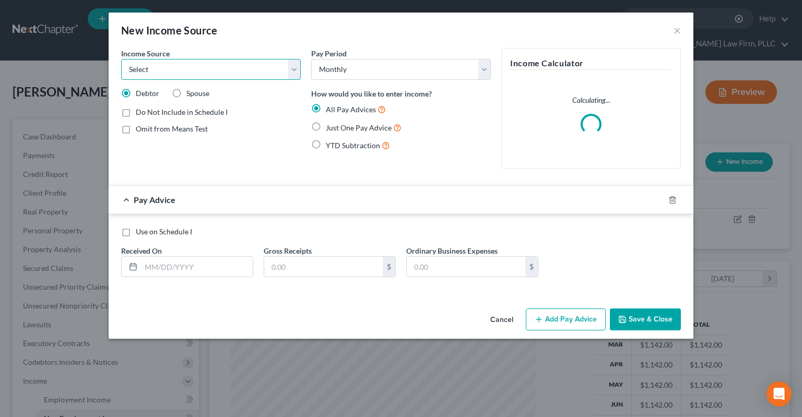
click at [121, 59] on select "Select Unemployment Disability (from employer) Pension Retirement Social Securi…" at bounding box center [211, 69] width 180 height 21
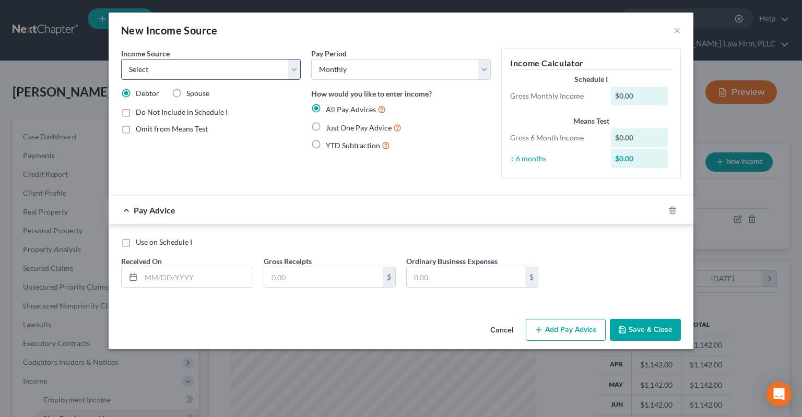
click at [369, 41] on div "New Income Source ×" at bounding box center [401, 31] width 585 height 36
click at [510, 334] on button "Cancel" at bounding box center [502, 330] width 40 height 21
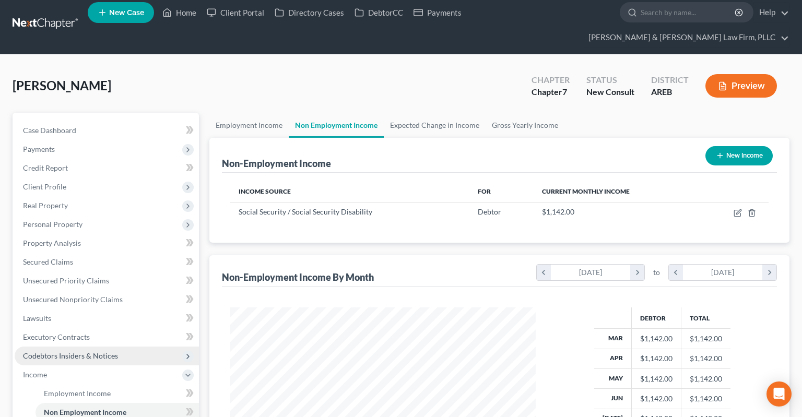
scroll to position [110, 0]
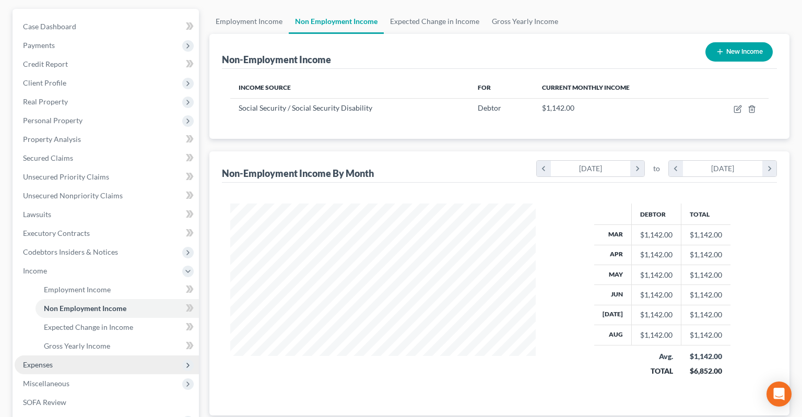
click at [115, 356] on span "Expenses" at bounding box center [107, 365] width 184 height 19
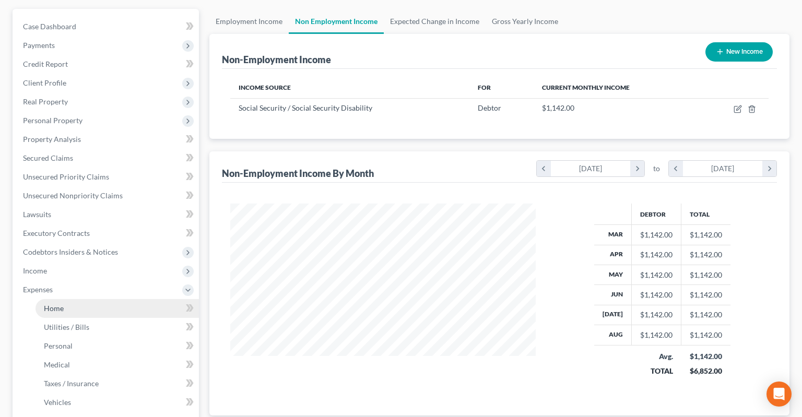
click at [90, 299] on link "Home" at bounding box center [118, 308] width 164 height 19
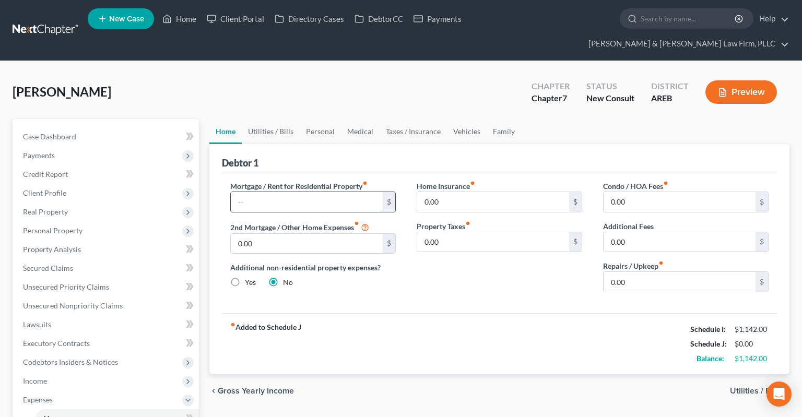
click at [294, 192] on input "text" at bounding box center [307, 202] width 152 height 20
click at [294, 119] on link "Utilities / Bills" at bounding box center [271, 131] width 58 height 25
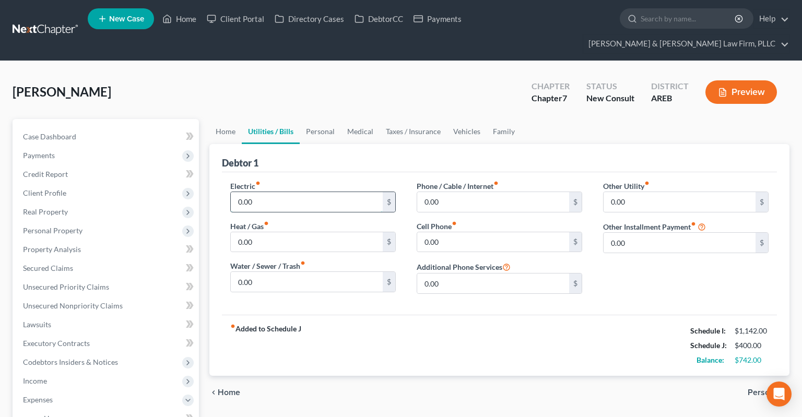
click at [306, 192] on input "0.00" at bounding box center [307, 202] width 152 height 20
click at [317, 272] on input "0.00" at bounding box center [307, 282] width 152 height 20
click at [269, 232] on input "0.00" at bounding box center [307, 242] width 152 height 20
click at [300, 272] on input "0.00" at bounding box center [307, 282] width 152 height 20
click at [312, 233] on div "Electric fiber_manual_record 100 $ Heat / Gas fiber_manual_record 0.00 $ Water …" at bounding box center [313, 242] width 187 height 122
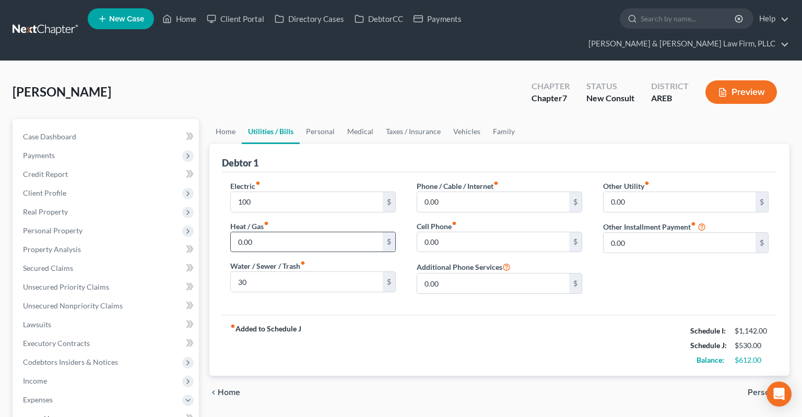
click at [315, 232] on input "0.00" at bounding box center [307, 242] width 152 height 20
click at [455, 232] on input "0.00" at bounding box center [493, 242] width 152 height 20
click at [470, 232] on input "99" at bounding box center [493, 242] width 152 height 20
drag, startPoint x: 423, startPoint y: 223, endPoint x: 417, endPoint y: 222, distance: 6.4
click at [417, 232] on input "99" at bounding box center [493, 242] width 152 height 20
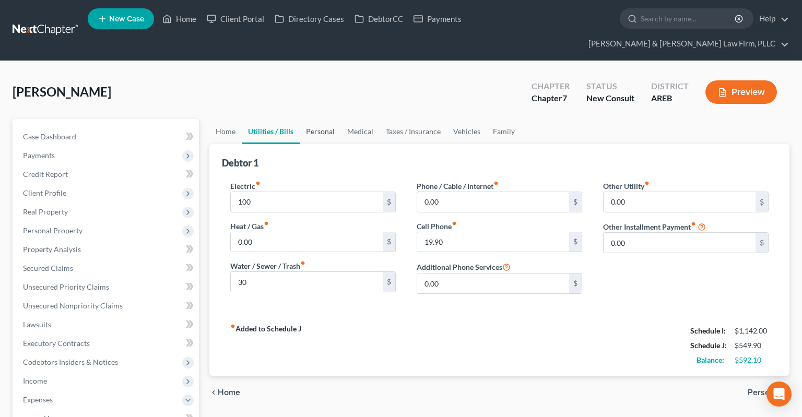
click at [316, 120] on link "Personal" at bounding box center [320, 131] width 41 height 25
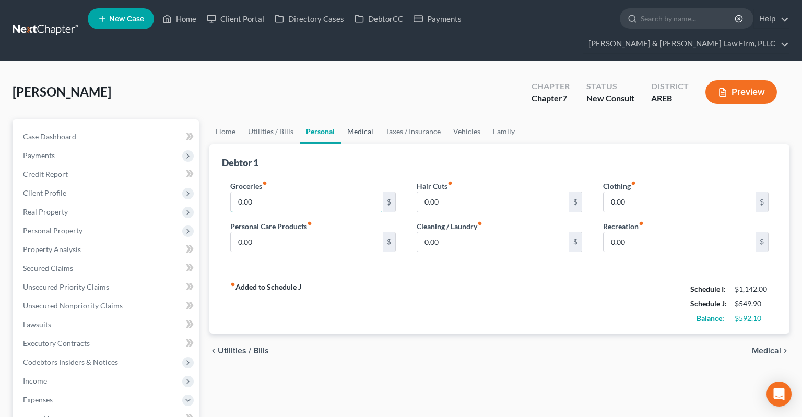
click at [306, 192] on input "0.00" at bounding box center [307, 202] width 152 height 20
click at [279, 192] on input "0.00" at bounding box center [307, 202] width 152 height 20
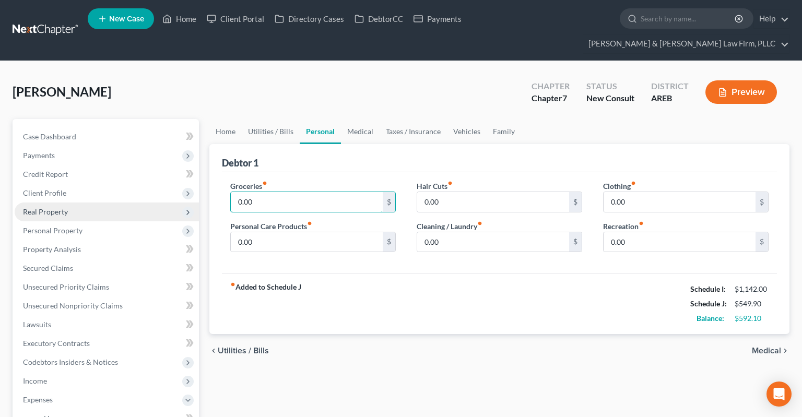
drag, startPoint x: 287, startPoint y: 182, endPoint x: 192, endPoint y: 189, distance: 95.4
click at [231, 192] on input "0.00" at bounding box center [307, 202] width 152 height 20
click at [266, 192] on input "0.00" at bounding box center [307, 202] width 152 height 20
drag, startPoint x: 282, startPoint y: 183, endPoint x: 193, endPoint y: 191, distance: 88.7
click at [231, 192] on input "0.00" at bounding box center [307, 202] width 152 height 20
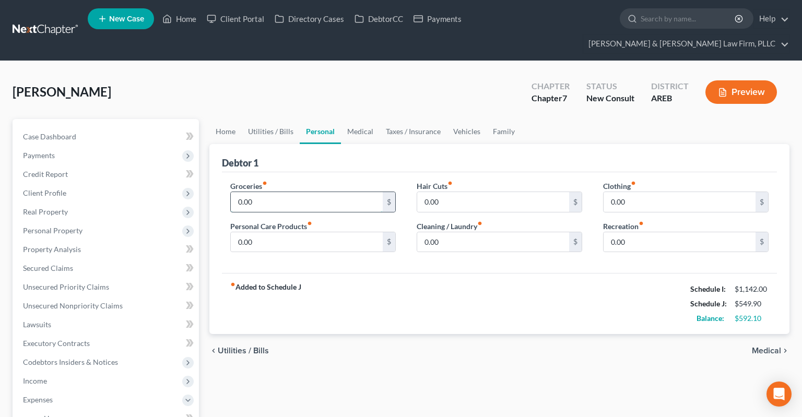
drag, startPoint x: 275, startPoint y: 188, endPoint x: 298, endPoint y: 179, distance: 24.5
click at [275, 192] on input "0.00" at bounding box center [307, 202] width 152 height 20
drag, startPoint x: 262, startPoint y: 181, endPoint x: 196, endPoint y: 183, distance: 66.4
click at [231, 192] on input "0.00" at bounding box center [307, 202] width 152 height 20
drag, startPoint x: 265, startPoint y: 185, endPoint x: 170, endPoint y: 184, distance: 95.1
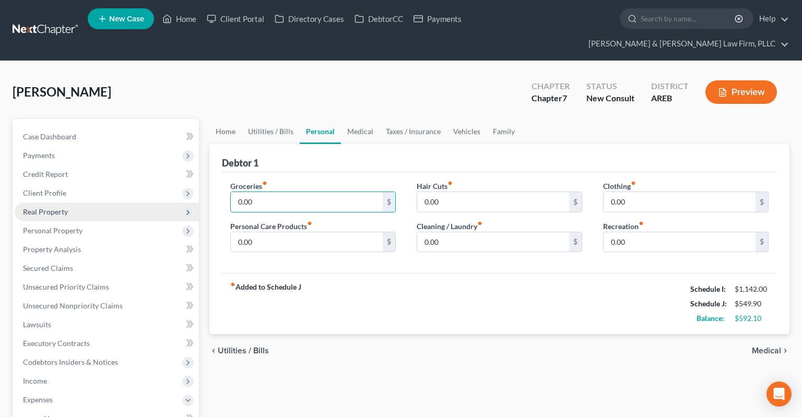
click at [231, 192] on input "0.00" at bounding box center [307, 202] width 152 height 20
click at [264, 192] on input "0.00" at bounding box center [307, 202] width 152 height 20
drag, startPoint x: 214, startPoint y: 183, endPoint x: 221, endPoint y: 185, distance: 7.0
click at [231, 192] on input "0.00" at bounding box center [307, 202] width 152 height 20
drag, startPoint x: 388, startPoint y: 370, endPoint x: 400, endPoint y: 354, distance: 20.6
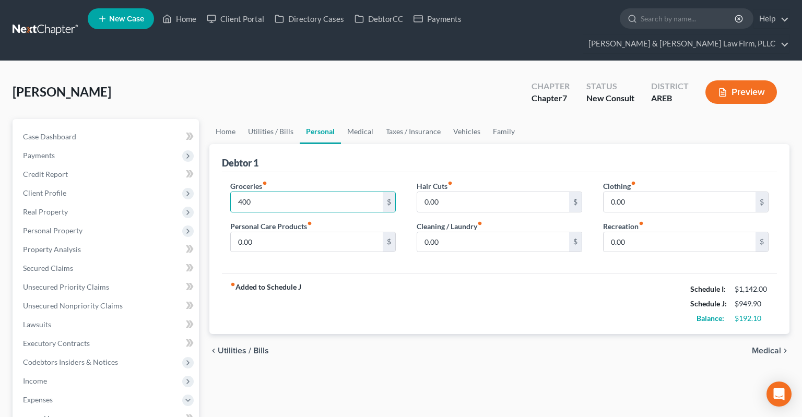
click at [396, 363] on div "Home Utilities / Bills Personal Medical Taxes / Insurance Vehicles Family Debto…" at bounding box center [499, 411] width 591 height 585
click at [693, 192] on input "0.00" at bounding box center [680, 202] width 152 height 20
drag, startPoint x: 359, startPoint y: 227, endPoint x: 358, endPoint y: 220, distance: 6.5
click at [358, 232] on input "0.00" at bounding box center [307, 242] width 152 height 20
drag, startPoint x: 340, startPoint y: 104, endPoint x: 351, endPoint y: 107, distance: 11.8
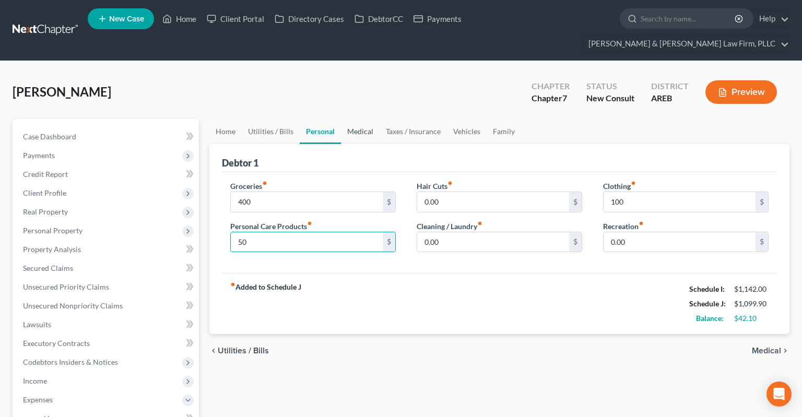
click at [341, 119] on ul "Home Utilities / Bills Personal Medical Taxes / Insurance Vehicles Family" at bounding box center [500, 131] width 580 height 25
click at [357, 119] on link "Medical" at bounding box center [360, 131] width 39 height 25
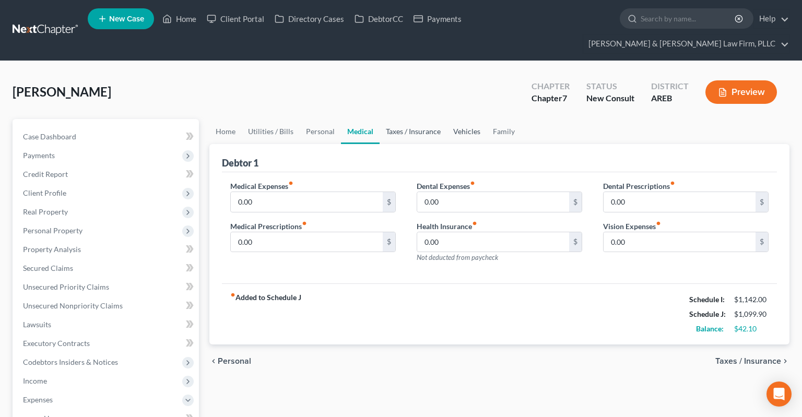
drag, startPoint x: 417, startPoint y: 108, endPoint x: 468, endPoint y: 109, distance: 50.2
click at [420, 119] on link "Taxes / Insurance" at bounding box center [413, 131] width 67 height 25
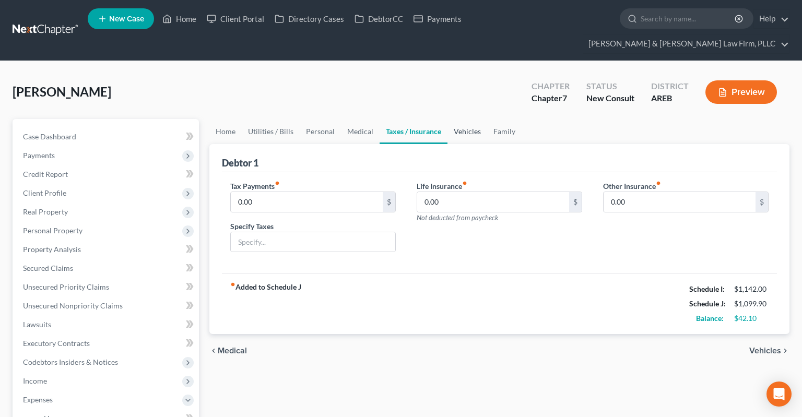
click at [470, 119] on link "Vehicles" at bounding box center [468, 131] width 40 height 25
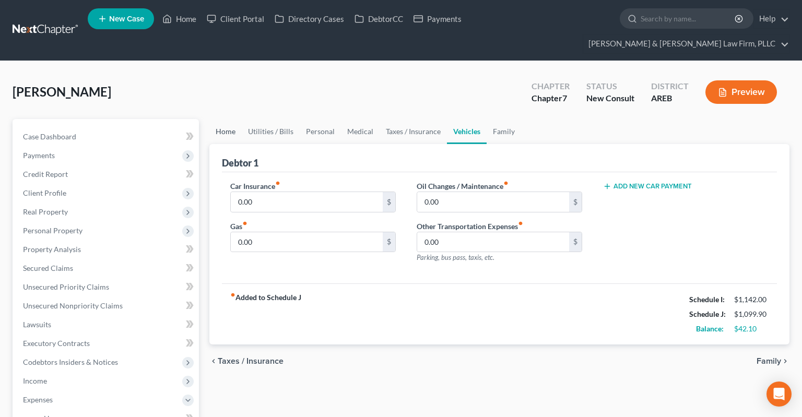
click at [225, 119] on link "Home" at bounding box center [226, 131] width 32 height 25
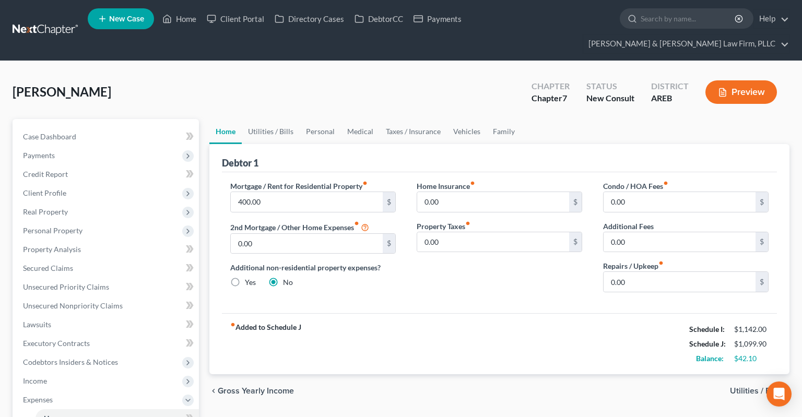
scroll to position [276, 0]
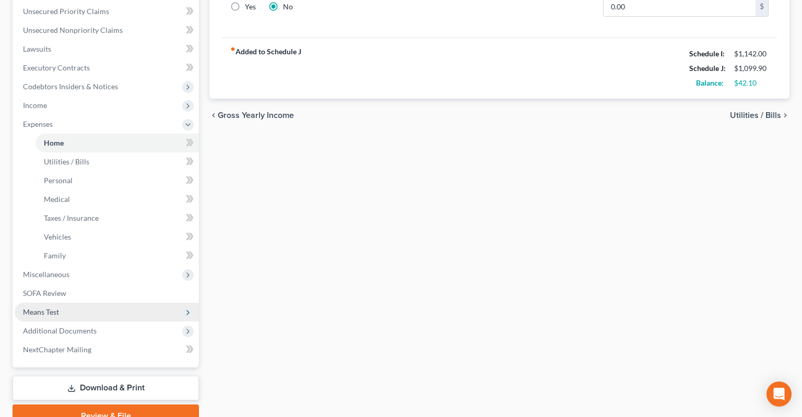
click at [75, 303] on span "Means Test" at bounding box center [107, 312] width 184 height 19
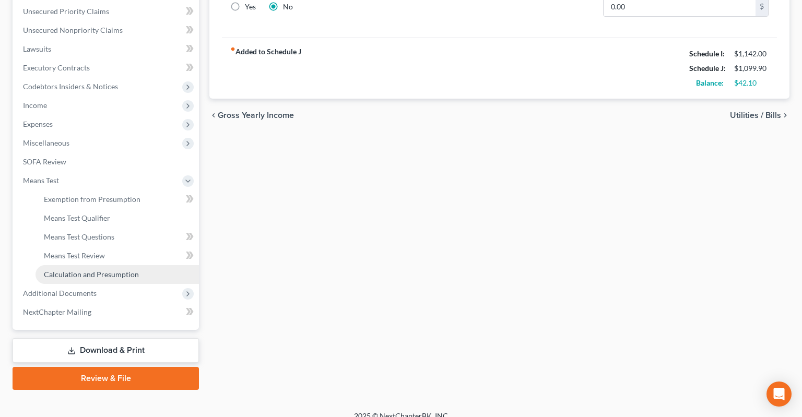
scroll to position [268, 0]
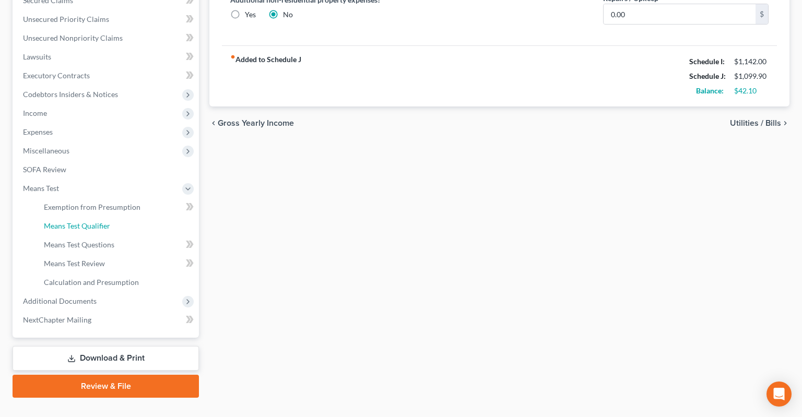
drag, startPoint x: 102, startPoint y: 205, endPoint x: 294, endPoint y: 195, distance: 191.4
click at [103, 222] on span "Means Test Qualifier" at bounding box center [77, 226] width 66 height 9
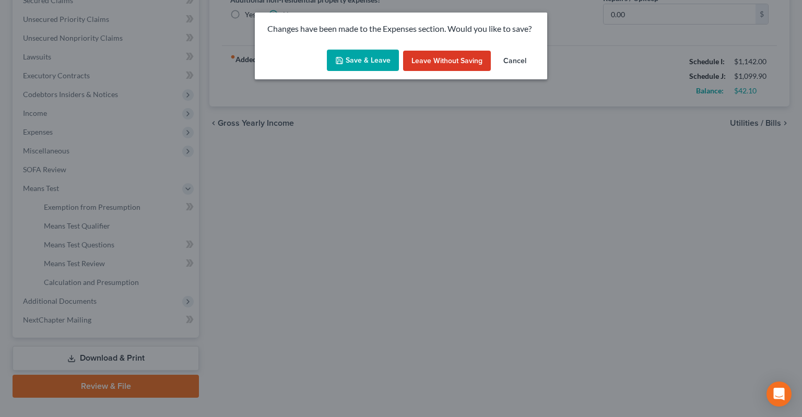
click at [375, 60] on button "Save & Leave" at bounding box center [363, 61] width 72 height 22
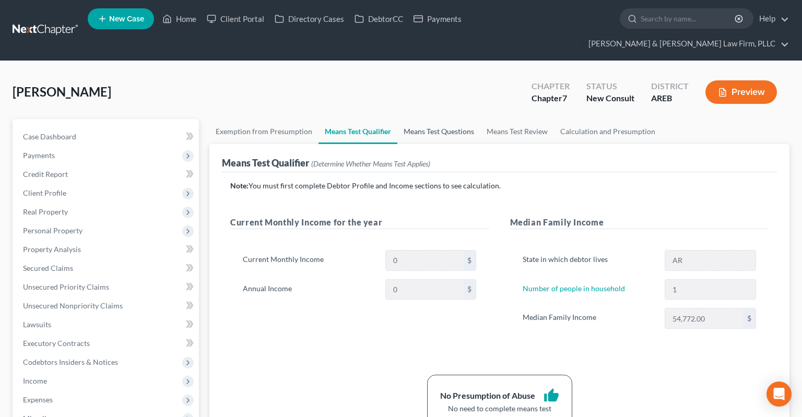
click at [428, 119] on link "Means Test Questions" at bounding box center [439, 131] width 83 height 25
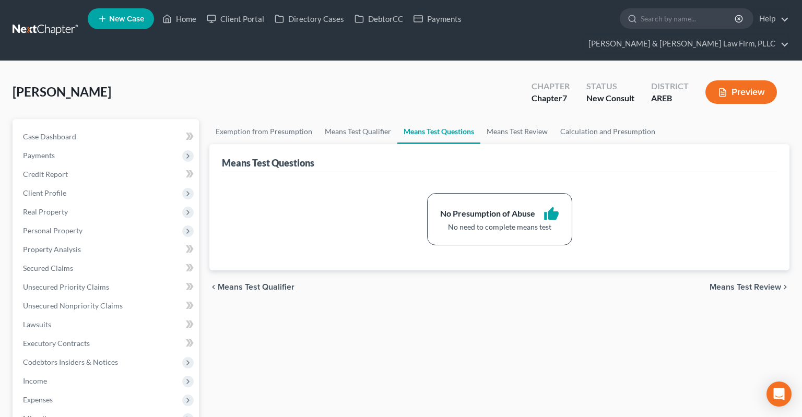
click at [73, 119] on div "Case Dashboard Payments Invoices Payments Payments Credit Report Client Profile…" at bounding box center [106, 362] width 187 height 487
click at [69, 132] on span "Case Dashboard" at bounding box center [49, 136] width 53 height 9
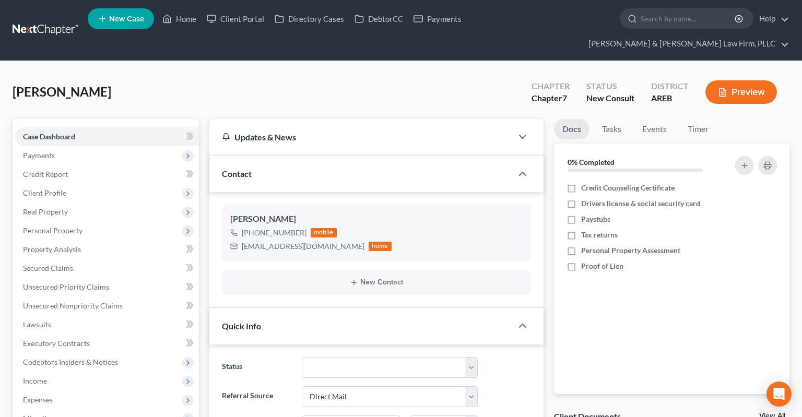
click at [435, 74] on div "[PERSON_NAME] Upgraded Chapter Chapter 7 Status New Consult District AREB Previ…" at bounding box center [401, 96] width 777 height 45
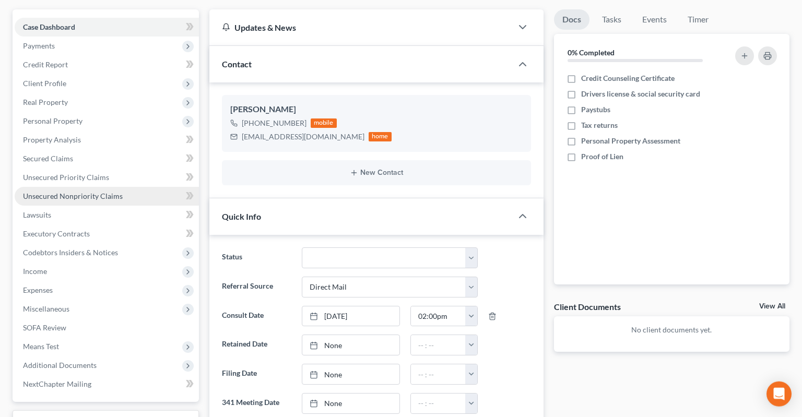
scroll to position [165, 0]
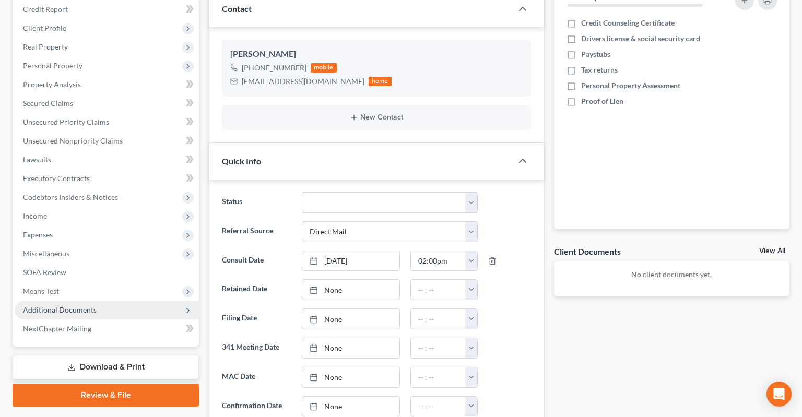
click at [104, 301] on span "Additional Documents" at bounding box center [107, 310] width 184 height 19
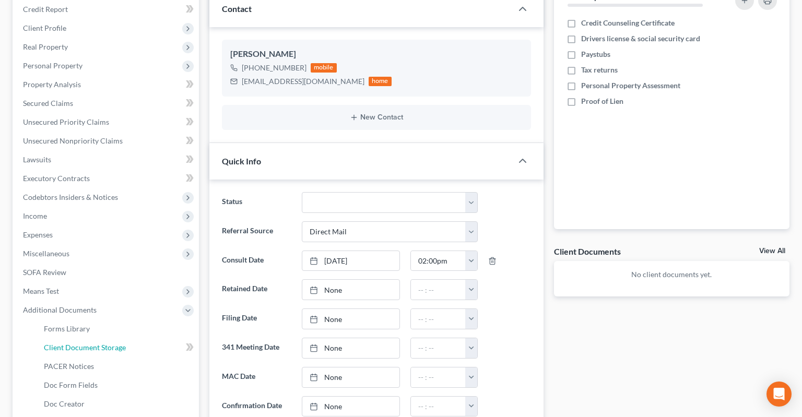
click at [113, 343] on span "Client Document Storage" at bounding box center [85, 347] width 82 height 9
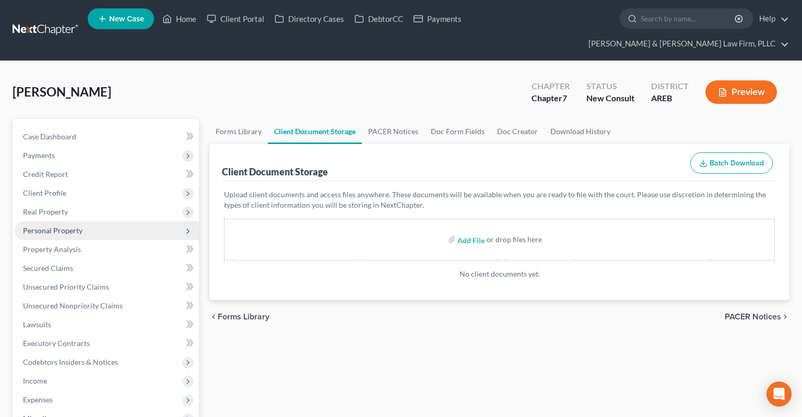
click at [82, 222] on span "Personal Property" at bounding box center [107, 231] width 184 height 19
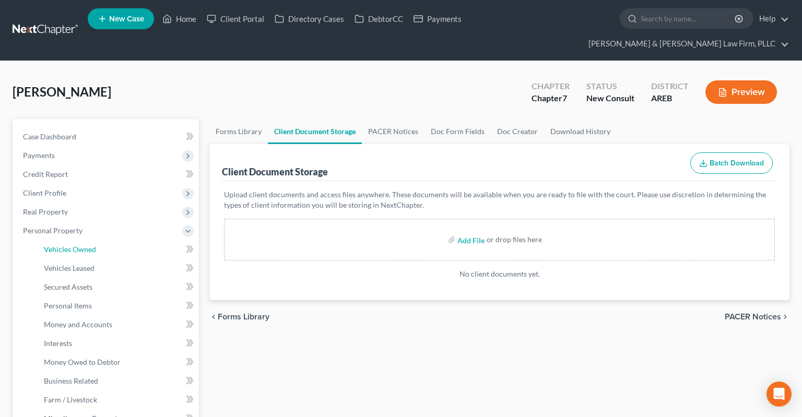
click at [124, 240] on link "Vehicles Owned" at bounding box center [118, 249] width 164 height 19
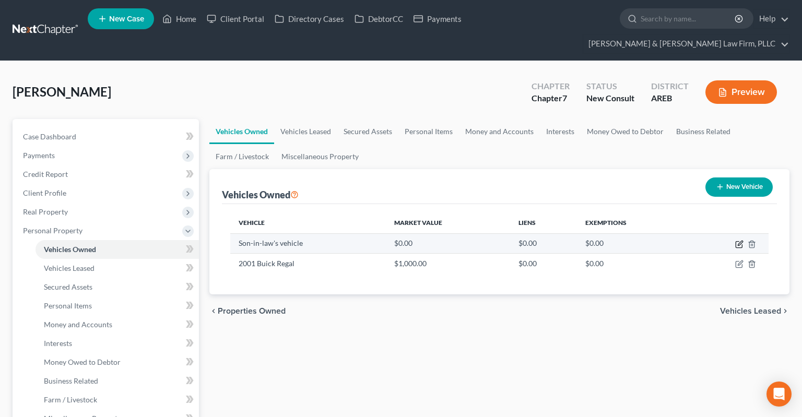
click at [739, 240] on icon "button" at bounding box center [740, 244] width 8 height 8
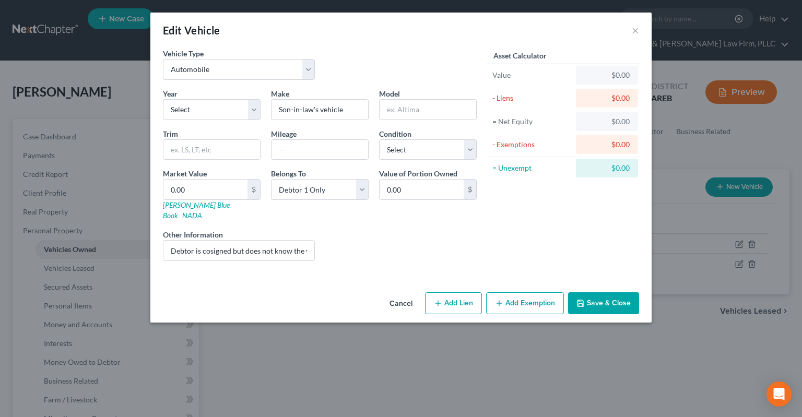
click at [441, 299] on icon "button" at bounding box center [438, 303] width 8 height 8
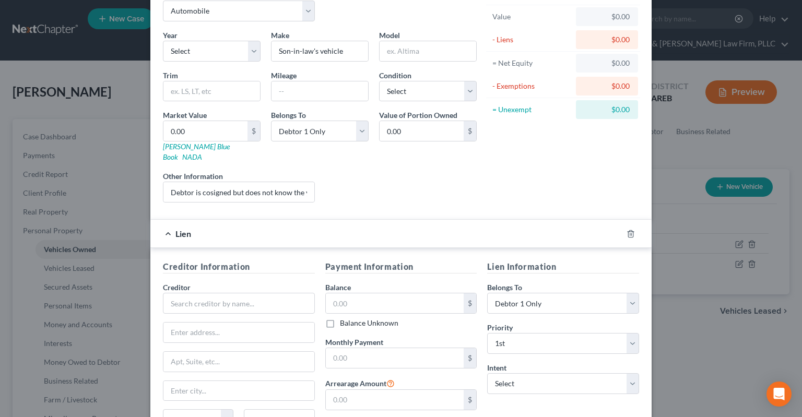
scroll to position [105, 0]
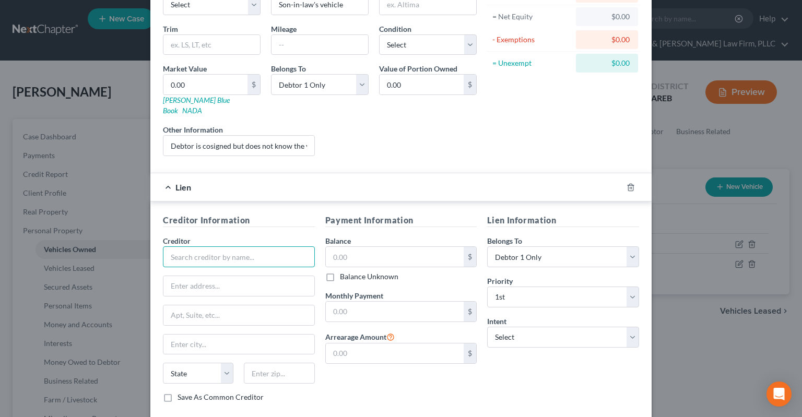
click at [247, 247] on input "text" at bounding box center [239, 257] width 152 height 21
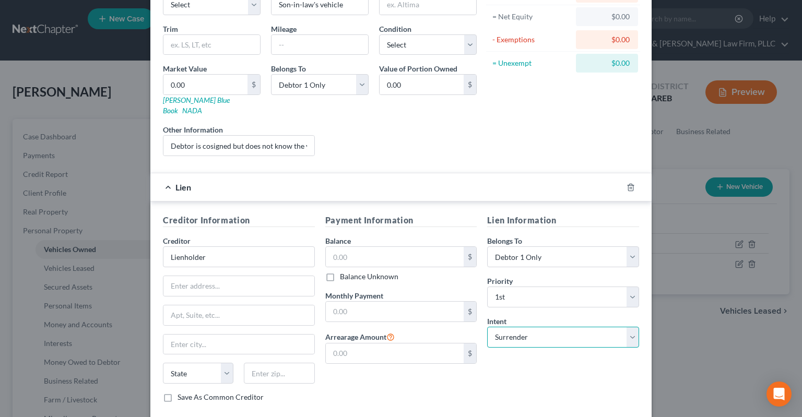
click option "Surrender" at bounding box center [0, 0] width 0 height 0
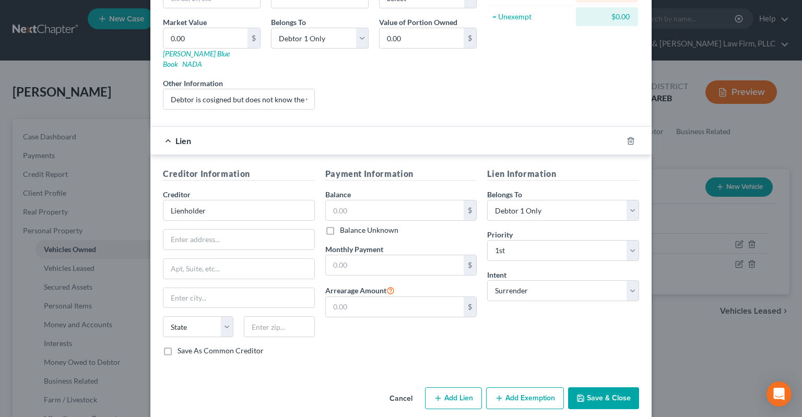
click at [591, 390] on button "Save & Close" at bounding box center [603, 399] width 71 height 22
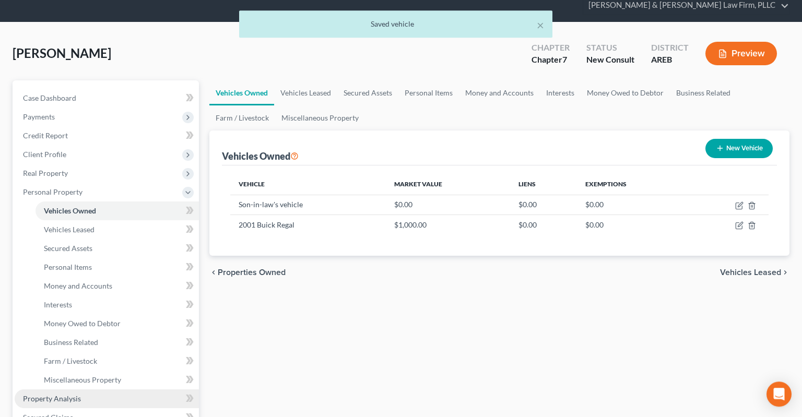
scroll to position [220, 0]
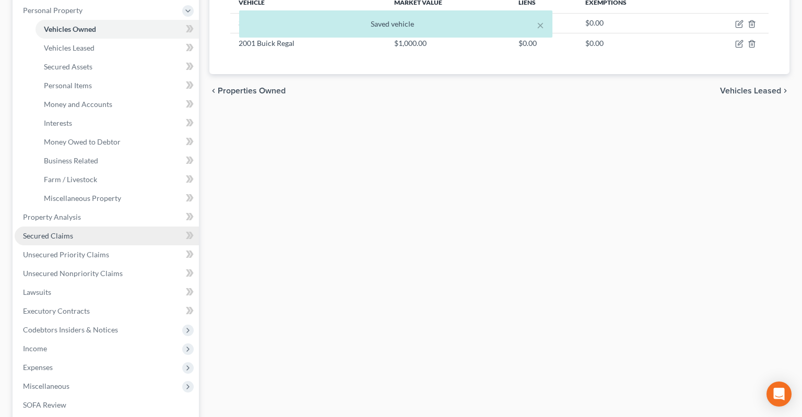
click at [90, 227] on link "Secured Claims" at bounding box center [107, 236] width 184 height 19
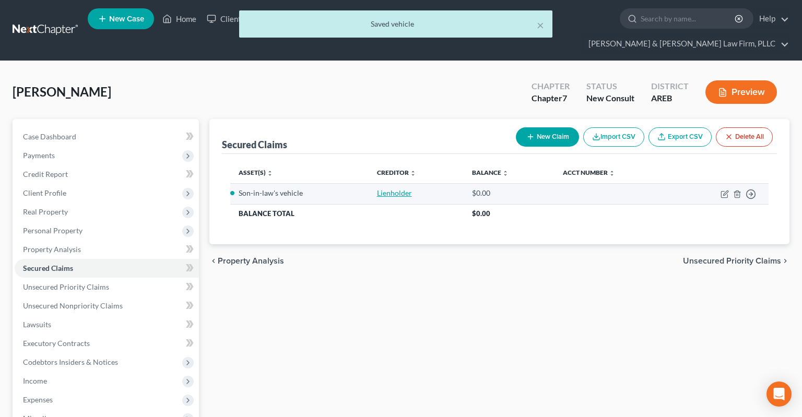
click at [404, 189] on link "Lienholder" at bounding box center [394, 193] width 35 height 9
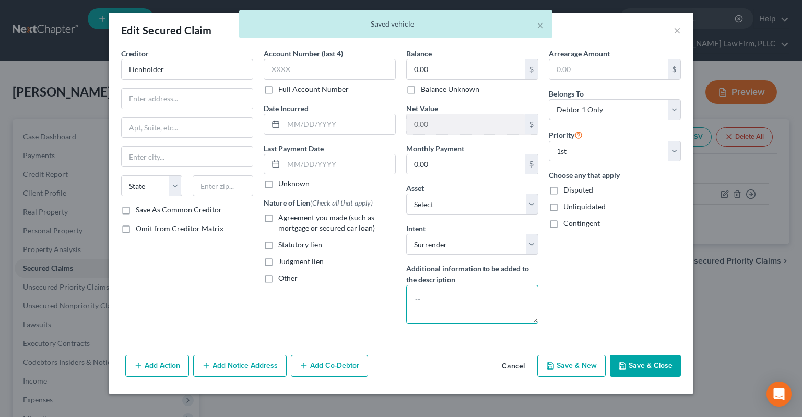
click at [438, 304] on textarea at bounding box center [472, 304] width 132 height 39
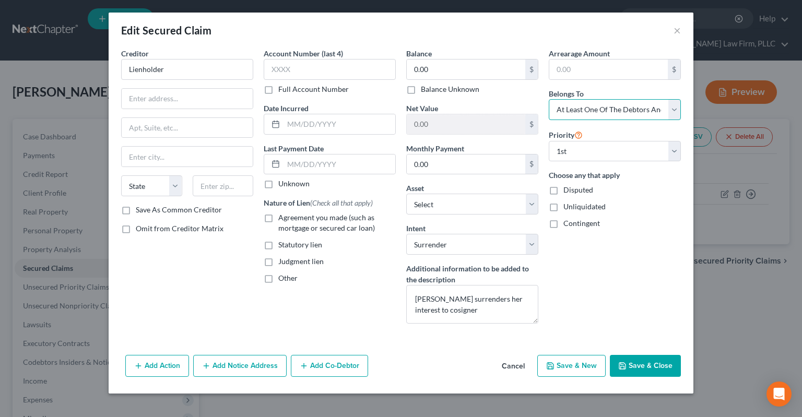
click option "At Least One Of The Debtors And Another" at bounding box center [0, 0] width 0 height 0
click at [641, 363] on button "Save & Close" at bounding box center [645, 366] width 71 height 22
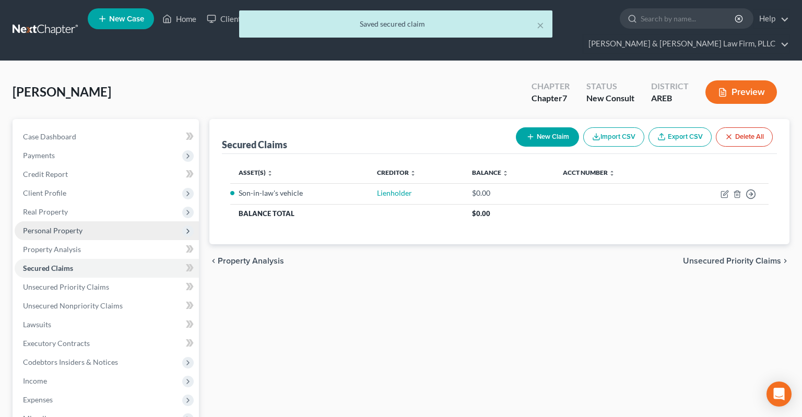
click at [80, 222] on span "Personal Property" at bounding box center [107, 231] width 184 height 19
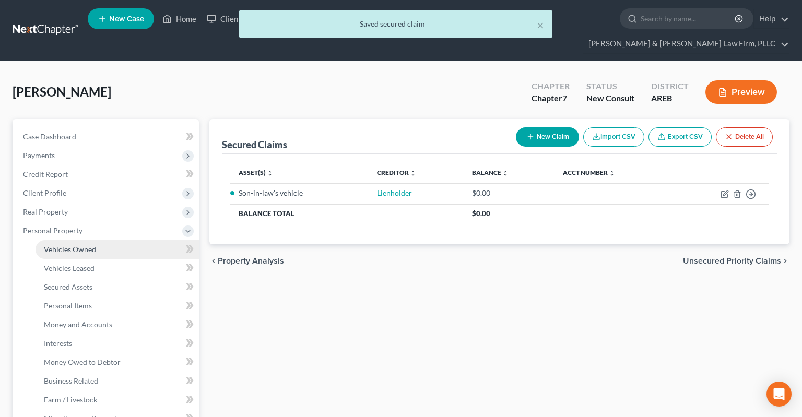
click at [100, 240] on link "Vehicles Owned" at bounding box center [118, 249] width 164 height 19
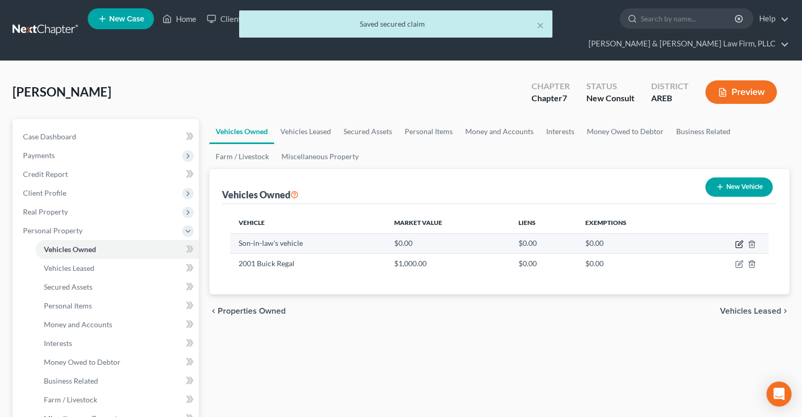
click at [738, 242] on icon "button" at bounding box center [739, 245] width 6 height 6
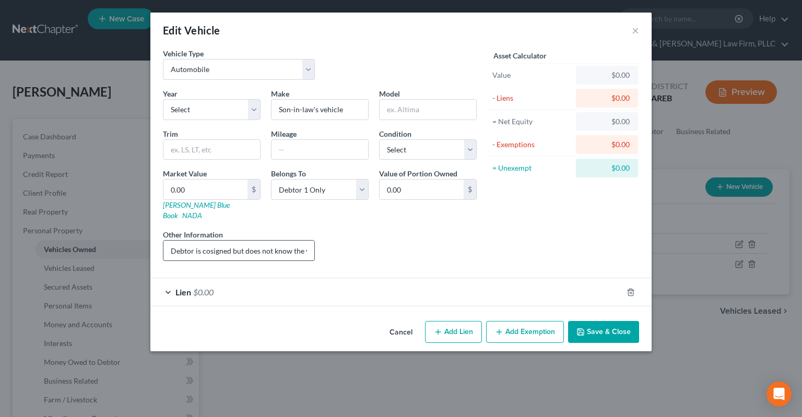
click at [306, 241] on input "Debtor is cosigned but does not know the year make and model. Son-in-law drives…" at bounding box center [239, 251] width 151 height 20
click at [604, 325] on button "Save & Close" at bounding box center [603, 332] width 71 height 22
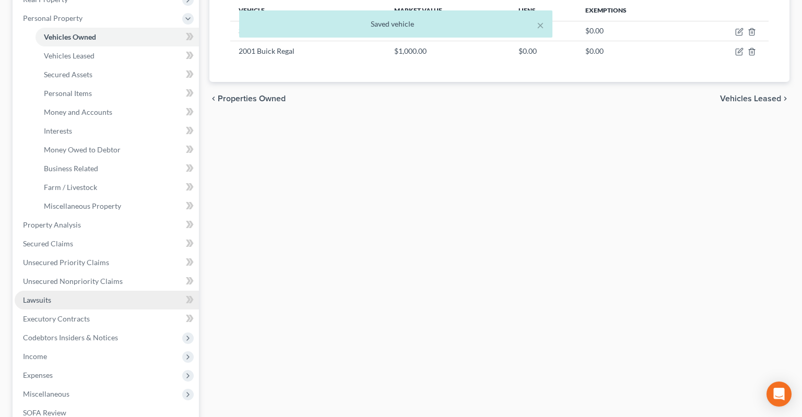
scroll to position [220, 0]
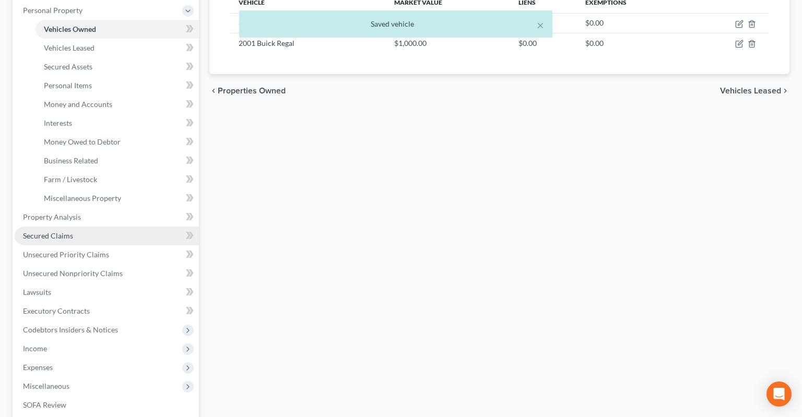
click at [114, 227] on link "Secured Claims" at bounding box center [107, 236] width 184 height 19
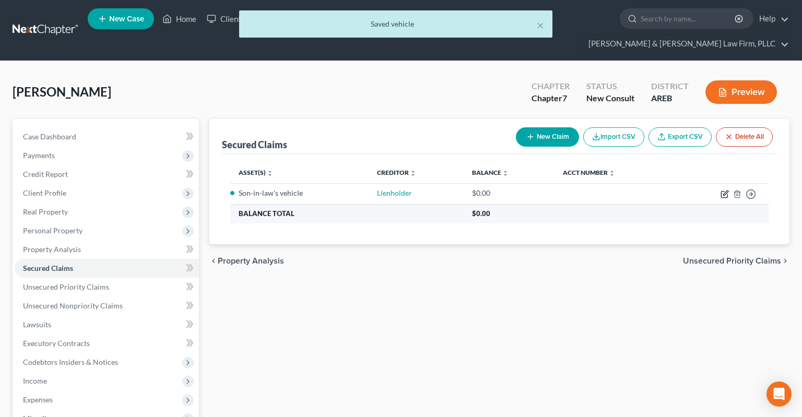
click at [726, 191] on icon "button" at bounding box center [726, 193] width 5 height 5
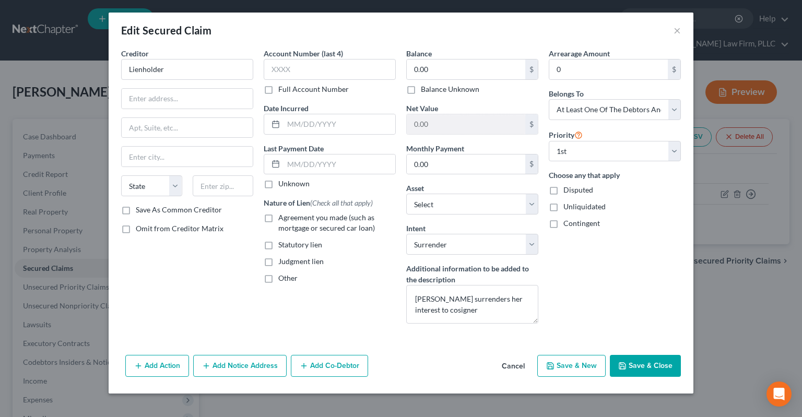
click at [421, 87] on label "Balance Unknown" at bounding box center [450, 89] width 59 height 10
click at [425, 87] on input "Balance Unknown" at bounding box center [428, 87] width 7 height 7
drag, startPoint x: 638, startPoint y: 361, endPoint x: 611, endPoint y: 298, distance: 68.8
click at [638, 360] on button "Save & Close" at bounding box center [645, 366] width 71 height 22
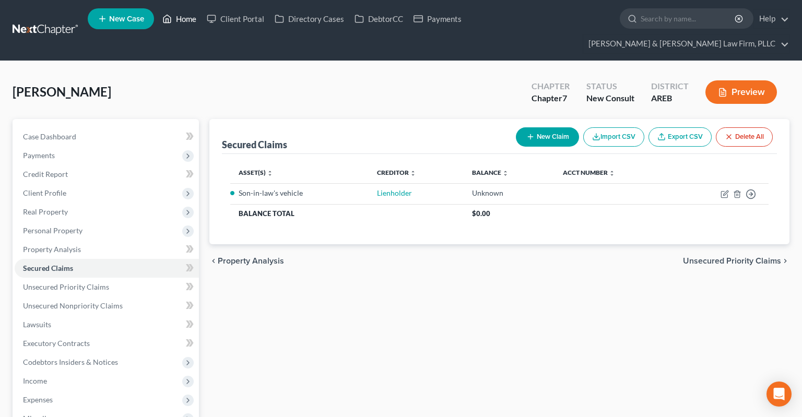
click at [187, 22] on link "Home" at bounding box center [179, 18] width 44 height 19
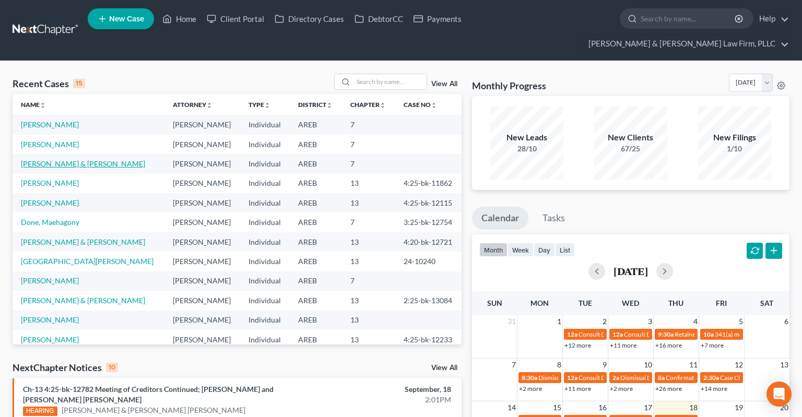
click at [82, 159] on link "[PERSON_NAME] & [PERSON_NAME]" at bounding box center [83, 163] width 124 height 9
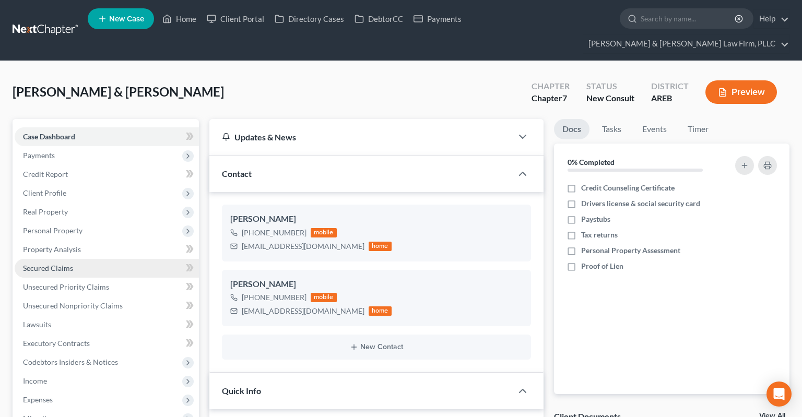
click at [90, 259] on link "Secured Claims" at bounding box center [107, 268] width 184 height 19
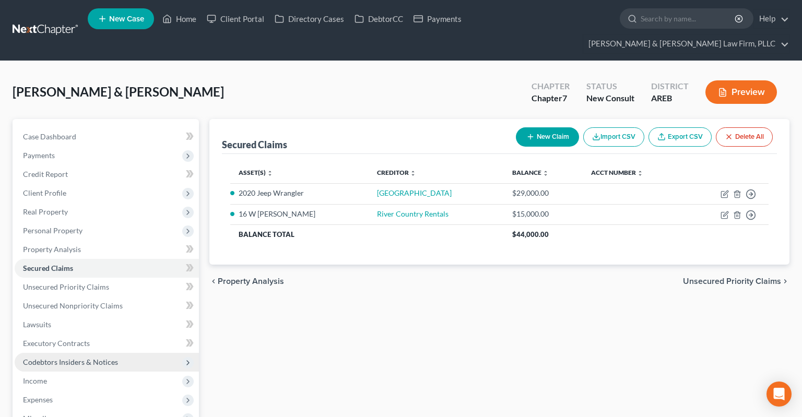
click at [87, 358] on span "Codebtors Insiders & Notices" at bounding box center [70, 362] width 95 height 9
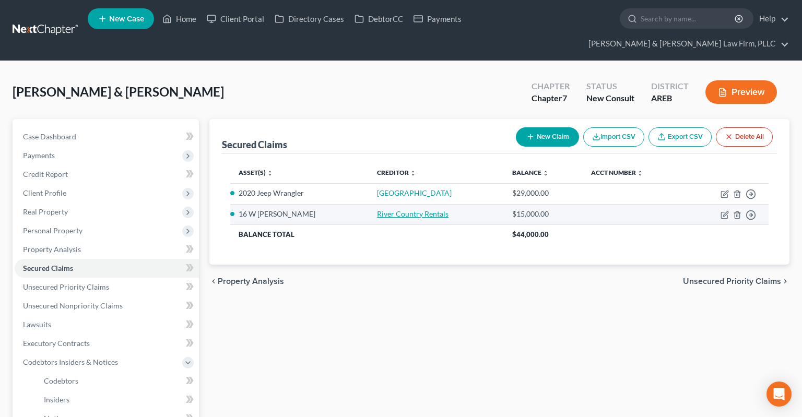
click at [416, 210] on link "River Country Rentals" at bounding box center [413, 214] width 72 height 9
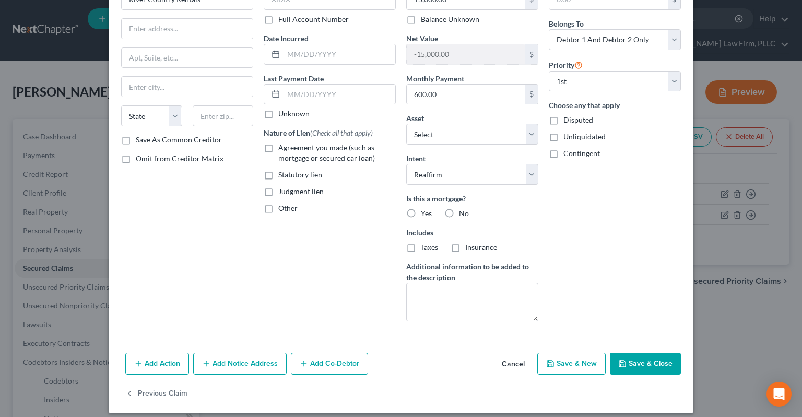
scroll to position [77, 0]
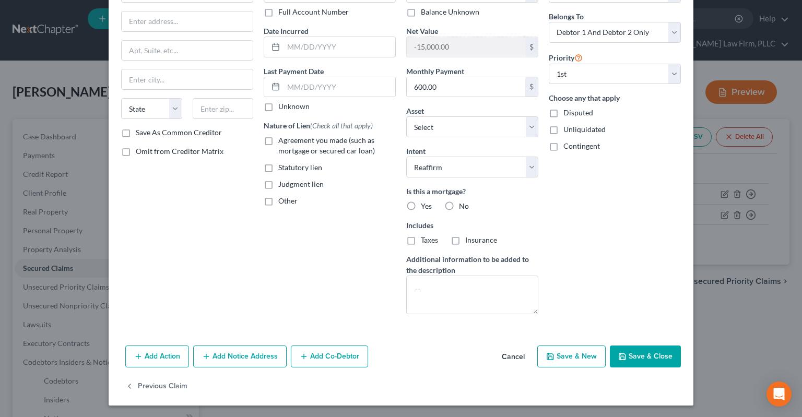
click at [513, 354] on button "Cancel" at bounding box center [514, 357] width 40 height 21
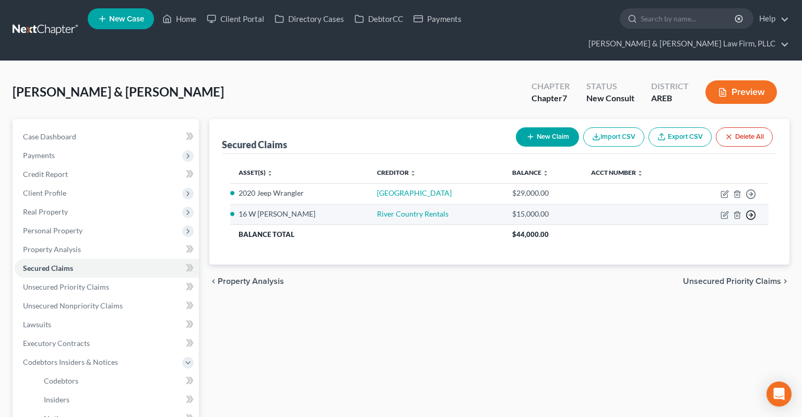
click at [752, 215] on line "button" at bounding box center [752, 215] width 4 height 0
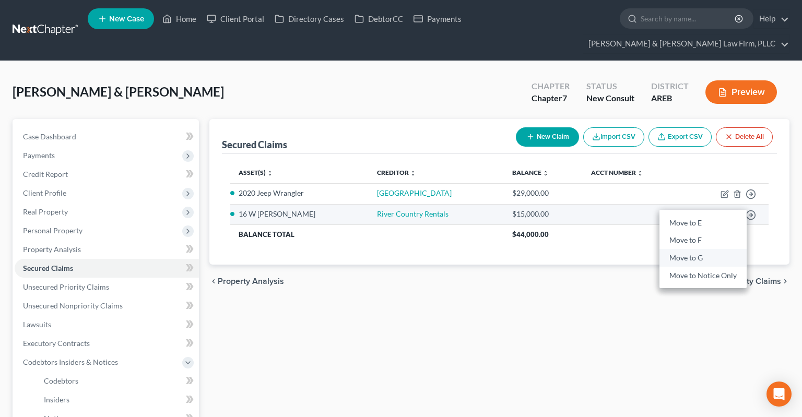
click at [704, 250] on link "Move to G" at bounding box center [703, 259] width 87 height 18
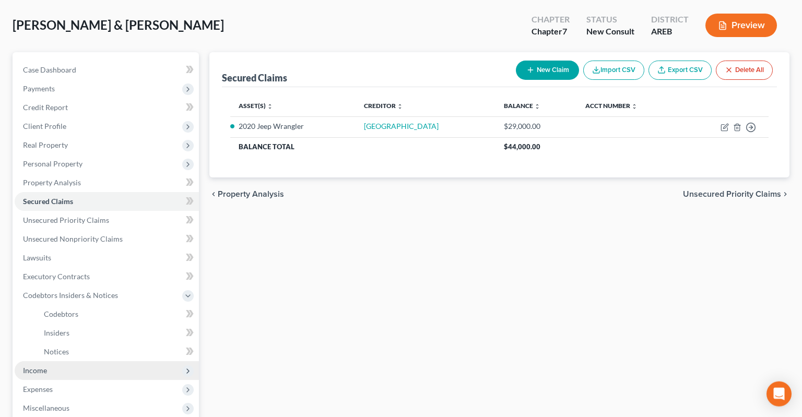
scroll to position [165, 0]
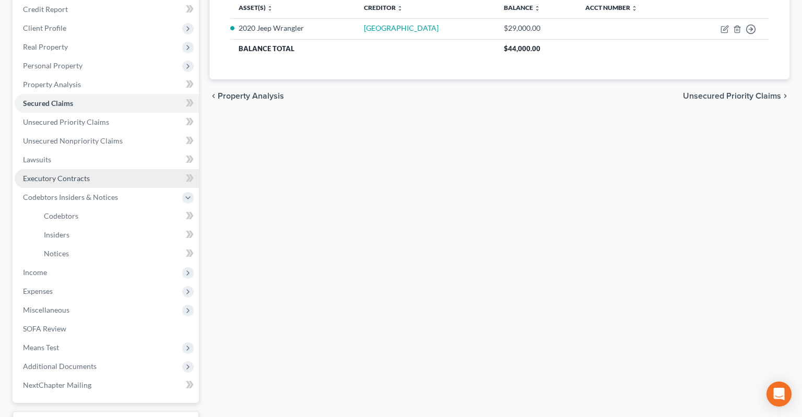
click at [131, 169] on link "Executory Contracts" at bounding box center [107, 178] width 184 height 19
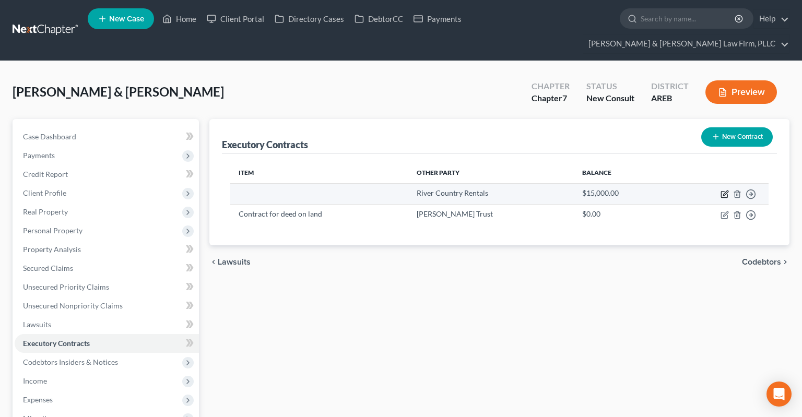
click at [726, 190] on icon "button" at bounding box center [725, 194] width 8 height 8
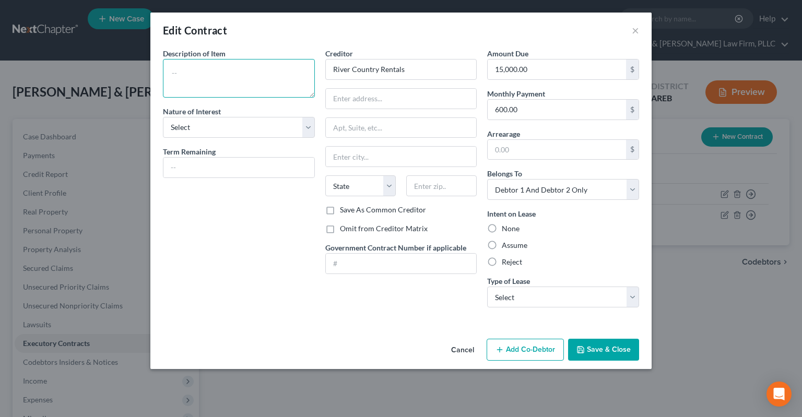
click at [238, 85] on textarea at bounding box center [239, 78] width 152 height 39
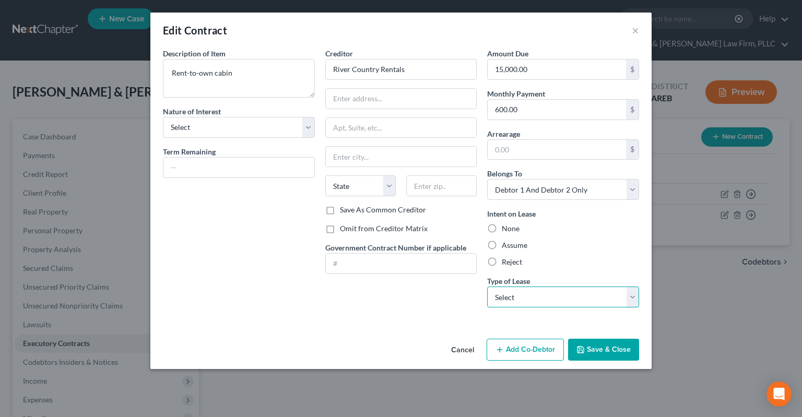
click at [487, 287] on select "Select Real Estate Car Other" at bounding box center [563, 297] width 152 height 21
click option "Other" at bounding box center [0, 0] width 0 height 0
click at [517, 245] on label "Assume" at bounding box center [515, 245] width 26 height 10
click at [513, 245] on input "Assume" at bounding box center [509, 243] width 7 height 7
click at [611, 356] on button "Save & Close" at bounding box center [603, 350] width 71 height 22
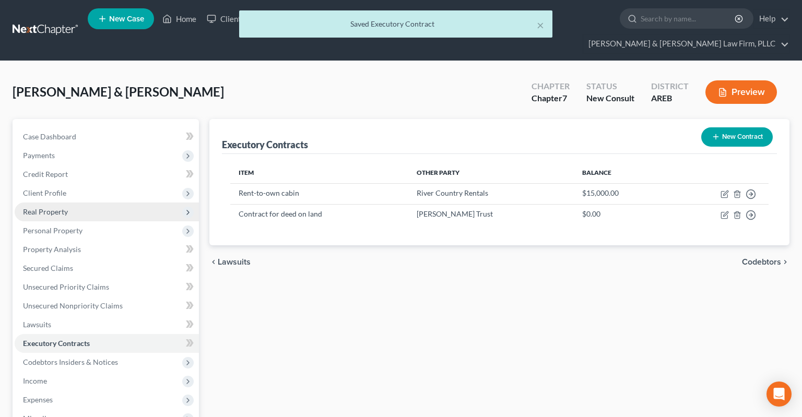
click at [82, 203] on span "Real Property" at bounding box center [107, 212] width 184 height 19
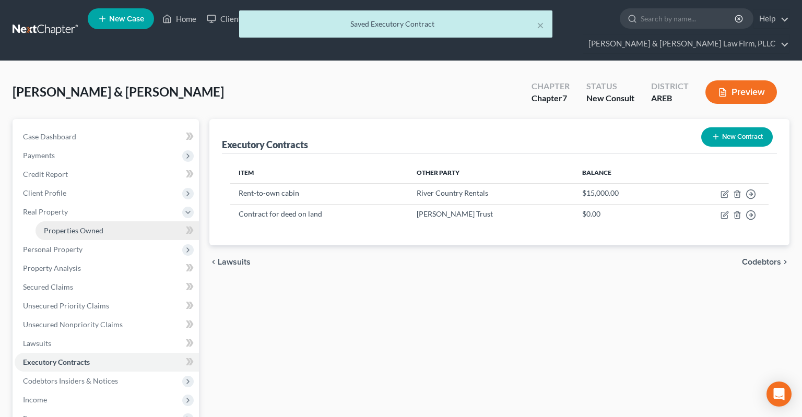
click at [87, 226] on span "Properties Owned" at bounding box center [74, 230] width 60 height 9
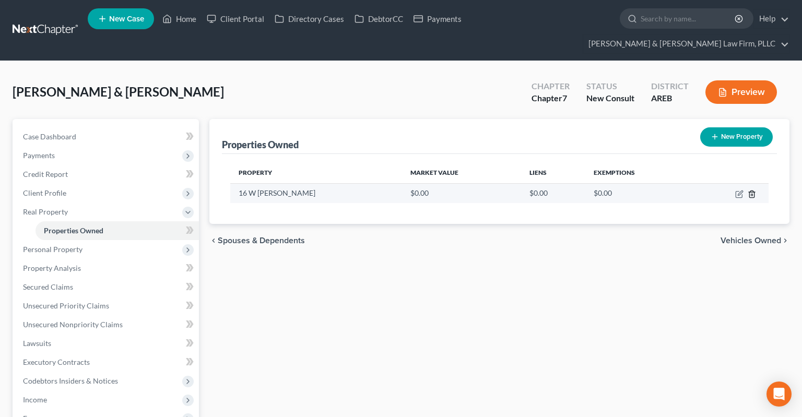
click at [753, 194] on line "button" at bounding box center [753, 195] width 0 height 2
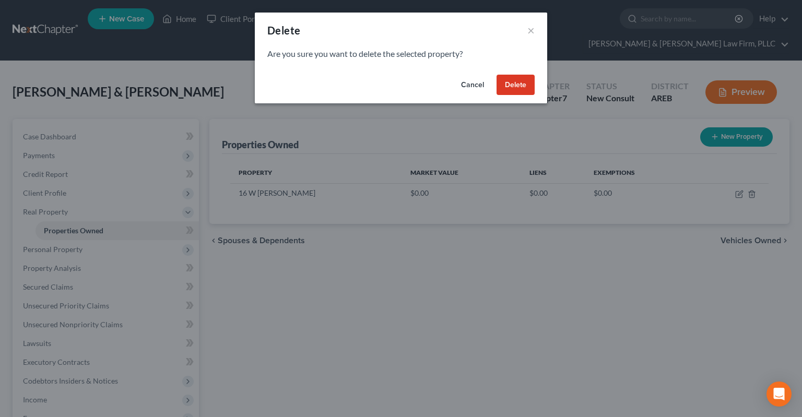
click at [510, 84] on button "Delete" at bounding box center [516, 85] width 38 height 21
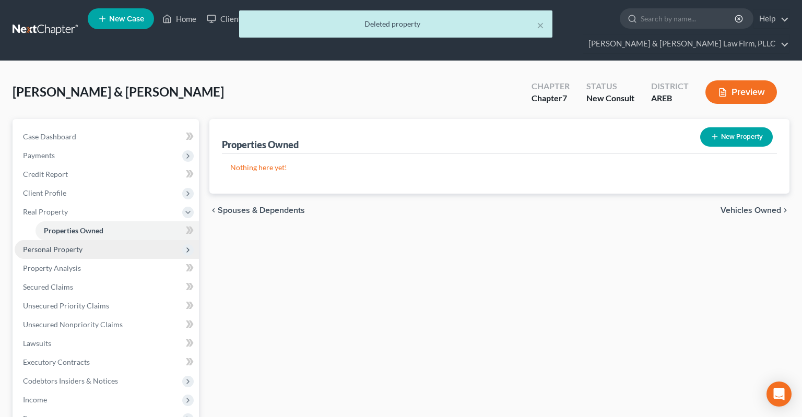
click at [57, 245] on span "Personal Property" at bounding box center [53, 249] width 60 height 9
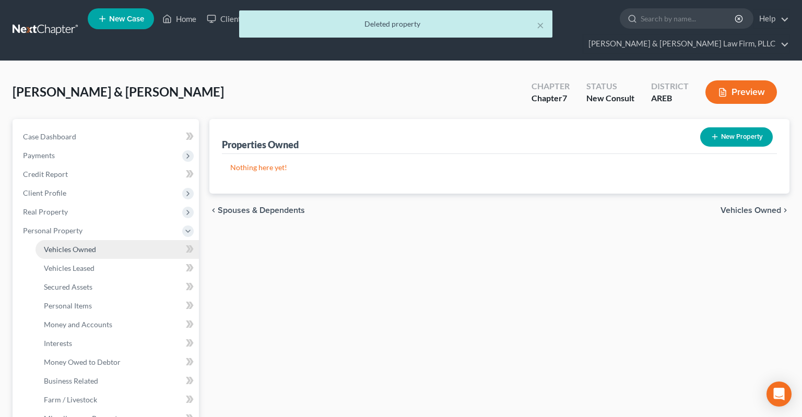
click at [75, 245] on span "Vehicles Owned" at bounding box center [70, 249] width 52 height 9
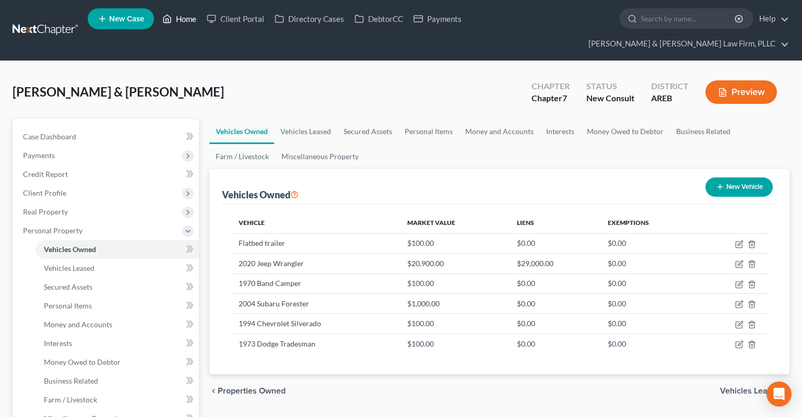
click at [183, 18] on link "Home" at bounding box center [179, 18] width 44 height 19
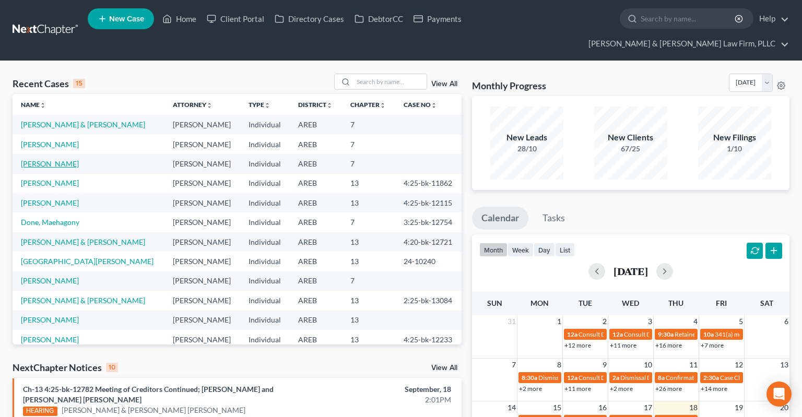
click at [63, 159] on link "[PERSON_NAME]" at bounding box center [50, 163] width 58 height 9
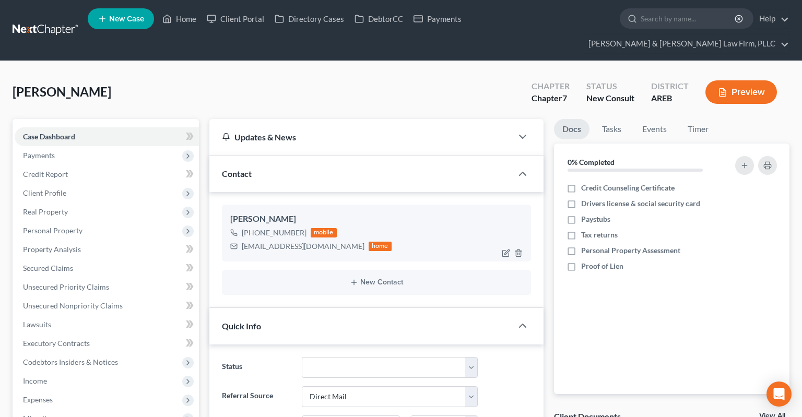
click at [248, 241] on div "[EMAIL_ADDRESS][DOMAIN_NAME]" at bounding box center [303, 246] width 123 height 10
drag, startPoint x: 250, startPoint y: 223, endPoint x: 241, endPoint y: 225, distance: 8.5
click at [283, 241] on div "[EMAIL_ADDRESS][DOMAIN_NAME]" at bounding box center [303, 246] width 123 height 10
click at [241, 240] on div "[EMAIL_ADDRESS][DOMAIN_NAME] home" at bounding box center [310, 247] width 161 height 14
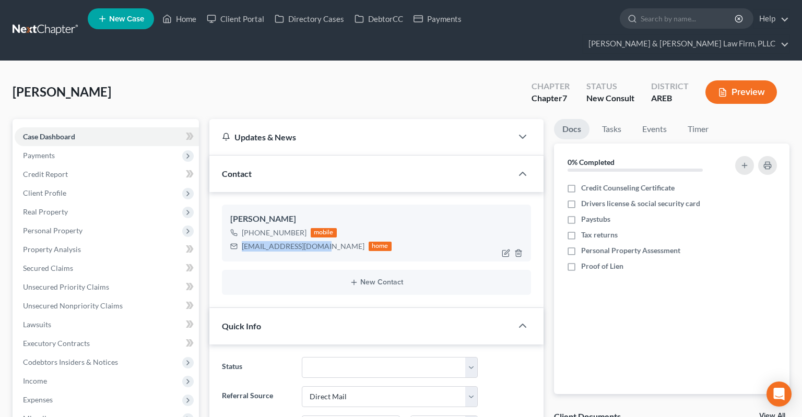
drag, startPoint x: 241, startPoint y: 225, endPoint x: 255, endPoint y: 224, distance: 13.6
click at [321, 240] on div "[EMAIL_ADDRESS][DOMAIN_NAME] home" at bounding box center [310, 247] width 161 height 14
click at [321, 241] on div "[EMAIL_ADDRESS][DOMAIN_NAME]" at bounding box center [303, 246] width 123 height 10
click at [255, 241] on div "[EMAIL_ADDRESS][DOMAIN_NAME]" at bounding box center [303, 246] width 123 height 10
drag, startPoint x: 241, startPoint y: 227, endPoint x: 315, endPoint y: 242, distance: 75.2
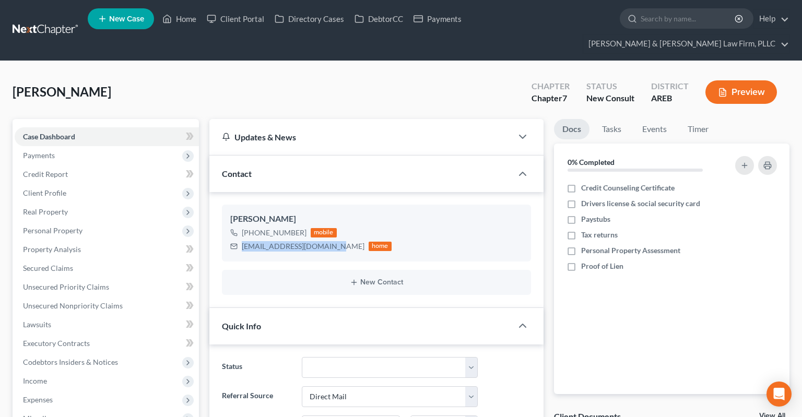
click at [333, 240] on div "[EMAIL_ADDRESS][DOMAIN_NAME] home" at bounding box center [310, 247] width 161 height 14
copy div "[EMAIL_ADDRESS][DOMAIN_NAME]"
click at [183, 33] on ul "New Case Home Client Portal Directory Cases DebtorCC Payments - No Result - See…" at bounding box center [439, 30] width 702 height 50
click at [189, 22] on link "Home" at bounding box center [179, 18] width 44 height 19
click at [187, 23] on link "Home" at bounding box center [179, 18] width 44 height 19
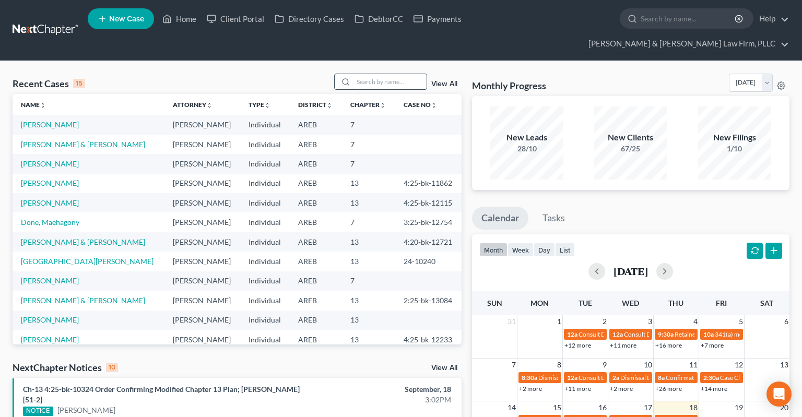
click at [391, 74] on input "search" at bounding box center [390, 81] width 73 height 15
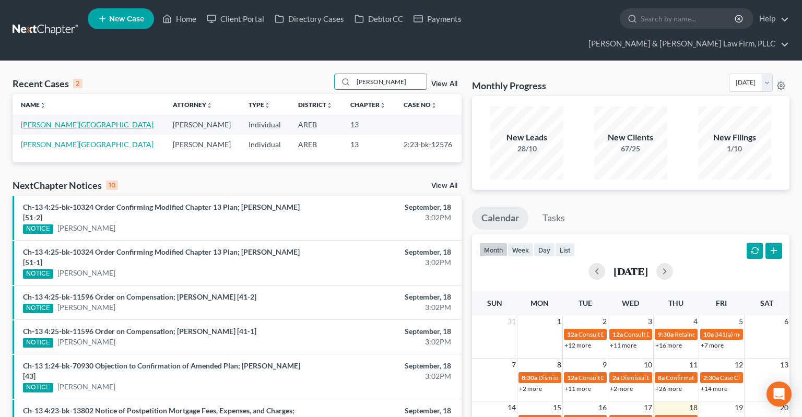
click at [61, 120] on link "[PERSON_NAME][GEOGRAPHIC_DATA]" at bounding box center [87, 124] width 133 height 9
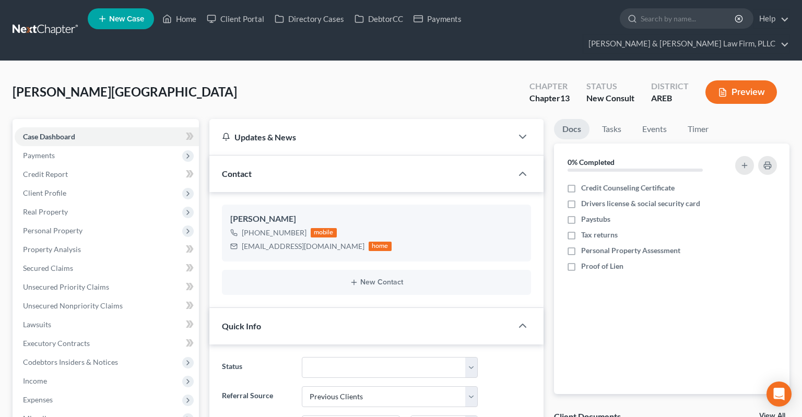
scroll to position [55, 0]
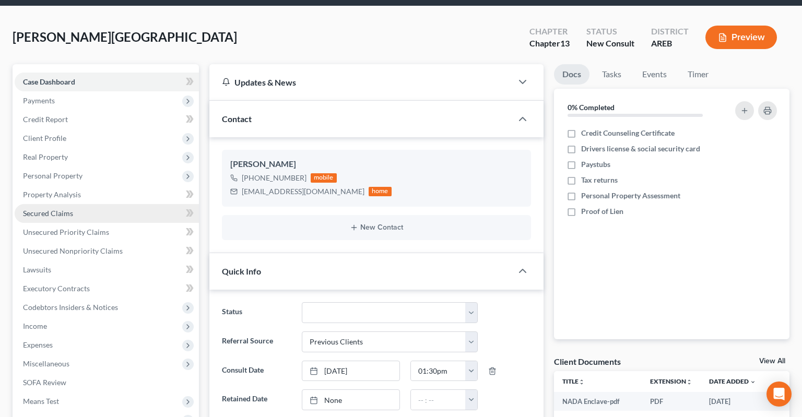
click at [39, 209] on span "Secured Claims" at bounding box center [48, 213] width 50 height 9
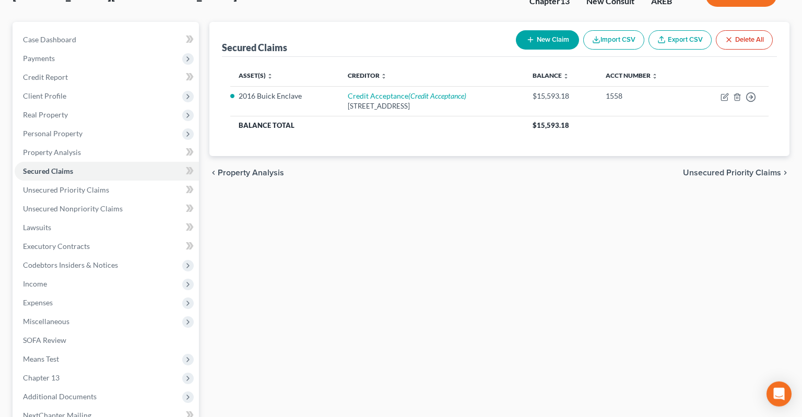
scroll to position [110, 0]
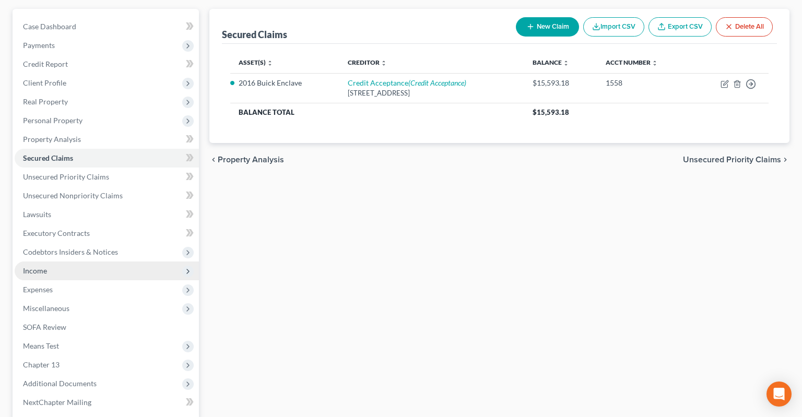
click at [125, 262] on span "Income" at bounding box center [107, 271] width 184 height 19
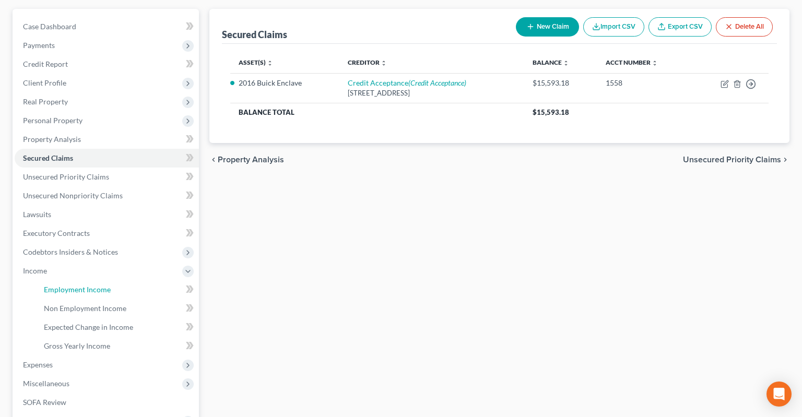
click at [121, 281] on link "Employment Income" at bounding box center [118, 290] width 164 height 19
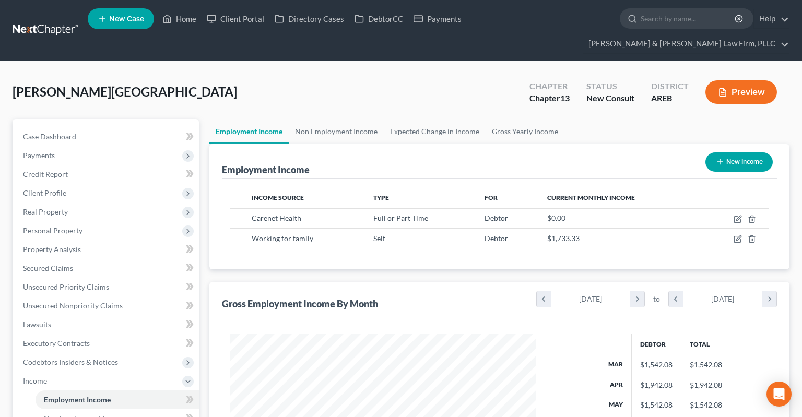
scroll to position [187, 326]
click at [738, 235] on icon "button" at bounding box center [738, 239] width 8 height 8
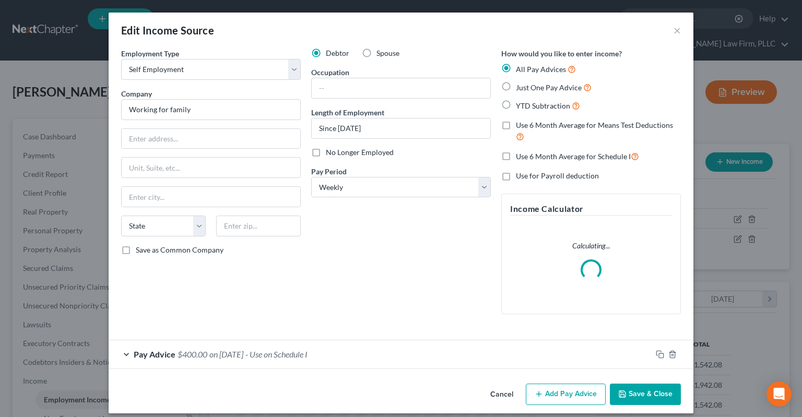
click at [379, 153] on span "No Longer Employed" at bounding box center [360, 152] width 68 height 9
click at [337, 153] on input "No Longer Employed" at bounding box center [333, 150] width 7 height 7
click at [672, 392] on button "Save & Close" at bounding box center [645, 395] width 71 height 22
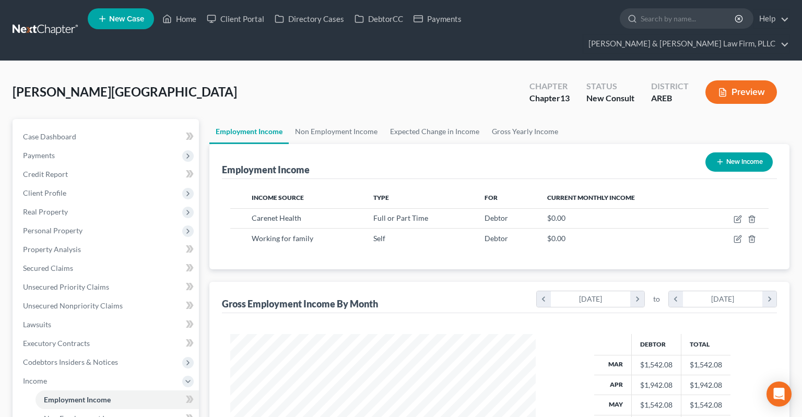
drag, startPoint x: 389, startPoint y: 66, endPoint x: 390, endPoint y: 72, distance: 6.0
click at [389, 74] on div "[PERSON_NAME][GEOGRAPHIC_DATA] Upgraded Chapter Chapter 13 Status New Consult D…" at bounding box center [401, 96] width 777 height 45
drag, startPoint x: 182, startPoint y: 20, endPoint x: 212, endPoint y: 108, distance: 92.0
click at [182, 22] on link "Home" at bounding box center [179, 18] width 44 height 19
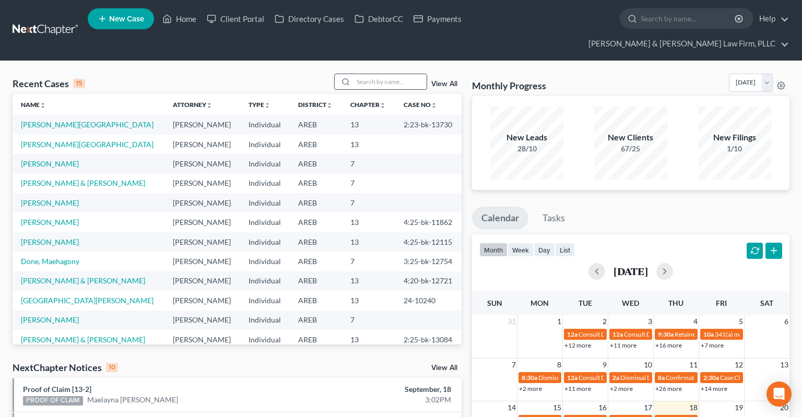
click at [359, 74] on input "search" at bounding box center [390, 81] width 73 height 15
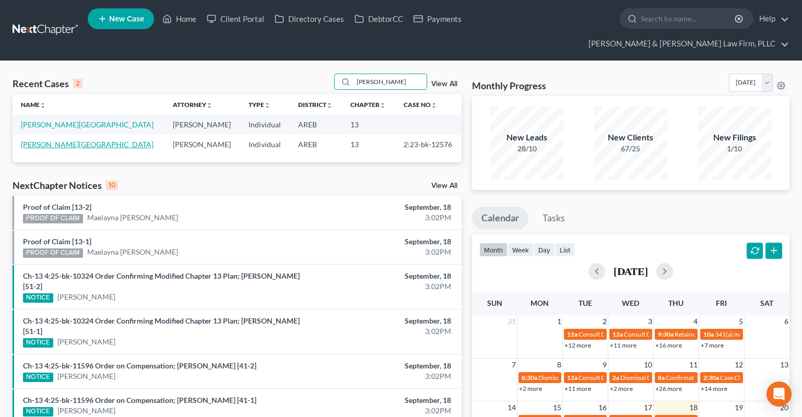
click at [71, 140] on link "[PERSON_NAME][GEOGRAPHIC_DATA]" at bounding box center [87, 144] width 133 height 9
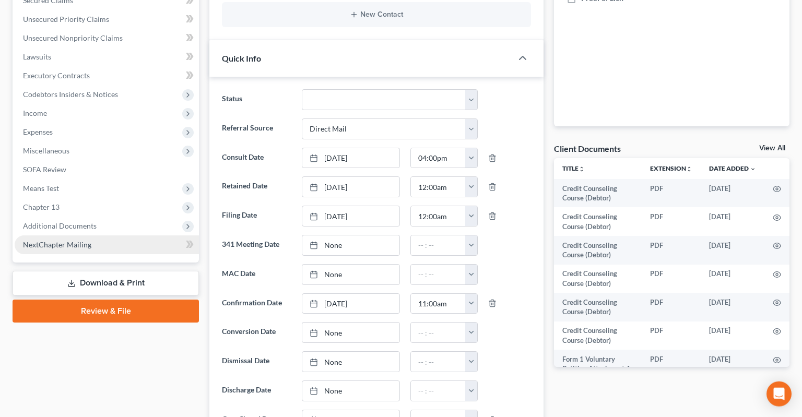
scroll to position [276, 0]
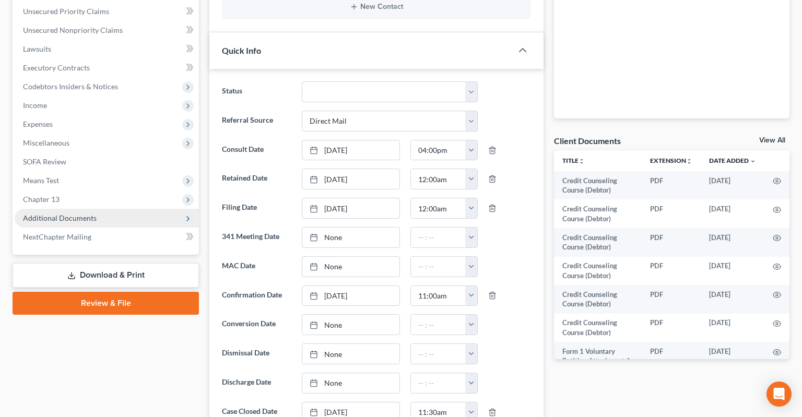
click at [101, 209] on span "Additional Documents" at bounding box center [107, 218] width 184 height 19
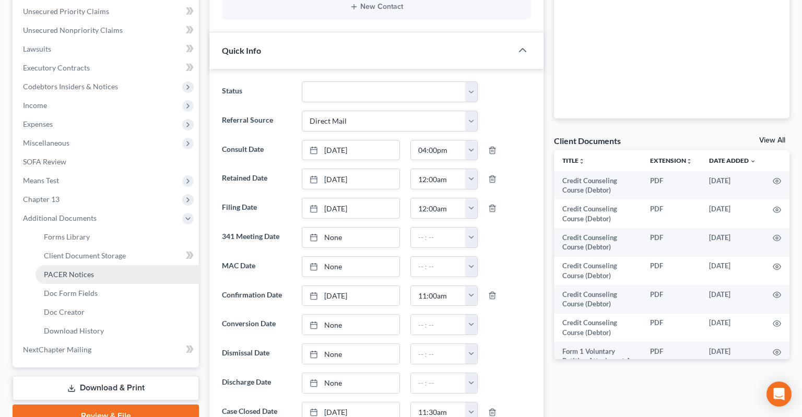
click at [123, 265] on link "PACER Notices" at bounding box center [118, 274] width 164 height 19
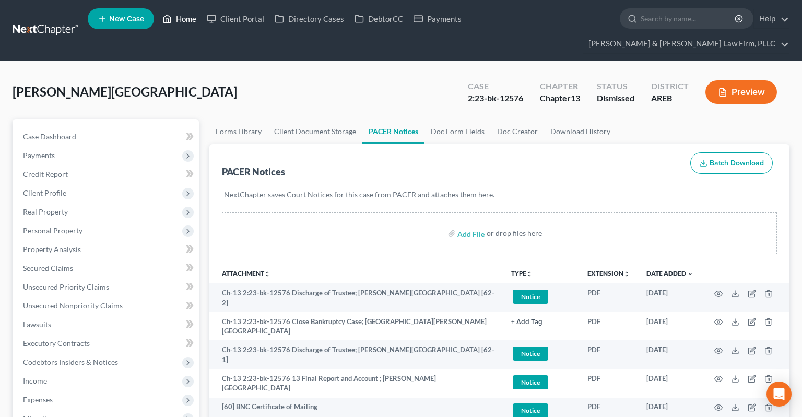
click at [181, 24] on link "Home" at bounding box center [179, 18] width 44 height 19
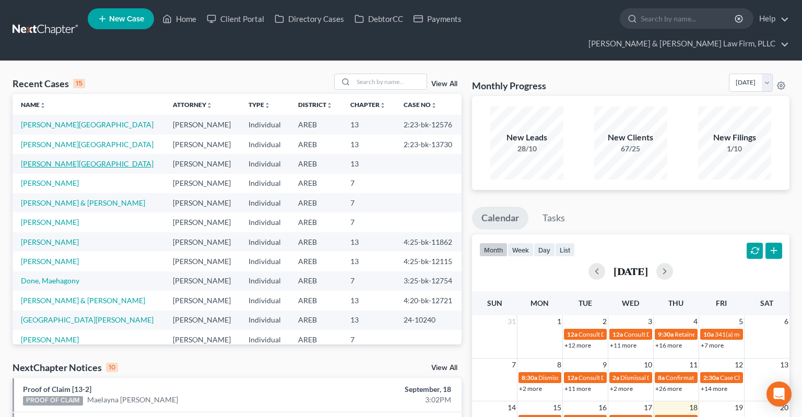
click at [73, 159] on link "[PERSON_NAME][GEOGRAPHIC_DATA]" at bounding box center [87, 163] width 133 height 9
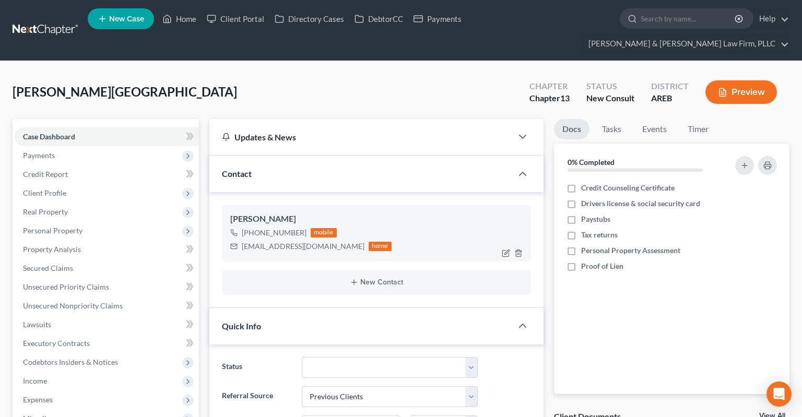
scroll to position [110, 0]
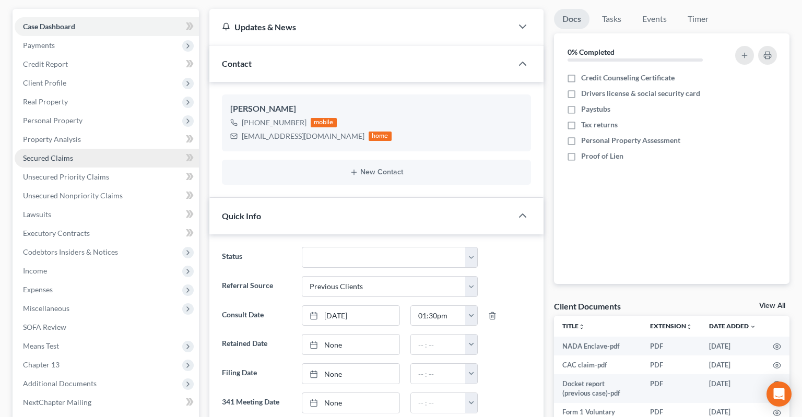
click at [102, 149] on link "Secured Claims" at bounding box center [107, 158] width 184 height 19
click at [119, 149] on link "Secured Claims" at bounding box center [107, 158] width 184 height 19
click at [75, 149] on link "Secured Claims" at bounding box center [107, 158] width 184 height 19
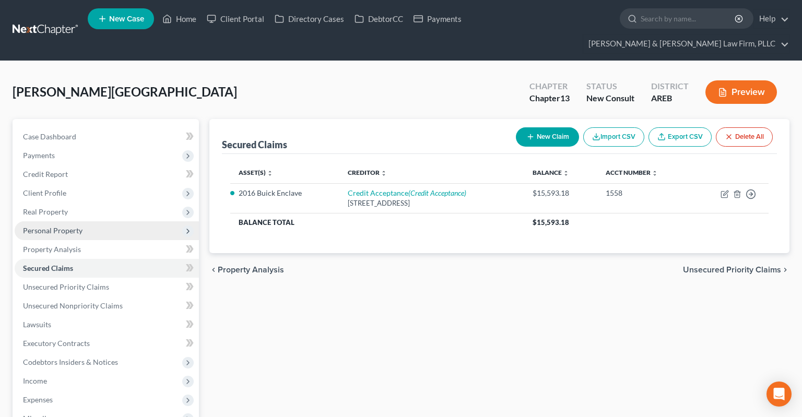
click at [83, 222] on span "Personal Property" at bounding box center [107, 231] width 184 height 19
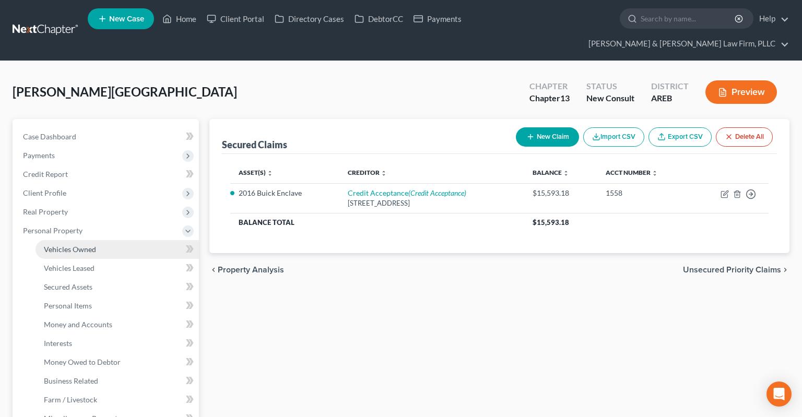
click at [111, 240] on link "Vehicles Owned" at bounding box center [118, 249] width 164 height 19
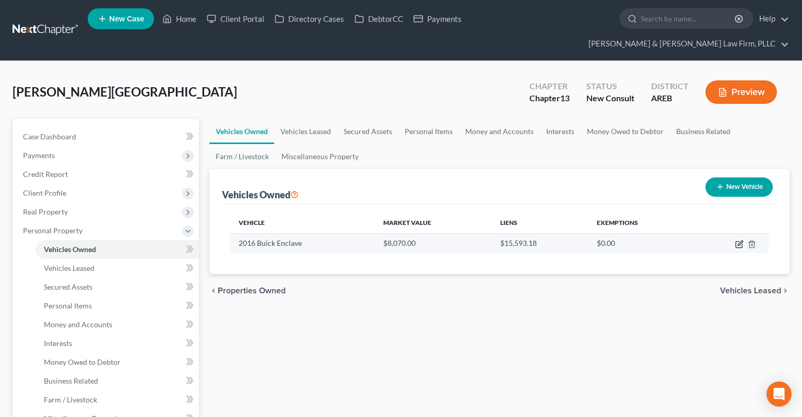
click at [737, 240] on icon "button" at bounding box center [740, 244] width 8 height 8
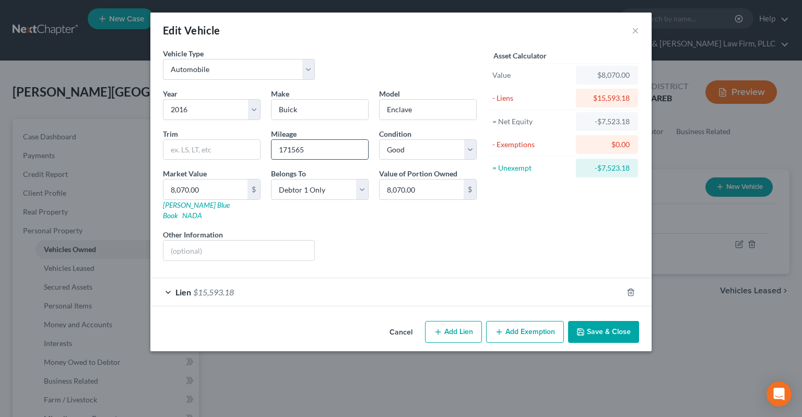
click at [350, 153] on input "171565" at bounding box center [320, 150] width 97 height 20
drag, startPoint x: 350, startPoint y: 145, endPoint x: 333, endPoint y: 156, distance: 20.4
click at [272, 145] on input "171565" at bounding box center [320, 150] width 97 height 20
click at [402, 322] on button "Cancel" at bounding box center [401, 332] width 40 height 21
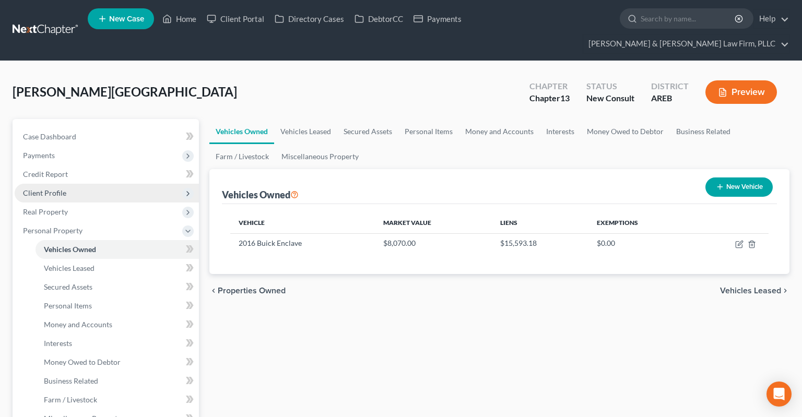
click at [74, 184] on span "Client Profile" at bounding box center [107, 193] width 184 height 19
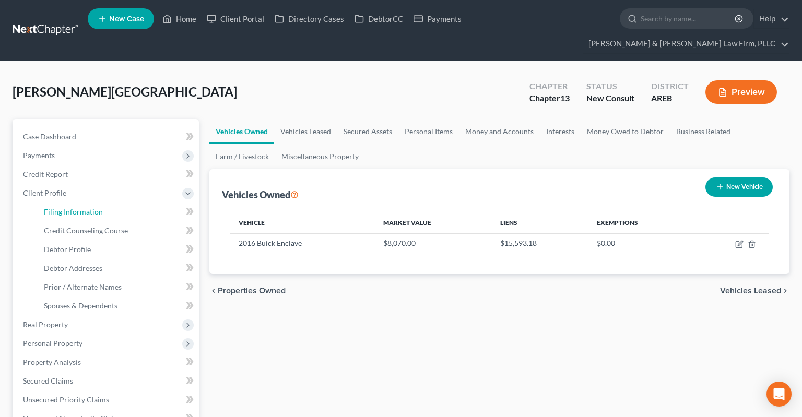
drag, startPoint x: 90, startPoint y: 197, endPoint x: 191, endPoint y: 206, distance: 101.2
click at [91, 203] on link "Filing Information" at bounding box center [118, 212] width 164 height 19
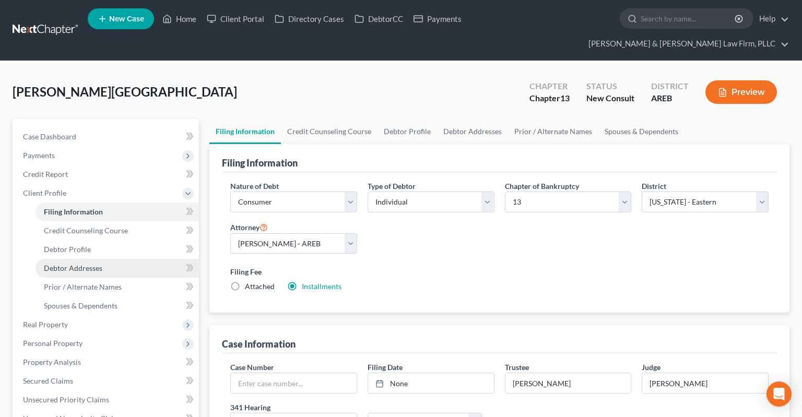
click at [69, 259] on link "Debtor Addresses" at bounding box center [118, 268] width 164 height 19
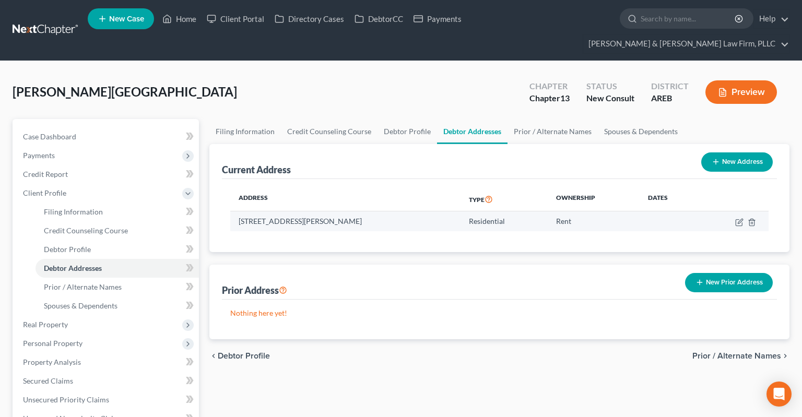
click at [342, 212] on td "[STREET_ADDRESS][PERSON_NAME]" at bounding box center [345, 222] width 230 height 20
copy td "71639"
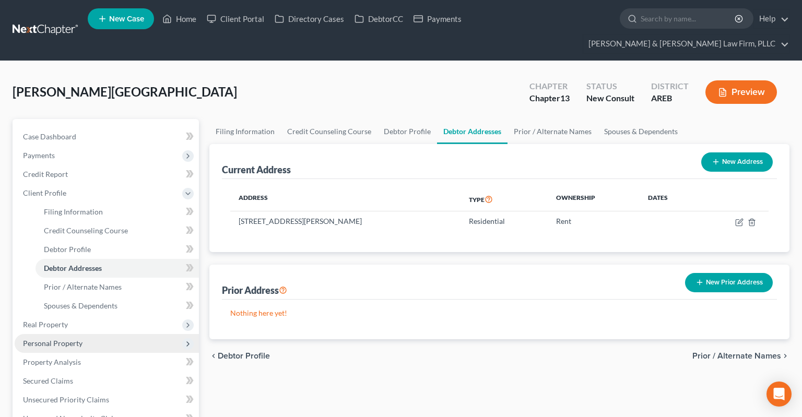
click at [103, 334] on span "Personal Property" at bounding box center [107, 343] width 184 height 19
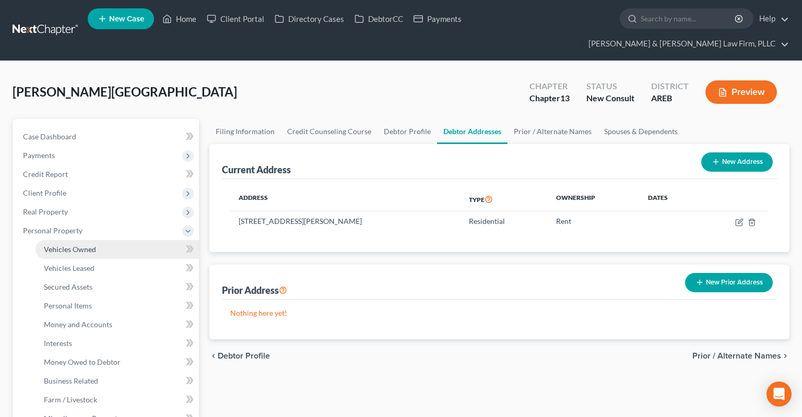
click at [120, 240] on link "Vehicles Owned" at bounding box center [118, 249] width 164 height 19
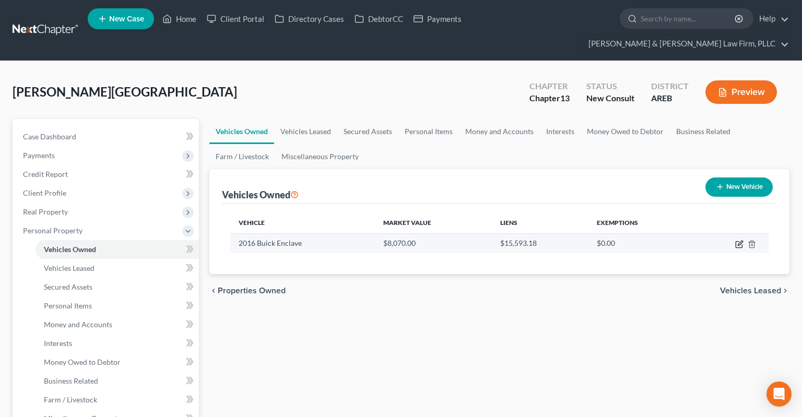
click at [738, 241] on icon "button" at bounding box center [740, 243] width 5 height 5
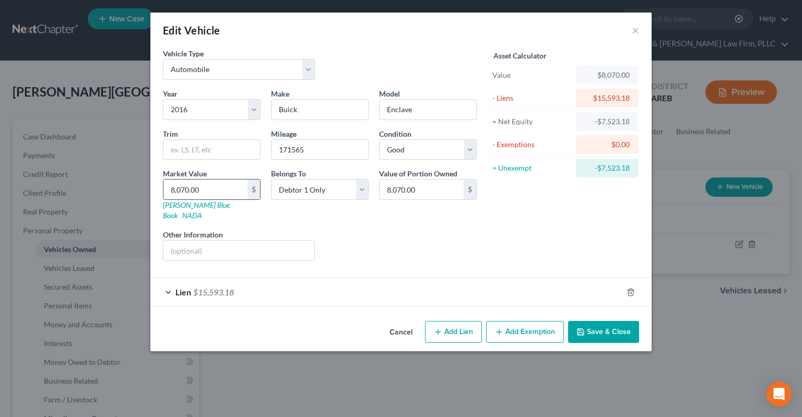
drag, startPoint x: 211, startPoint y: 185, endPoint x: 239, endPoint y: 195, distance: 29.6
click at [235, 185] on input "8,070.00" at bounding box center [206, 190] width 84 height 20
paste input "verage Price Paid $7,705"
click at [419, 229] on div "Liens Select" at bounding box center [401, 245] width 162 height 32
click at [613, 328] on button "Save & Close" at bounding box center [603, 332] width 71 height 22
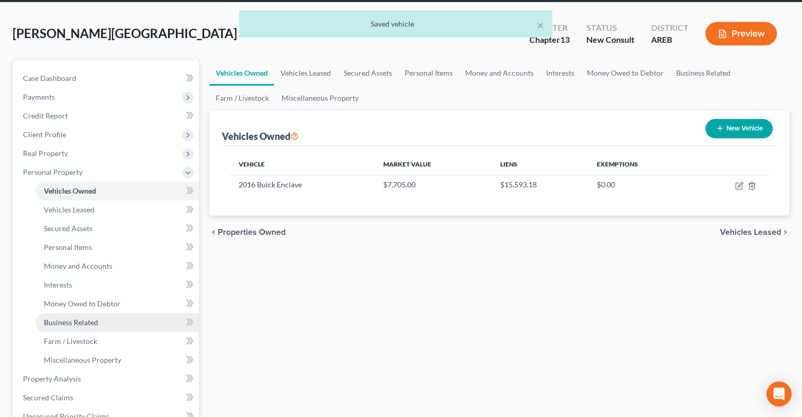
scroll to position [110, 0]
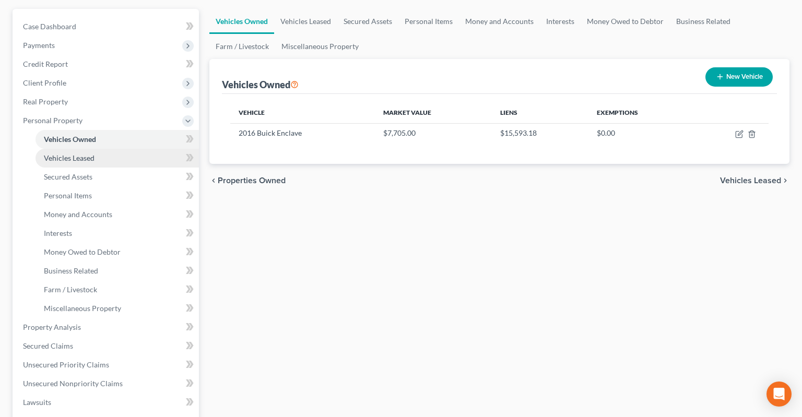
click at [122, 149] on link "Vehicles Leased" at bounding box center [118, 158] width 164 height 19
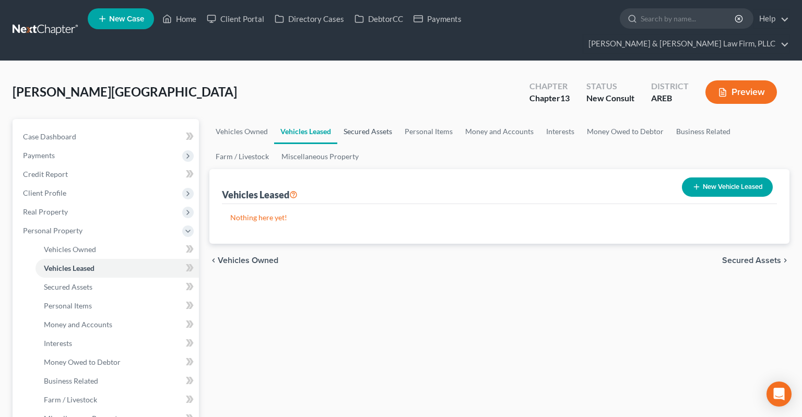
click at [386, 119] on link "Secured Assets" at bounding box center [368, 131] width 61 height 25
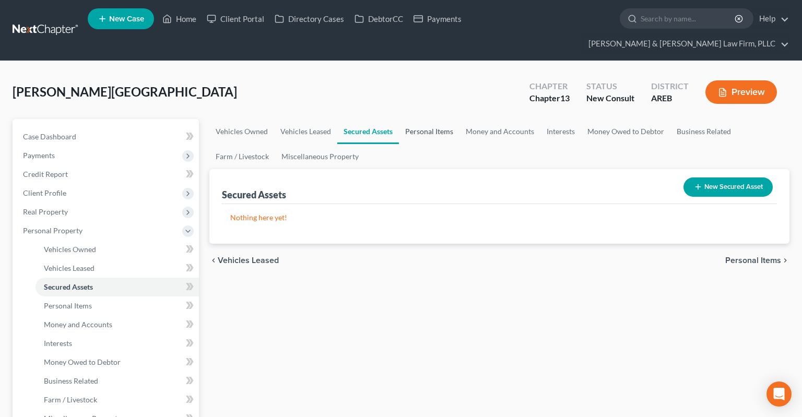
click at [423, 119] on link "Personal Items" at bounding box center [429, 131] width 61 height 25
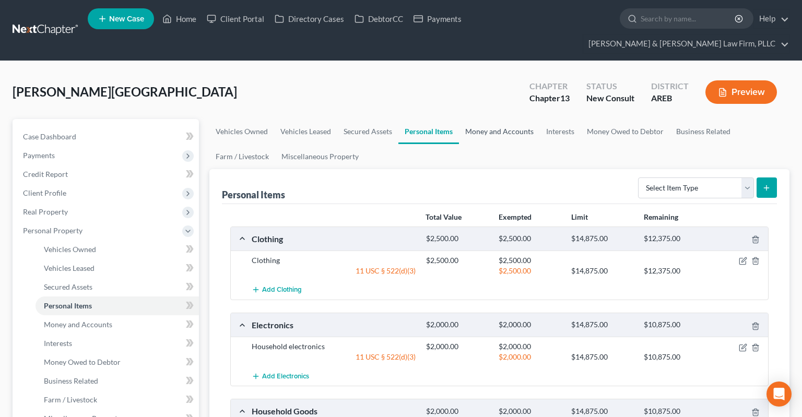
drag, startPoint x: 486, startPoint y: 114, endPoint x: 507, endPoint y: 112, distance: 21.5
click at [486, 119] on link "Money and Accounts" at bounding box center [499, 131] width 81 height 25
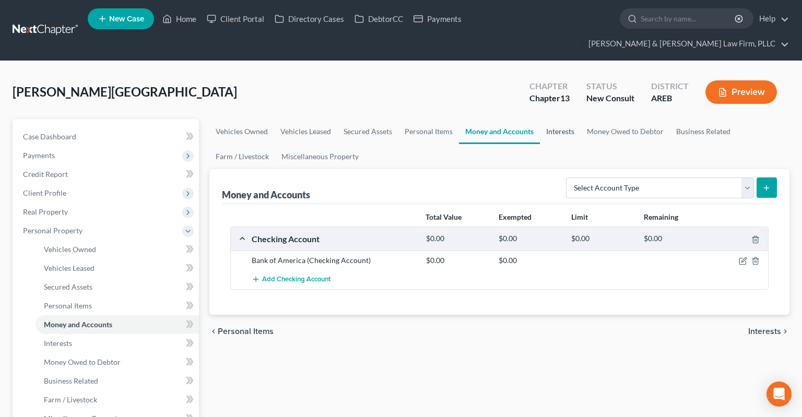
click at [558, 119] on link "Interests" at bounding box center [560, 131] width 41 height 25
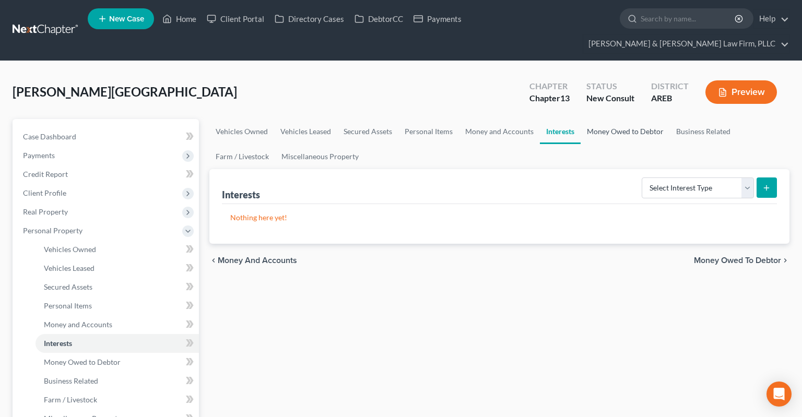
click at [599, 119] on link "Money Owed to Debtor" at bounding box center [625, 131] width 89 height 25
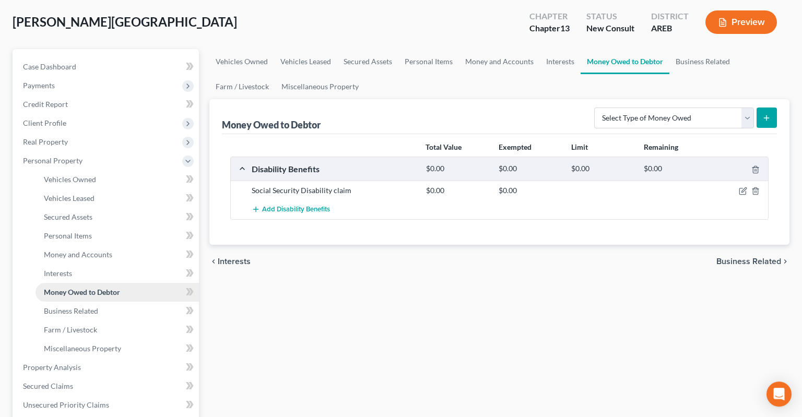
scroll to position [110, 0]
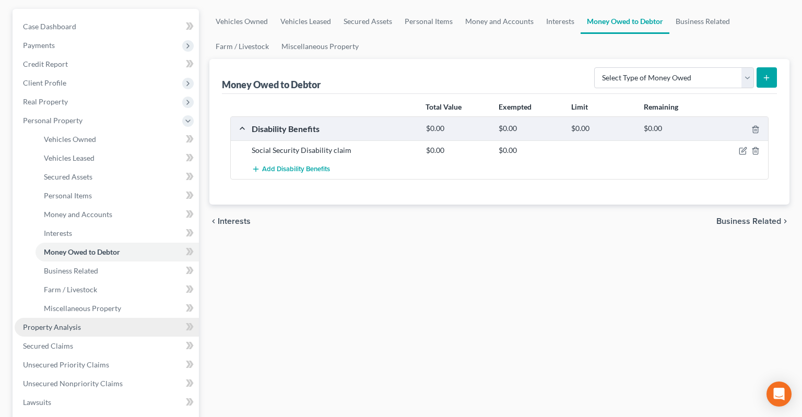
click at [101, 318] on link "Property Analysis" at bounding box center [107, 327] width 184 height 19
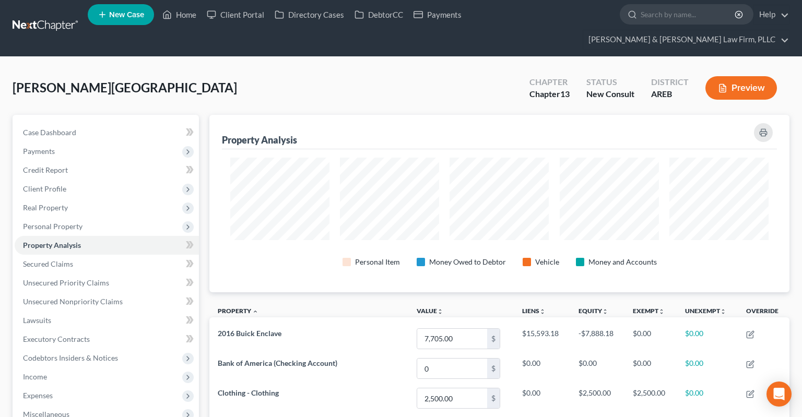
scroll to position [522269, 521866]
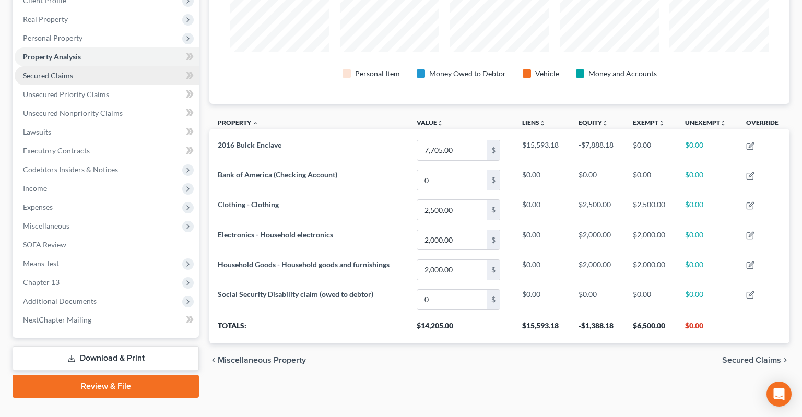
click at [88, 66] on link "Secured Claims" at bounding box center [107, 75] width 184 height 19
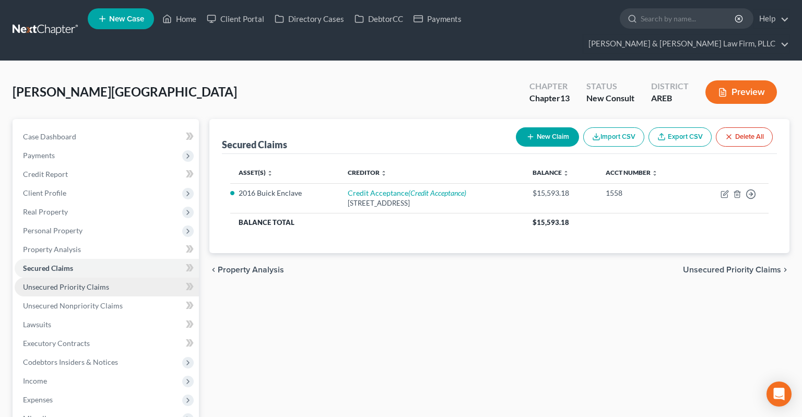
click at [104, 278] on link "Unsecured Priority Claims" at bounding box center [107, 287] width 184 height 19
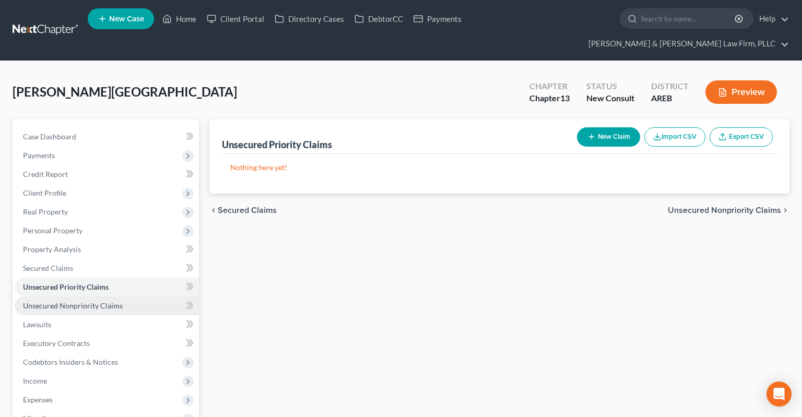
click at [131, 297] on link "Unsecured Nonpriority Claims" at bounding box center [107, 306] width 184 height 19
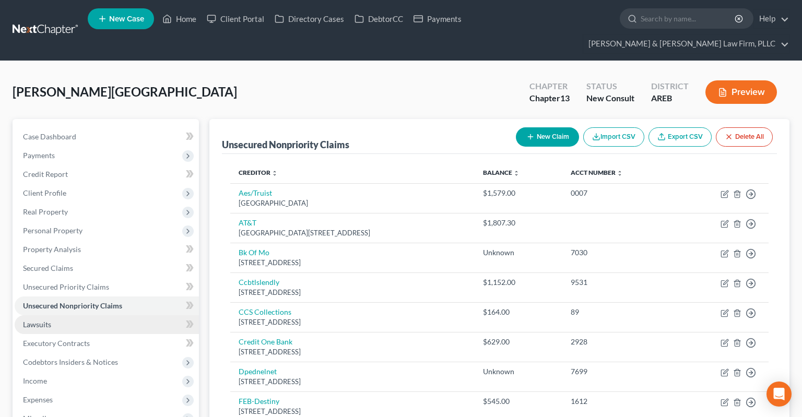
click at [142, 316] on link "Lawsuits" at bounding box center [107, 325] width 184 height 19
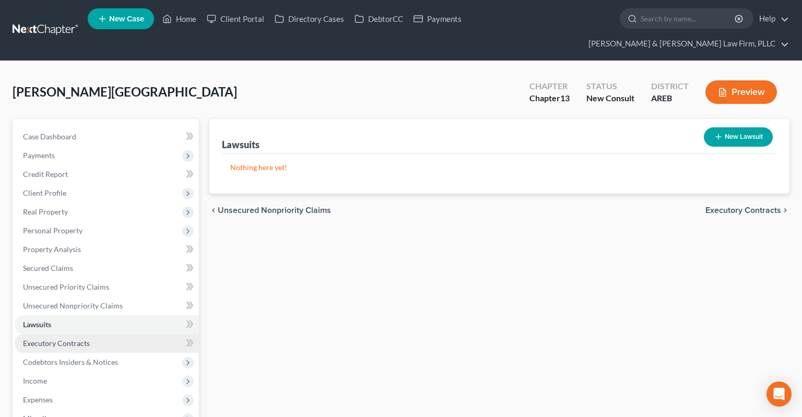
click at [152, 334] on link "Executory Contracts" at bounding box center [107, 343] width 184 height 19
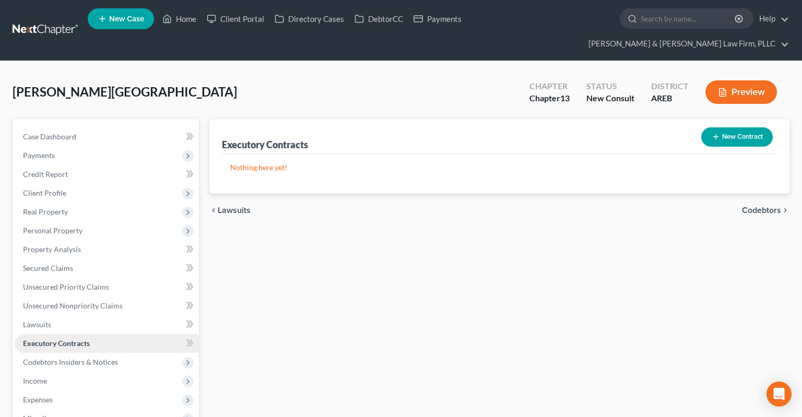
click at [157, 334] on link "Executory Contracts" at bounding box center [107, 343] width 184 height 19
drag, startPoint x: 149, startPoint y: 338, endPoint x: 144, endPoint y: 344, distance: 7.4
click at [149, 353] on span "Codebtors Insiders & Notices" at bounding box center [107, 362] width 184 height 19
click at [148, 372] on link "Codebtors" at bounding box center [118, 381] width 164 height 19
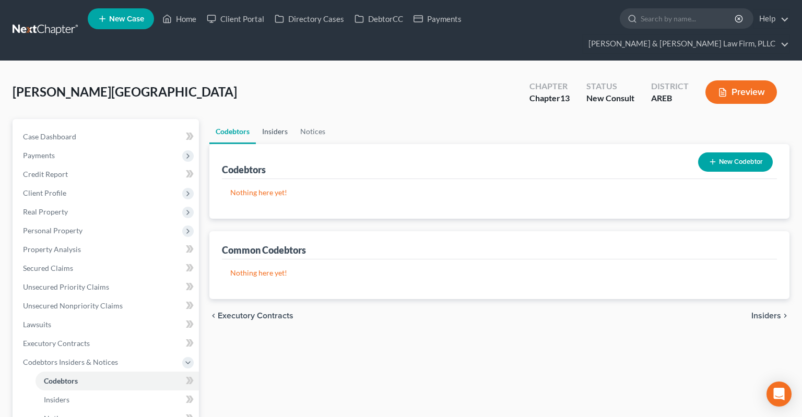
click at [278, 120] on link "Insiders" at bounding box center [275, 131] width 38 height 25
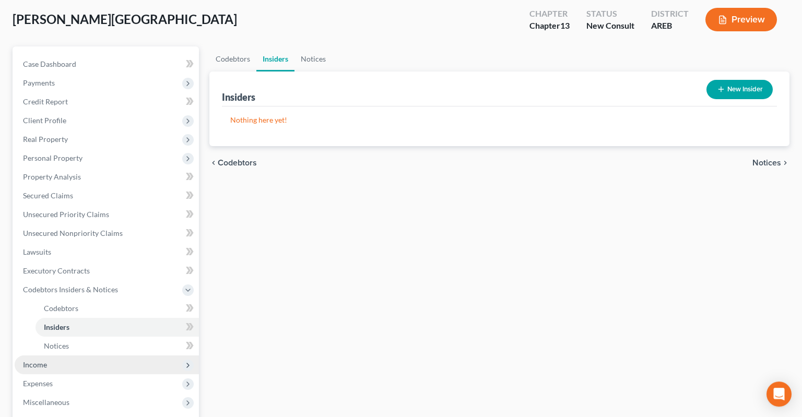
scroll to position [165, 0]
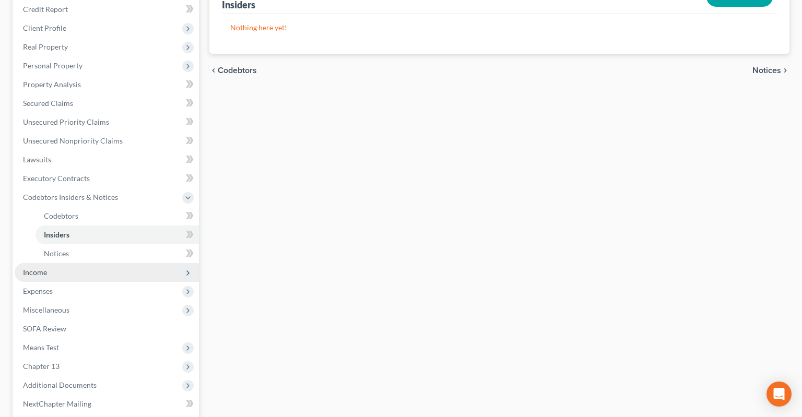
click at [85, 263] on span "Income" at bounding box center [107, 272] width 184 height 19
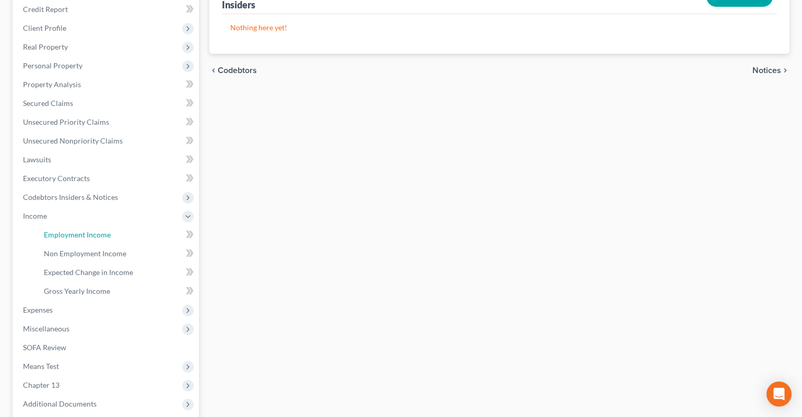
click at [96, 230] on span "Employment Income" at bounding box center [77, 234] width 67 height 9
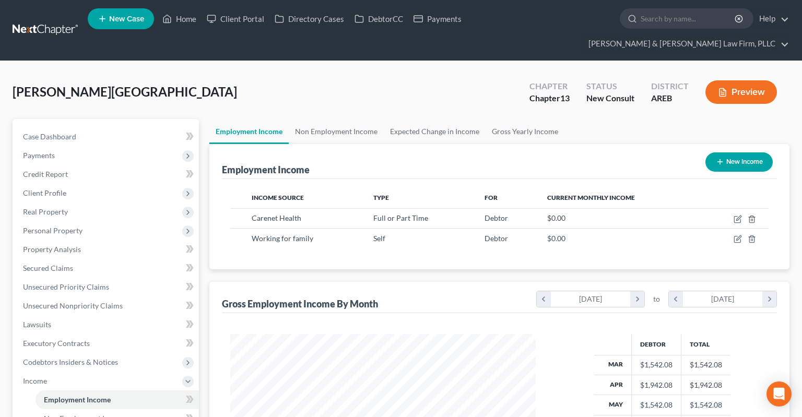
scroll to position [187, 326]
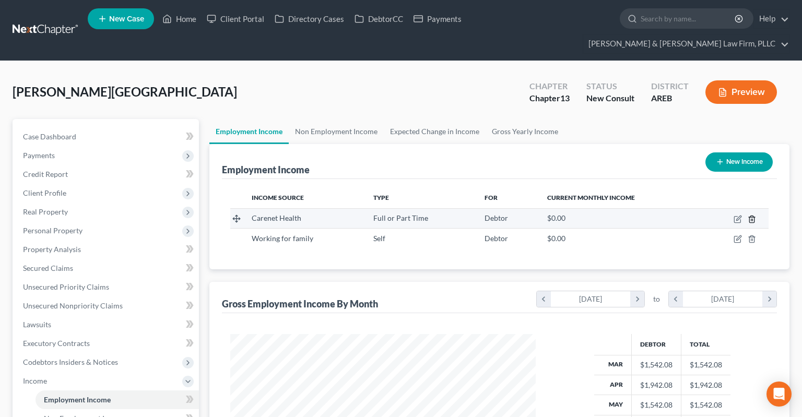
click at [752, 219] on line "button" at bounding box center [752, 220] width 0 height 2
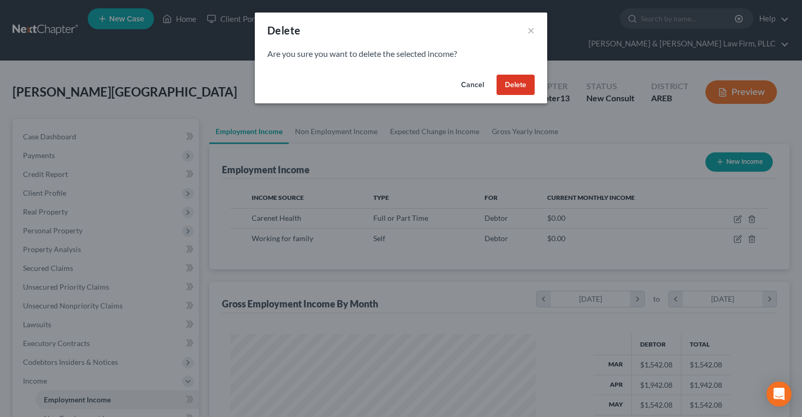
drag, startPoint x: 521, startPoint y: 93, endPoint x: 602, endPoint y: 102, distance: 81.5
click at [521, 92] on button "Delete" at bounding box center [516, 85] width 38 height 21
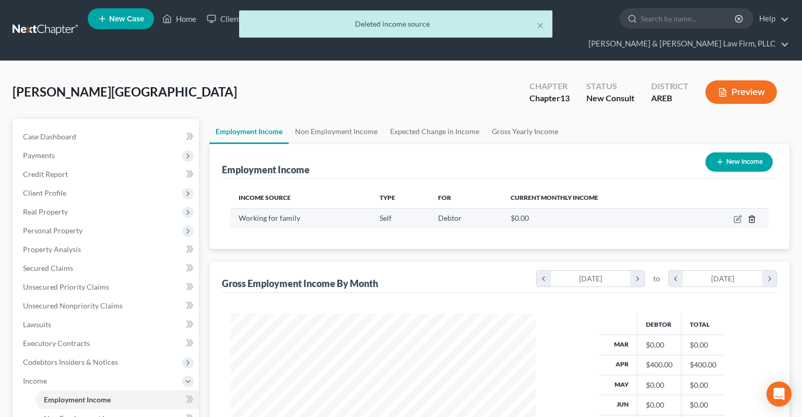
click at [753, 215] on icon "button" at bounding box center [752, 219] width 8 height 8
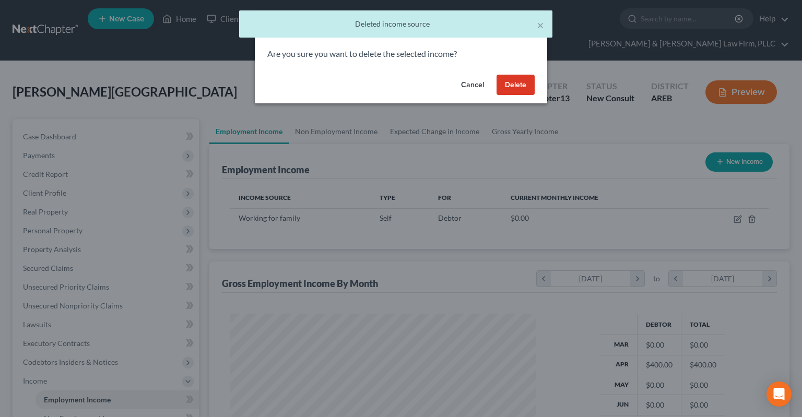
click at [510, 81] on button "Delete" at bounding box center [516, 85] width 38 height 21
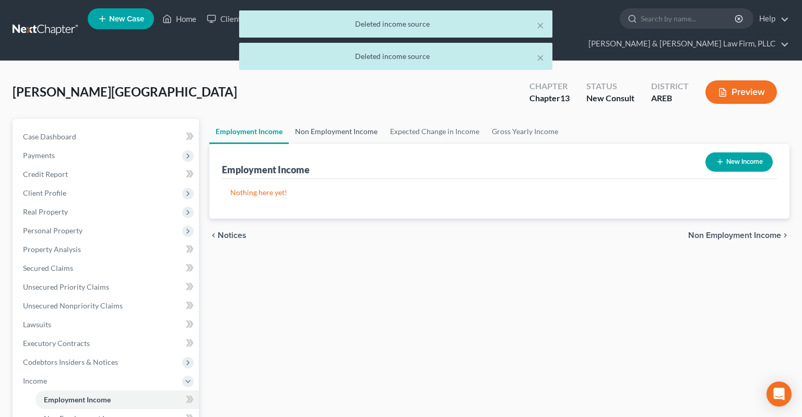
click at [359, 119] on link "Non Employment Income" at bounding box center [336, 131] width 95 height 25
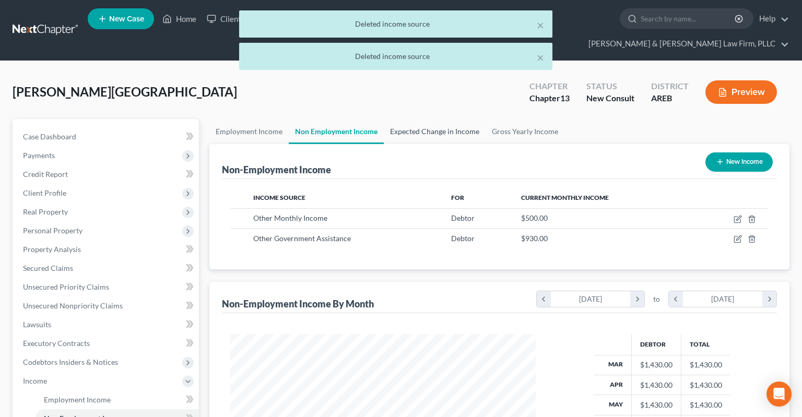
scroll to position [187, 326]
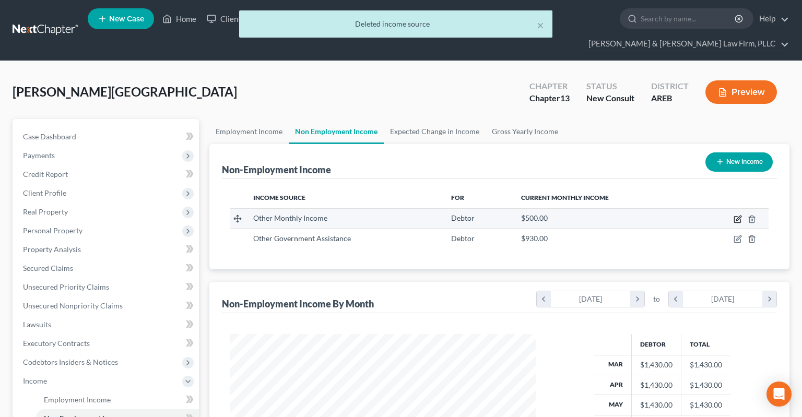
click at [736, 215] on icon "button" at bounding box center [738, 219] width 8 height 8
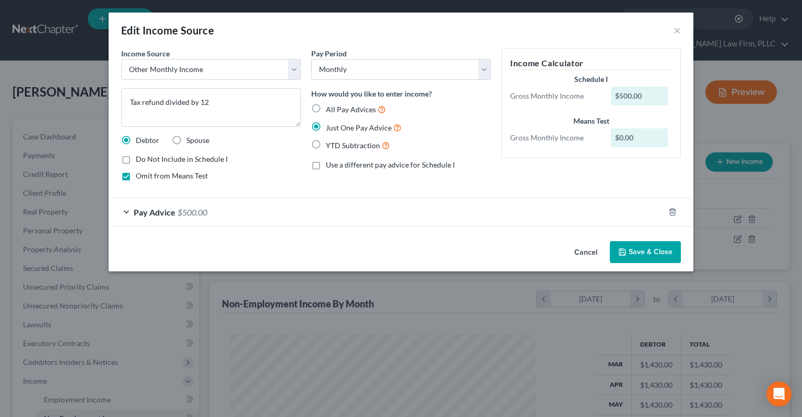
click at [228, 214] on div "Pay Advice $500.00" at bounding box center [387, 213] width 556 height 28
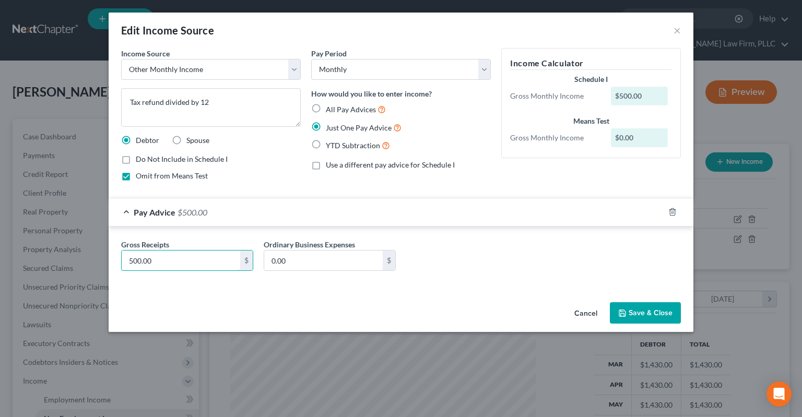
drag, startPoint x: 103, startPoint y: 264, endPoint x: 114, endPoint y: 253, distance: 14.8
click at [122, 262] on input "500.00" at bounding box center [181, 261] width 119 height 20
paste input "416.66"
click at [122, 264] on input "416.66" at bounding box center [181, 261] width 119 height 20
drag, startPoint x: 622, startPoint y: 311, endPoint x: 582, endPoint y: 283, distance: 48.8
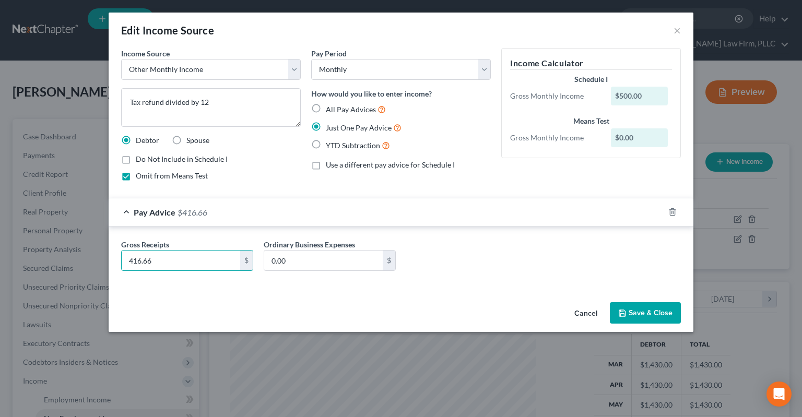
click at [623, 311] on polyline "button" at bounding box center [622, 311] width 3 height 2
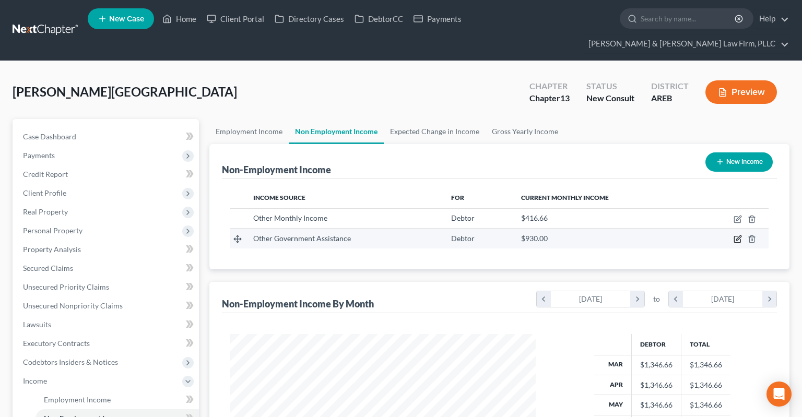
click at [736, 235] on icon "button" at bounding box center [738, 239] width 8 height 8
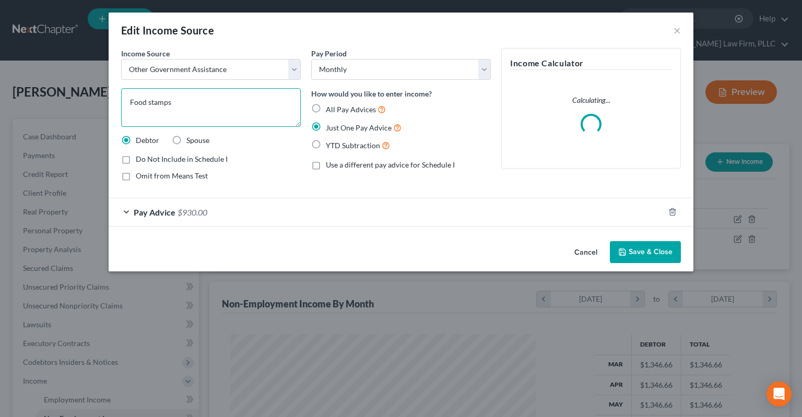
drag, startPoint x: 250, startPoint y: 104, endPoint x: 277, endPoint y: 124, distance: 34.0
click at [252, 103] on textarea "Food stamps" at bounding box center [211, 107] width 180 height 39
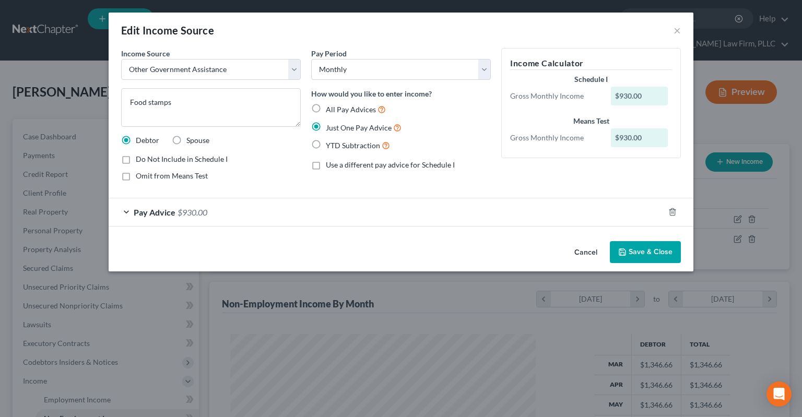
click at [223, 206] on div "Pay Advice $930.00" at bounding box center [387, 213] width 556 height 28
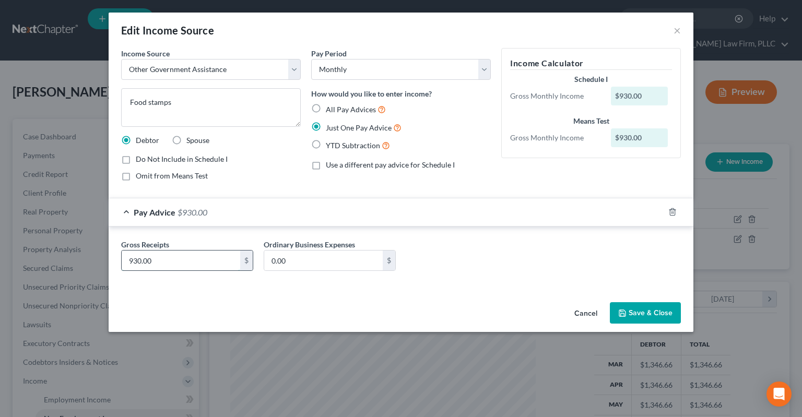
click at [219, 265] on input "930.00" at bounding box center [181, 261] width 119 height 20
click at [641, 312] on button "Save & Close" at bounding box center [645, 313] width 71 height 22
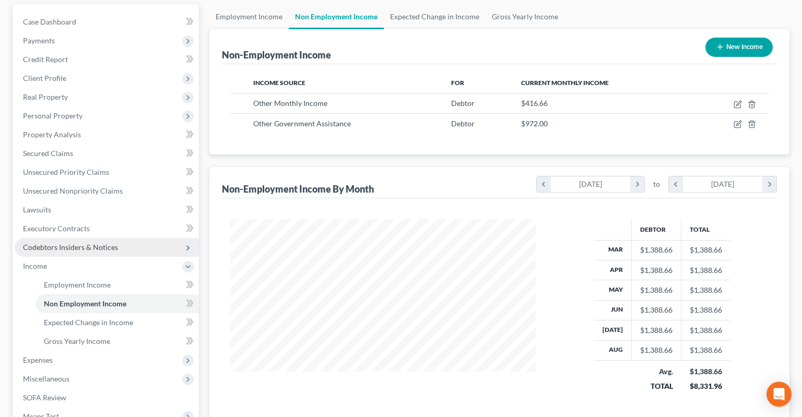
scroll to position [165, 0]
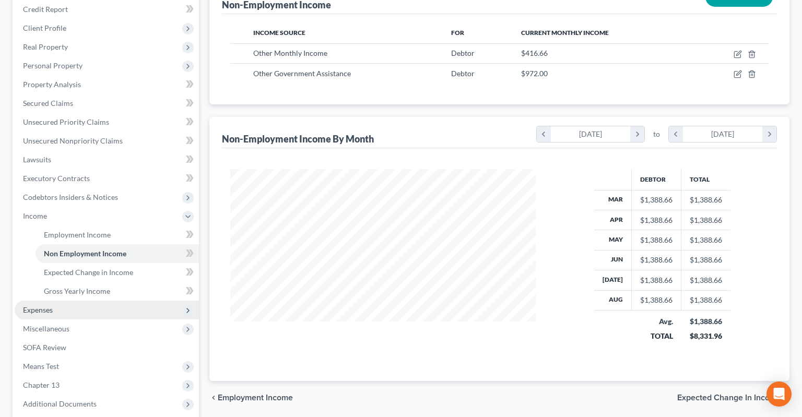
click at [111, 301] on span "Expenses" at bounding box center [107, 310] width 184 height 19
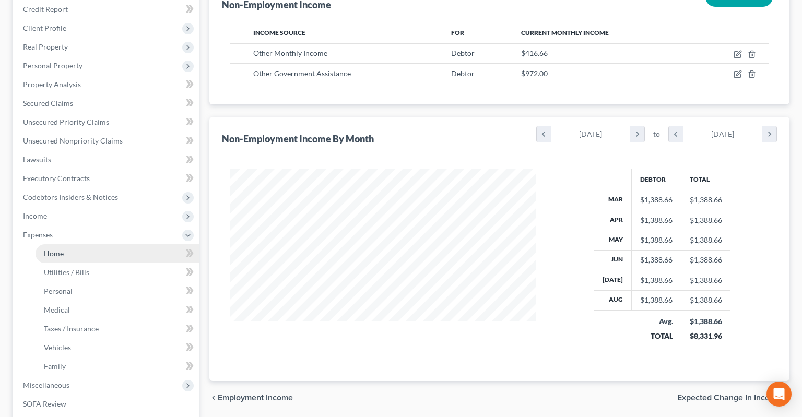
click at [111, 245] on link "Home" at bounding box center [118, 254] width 164 height 19
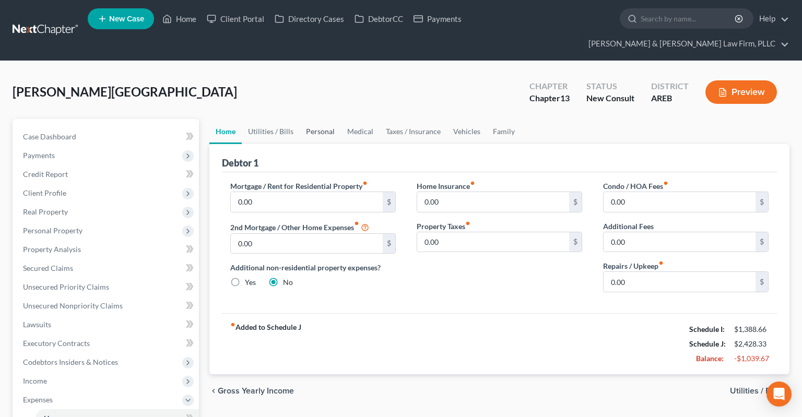
click at [319, 119] on link "Personal" at bounding box center [320, 131] width 41 height 25
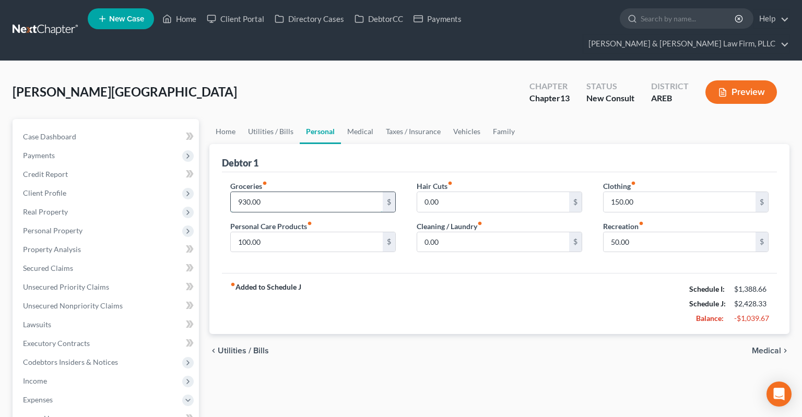
click at [342, 192] on input "930.00" at bounding box center [307, 202] width 152 height 20
click at [131, 184] on span "Client Profile" at bounding box center [107, 193] width 184 height 19
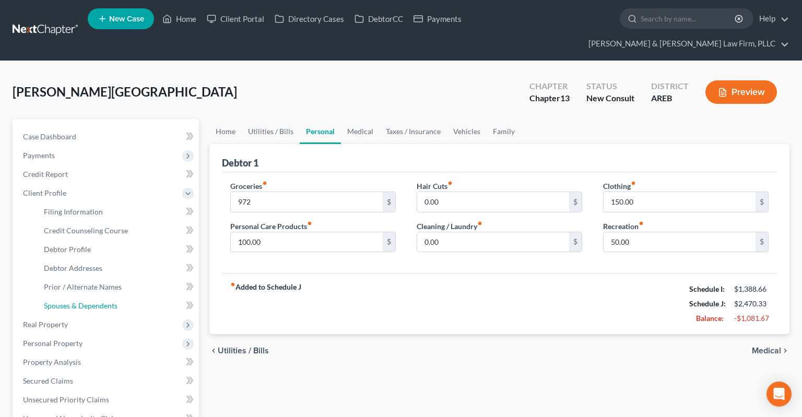
drag, startPoint x: 119, startPoint y: 287, endPoint x: 240, endPoint y: 241, distance: 130.3
click at [120, 297] on link "Spouses & Dependents" at bounding box center [118, 306] width 164 height 19
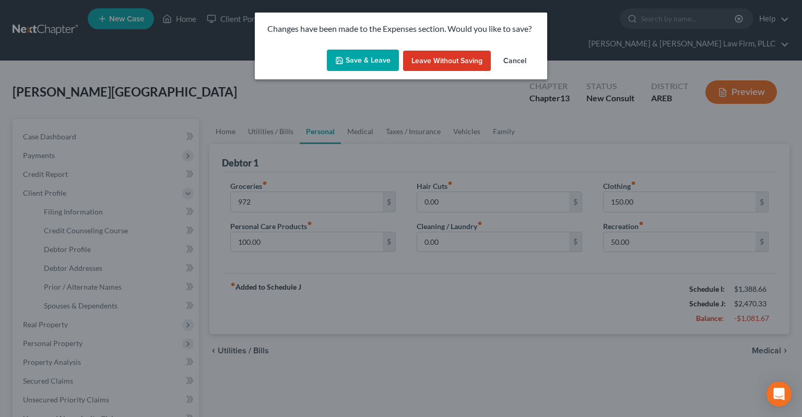
click at [360, 65] on button "Save & Leave" at bounding box center [363, 61] width 72 height 22
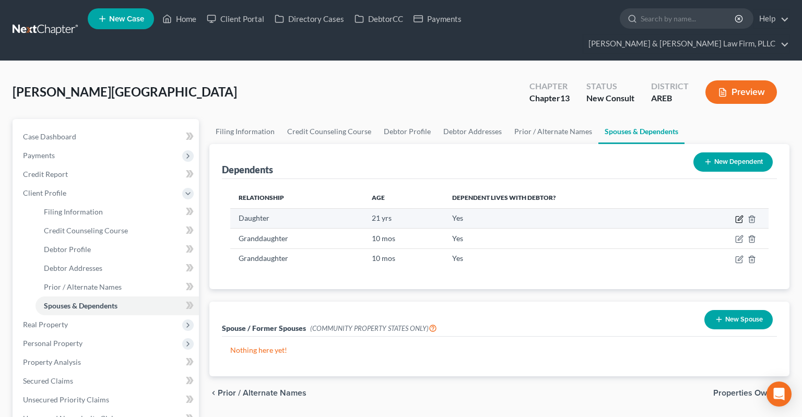
click at [740, 215] on icon "button" at bounding box center [740, 219] width 8 height 8
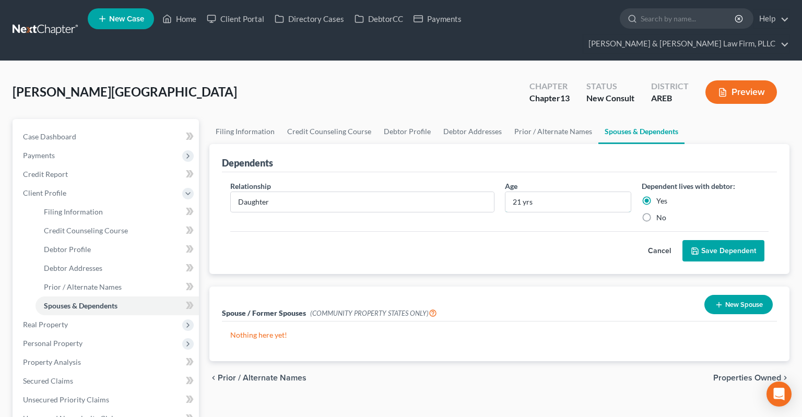
click at [520, 192] on input "21 yrs" at bounding box center [569, 202] width 126 height 20
click at [557, 119] on link "Prior / Alternate Names" at bounding box center [553, 131] width 90 height 25
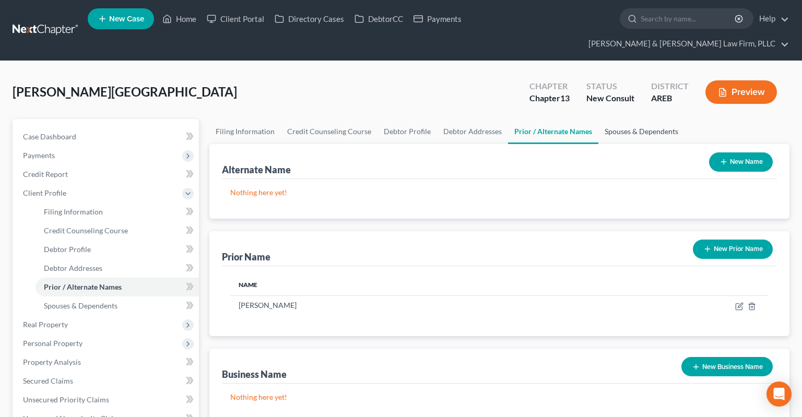
click at [615, 119] on link "Spouses & Dependents" at bounding box center [642, 131] width 86 height 25
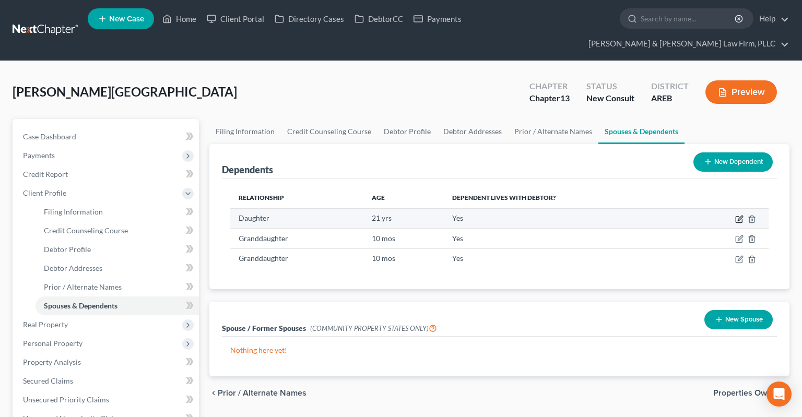
click at [737, 215] on icon "button" at bounding box center [740, 219] width 8 height 8
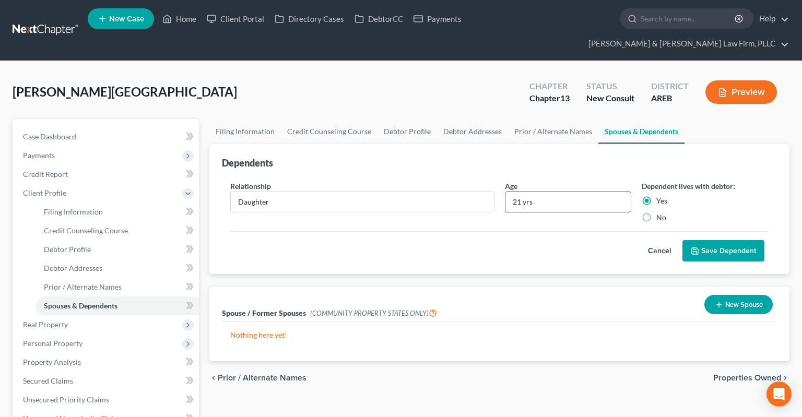
click at [521, 192] on input "21 yrs" at bounding box center [569, 202] width 126 height 20
drag, startPoint x: 712, startPoint y: 240, endPoint x: 712, endPoint y: 222, distance: 18.8
click at [714, 240] on button "Save Dependent" at bounding box center [724, 251] width 82 height 22
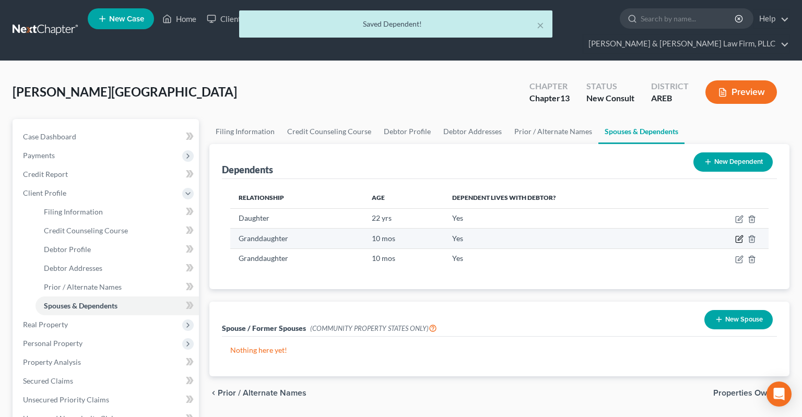
click at [742, 237] on icon "button" at bounding box center [739, 240] width 6 height 6
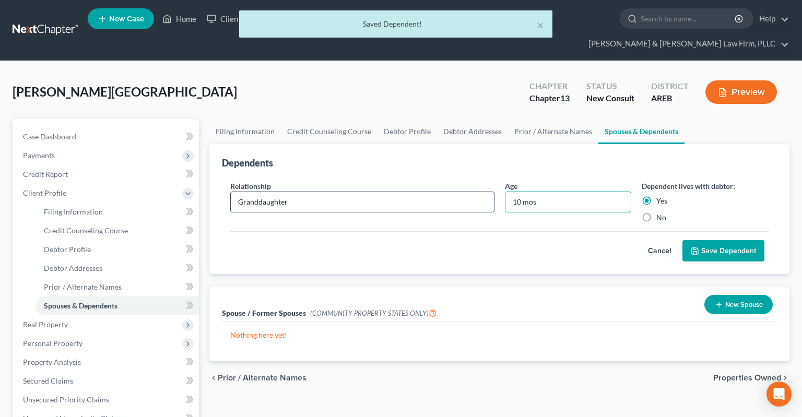
drag, startPoint x: 545, startPoint y: 182, endPoint x: 451, endPoint y: 190, distance: 94.3
click at [506, 192] on input "10 mos" at bounding box center [569, 202] width 126 height 20
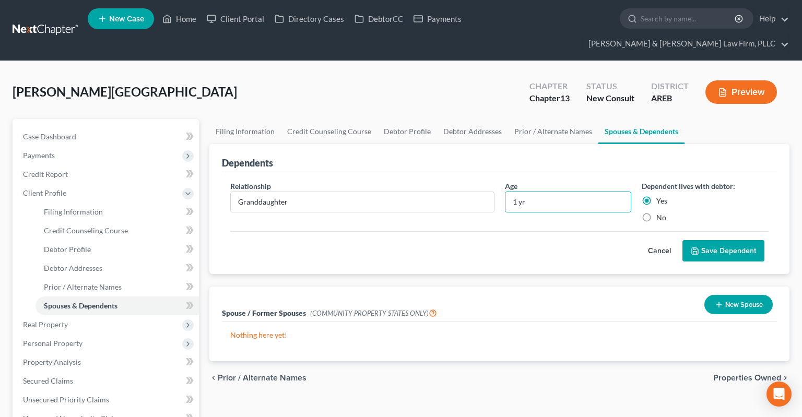
click at [718, 240] on button "Save Dependent" at bounding box center [724, 251] width 82 height 22
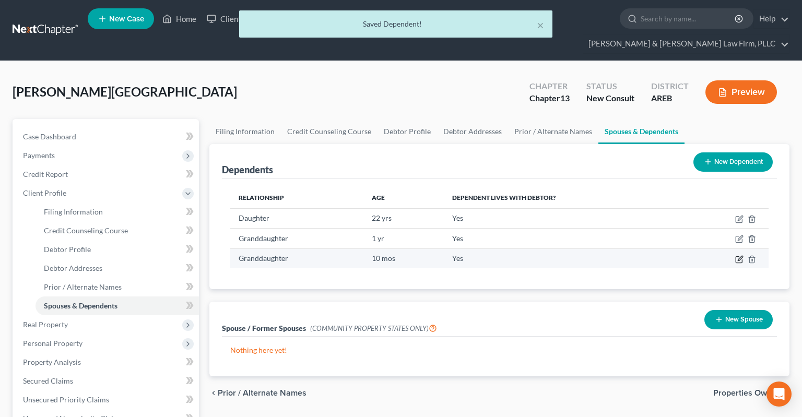
click at [737, 255] on icon "button" at bounding box center [740, 259] width 8 height 8
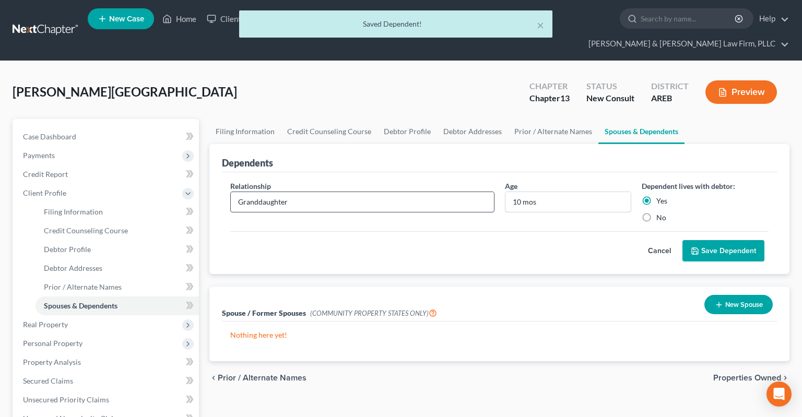
drag, startPoint x: 443, startPoint y: 181, endPoint x: 424, endPoint y: 182, distance: 19.4
click at [506, 192] on input "10 mos" at bounding box center [569, 202] width 126 height 20
drag, startPoint x: 730, startPoint y: 233, endPoint x: 609, endPoint y: 198, distance: 126.2
click at [730, 240] on button "Save Dependent" at bounding box center [724, 251] width 82 height 22
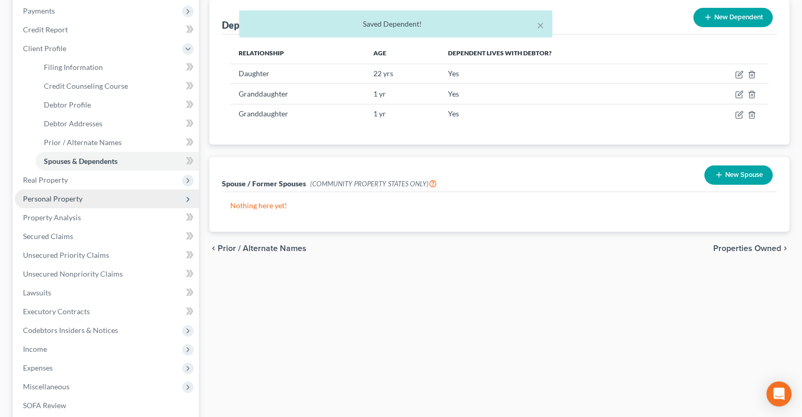
scroll to position [165, 0]
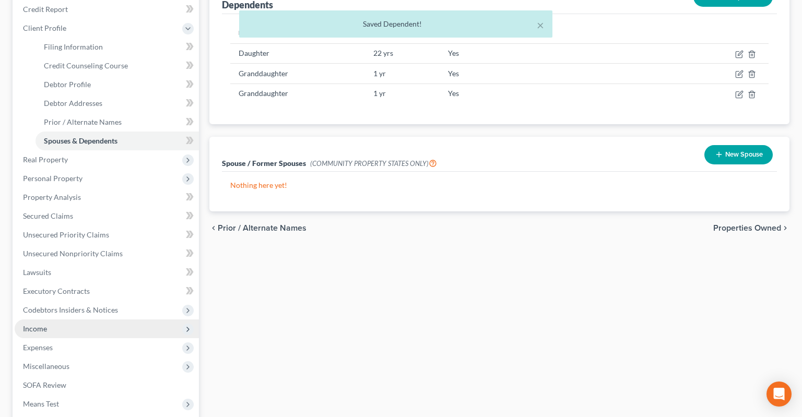
click at [104, 320] on span "Income" at bounding box center [107, 329] width 184 height 19
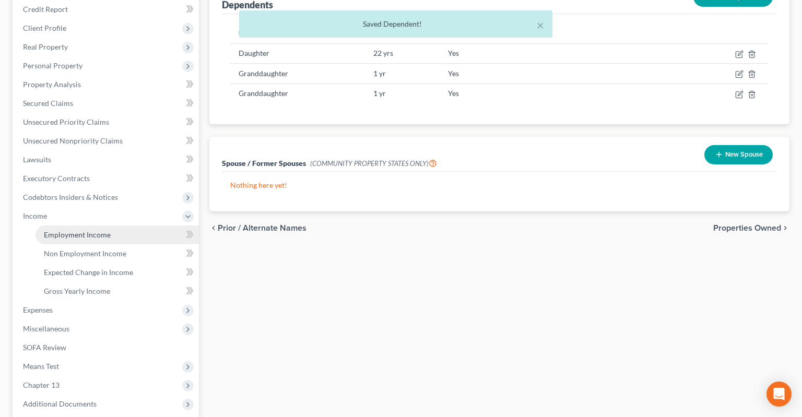
click at [126, 226] on link "Employment Income" at bounding box center [118, 235] width 164 height 19
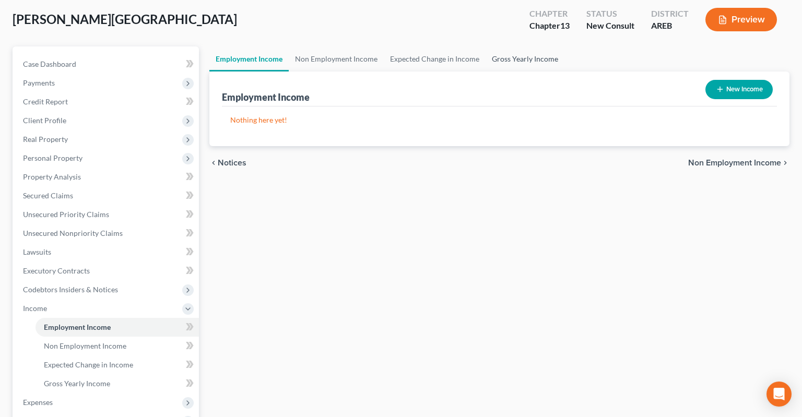
scroll to position [55, 0]
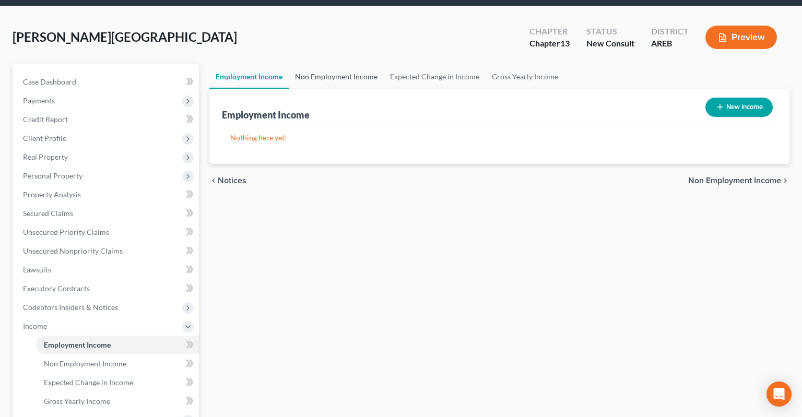
click at [372, 64] on link "Non Employment Income" at bounding box center [336, 76] width 95 height 25
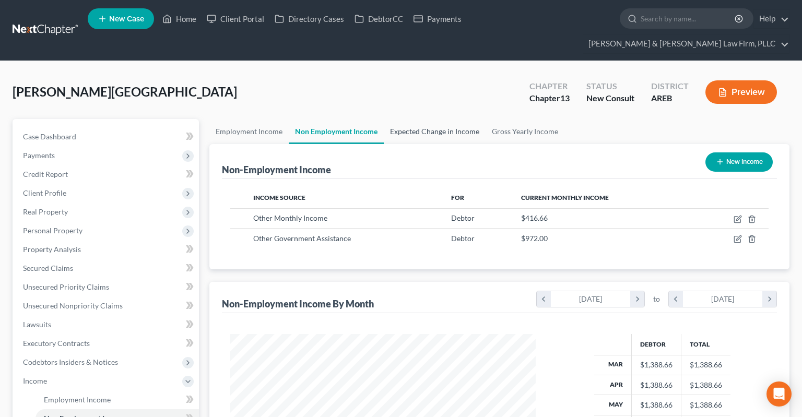
scroll to position [187, 326]
click at [422, 119] on link "Expected Change in Income" at bounding box center [435, 131] width 102 height 25
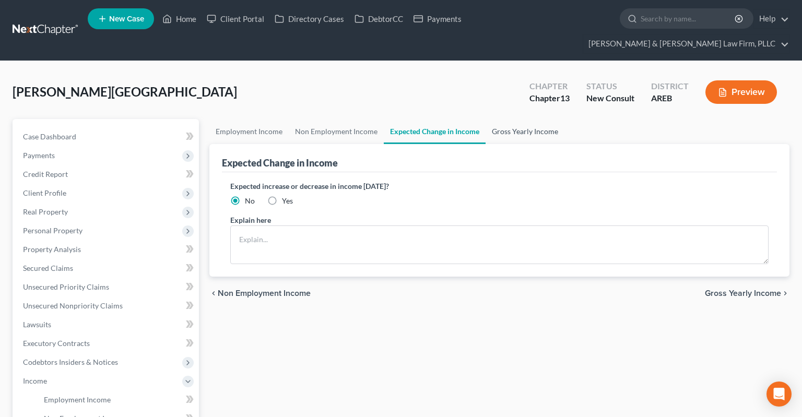
click at [515, 119] on link "Gross Yearly Income" at bounding box center [525, 131] width 79 height 25
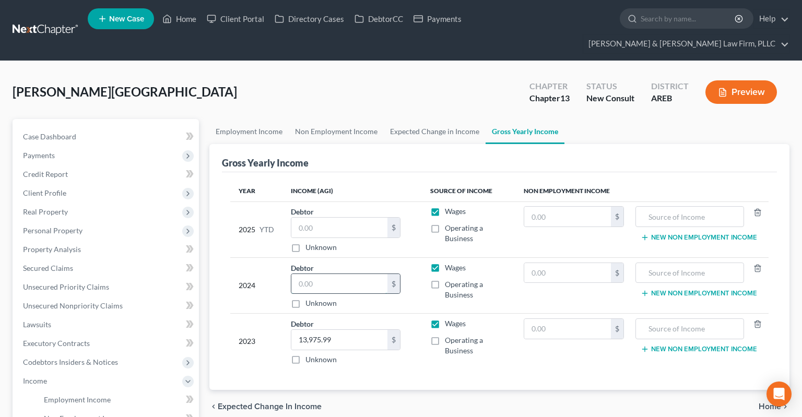
click at [332, 274] on input "text" at bounding box center [340, 284] width 96 height 20
drag, startPoint x: 401, startPoint y: 397, endPoint x: 413, endPoint y: 380, distance: 20.2
click at [401, 395] on div "chevron_left Expected Change in Income Home chevron_right" at bounding box center [500, 406] width 580 height 33
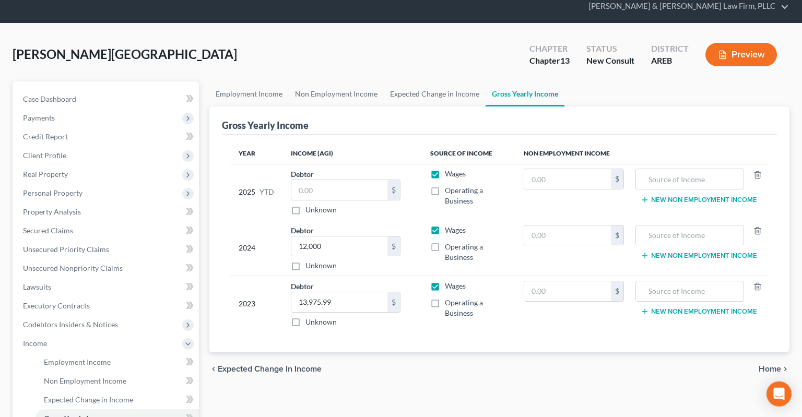
scroll to position [55, 0]
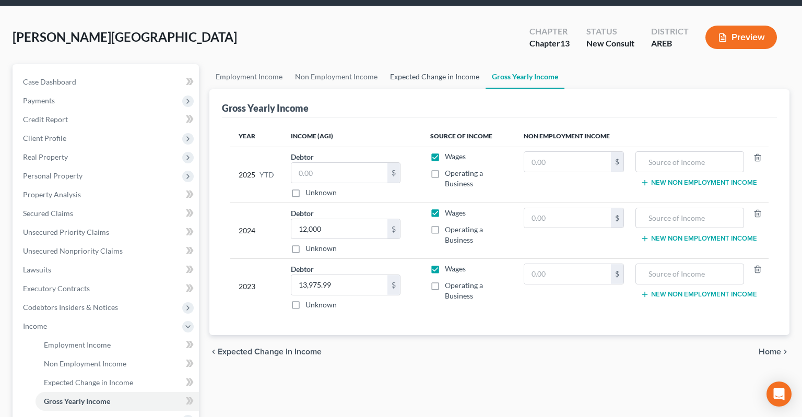
click at [452, 67] on link "Expected Change in Income" at bounding box center [435, 76] width 102 height 25
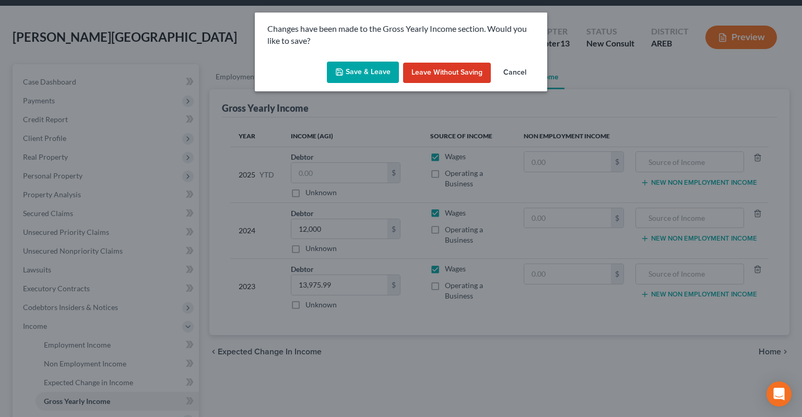
click at [379, 69] on button "Save & Leave" at bounding box center [363, 73] width 72 height 22
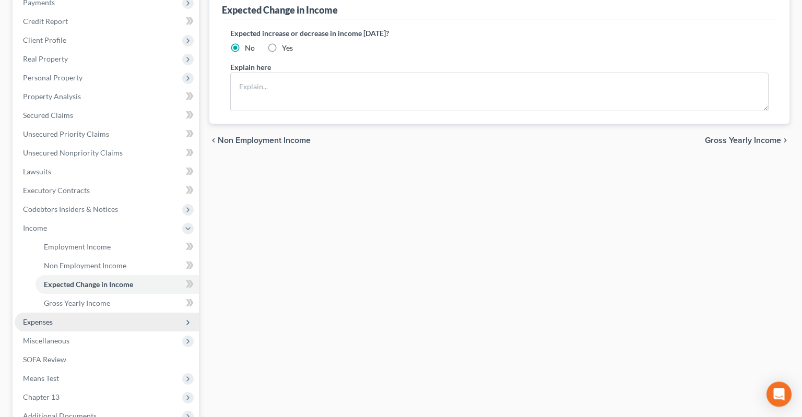
scroll to position [220, 0]
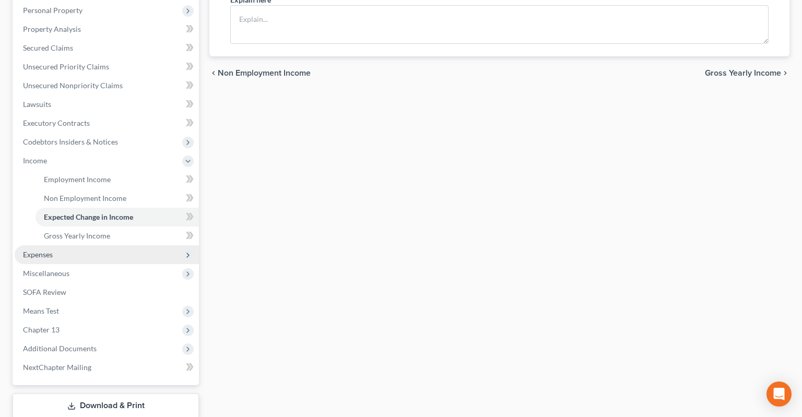
click at [73, 246] on span "Expenses" at bounding box center [107, 255] width 184 height 19
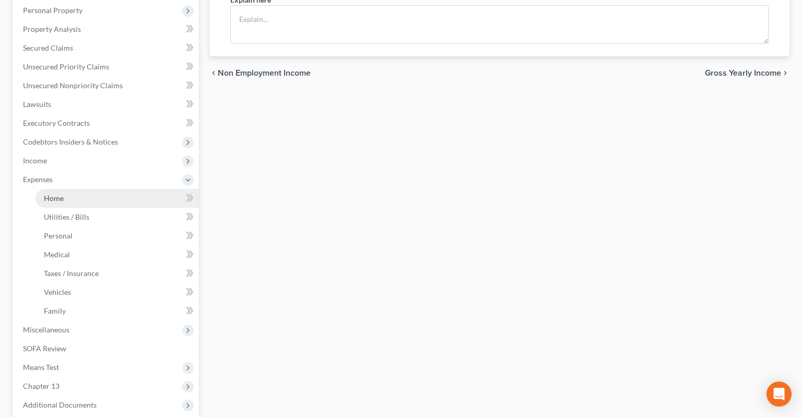
click at [86, 189] on link "Home" at bounding box center [118, 198] width 164 height 19
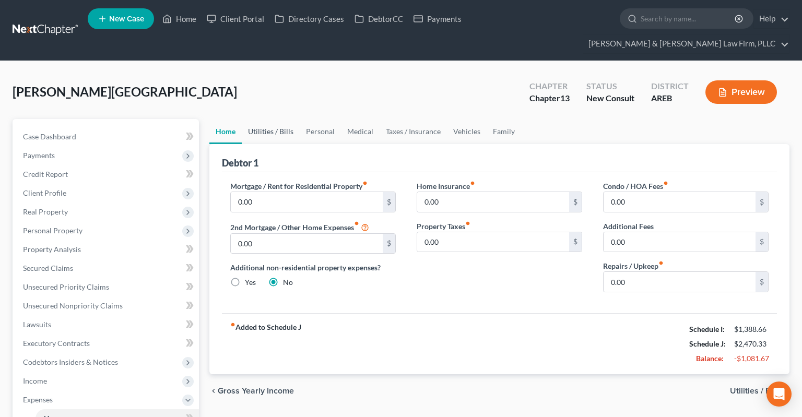
click at [279, 119] on link "Utilities / Bills" at bounding box center [271, 131] width 58 height 25
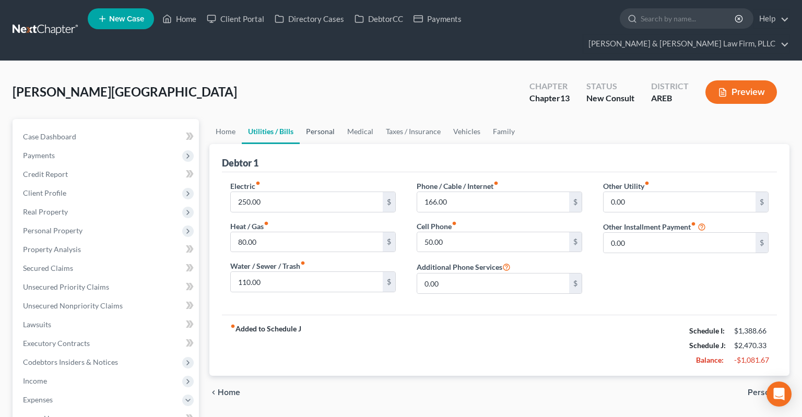
drag, startPoint x: 304, startPoint y: 111, endPoint x: 317, endPoint y: 118, distance: 14.0
click at [305, 119] on link "Personal" at bounding box center [320, 131] width 41 height 25
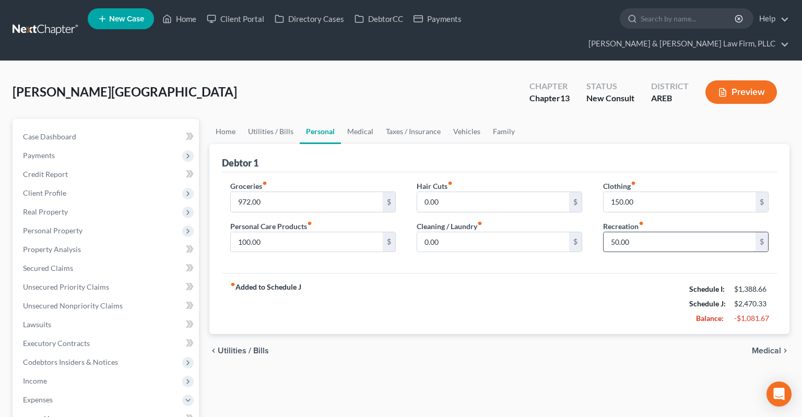
click at [650, 232] on input "50.00" at bounding box center [680, 242] width 152 height 20
drag, startPoint x: 356, startPoint y: 115, endPoint x: 371, endPoint y: 120, distance: 15.4
click at [356, 119] on link "Medical" at bounding box center [360, 131] width 39 height 25
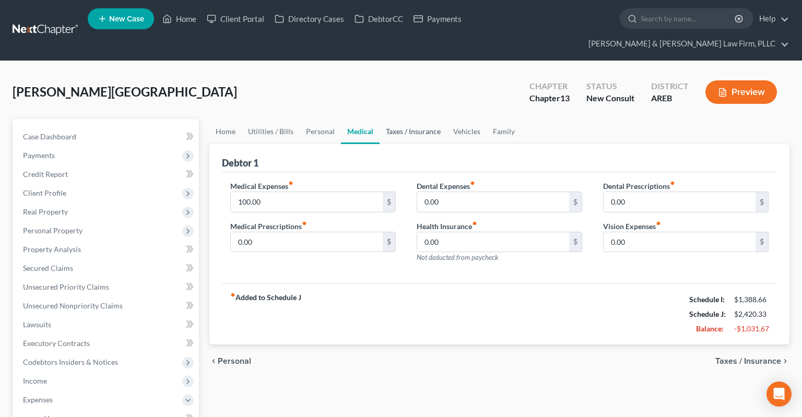
click at [393, 119] on link "Taxes / Insurance" at bounding box center [413, 131] width 67 height 25
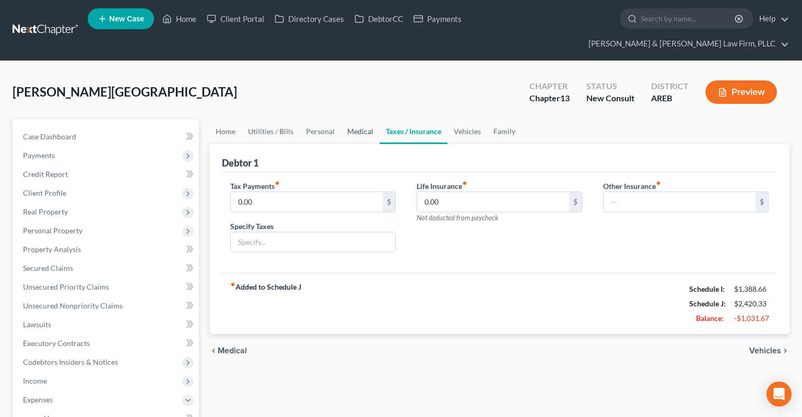
click at [354, 119] on link "Medical" at bounding box center [360, 131] width 39 height 25
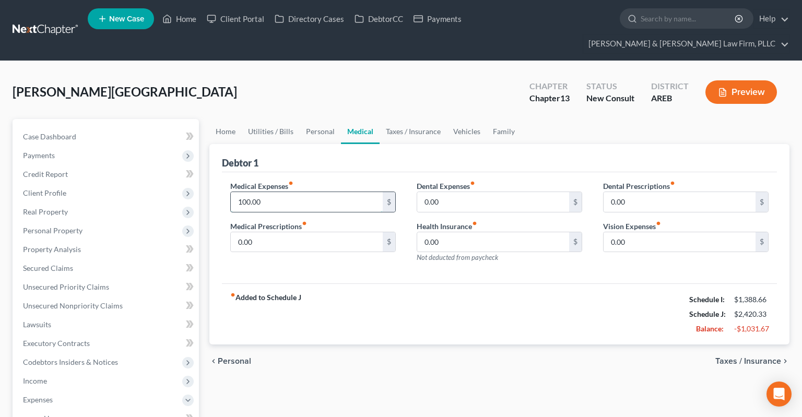
click at [317, 192] on input "100.00" at bounding box center [307, 202] width 152 height 20
click at [416, 123] on link "Taxes / Insurance" at bounding box center [413, 131] width 67 height 25
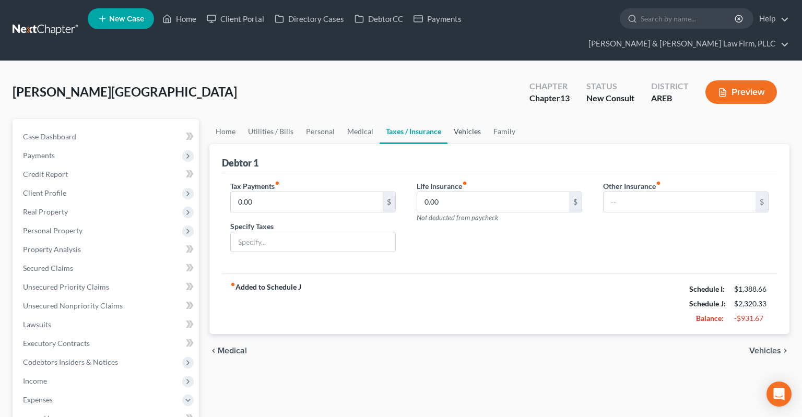
click at [470, 119] on link "Vehicles" at bounding box center [468, 131] width 40 height 25
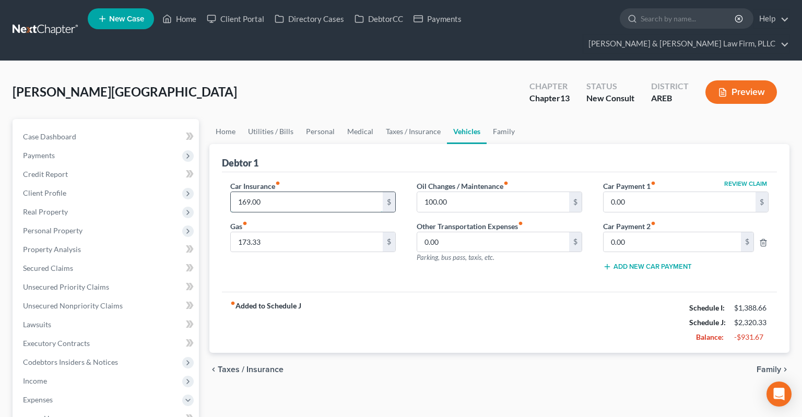
click at [325, 192] on input "169.00" at bounding box center [307, 202] width 152 height 20
click at [488, 119] on link "Family" at bounding box center [504, 131] width 34 height 25
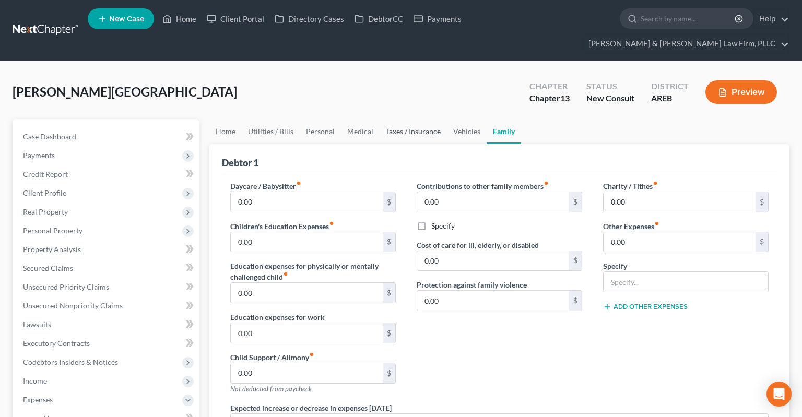
click at [442, 119] on link "Taxes / Insurance" at bounding box center [413, 131] width 67 height 25
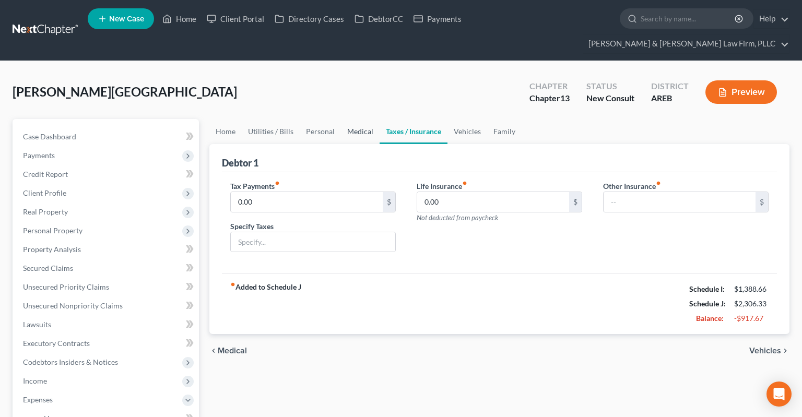
click at [375, 119] on link "Medical" at bounding box center [360, 131] width 39 height 25
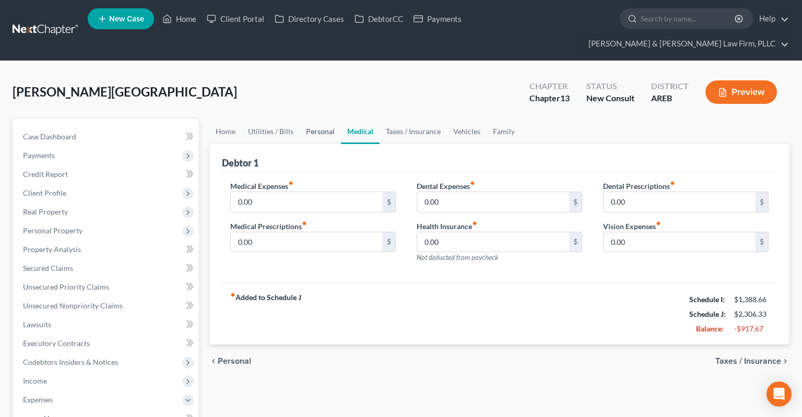
click at [310, 119] on link "Personal" at bounding box center [320, 131] width 41 height 25
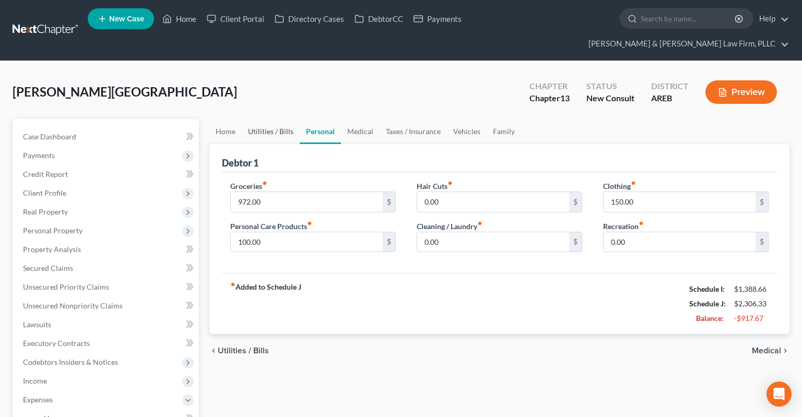
click at [280, 119] on link "Utilities / Bills" at bounding box center [271, 131] width 58 height 25
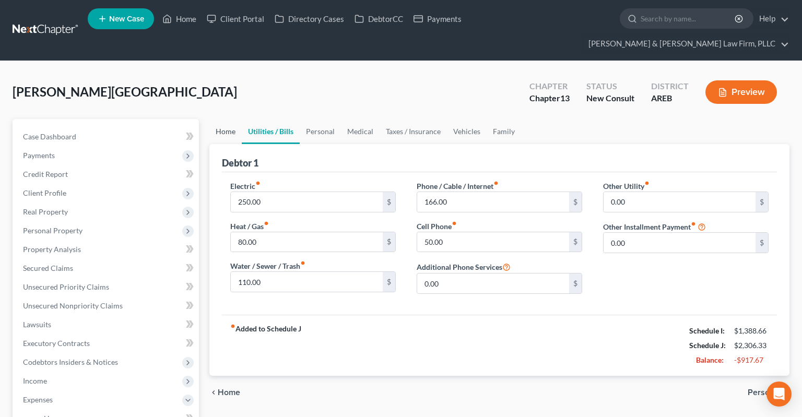
click at [230, 119] on link "Home" at bounding box center [226, 131] width 32 height 25
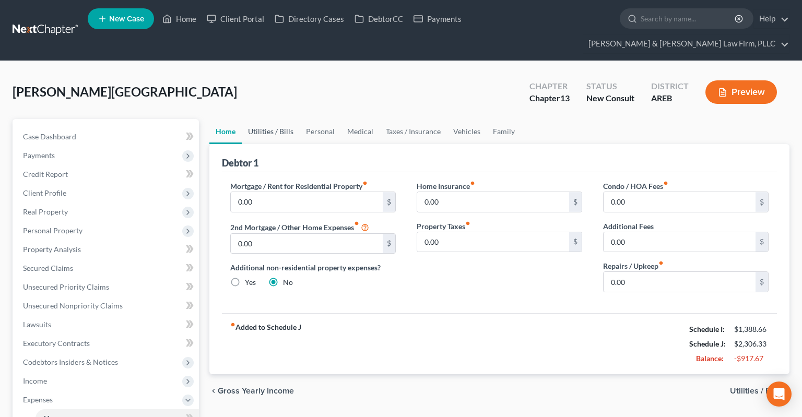
click at [260, 119] on link "Utilities / Bills" at bounding box center [271, 131] width 58 height 25
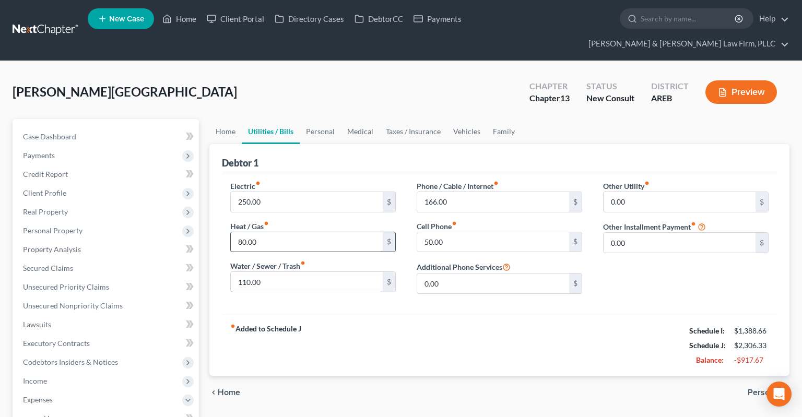
drag, startPoint x: 303, startPoint y: 257, endPoint x: 317, endPoint y: 215, distance: 44.6
click at [302, 272] on input "110.00" at bounding box center [307, 282] width 152 height 20
click at [316, 119] on link "Personal" at bounding box center [320, 131] width 41 height 25
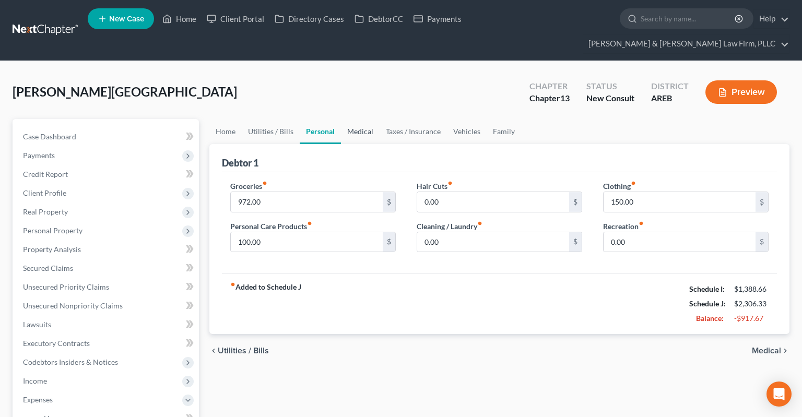
click at [352, 119] on link "Medical" at bounding box center [360, 131] width 39 height 25
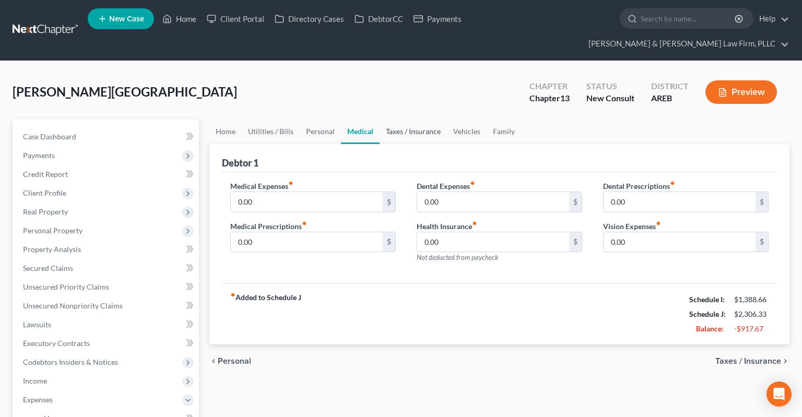
click at [394, 119] on link "Taxes / Insurance" at bounding box center [413, 131] width 67 height 25
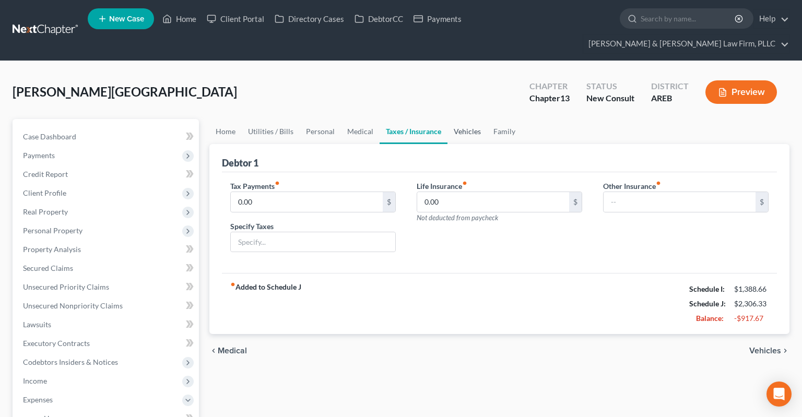
click at [449, 124] on link "Vehicles" at bounding box center [468, 131] width 40 height 25
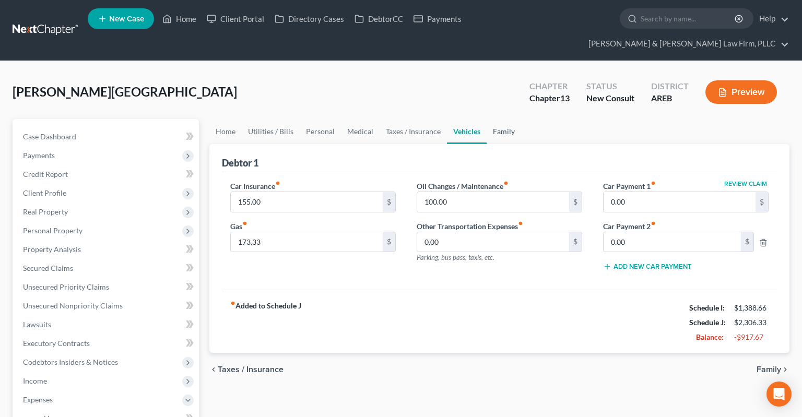
click at [498, 120] on link "Family" at bounding box center [504, 131] width 34 height 25
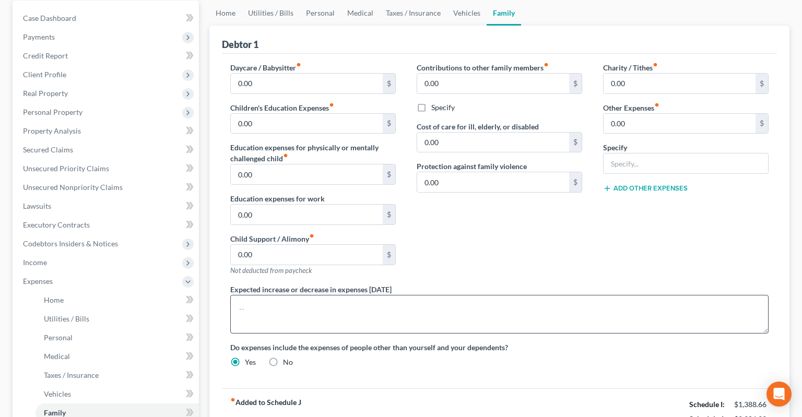
scroll to position [55, 0]
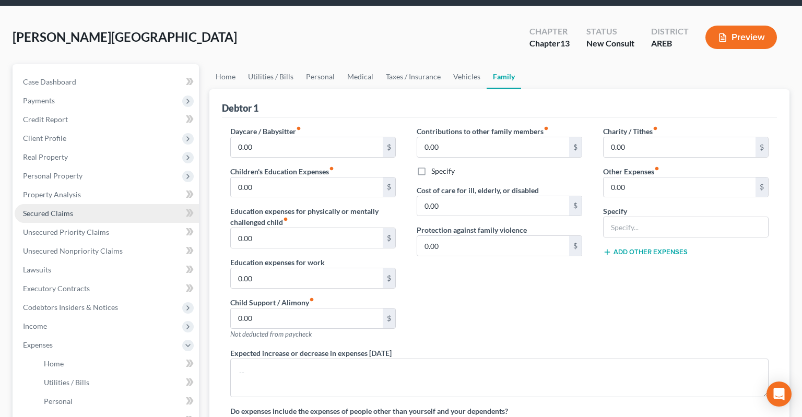
click at [106, 204] on link "Secured Claims" at bounding box center [107, 213] width 184 height 19
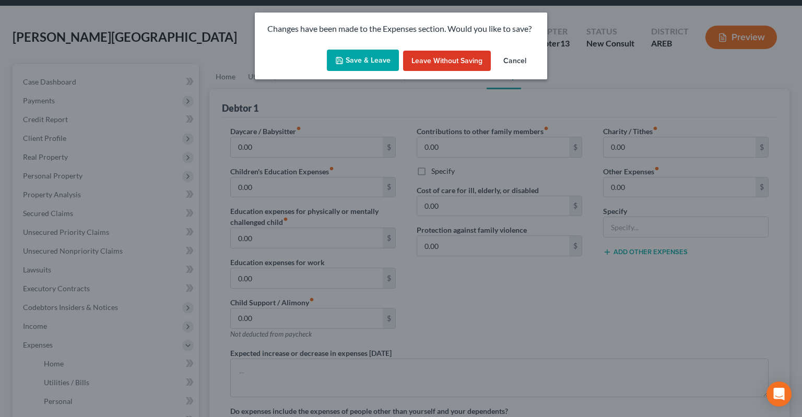
drag, startPoint x: 360, startPoint y: 60, endPoint x: 369, endPoint y: 68, distance: 12.2
click at [360, 60] on button "Save & Leave" at bounding box center [363, 61] width 72 height 22
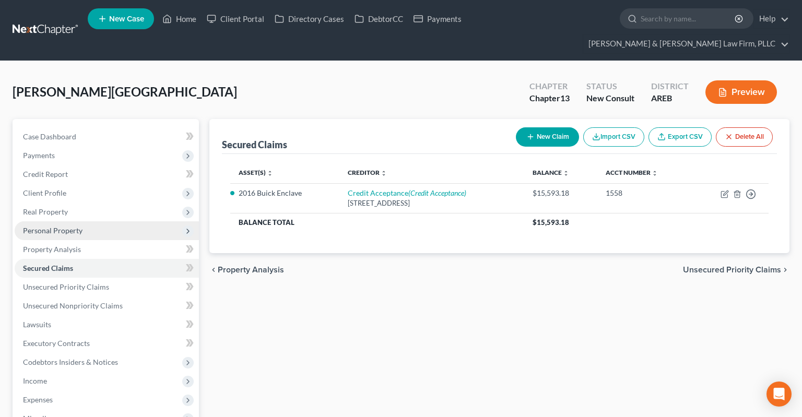
click at [121, 222] on span "Personal Property" at bounding box center [107, 231] width 184 height 19
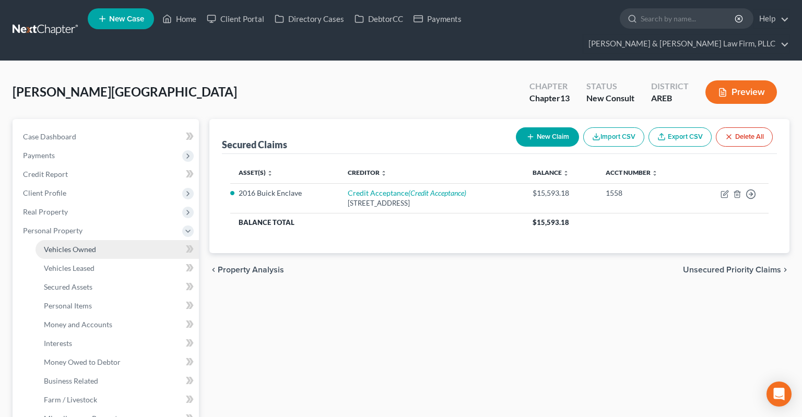
click at [119, 240] on link "Vehicles Owned" at bounding box center [118, 249] width 164 height 19
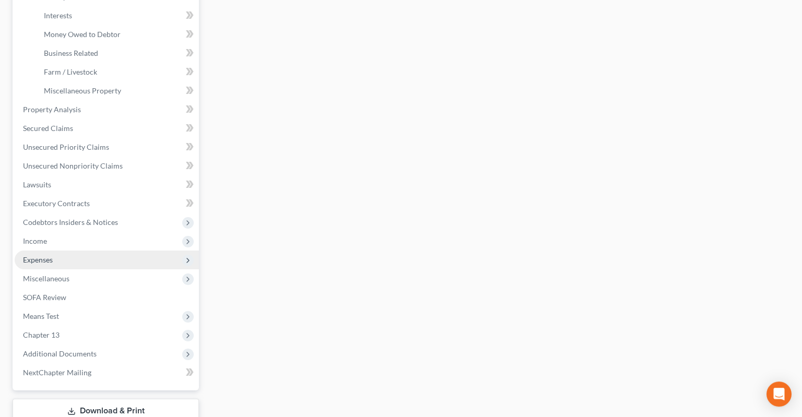
scroll to position [331, 0]
click at [87, 248] on span "Expenses" at bounding box center [107, 257] width 184 height 19
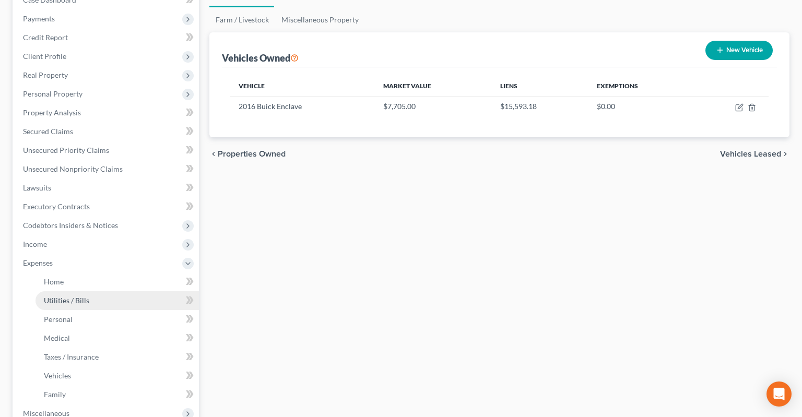
scroll to position [159, 0]
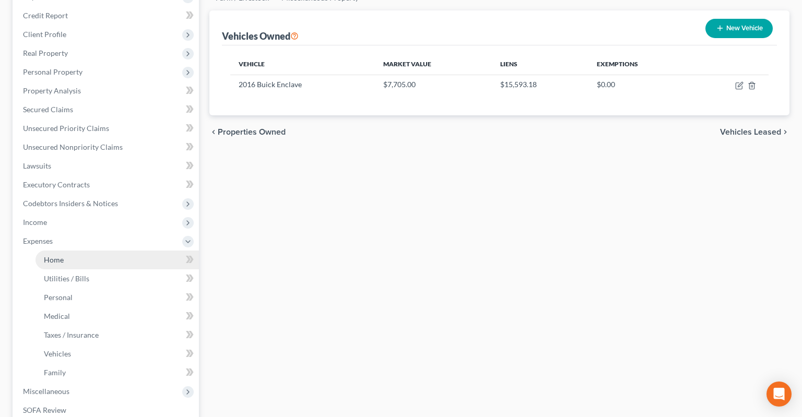
click at [124, 251] on link "Home" at bounding box center [118, 260] width 164 height 19
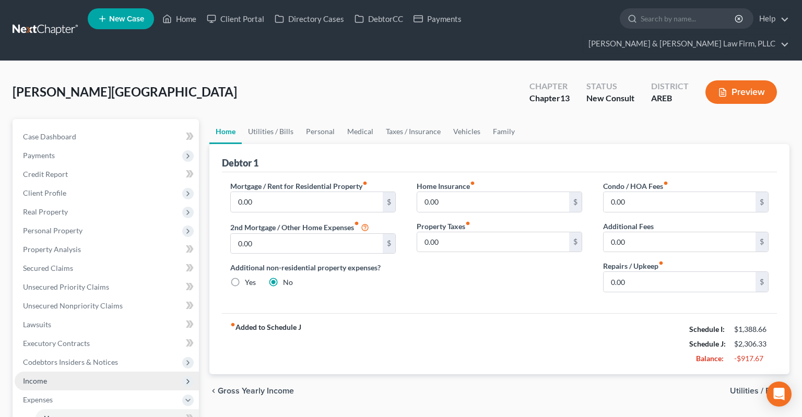
click at [55, 372] on span "Income" at bounding box center [107, 381] width 184 height 19
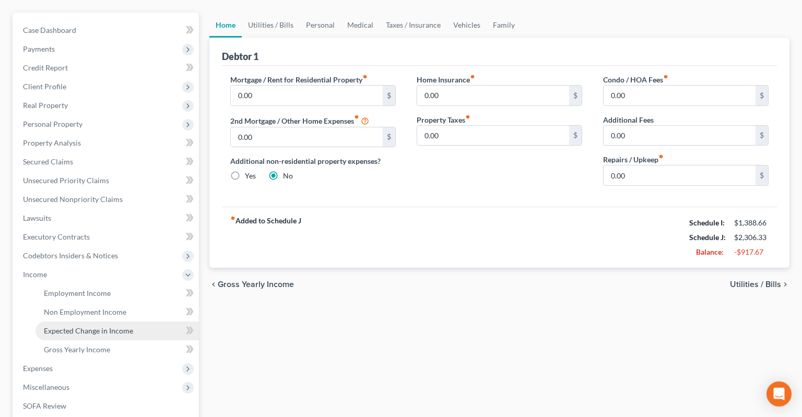
scroll to position [110, 0]
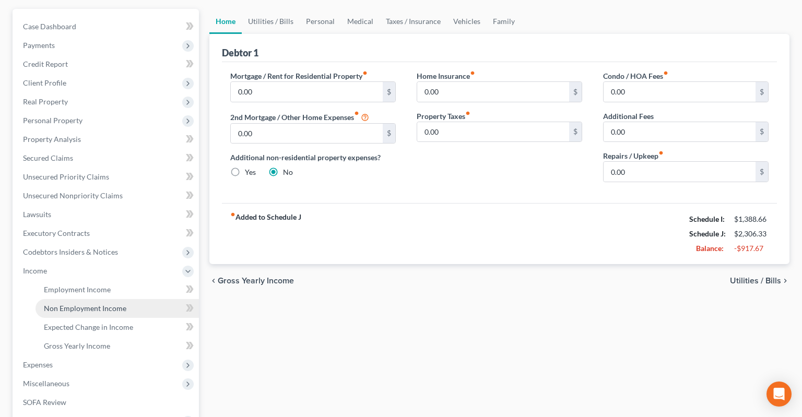
click at [111, 304] on span "Non Employment Income" at bounding box center [85, 308] width 83 height 9
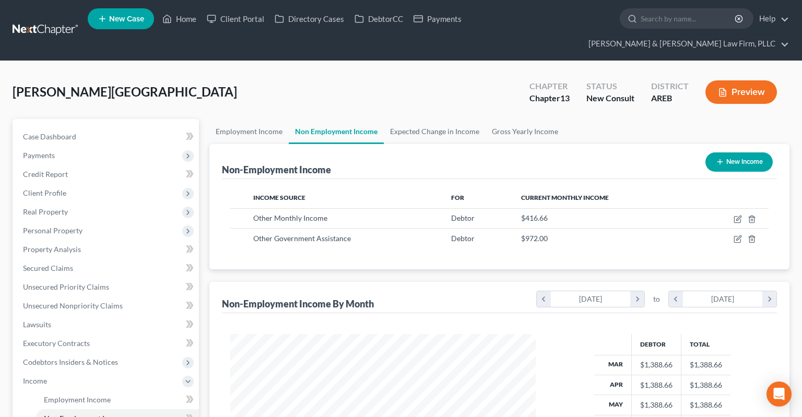
click at [734, 153] on button "New Income" at bounding box center [739, 162] width 67 height 19
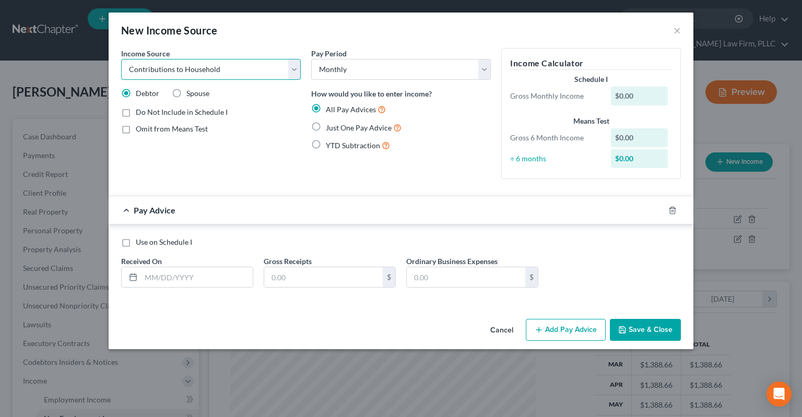
click option "Contributions to Household" at bounding box center [0, 0] width 0 height 0
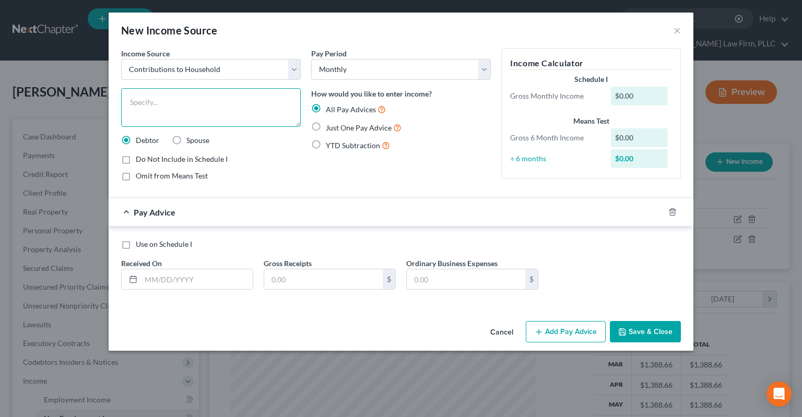
click at [231, 110] on textarea at bounding box center [211, 107] width 180 height 39
click at [331, 132] on span "Just One Pay Advice" at bounding box center [359, 127] width 66 height 9
click at [331, 129] on input "Just One Pay Advice" at bounding box center [333, 125] width 7 height 7
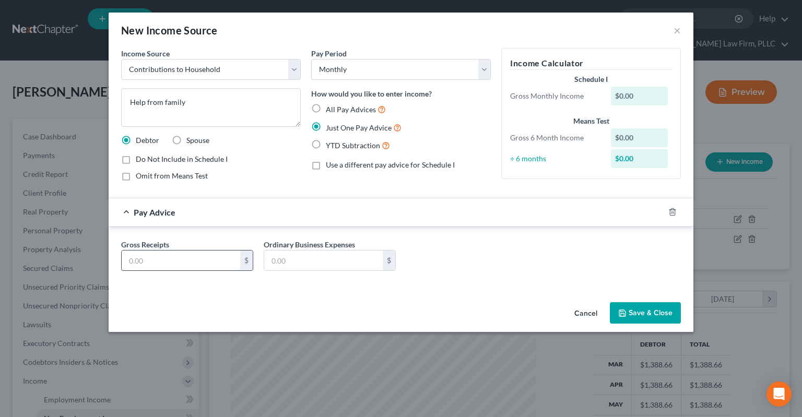
click at [213, 260] on input "text" at bounding box center [181, 261] width 119 height 20
click at [621, 307] on button "Save & Close" at bounding box center [645, 313] width 71 height 22
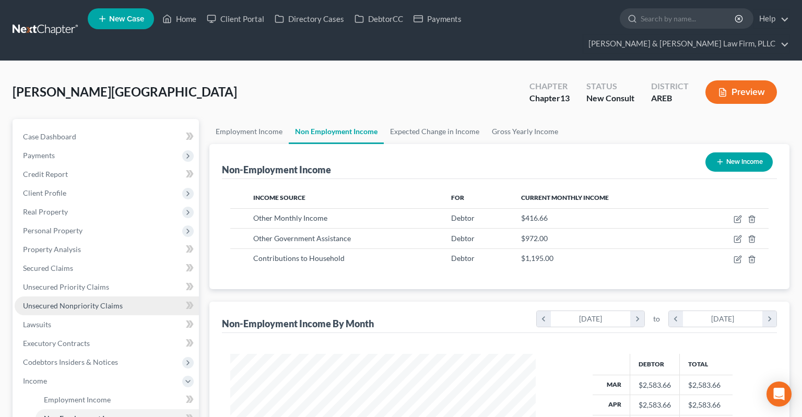
scroll to position [110, 0]
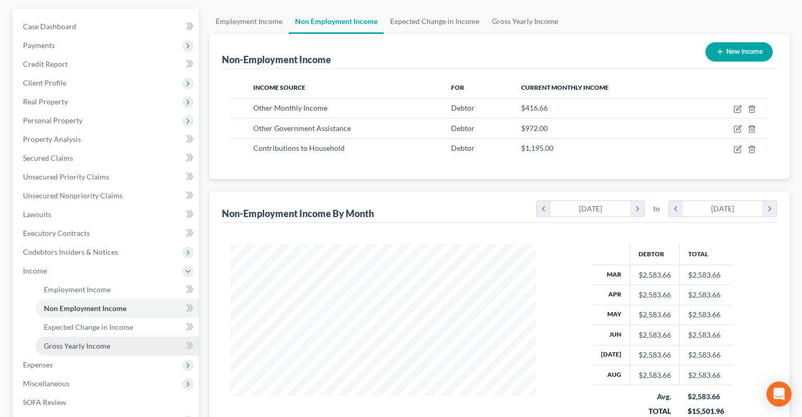
drag, startPoint x: 118, startPoint y: 343, endPoint x: 142, endPoint y: 335, distance: 25.4
click at [118, 356] on span "Expenses" at bounding box center [107, 365] width 184 height 19
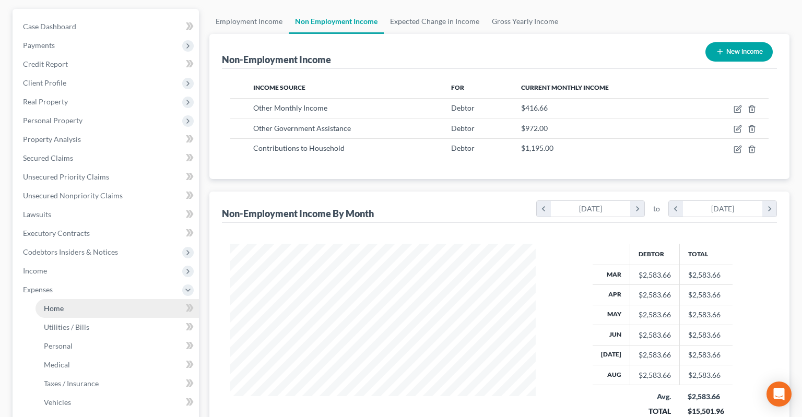
click at [112, 299] on link "Home" at bounding box center [118, 308] width 164 height 19
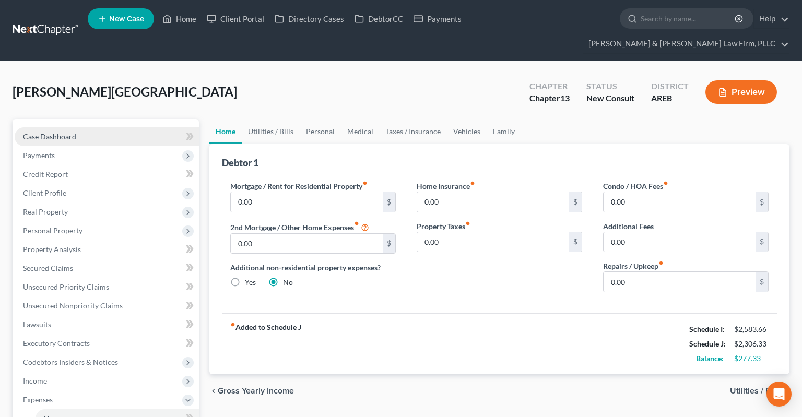
click at [145, 127] on link "Case Dashboard" at bounding box center [107, 136] width 184 height 19
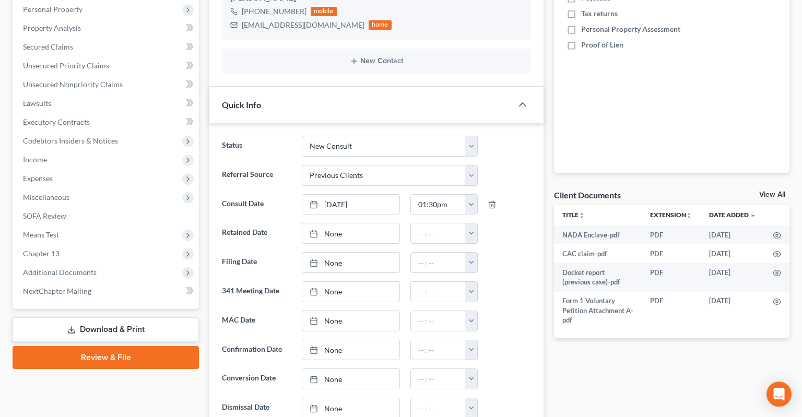
scroll to position [276, 0]
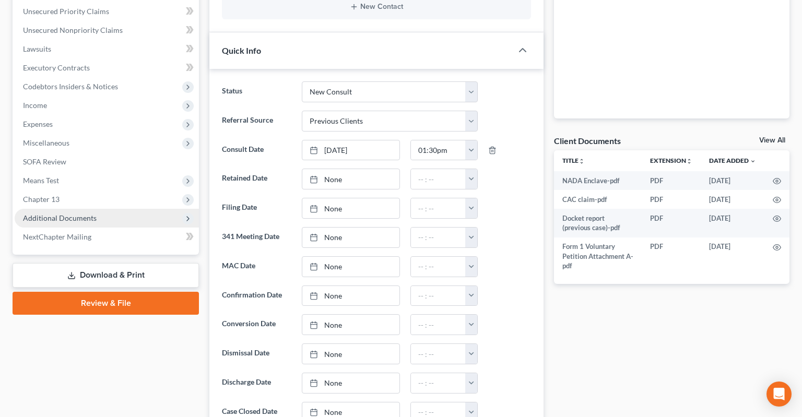
drag, startPoint x: 138, startPoint y: 206, endPoint x: 181, endPoint y: 203, distance: 42.4
click at [137, 209] on span "Additional Documents" at bounding box center [107, 218] width 184 height 19
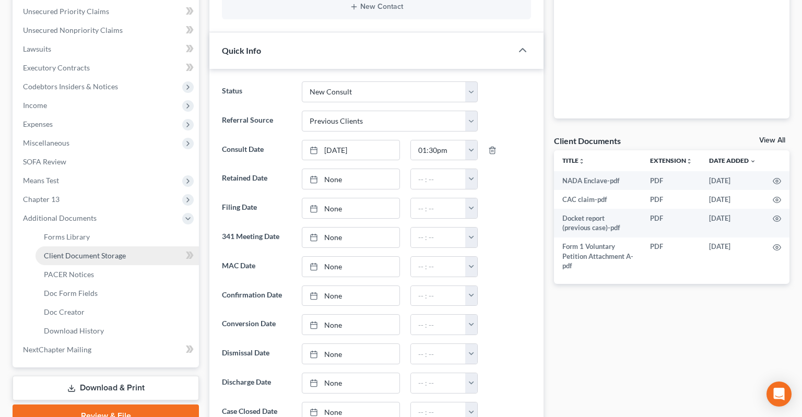
click at [143, 247] on link "Client Document Storage" at bounding box center [118, 256] width 164 height 19
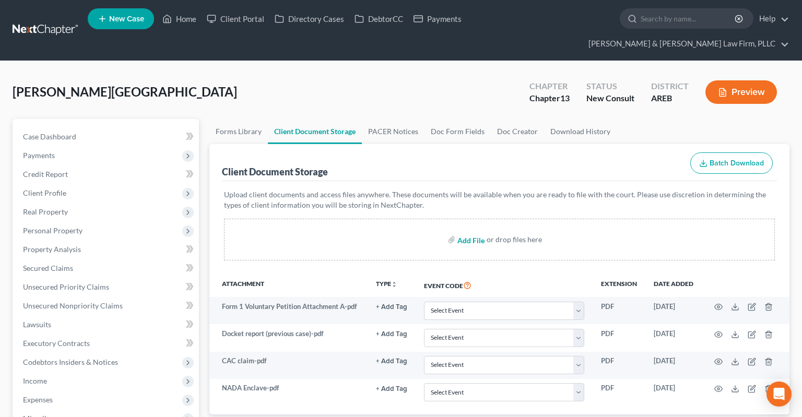
drag, startPoint x: 469, startPoint y: 223, endPoint x: 491, endPoint y: 223, distance: 22.5
click at [469, 230] on input "file" at bounding box center [470, 239] width 25 height 19
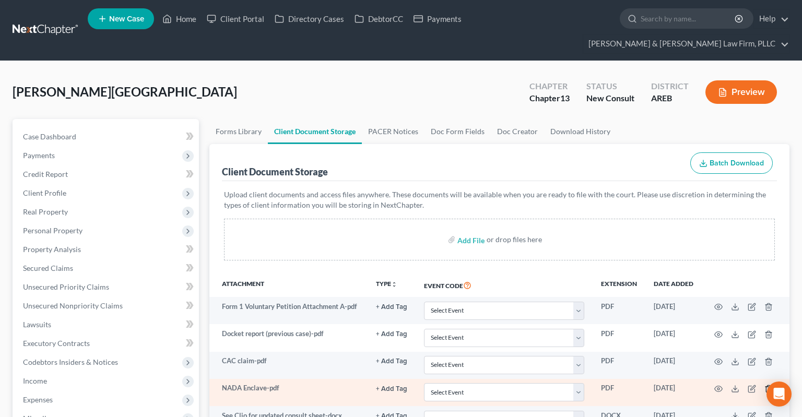
click at [765, 385] on icon "button" at bounding box center [769, 389] width 8 height 8
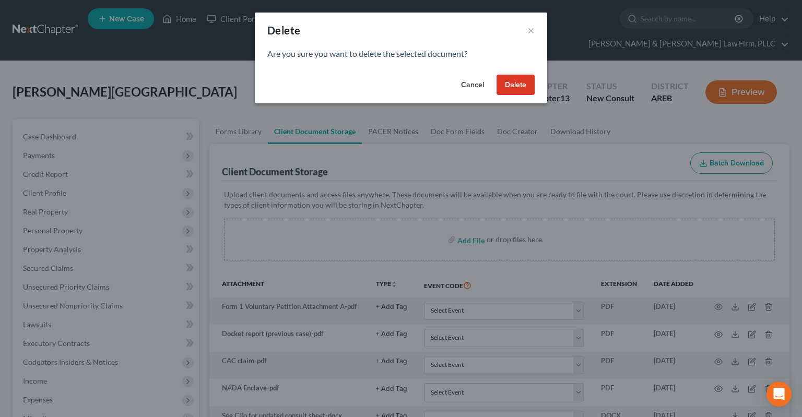
click at [515, 91] on button "Delete" at bounding box center [516, 85] width 38 height 21
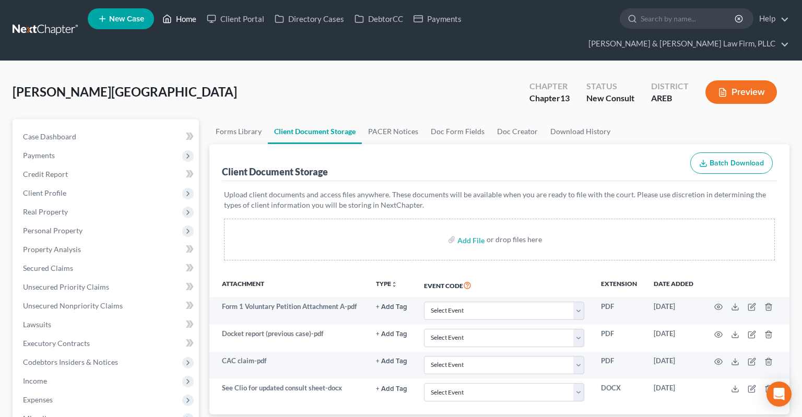
drag, startPoint x: 197, startPoint y: 24, endPoint x: 187, endPoint y: 18, distance: 11.2
click at [196, 22] on link "Home" at bounding box center [179, 18] width 44 height 19
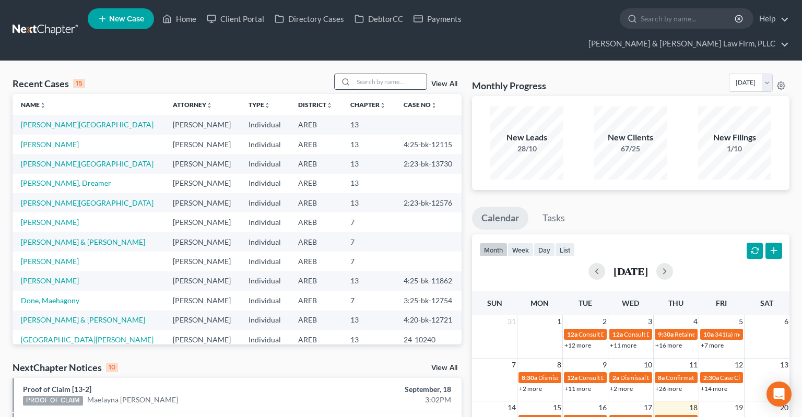
drag, startPoint x: 410, startPoint y: 58, endPoint x: 405, endPoint y: 62, distance: 5.6
click at [409, 74] on input "search" at bounding box center [390, 81] width 73 height 15
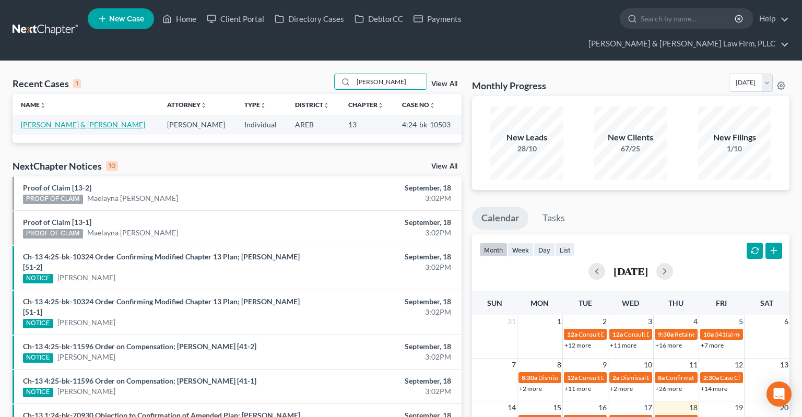
click at [42, 120] on link "[PERSON_NAME] & [PERSON_NAME]" at bounding box center [83, 124] width 124 height 9
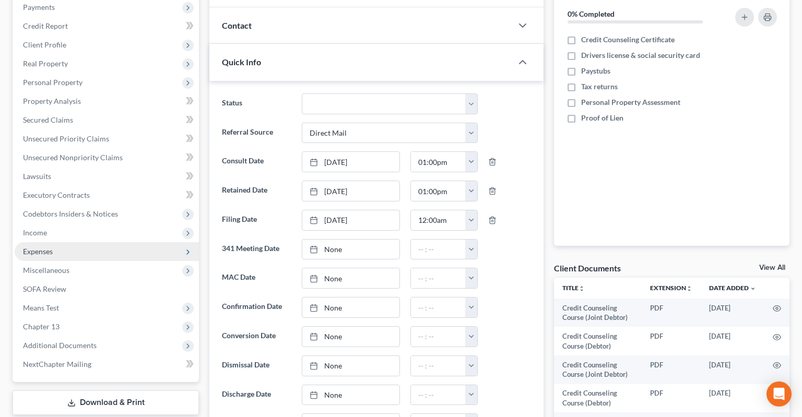
scroll to position [220, 0]
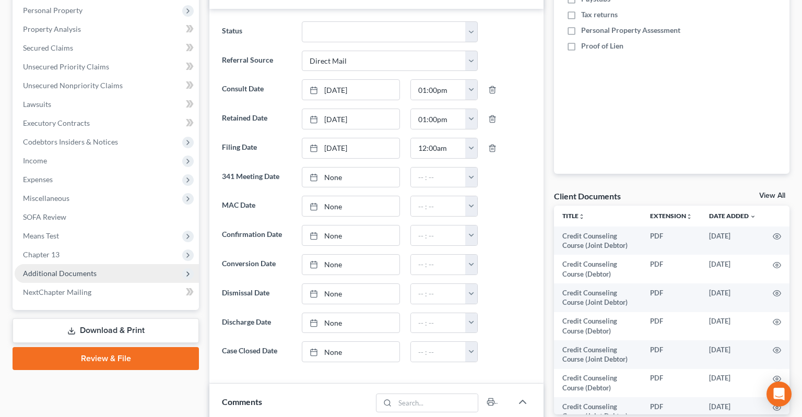
click at [97, 264] on span "Additional Documents" at bounding box center [107, 273] width 184 height 19
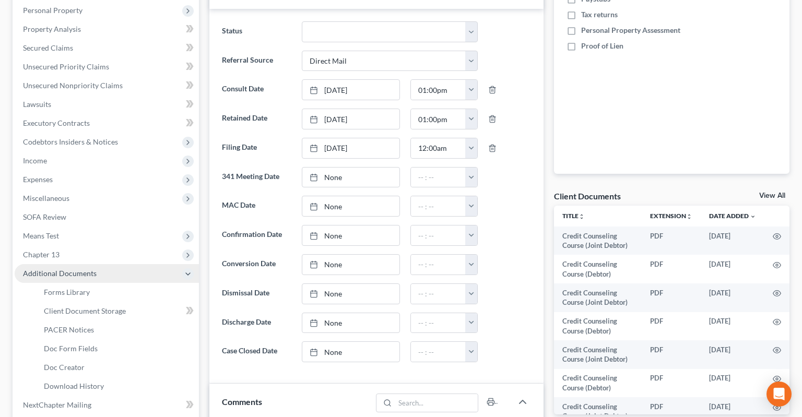
scroll to position [276, 0]
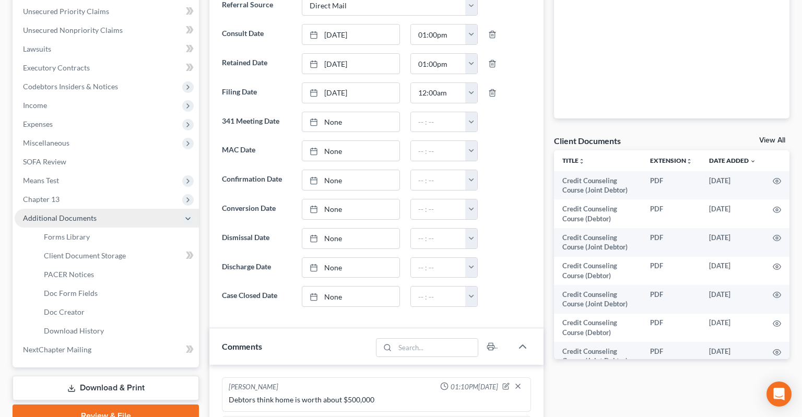
click at [116, 209] on span "Additional Documents" at bounding box center [107, 218] width 184 height 19
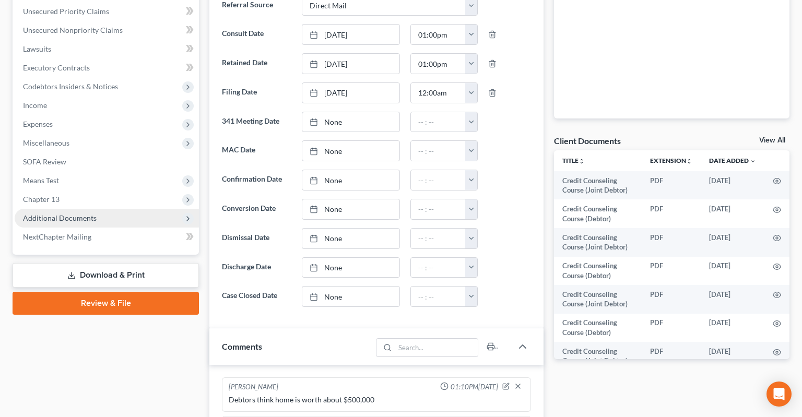
click at [101, 209] on span "Additional Documents" at bounding box center [107, 218] width 184 height 19
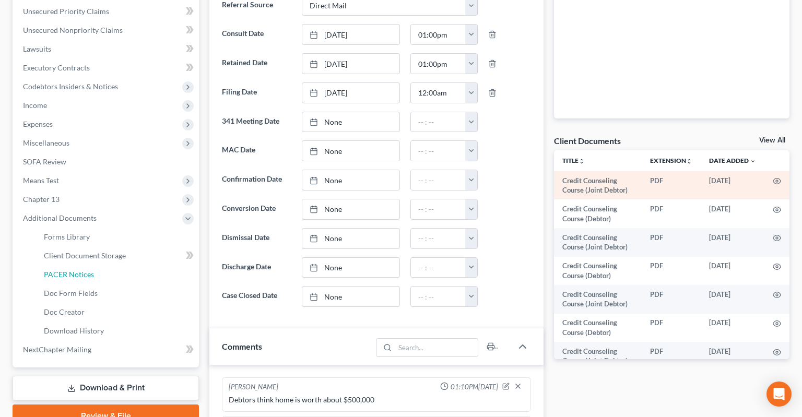
click at [135, 265] on link "PACER Notices" at bounding box center [118, 274] width 164 height 19
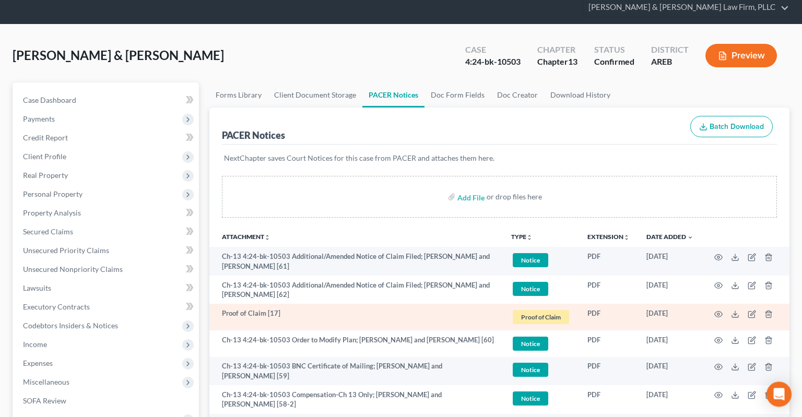
scroll to position [55, 0]
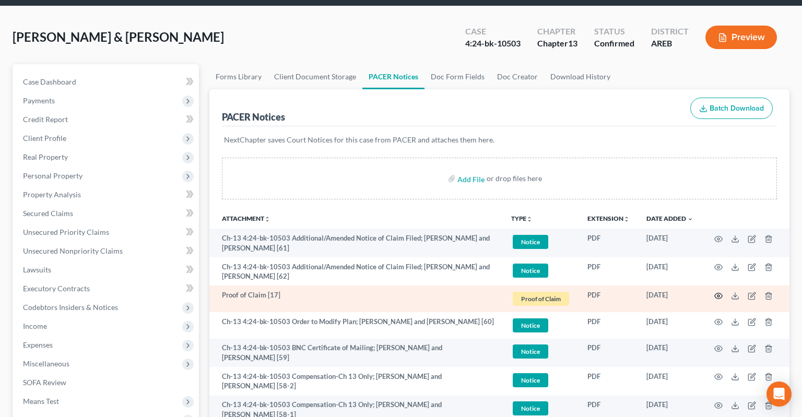
click at [720, 292] on icon "button" at bounding box center [719, 296] width 8 height 8
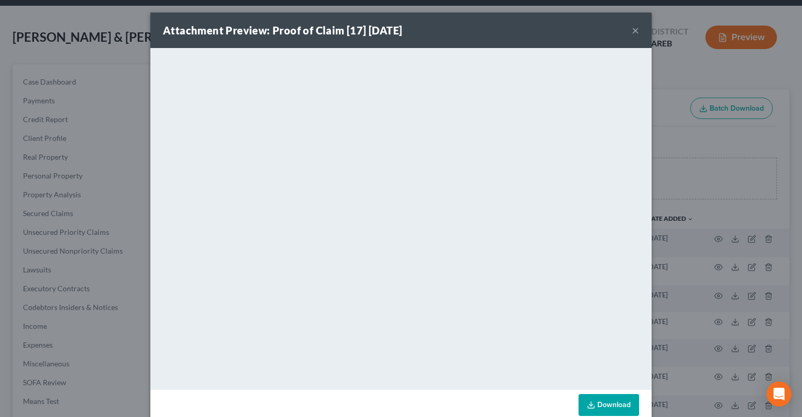
click at [635, 31] on button "×" at bounding box center [635, 30] width 7 height 13
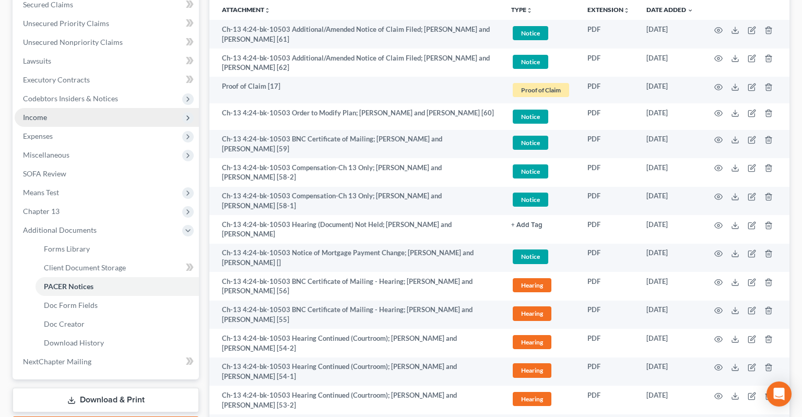
scroll to position [165, 0]
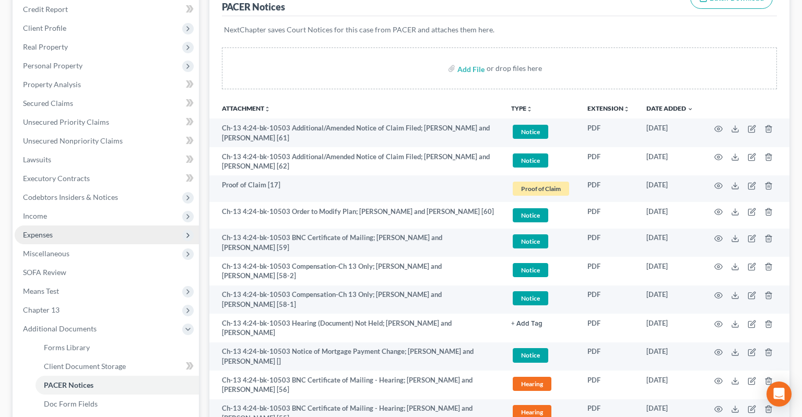
click at [110, 226] on span "Expenses" at bounding box center [107, 235] width 184 height 19
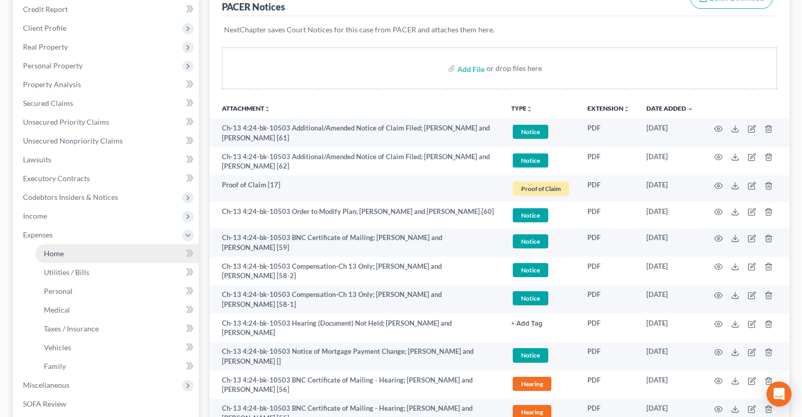
click at [141, 245] on link "Home" at bounding box center [118, 254] width 164 height 19
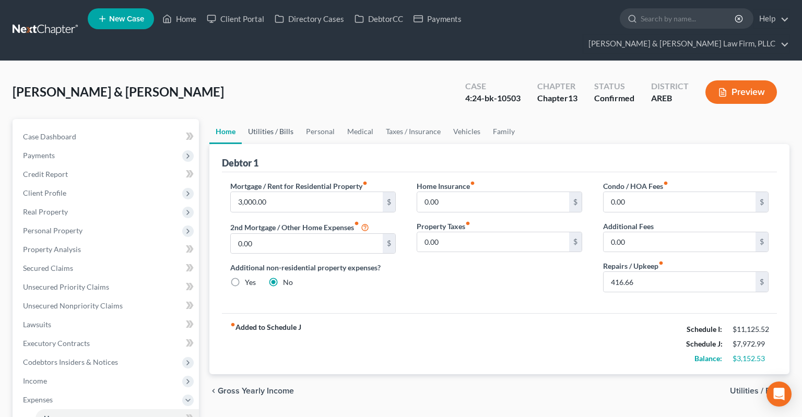
click at [292, 119] on link "Utilities / Bills" at bounding box center [271, 131] width 58 height 25
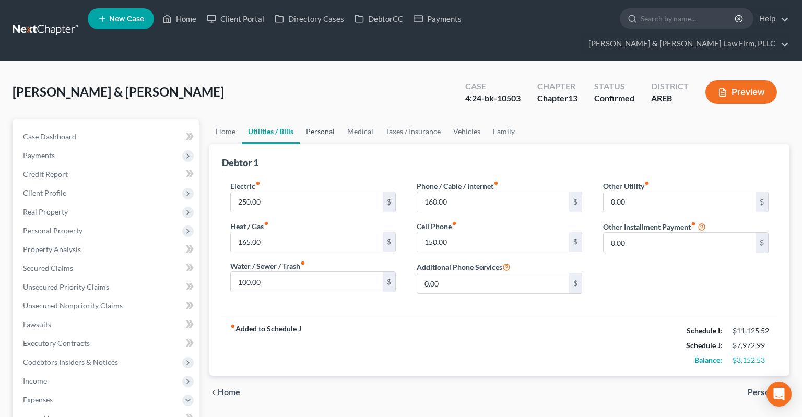
click at [324, 119] on link "Personal" at bounding box center [320, 131] width 41 height 25
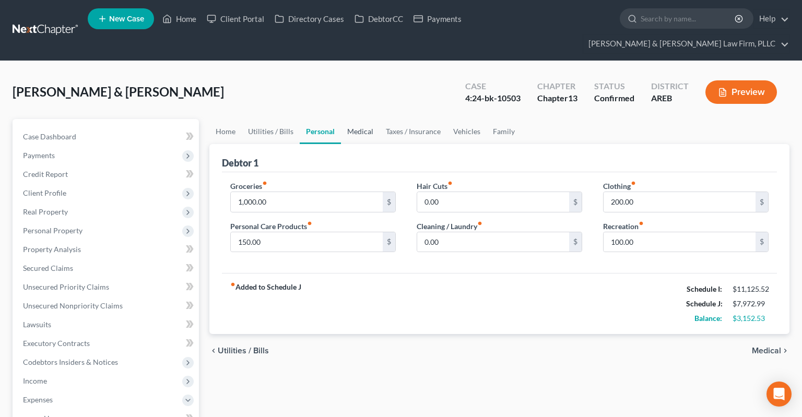
click at [365, 120] on link "Medical" at bounding box center [360, 131] width 39 height 25
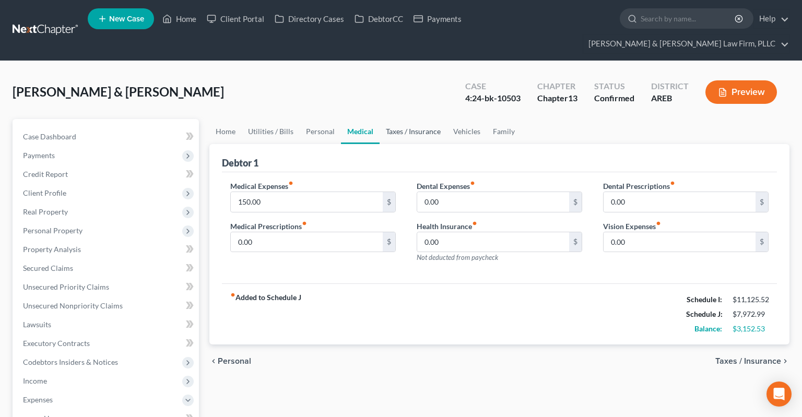
click at [402, 119] on link "Taxes / Insurance" at bounding box center [413, 131] width 67 height 25
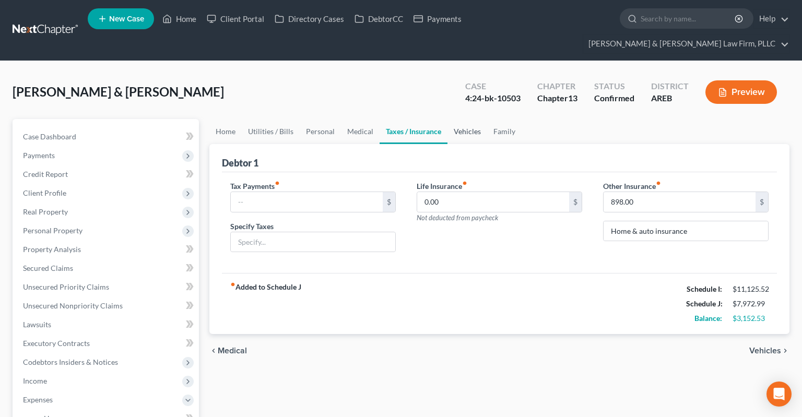
click at [469, 119] on link "Vehicles" at bounding box center [468, 131] width 40 height 25
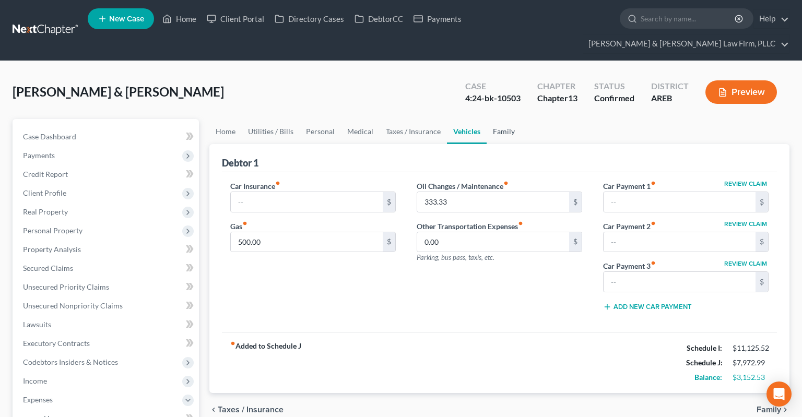
click at [504, 119] on link "Family" at bounding box center [504, 131] width 34 height 25
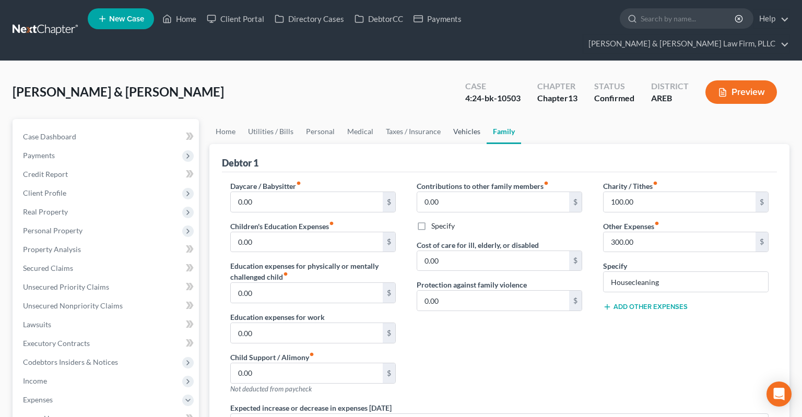
click at [453, 119] on link "Vehicles" at bounding box center [467, 131] width 40 height 25
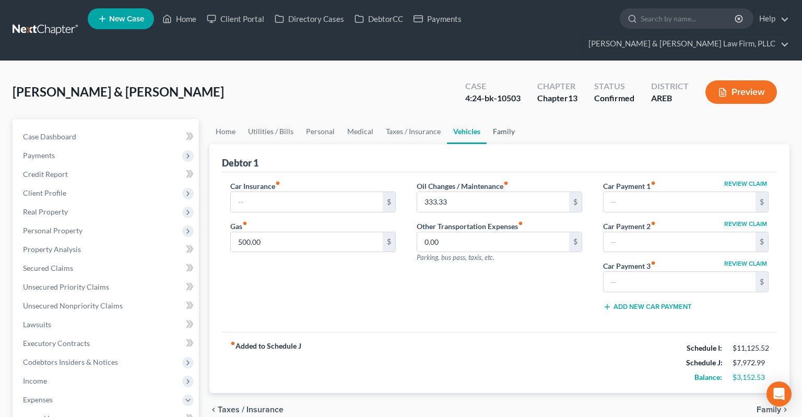
click at [509, 119] on link "Family" at bounding box center [504, 131] width 34 height 25
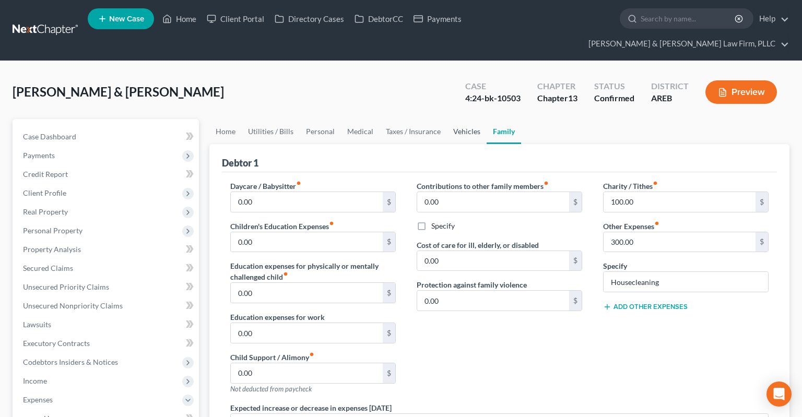
click at [455, 119] on link "Vehicles" at bounding box center [467, 131] width 40 height 25
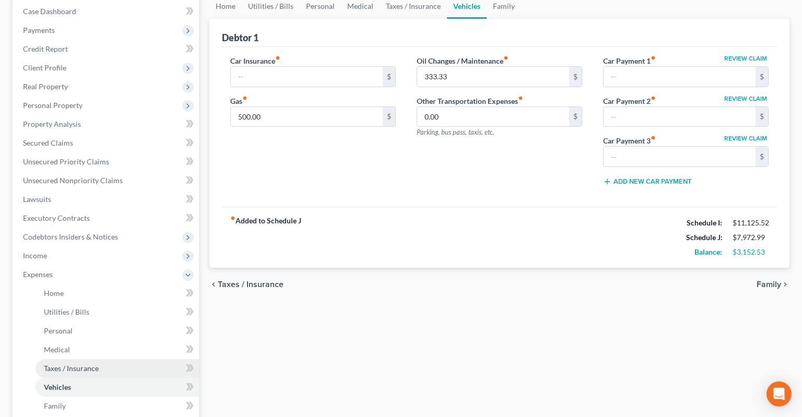
scroll to position [276, 0]
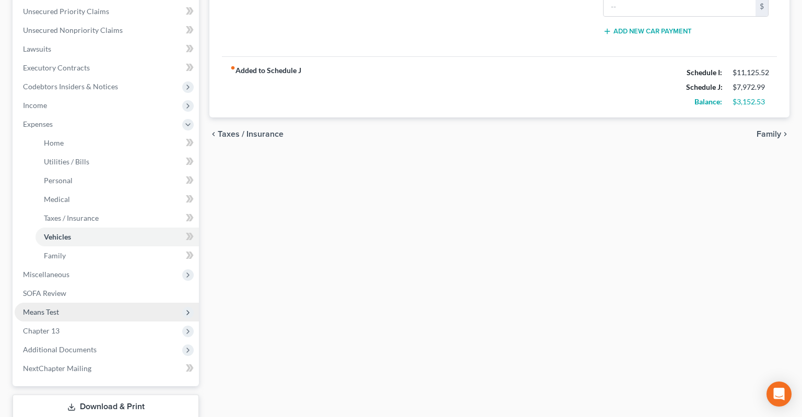
click at [98, 303] on span "Means Test" at bounding box center [107, 312] width 184 height 19
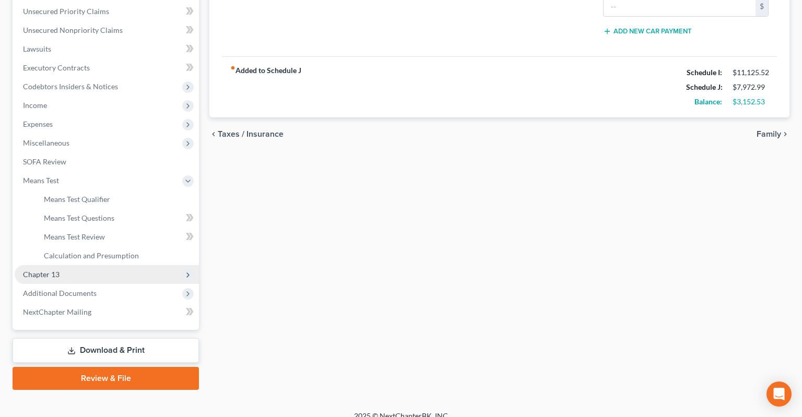
scroll to position [268, 0]
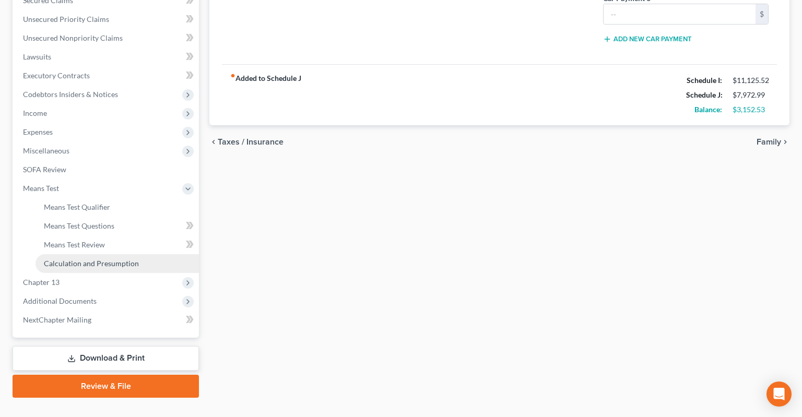
click at [126, 259] on span "Calculation and Presumption" at bounding box center [91, 263] width 95 height 9
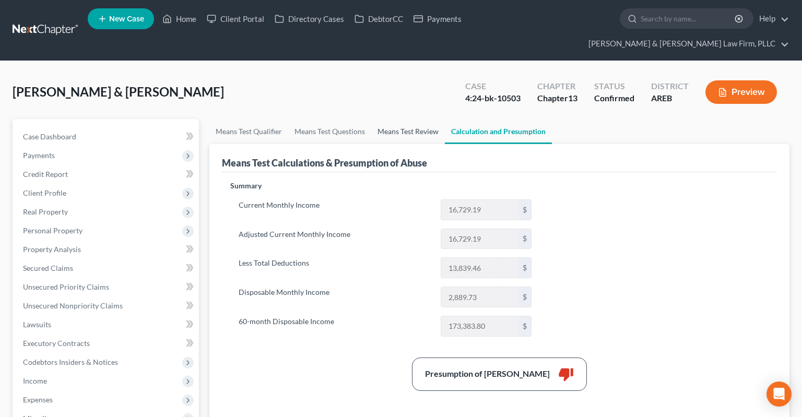
click at [425, 119] on link "Means Test Review" at bounding box center [408, 131] width 74 height 25
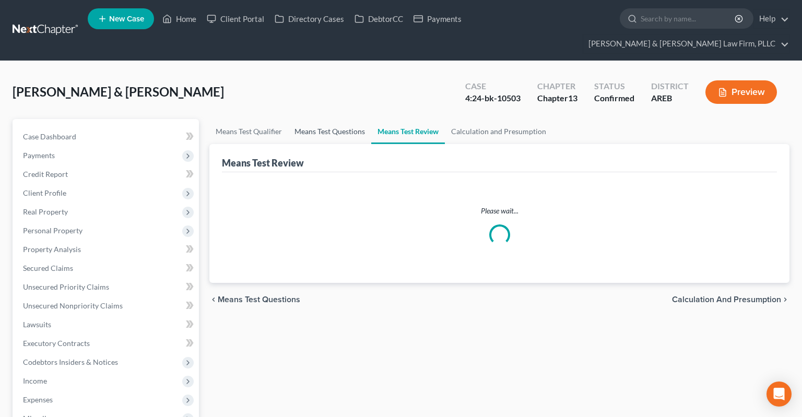
click at [321, 119] on link "Means Test Questions" at bounding box center [329, 131] width 83 height 25
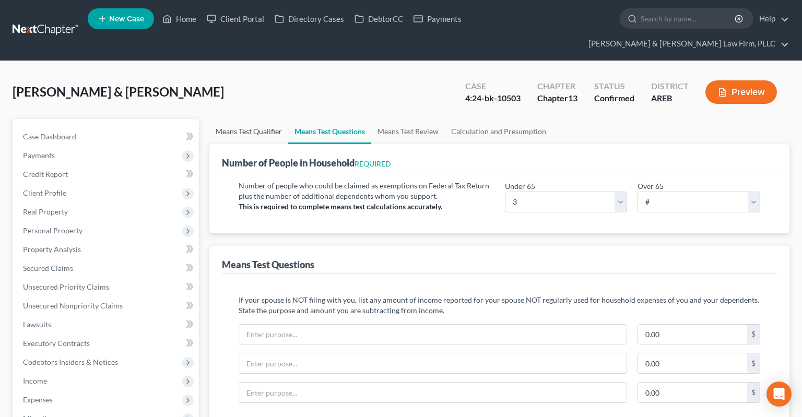
click at [257, 119] on link "Means Test Qualifier" at bounding box center [249, 131] width 79 height 25
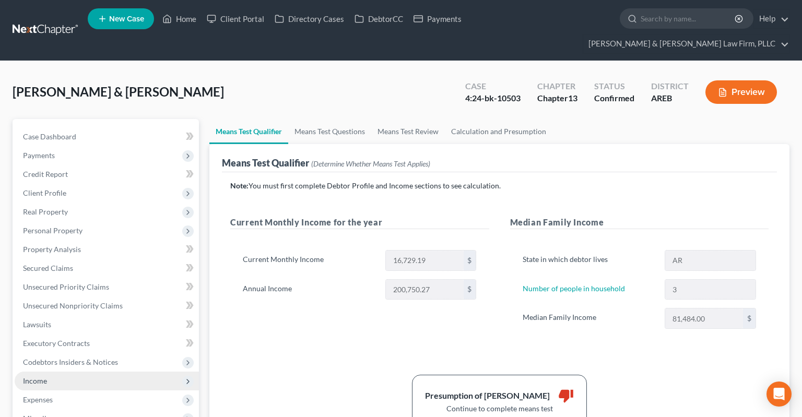
drag, startPoint x: 56, startPoint y: 359, endPoint x: 62, endPoint y: 363, distance: 6.5
click at [56, 372] on span "Income" at bounding box center [107, 381] width 184 height 19
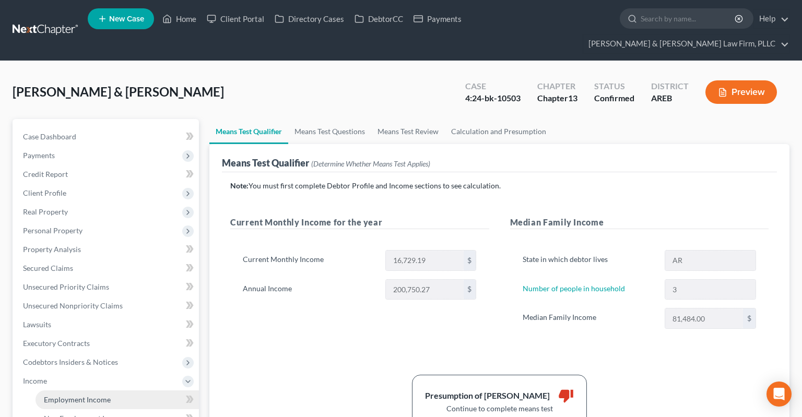
click at [76, 395] on span "Employment Income" at bounding box center [77, 399] width 67 height 9
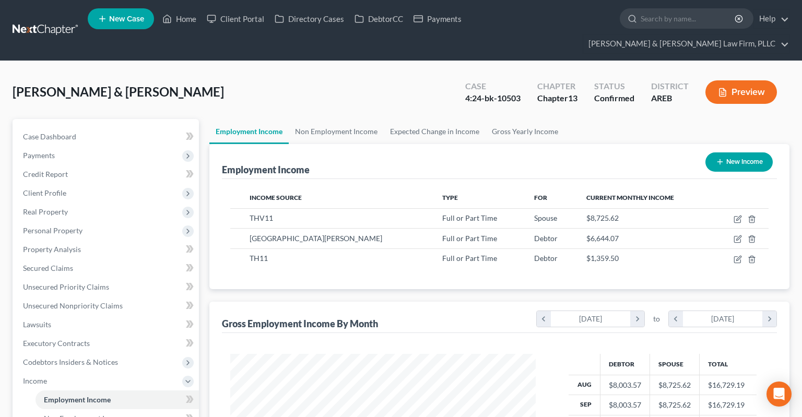
scroll to position [268, 0]
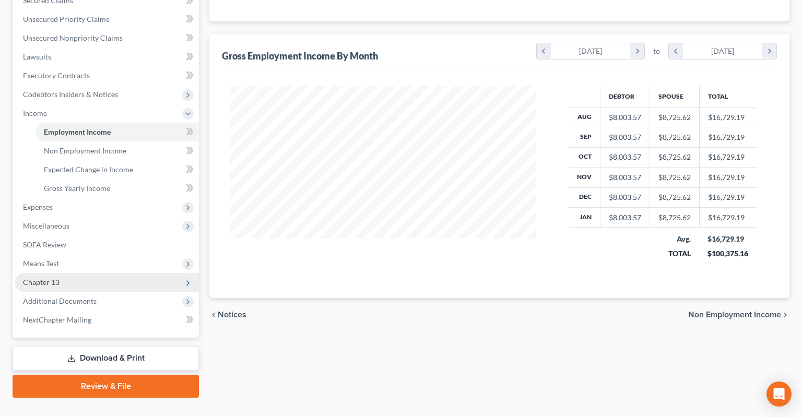
drag, startPoint x: 128, startPoint y: 280, endPoint x: 149, endPoint y: 261, distance: 28.5
click at [129, 292] on span "Additional Documents" at bounding box center [107, 301] width 184 height 19
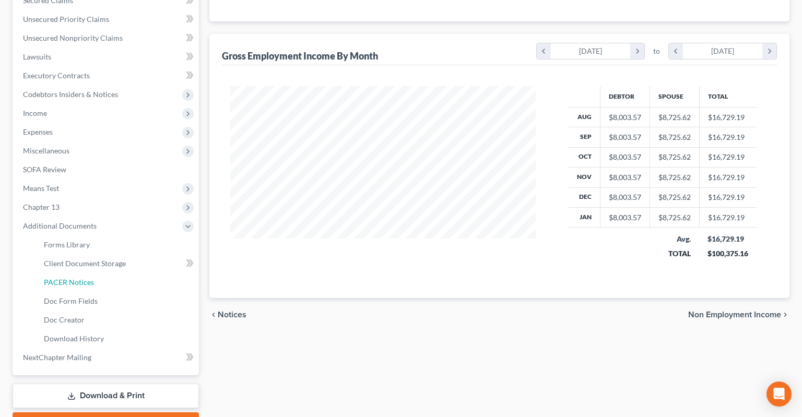
drag, startPoint x: 139, startPoint y: 270, endPoint x: 345, endPoint y: 204, distance: 216.3
click at [141, 273] on link "PACER Notices" at bounding box center [118, 282] width 164 height 19
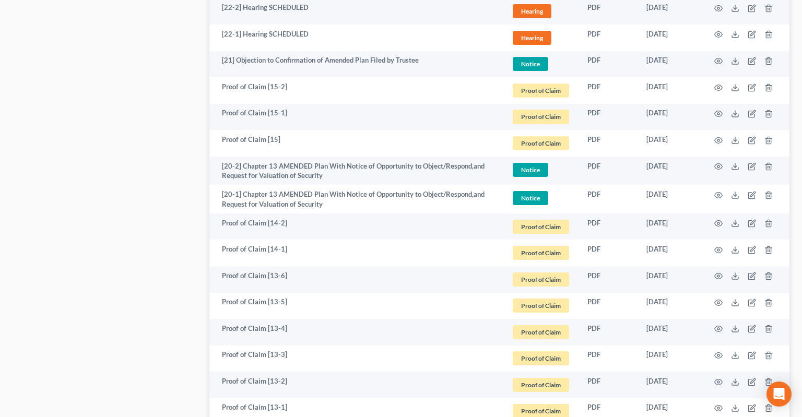
scroll to position [1984, 0]
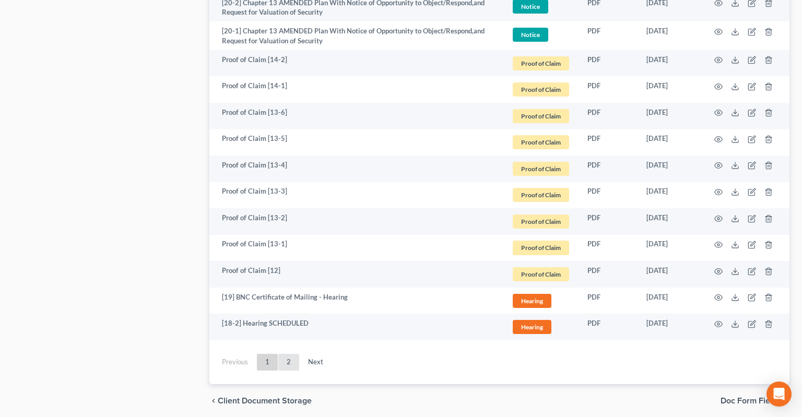
click at [288, 354] on link "2" at bounding box center [288, 362] width 21 height 17
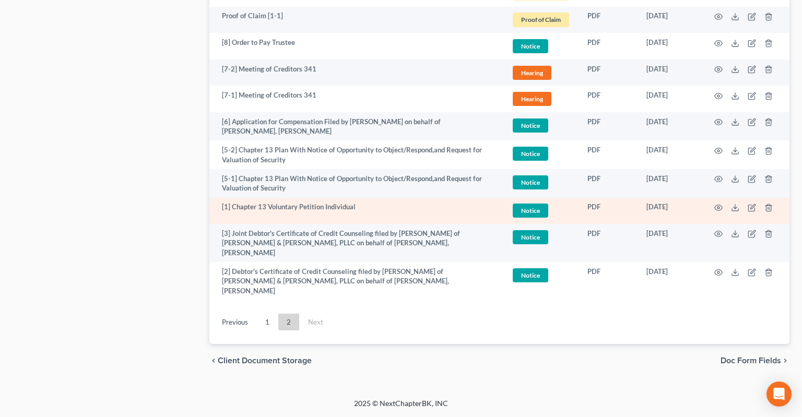
scroll to position [1026, 0]
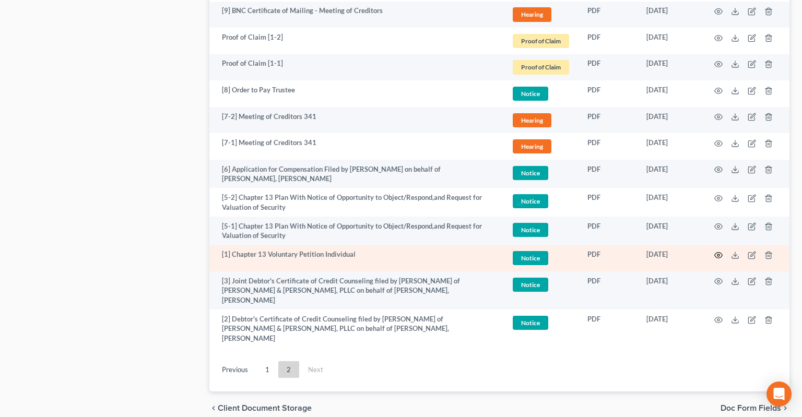
click at [719, 254] on circle "button" at bounding box center [719, 255] width 2 height 2
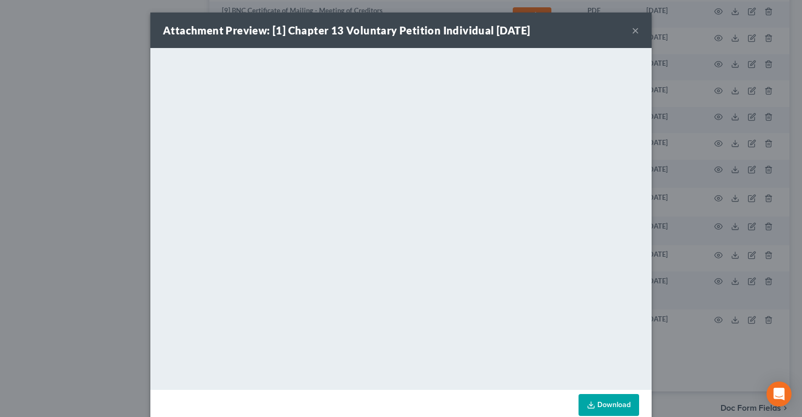
click at [606, 402] on link "Download" at bounding box center [609, 405] width 61 height 22
click at [635, 28] on button "×" at bounding box center [635, 30] width 7 height 13
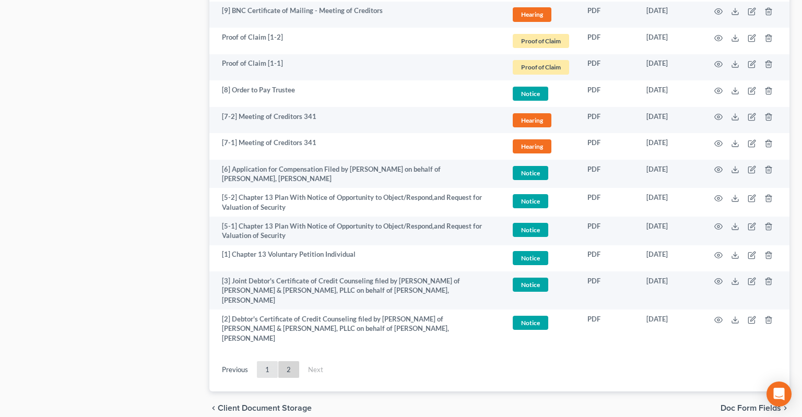
click at [266, 362] on link "1" at bounding box center [267, 370] width 21 height 17
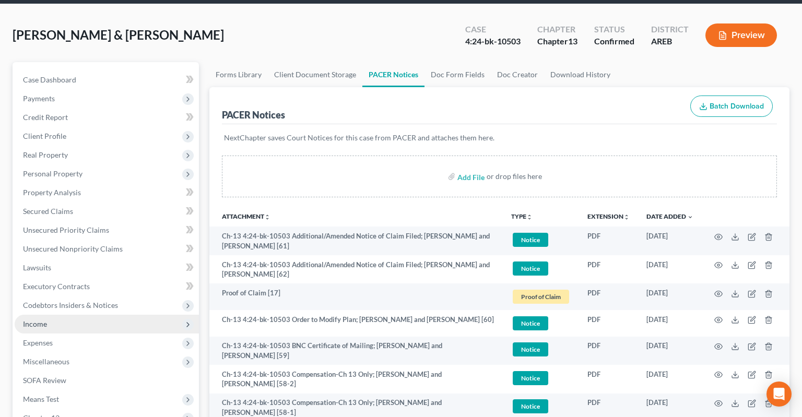
scroll to position [110, 0]
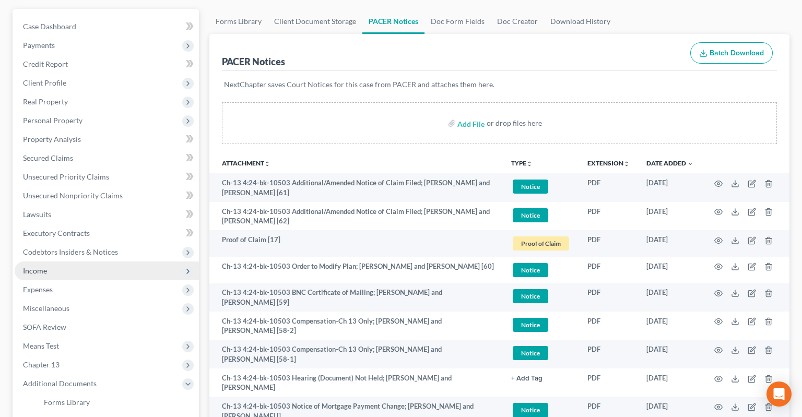
click at [71, 262] on span "Income" at bounding box center [107, 271] width 184 height 19
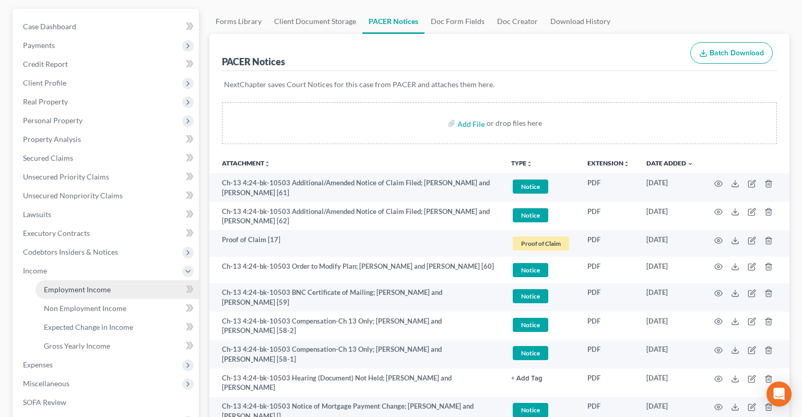
click at [107, 285] on span "Employment Income" at bounding box center [77, 289] width 67 height 9
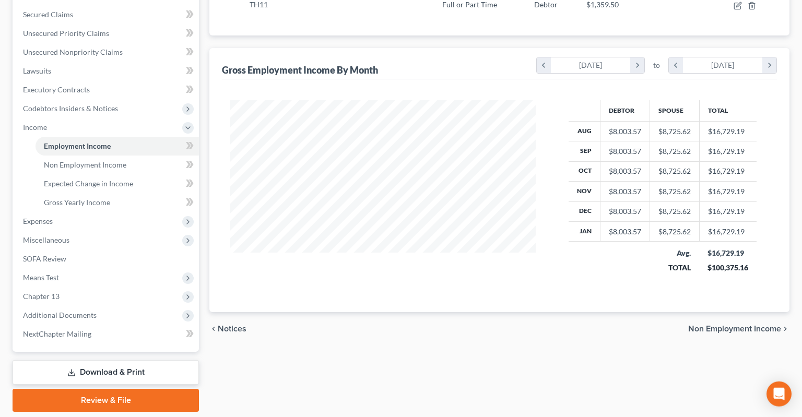
scroll to position [48, 0]
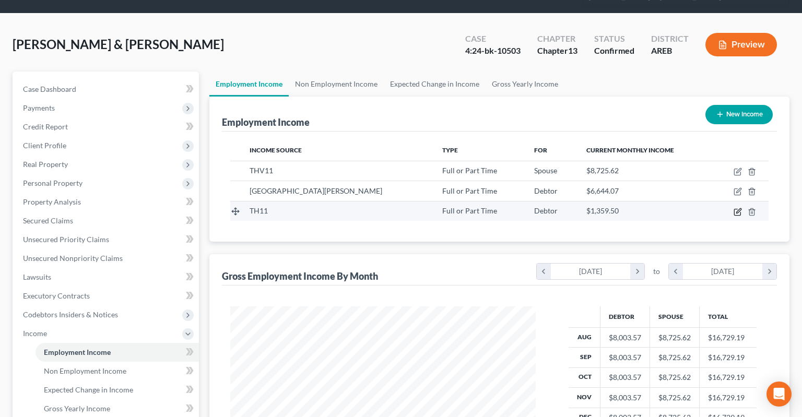
click at [737, 208] on icon "button" at bounding box center [738, 212] width 8 height 8
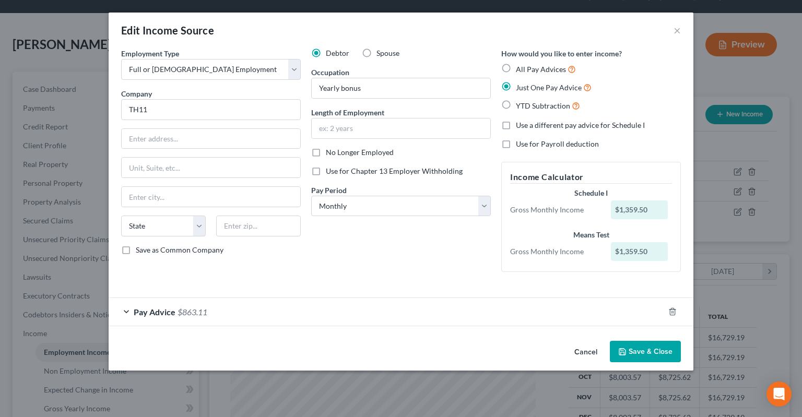
click at [358, 309] on div "Pay Advice $863.11" at bounding box center [387, 312] width 556 height 28
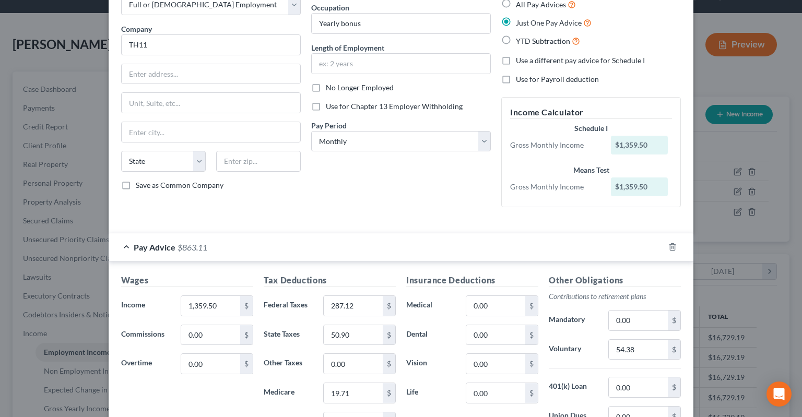
scroll to position [219, 0]
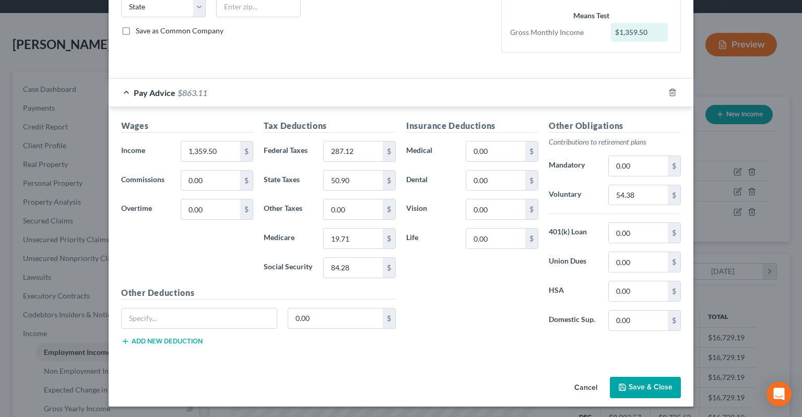
click at [587, 387] on button "Cancel" at bounding box center [586, 388] width 40 height 21
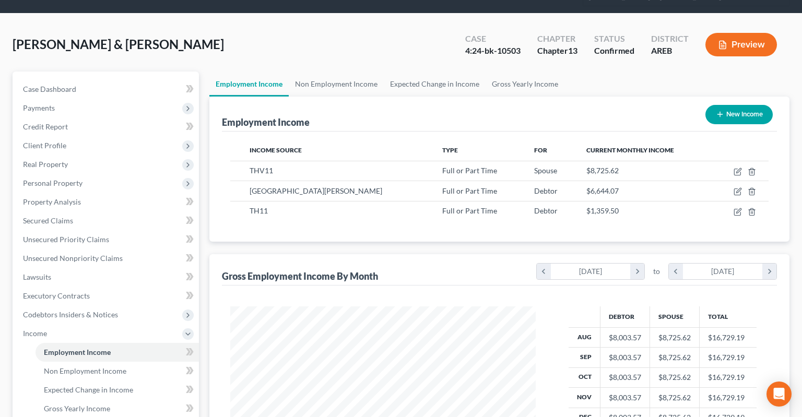
click at [324, 34] on div "[PERSON_NAME] & [PERSON_NAME] Upgraded Case 4:24-bk-10503 Chapter Chapter 13 St…" at bounding box center [401, 48] width 777 height 45
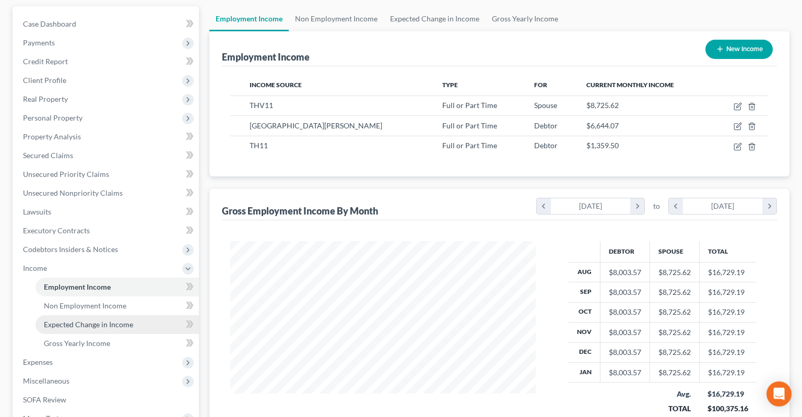
scroll to position [268, 0]
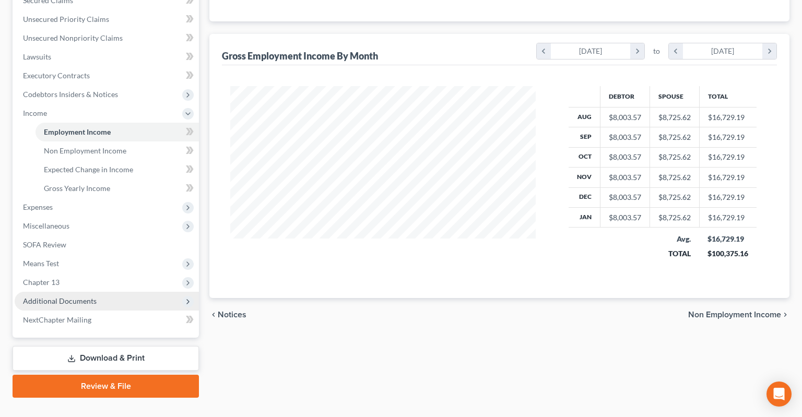
click at [112, 292] on span "Additional Documents" at bounding box center [107, 301] width 184 height 19
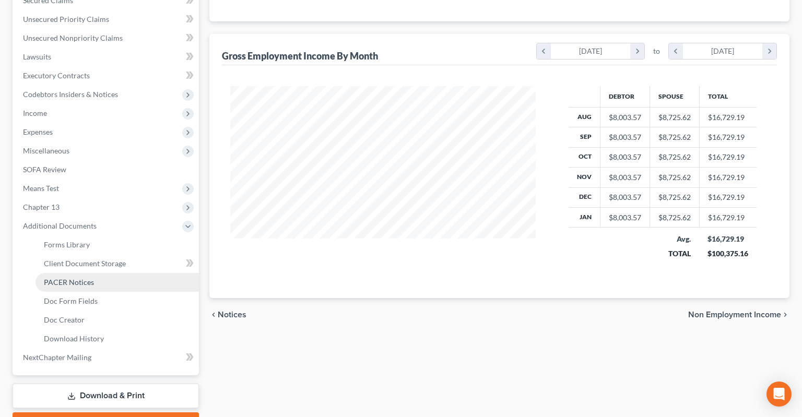
click at [140, 273] on link "PACER Notices" at bounding box center [118, 282] width 164 height 19
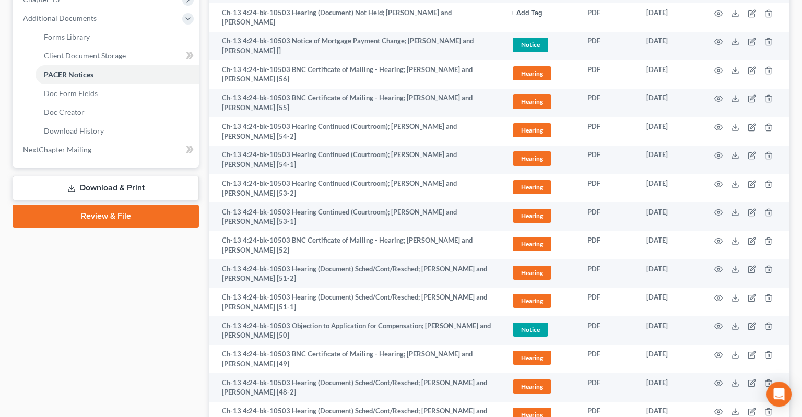
scroll to position [552, 0]
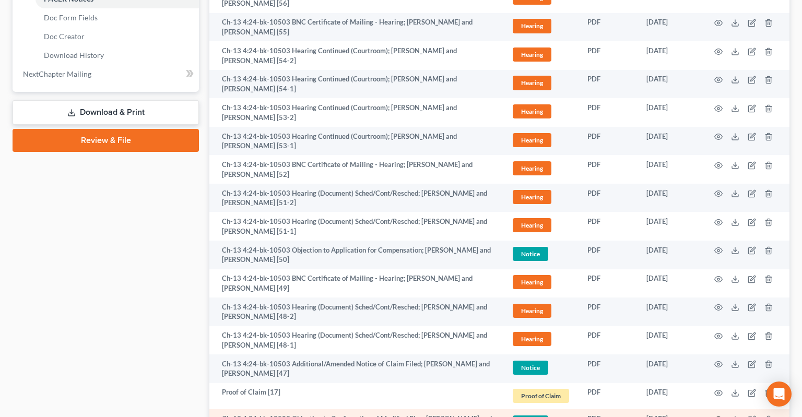
click at [716, 417] on icon "button" at bounding box center [719, 420] width 8 height 6
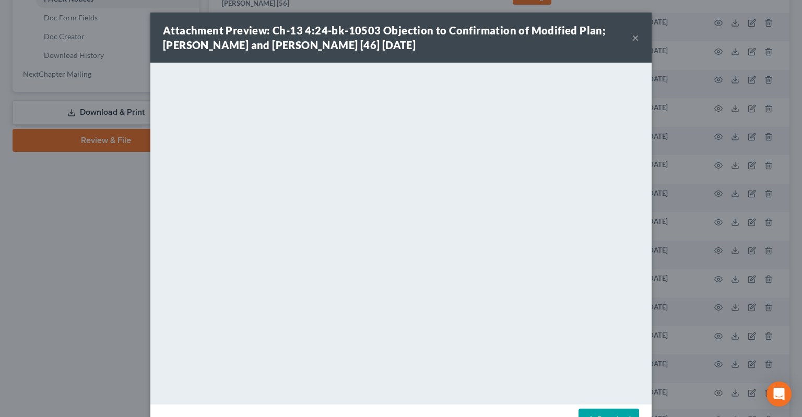
click at [610, 413] on link "Download" at bounding box center [609, 420] width 61 height 22
click at [636, 36] on button "×" at bounding box center [635, 37] width 7 height 13
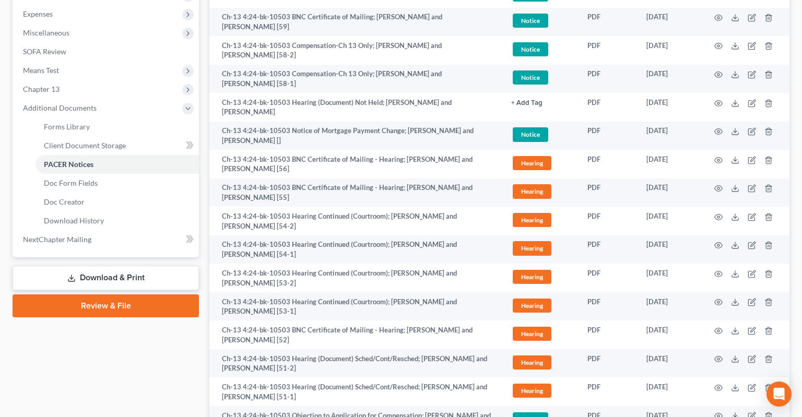
scroll to position [220, 0]
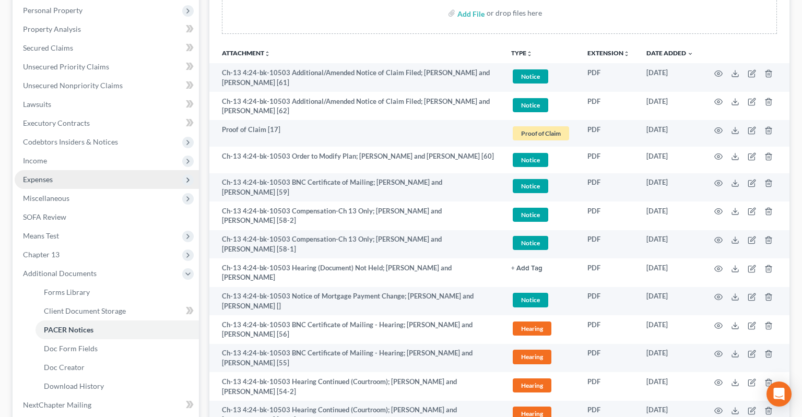
click at [106, 170] on span "Expenses" at bounding box center [107, 179] width 184 height 19
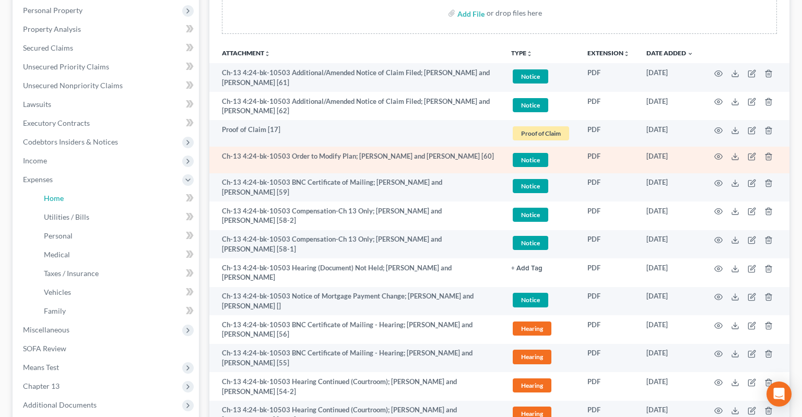
click at [106, 189] on link "Home" at bounding box center [118, 198] width 164 height 19
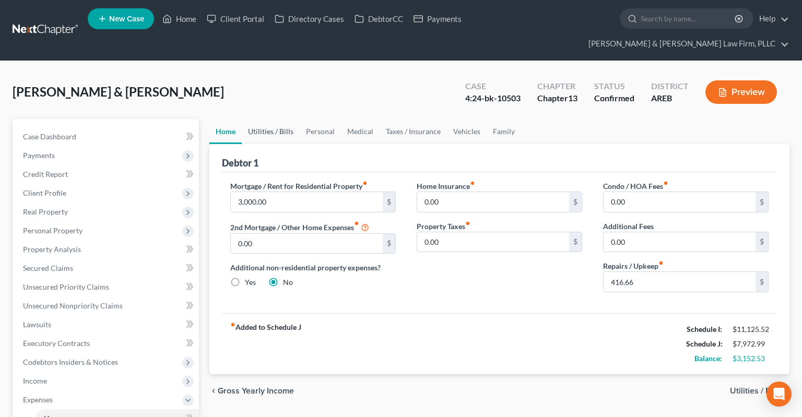
click at [272, 119] on link "Utilities / Bills" at bounding box center [271, 131] width 58 height 25
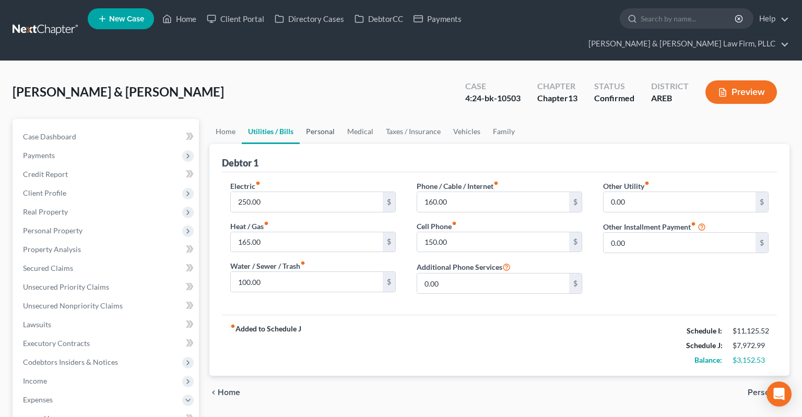
click at [320, 119] on link "Personal" at bounding box center [320, 131] width 41 height 25
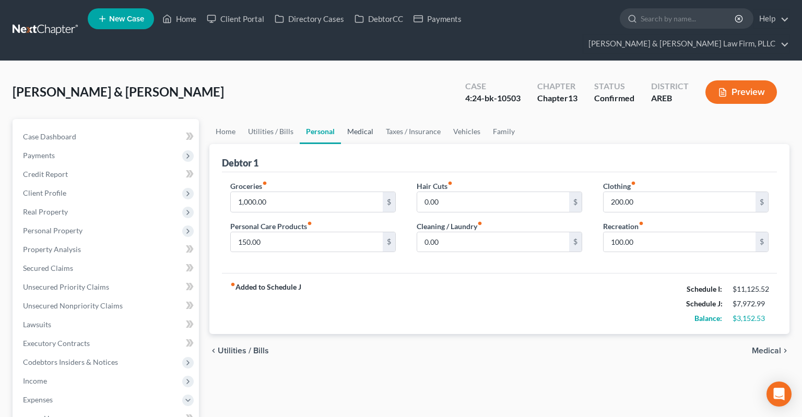
click at [364, 119] on link "Medical" at bounding box center [360, 131] width 39 height 25
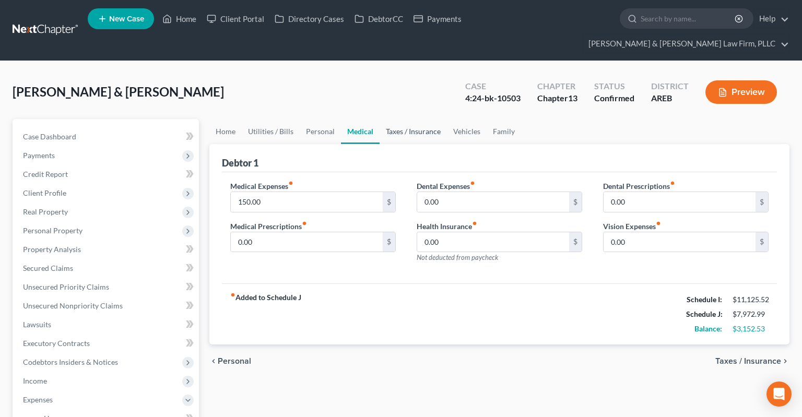
click at [400, 120] on link "Taxes / Insurance" at bounding box center [413, 131] width 67 height 25
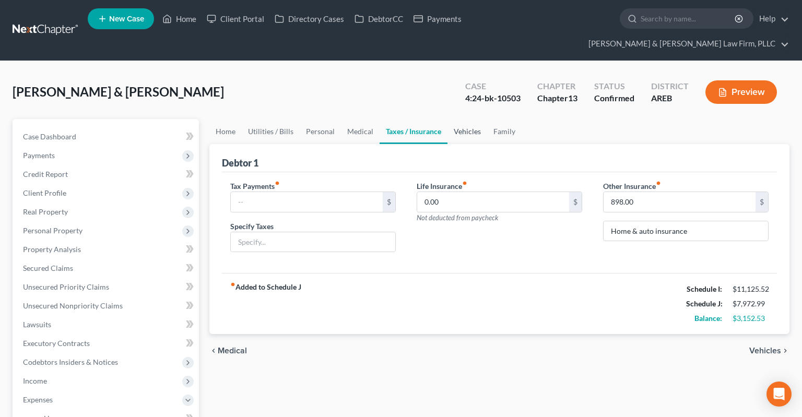
click at [463, 119] on link "Vehicles" at bounding box center [468, 131] width 40 height 25
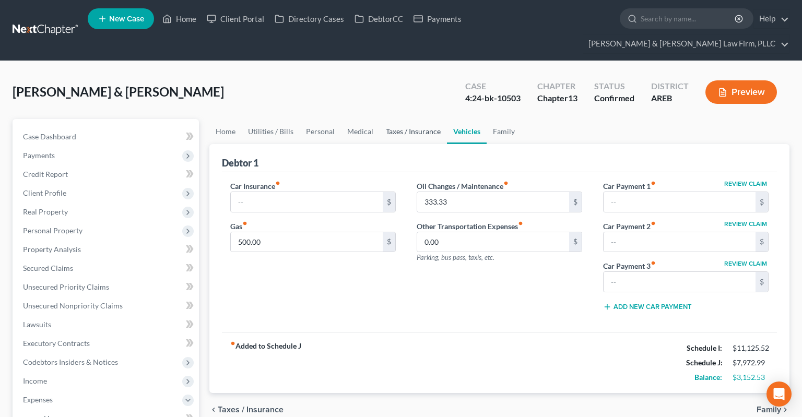
click at [429, 119] on link "Taxes / Insurance" at bounding box center [413, 131] width 67 height 25
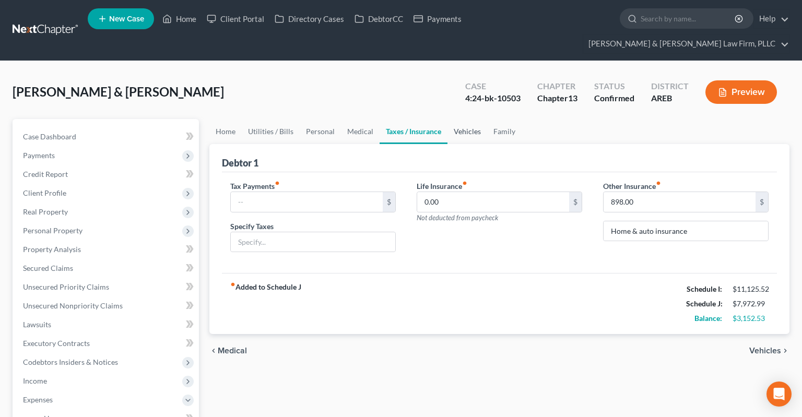
click at [469, 119] on link "Vehicles" at bounding box center [468, 131] width 40 height 25
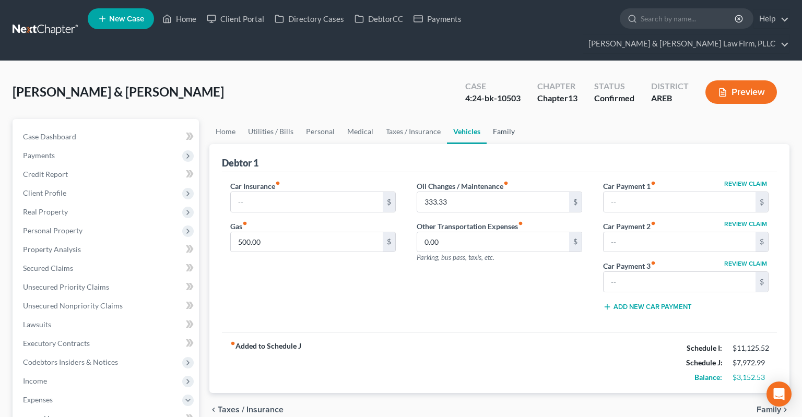
click at [494, 119] on link "Family" at bounding box center [504, 131] width 34 height 25
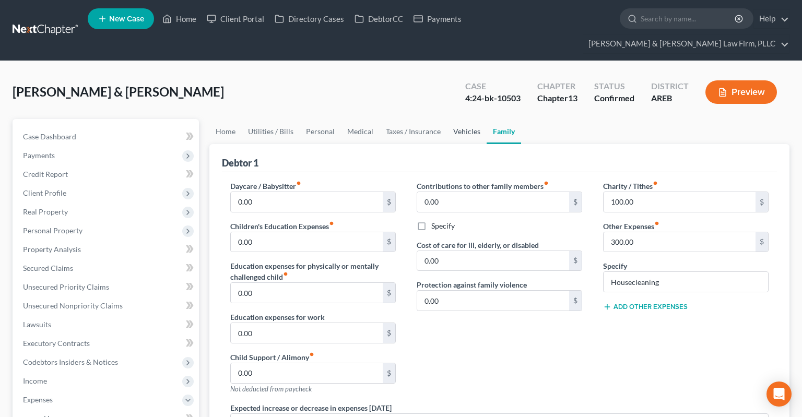
click at [469, 119] on link "Vehicles" at bounding box center [467, 131] width 40 height 25
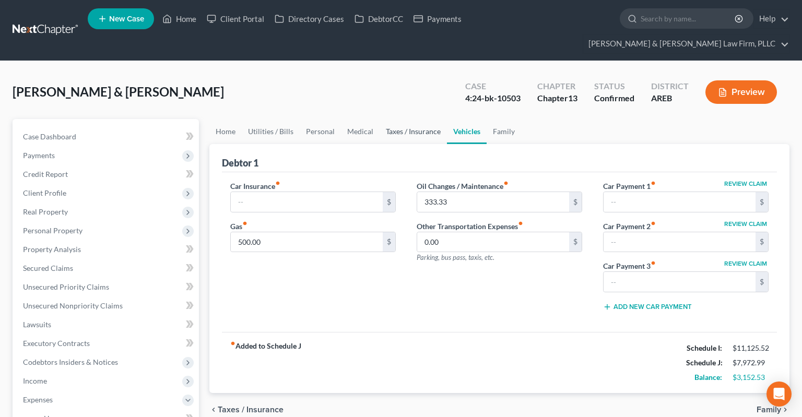
click at [420, 119] on link "Taxes / Insurance" at bounding box center [413, 131] width 67 height 25
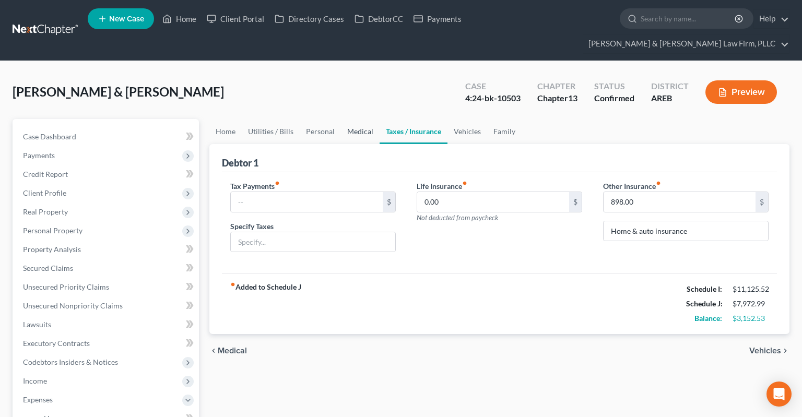
click at [357, 119] on link "Medical" at bounding box center [360, 131] width 39 height 25
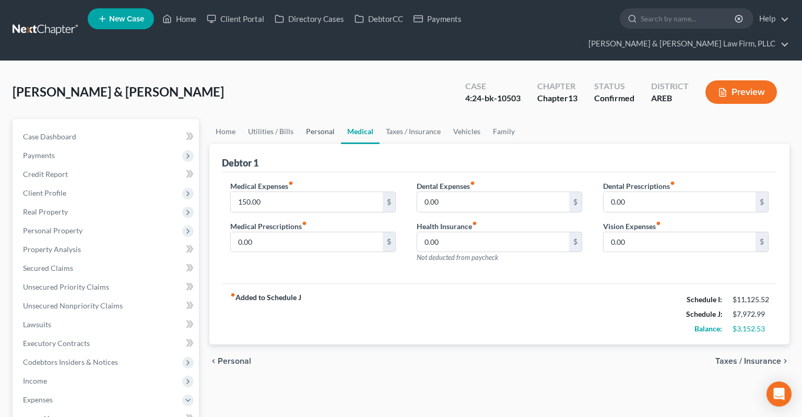
click at [321, 119] on link "Personal" at bounding box center [320, 131] width 41 height 25
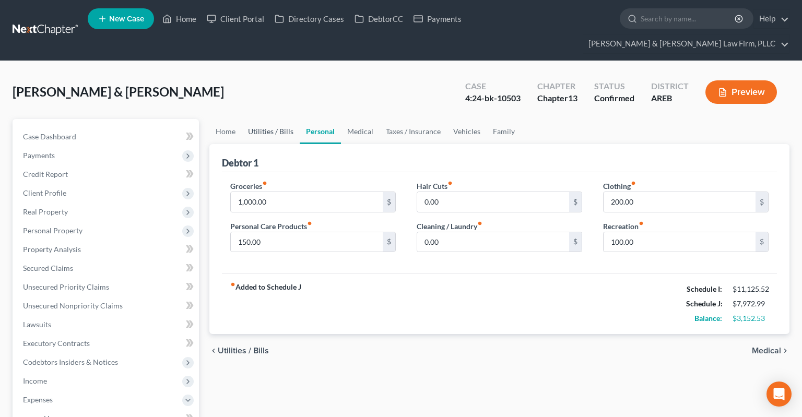
click at [281, 119] on link "Utilities / Bills" at bounding box center [271, 131] width 58 height 25
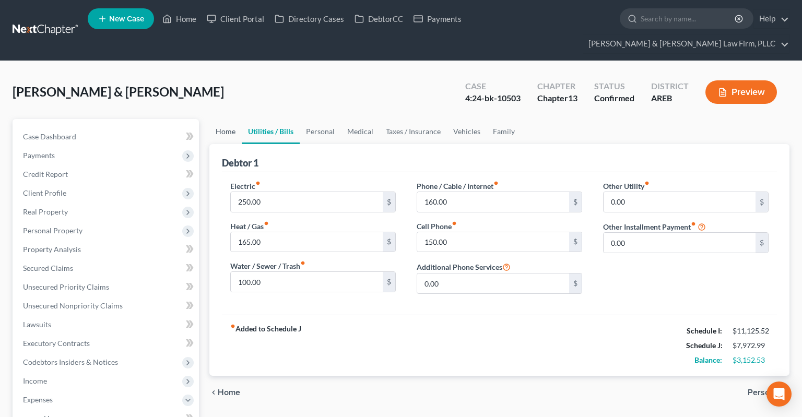
click at [229, 119] on link "Home" at bounding box center [226, 131] width 32 height 25
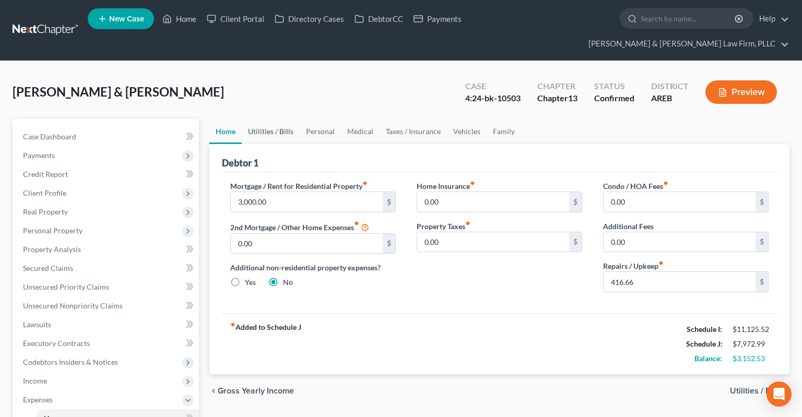
click at [275, 119] on link "Utilities / Bills" at bounding box center [271, 131] width 58 height 25
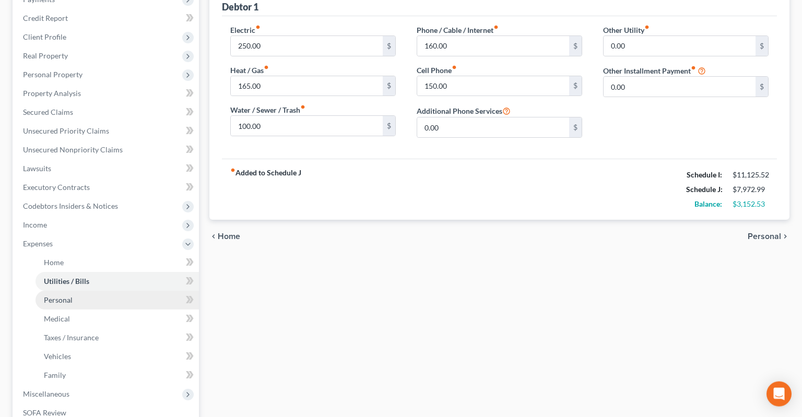
scroll to position [165, 0]
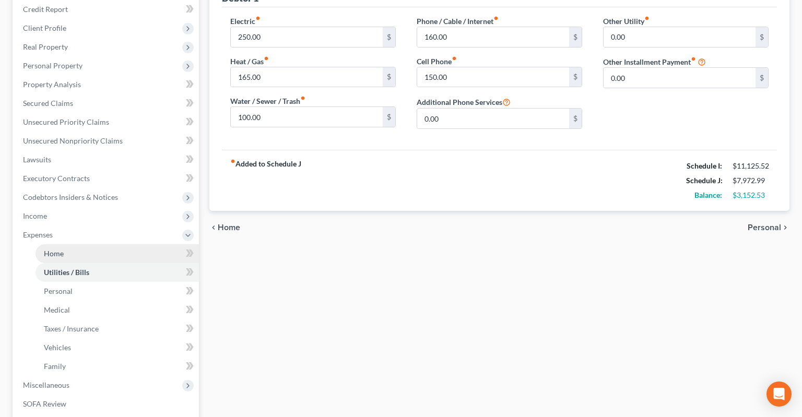
click at [120, 245] on link "Home" at bounding box center [118, 254] width 164 height 19
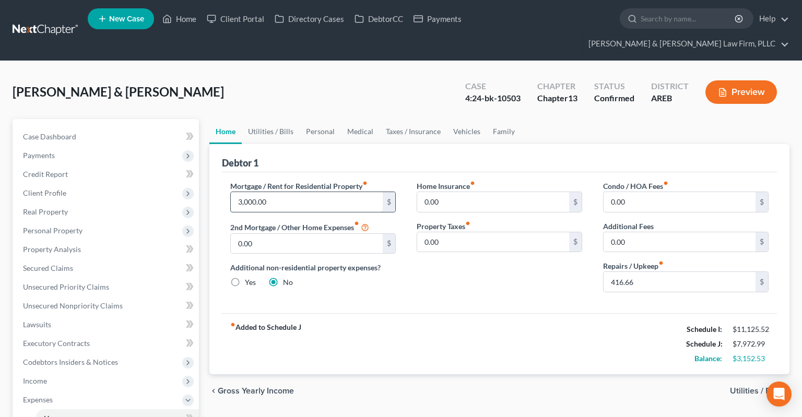
click at [305, 192] on input "3,000.00" at bounding box center [307, 202] width 152 height 20
click at [327, 78] on div "[PERSON_NAME] & [PERSON_NAME] Upgraded Case 4:24-bk-10503 Chapter Chapter 13 St…" at bounding box center [401, 96] width 777 height 45
click at [288, 119] on link "Utilities / Bills" at bounding box center [271, 131] width 58 height 25
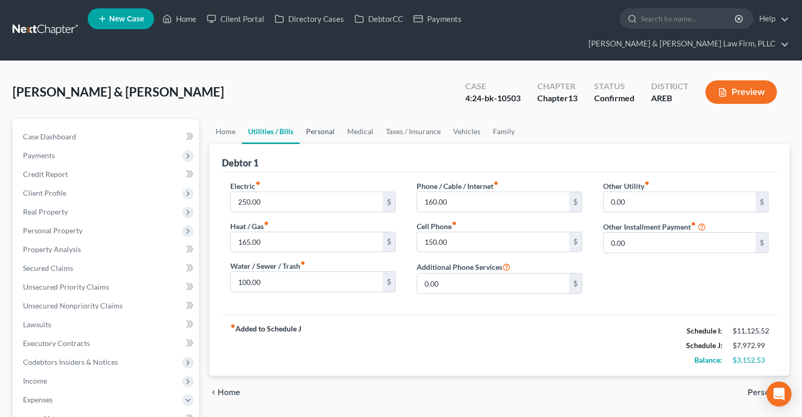
click at [317, 119] on link "Personal" at bounding box center [320, 131] width 41 height 25
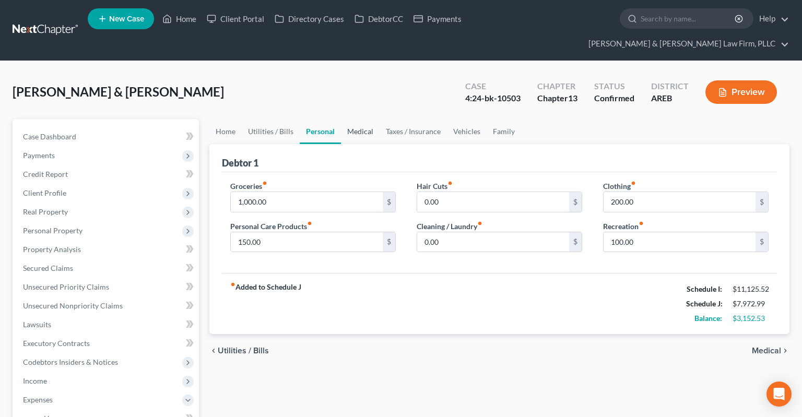
click at [356, 119] on link "Medical" at bounding box center [360, 131] width 39 height 25
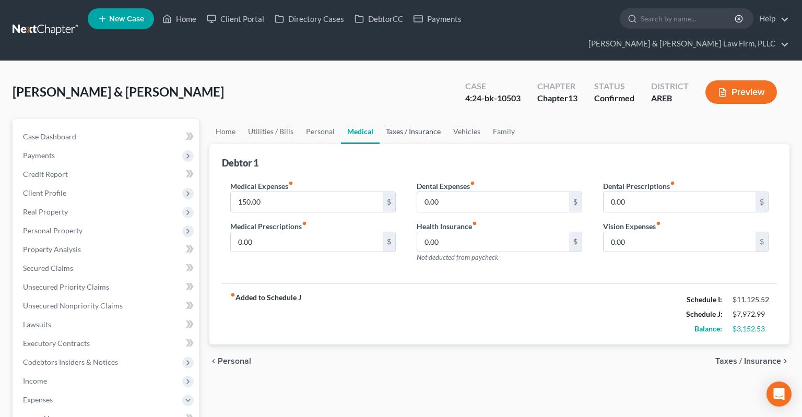
click at [392, 119] on link "Taxes / Insurance" at bounding box center [413, 131] width 67 height 25
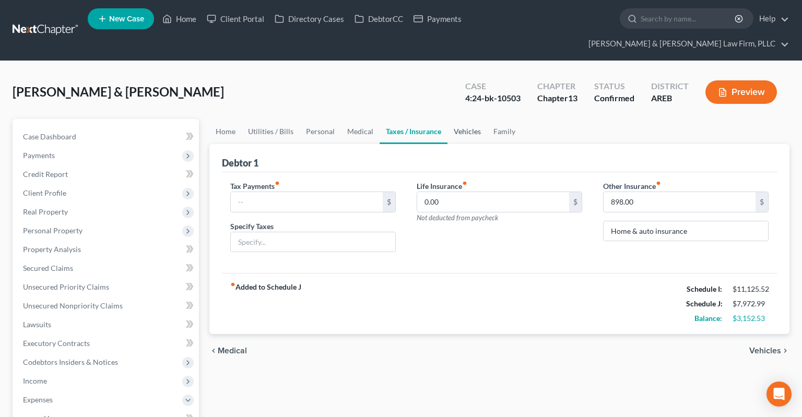
click at [461, 119] on link "Vehicles" at bounding box center [468, 131] width 40 height 25
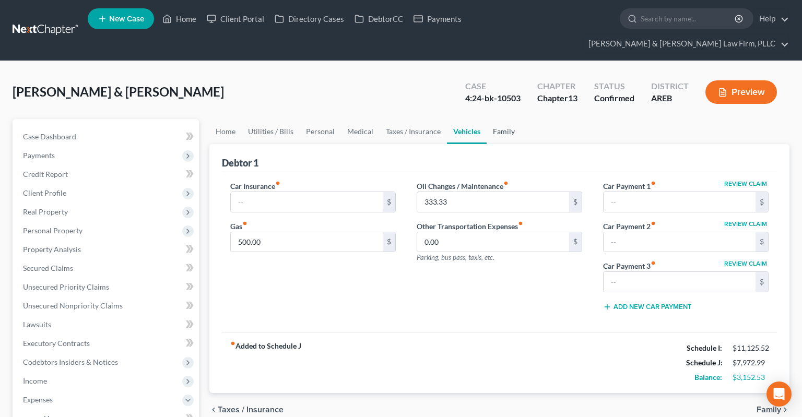
click at [496, 119] on link "Family" at bounding box center [504, 131] width 34 height 25
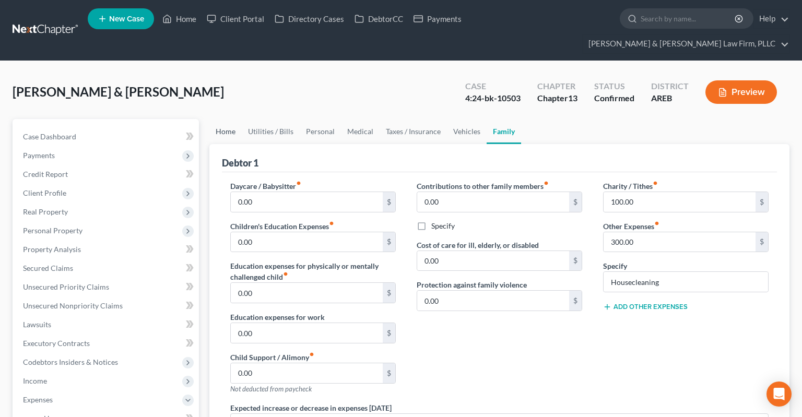
click at [208, 119] on div "Home Utilities / Bills Personal Medical Taxes / Insurance Vehicles Family Debto…" at bounding box center [499, 420] width 591 height 603
click at [237, 119] on link "Home" at bounding box center [226, 131] width 32 height 25
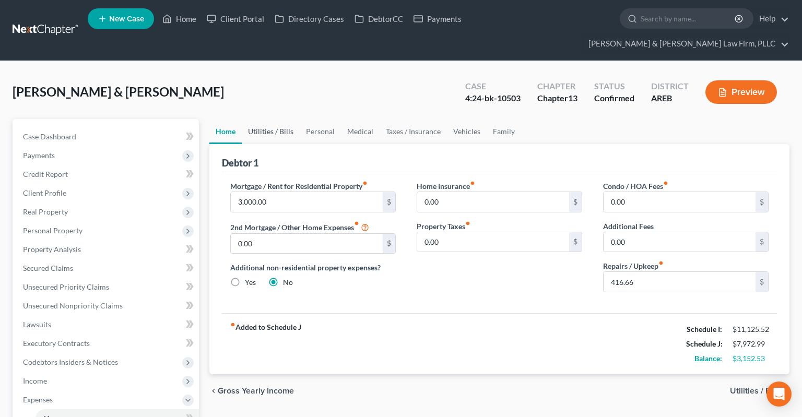
drag, startPoint x: 269, startPoint y: 116, endPoint x: 298, endPoint y: 110, distance: 30.3
click at [269, 119] on link "Utilities / Bills" at bounding box center [271, 131] width 58 height 25
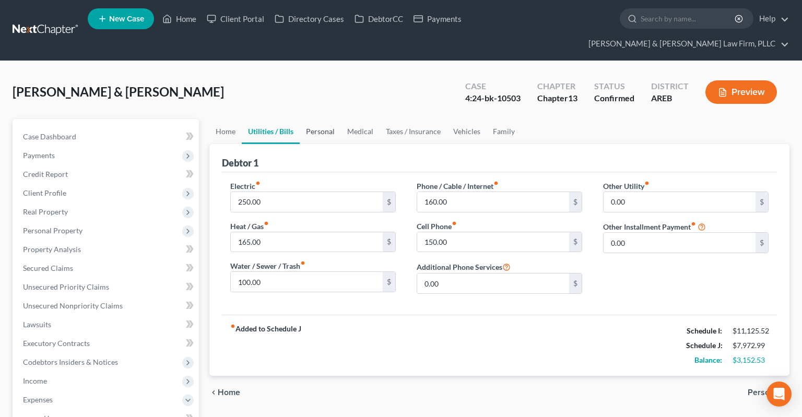
click at [308, 119] on link "Personal" at bounding box center [320, 131] width 41 height 25
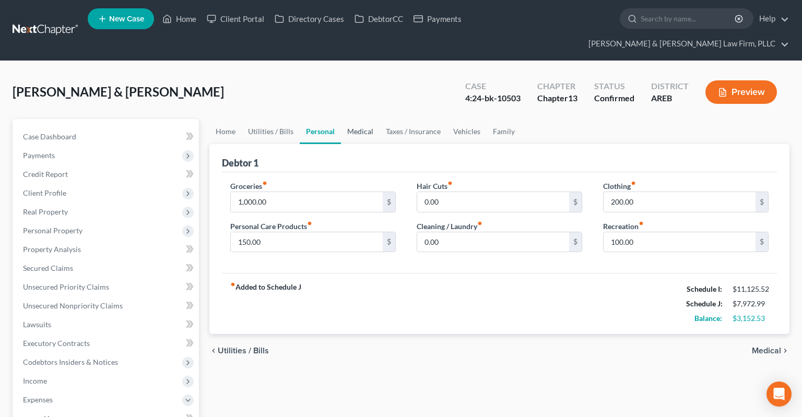
click at [367, 119] on link "Medical" at bounding box center [360, 131] width 39 height 25
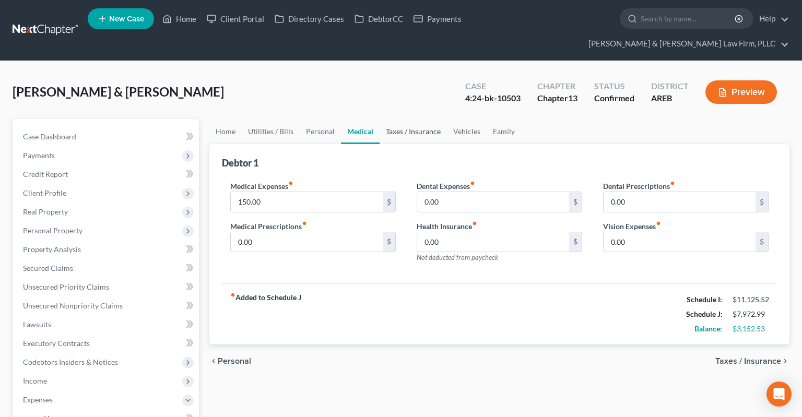
click at [404, 120] on link "Taxes / Insurance" at bounding box center [413, 131] width 67 height 25
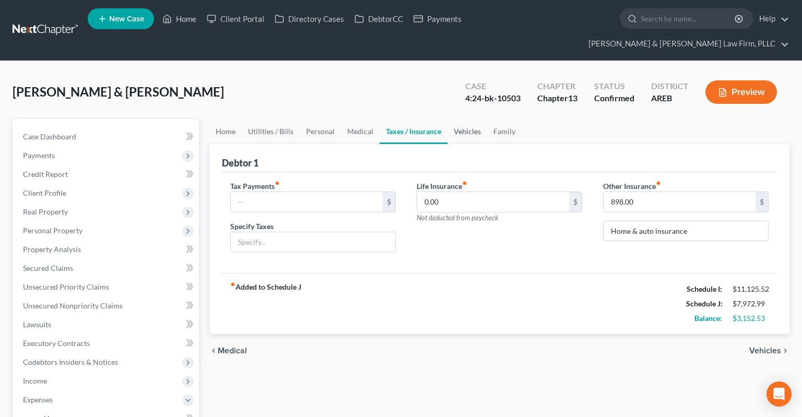
click at [473, 119] on link "Vehicles" at bounding box center [468, 131] width 40 height 25
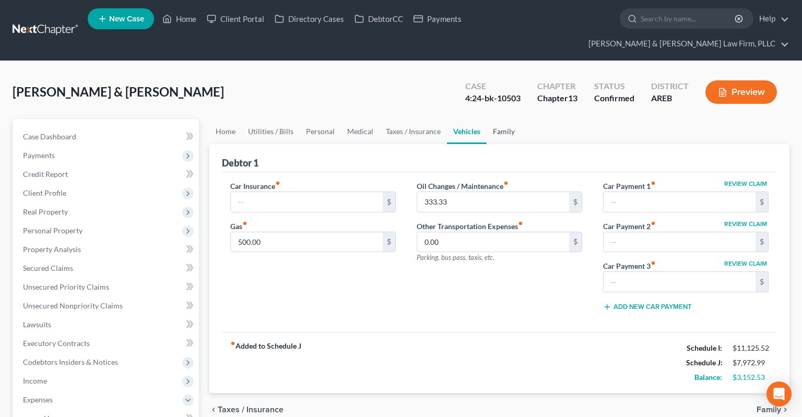
click at [498, 119] on link "Family" at bounding box center [504, 131] width 34 height 25
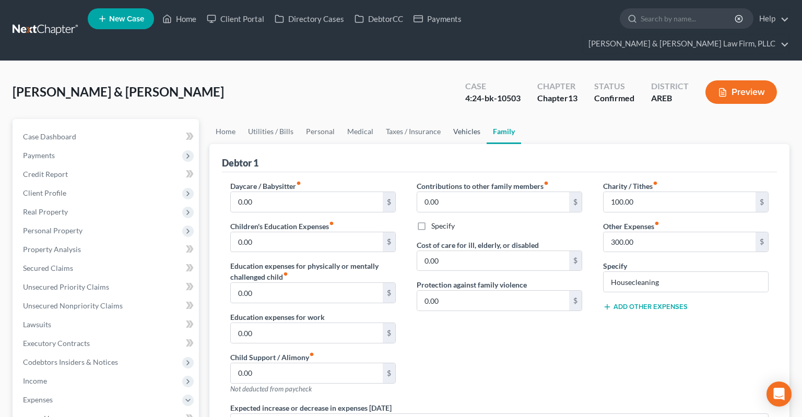
click at [467, 119] on link "Vehicles" at bounding box center [467, 131] width 40 height 25
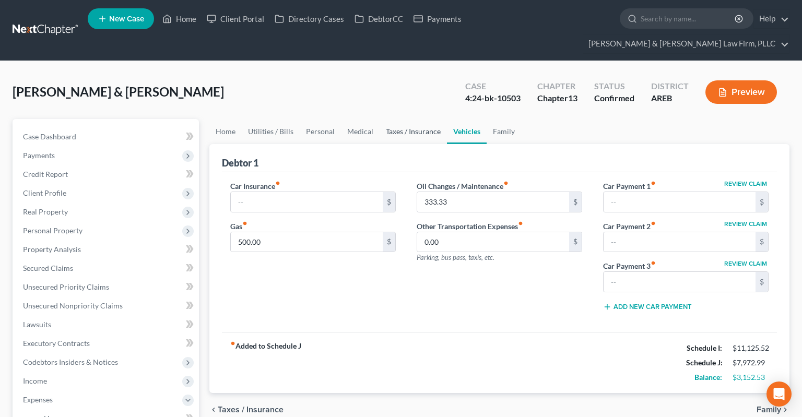
click at [430, 119] on link "Taxes / Insurance" at bounding box center [413, 131] width 67 height 25
click at [356, 119] on link "Medical" at bounding box center [360, 131] width 39 height 25
click at [397, 120] on link "Taxes / Insurance" at bounding box center [413, 131] width 67 height 25
click at [274, 119] on link "Utilities / Bills" at bounding box center [271, 131] width 58 height 25
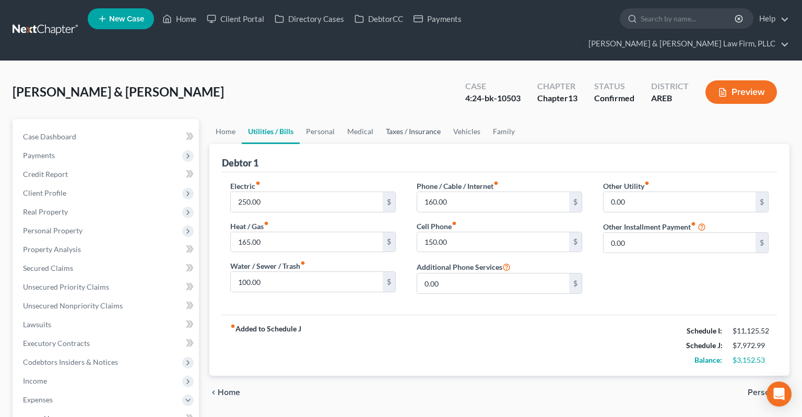
click at [412, 119] on link "Taxes / Insurance" at bounding box center [413, 131] width 67 height 25
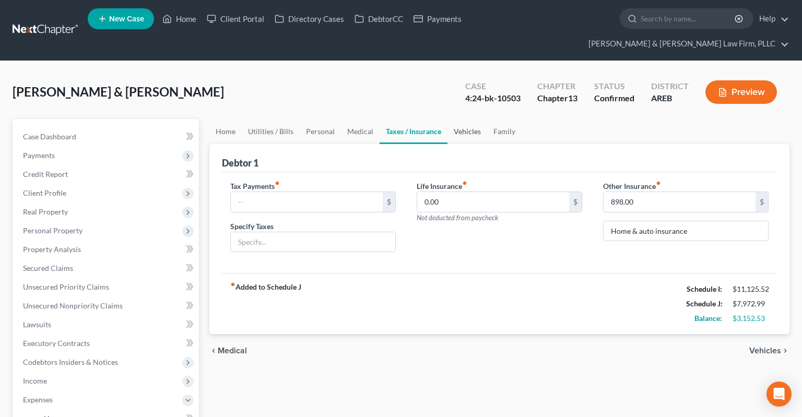
drag, startPoint x: 463, startPoint y: 118, endPoint x: 423, endPoint y: 121, distance: 39.8
click at [463, 119] on link "Vehicles" at bounding box center [468, 131] width 40 height 25
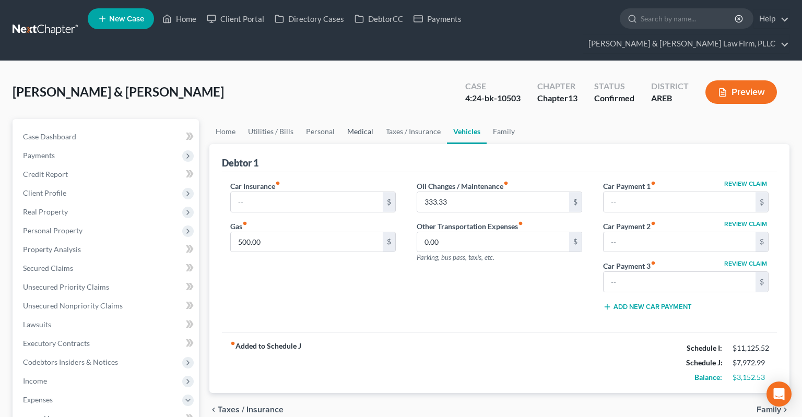
click at [360, 119] on link "Medical" at bounding box center [360, 131] width 39 height 25
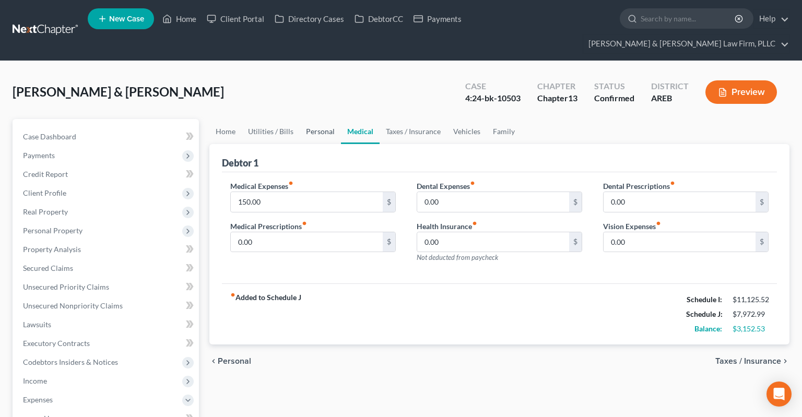
click at [325, 119] on link "Personal" at bounding box center [320, 131] width 41 height 25
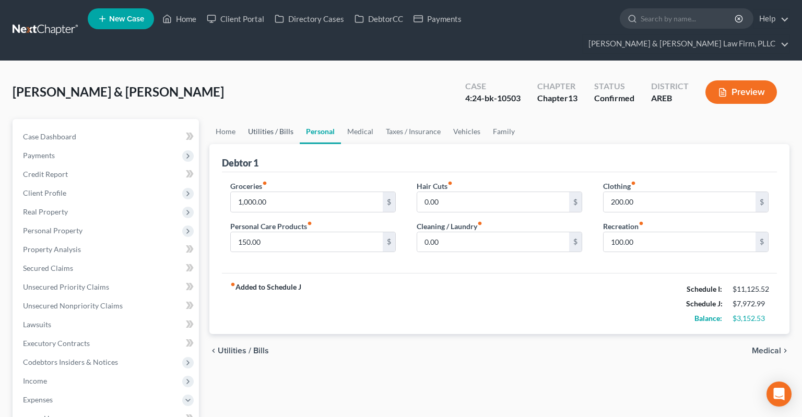
click at [290, 119] on link "Utilities / Bills" at bounding box center [271, 131] width 58 height 25
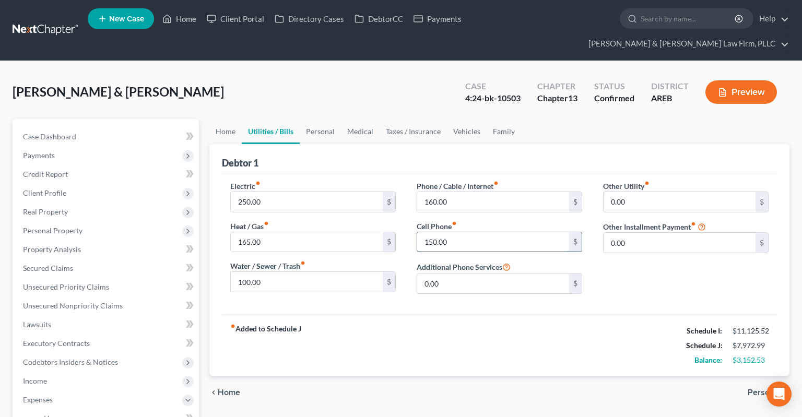
click at [482, 232] on input "150.00" at bounding box center [493, 242] width 152 height 20
click at [322, 119] on link "Personal" at bounding box center [320, 131] width 41 height 25
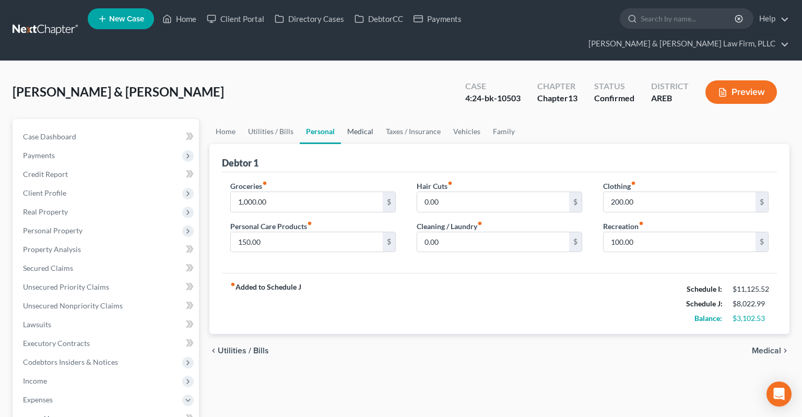
click at [360, 119] on link "Medical" at bounding box center [360, 131] width 39 height 25
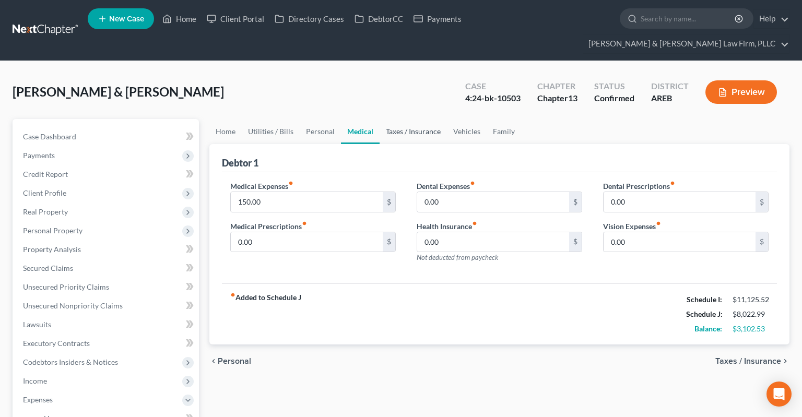
click at [386, 119] on link "Taxes / Insurance" at bounding box center [413, 131] width 67 height 25
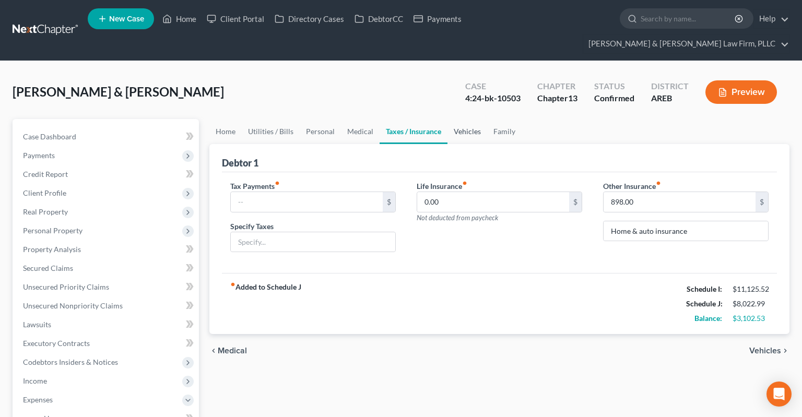
click at [459, 119] on link "Vehicles" at bounding box center [468, 131] width 40 height 25
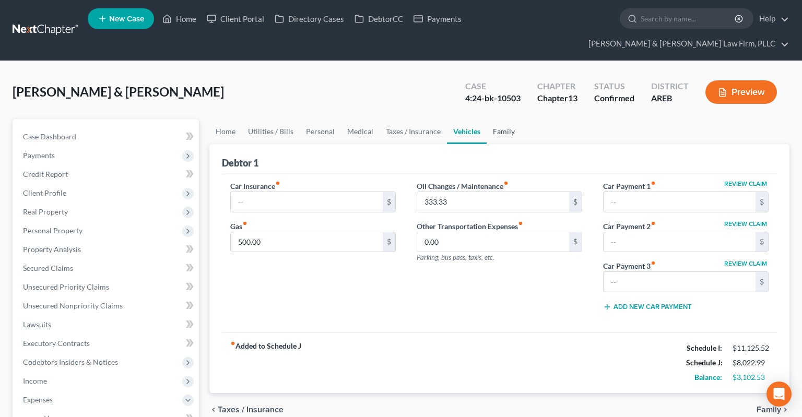
click at [494, 119] on link "Family" at bounding box center [504, 131] width 34 height 25
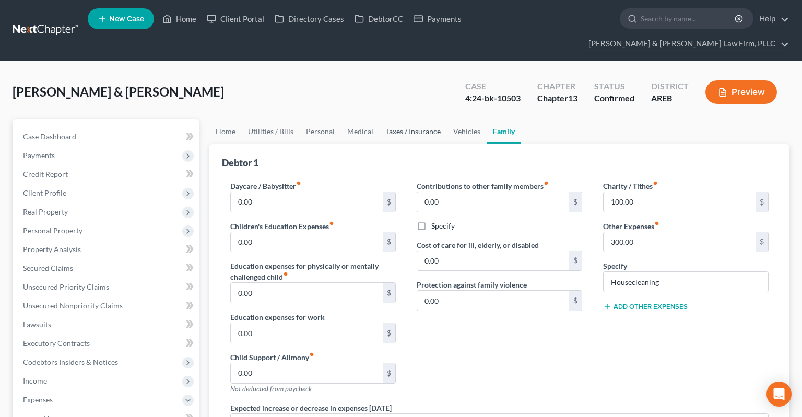
click at [429, 120] on link "Taxes / Insurance" at bounding box center [413, 131] width 67 height 25
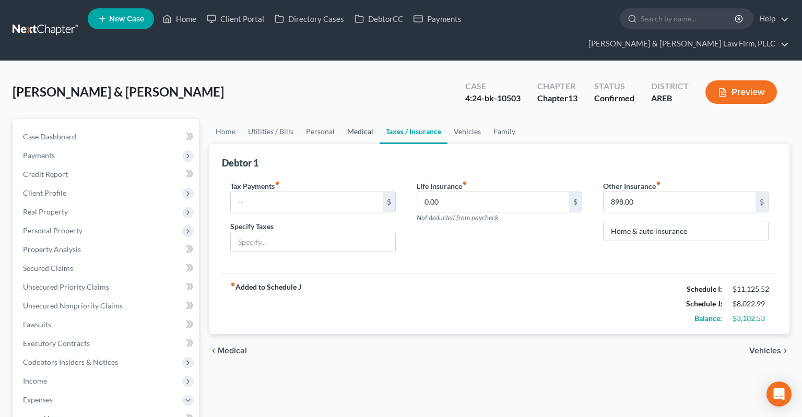
click at [360, 119] on link "Medical" at bounding box center [360, 131] width 39 height 25
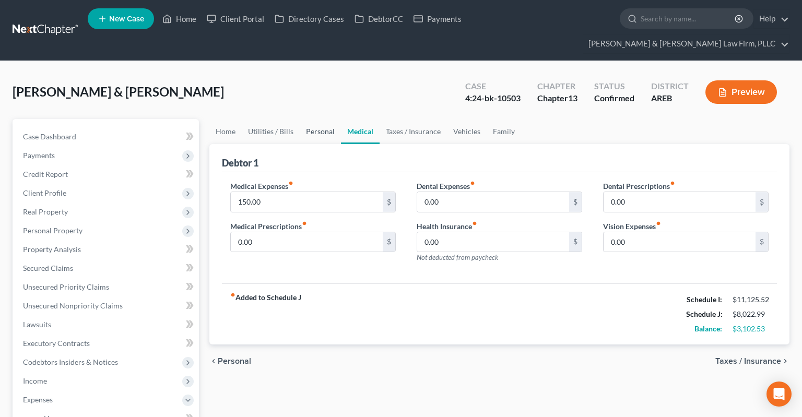
drag, startPoint x: 331, startPoint y: 118, endPoint x: 306, endPoint y: 120, distance: 25.1
click at [331, 119] on link "Personal" at bounding box center [320, 131] width 41 height 25
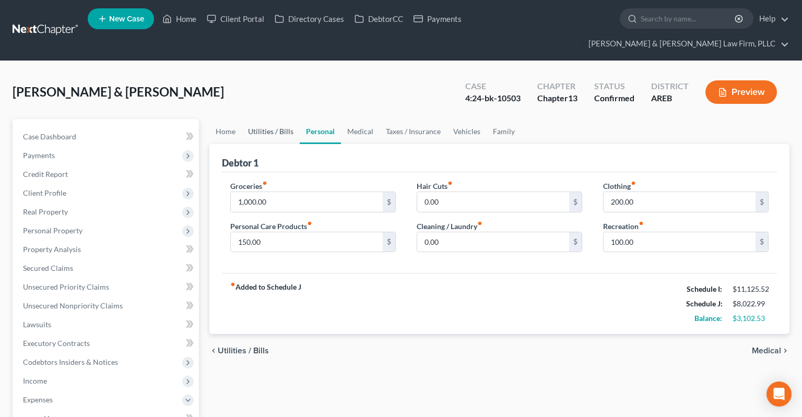
drag, startPoint x: 284, startPoint y: 118, endPoint x: 251, endPoint y: 119, distance: 32.4
click at [284, 119] on link "Utilities / Bills" at bounding box center [271, 131] width 58 height 25
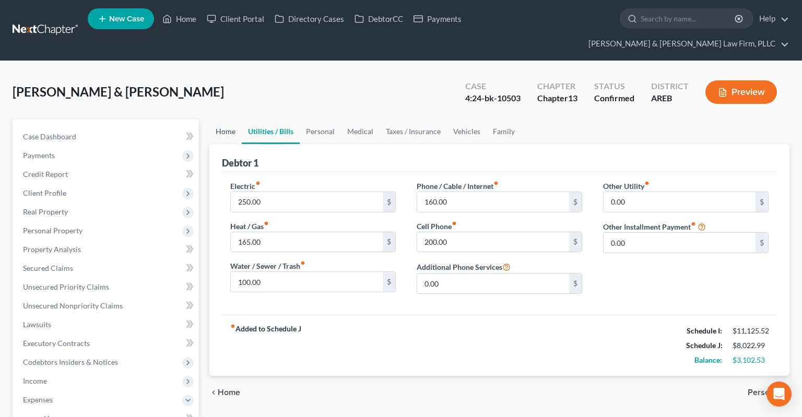
click at [231, 119] on link "Home" at bounding box center [226, 131] width 32 height 25
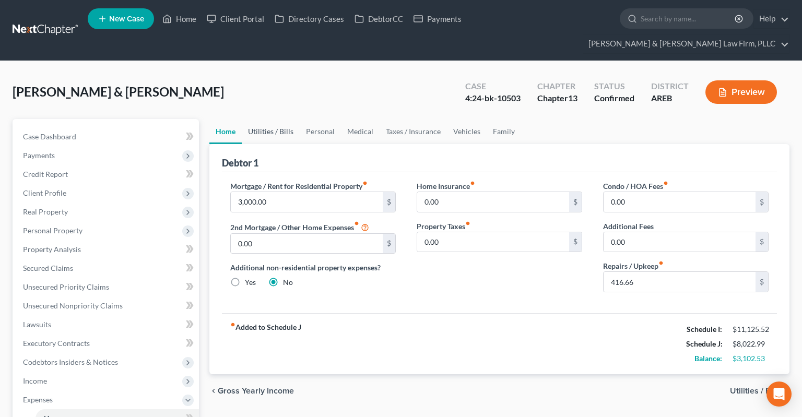
click at [281, 119] on link "Utilities / Bills" at bounding box center [271, 131] width 58 height 25
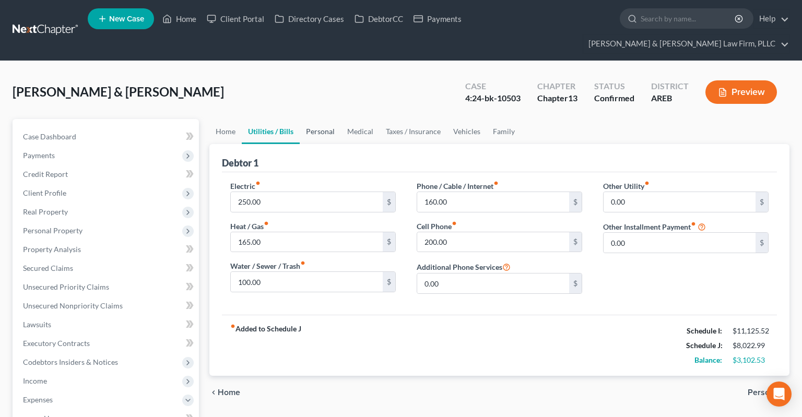
click at [312, 119] on link "Personal" at bounding box center [320, 131] width 41 height 25
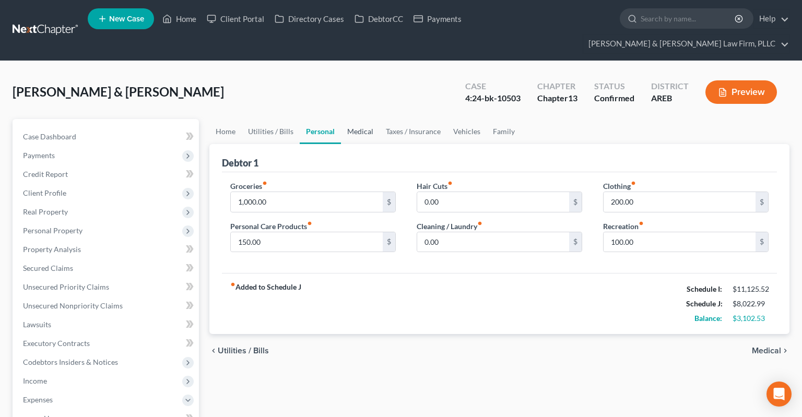
click at [364, 122] on link "Medical" at bounding box center [360, 131] width 39 height 25
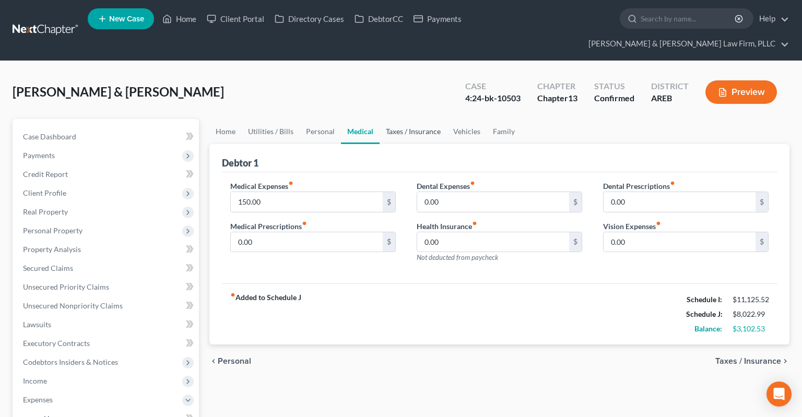
click at [392, 119] on link "Taxes / Insurance" at bounding box center [413, 131] width 67 height 25
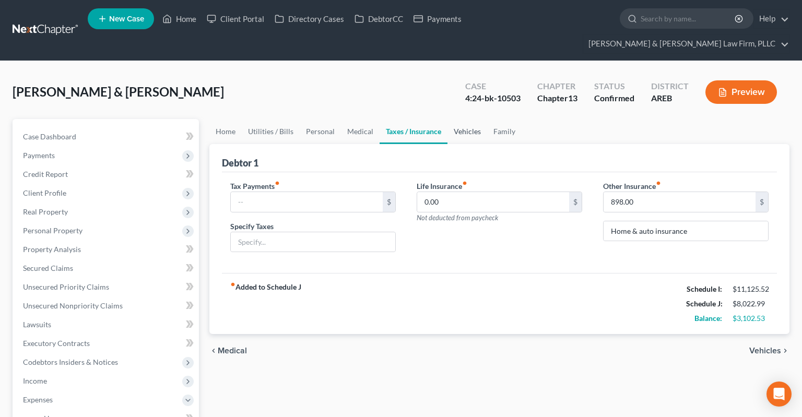
click at [456, 119] on link "Vehicles" at bounding box center [468, 131] width 40 height 25
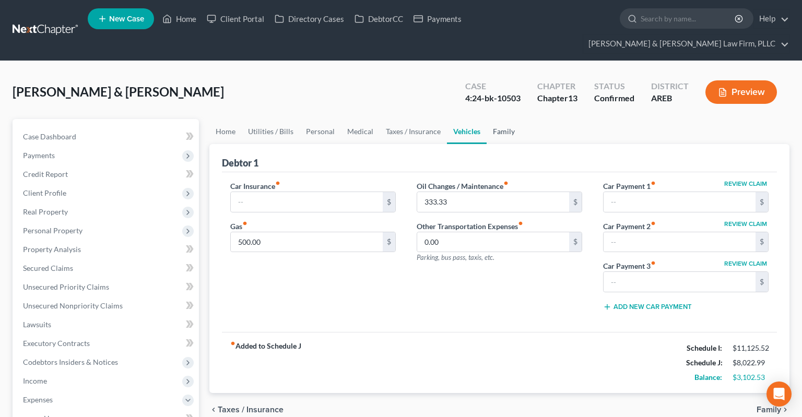
click at [494, 119] on link "Family" at bounding box center [504, 131] width 34 height 25
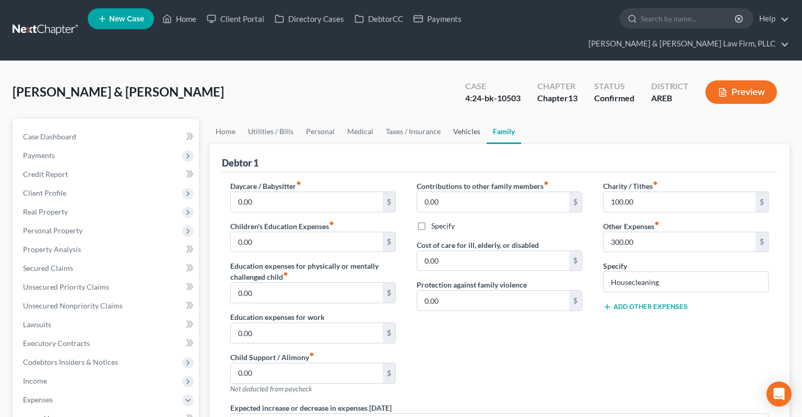
click at [471, 119] on link "Vehicles" at bounding box center [467, 131] width 40 height 25
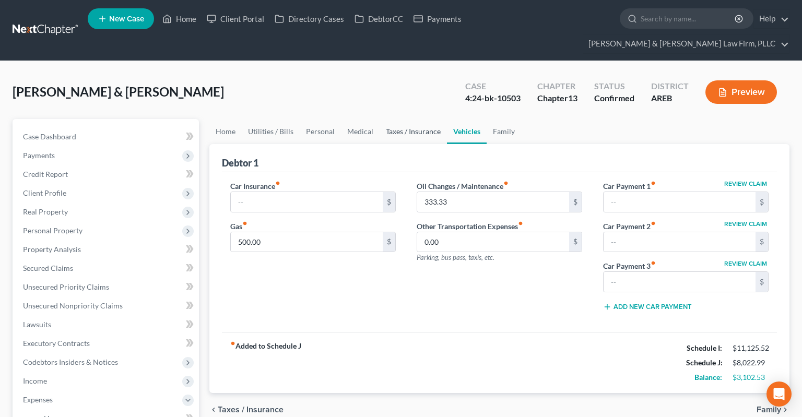
click at [417, 119] on link "Taxes / Insurance" at bounding box center [413, 131] width 67 height 25
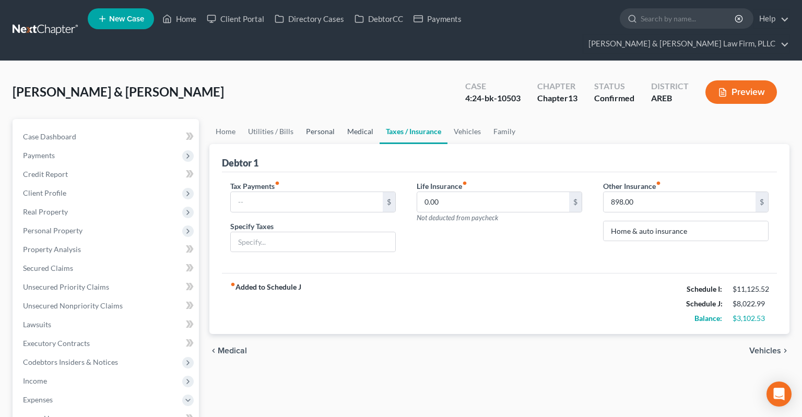
drag, startPoint x: 366, startPoint y: 114, endPoint x: 334, endPoint y: 118, distance: 32.1
click at [366, 119] on link "Medical" at bounding box center [360, 131] width 39 height 25
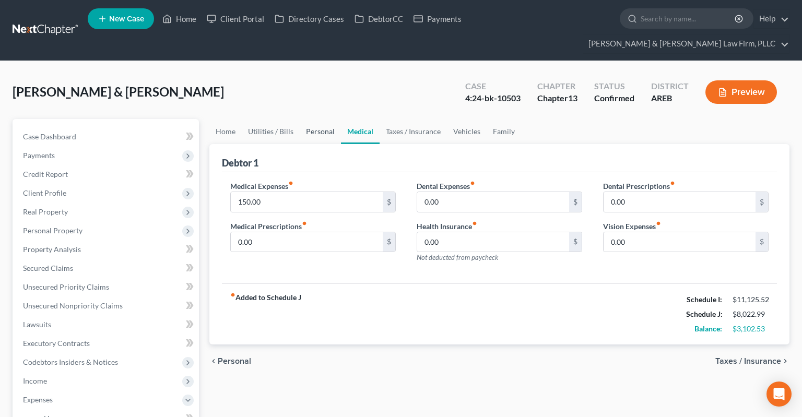
drag, startPoint x: 325, startPoint y: 117, endPoint x: 310, endPoint y: 119, distance: 14.8
click at [324, 119] on link "Personal" at bounding box center [320, 131] width 41 height 25
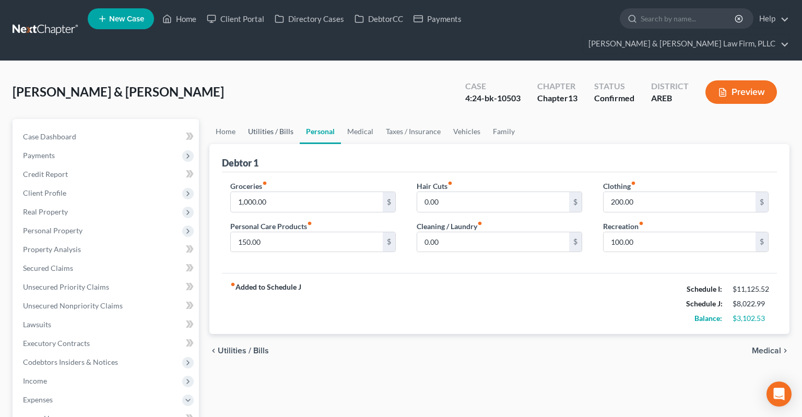
drag, startPoint x: 279, startPoint y: 115, endPoint x: 244, endPoint y: 112, distance: 35.1
click at [279, 119] on link "Utilities / Bills" at bounding box center [271, 131] width 58 height 25
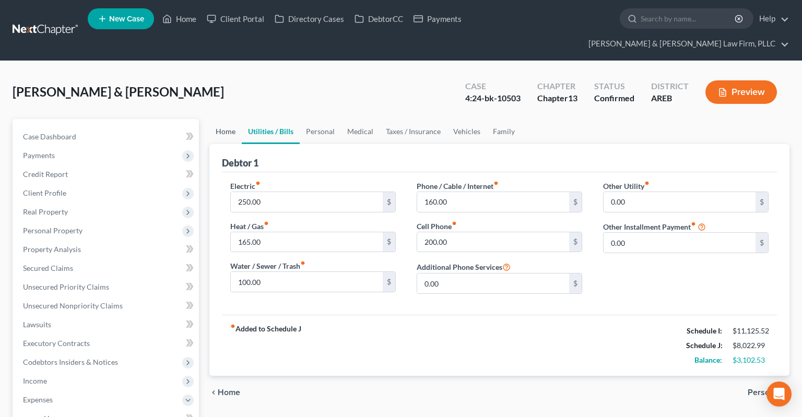
click at [231, 119] on link "Home" at bounding box center [226, 131] width 32 height 25
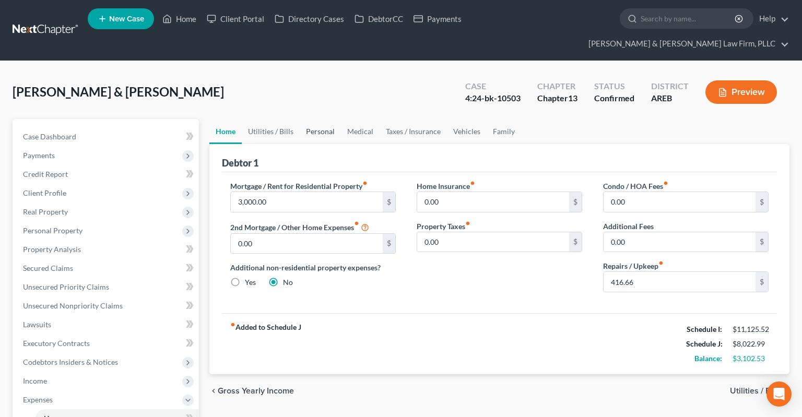
click at [300, 121] on link "Personal" at bounding box center [320, 131] width 41 height 25
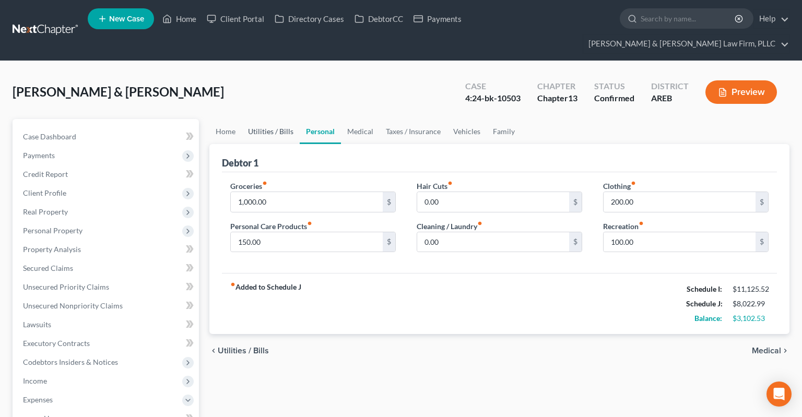
click at [275, 119] on link "Utilities / Bills" at bounding box center [271, 131] width 58 height 25
